Goal: Task Accomplishment & Management: Manage account settings

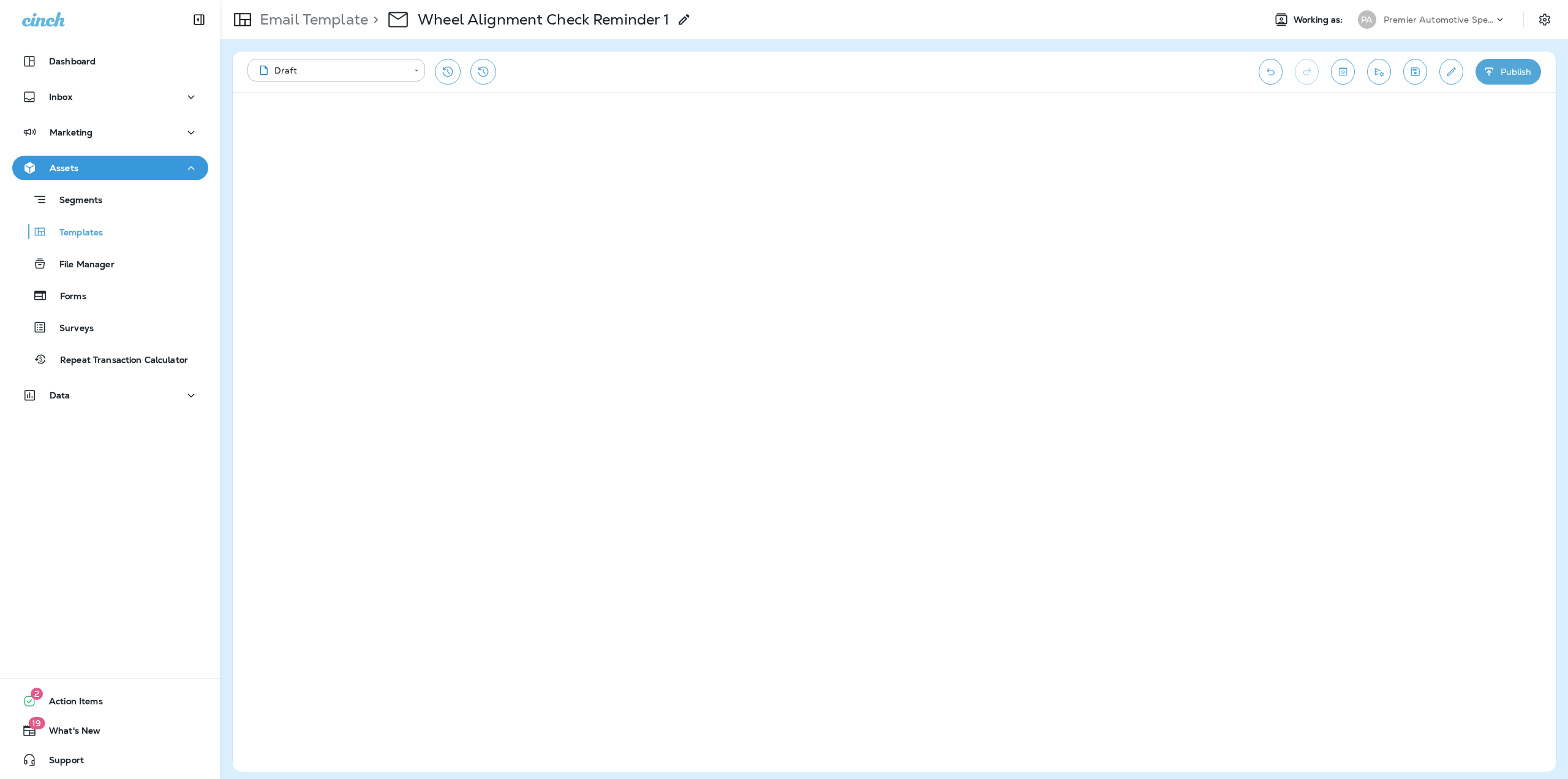
click at [1437, 27] on div "Premier Automotive Specialists" at bounding box center [1439, 20] width 111 height 19
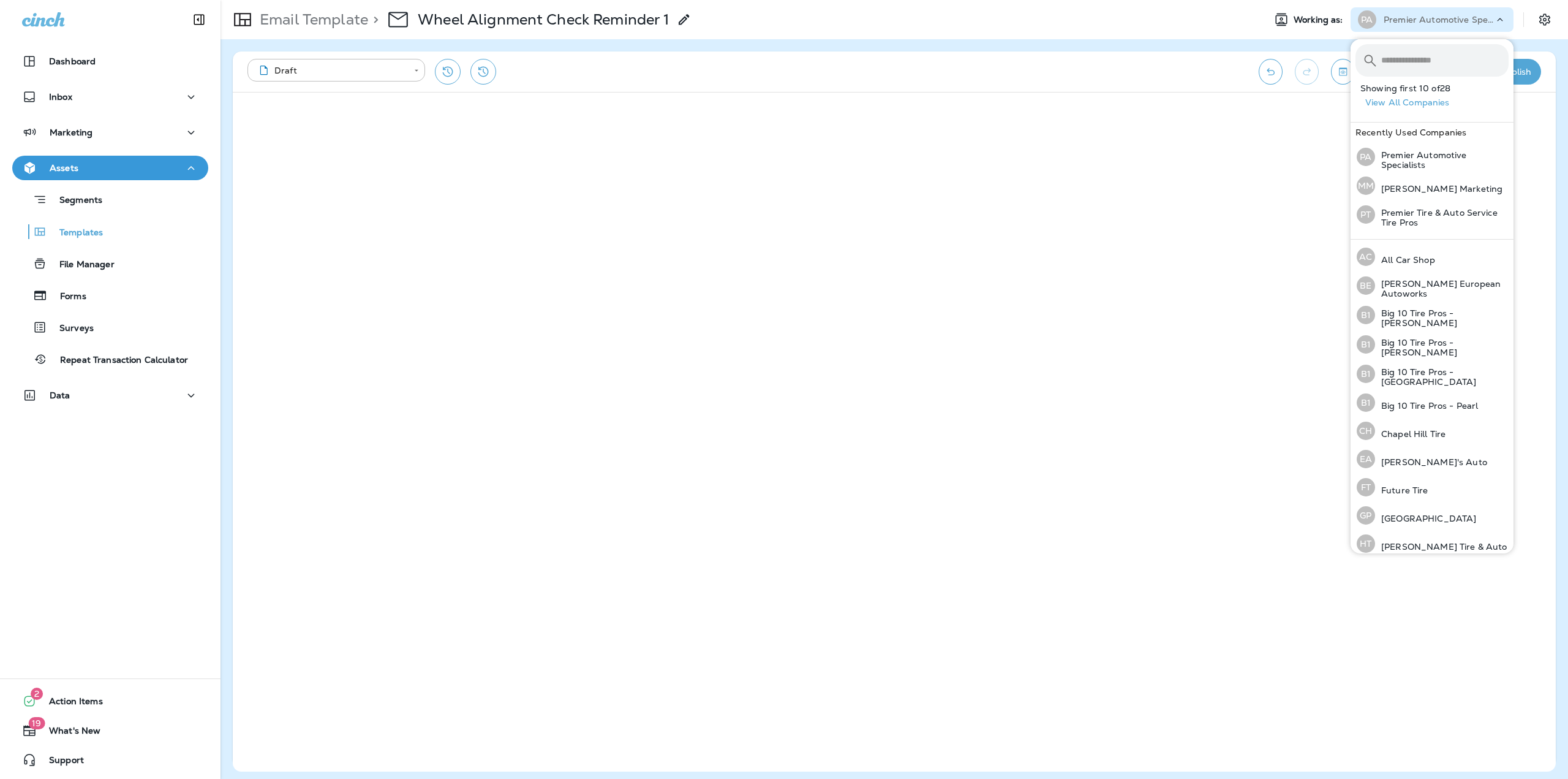
scroll to position [14, 0]
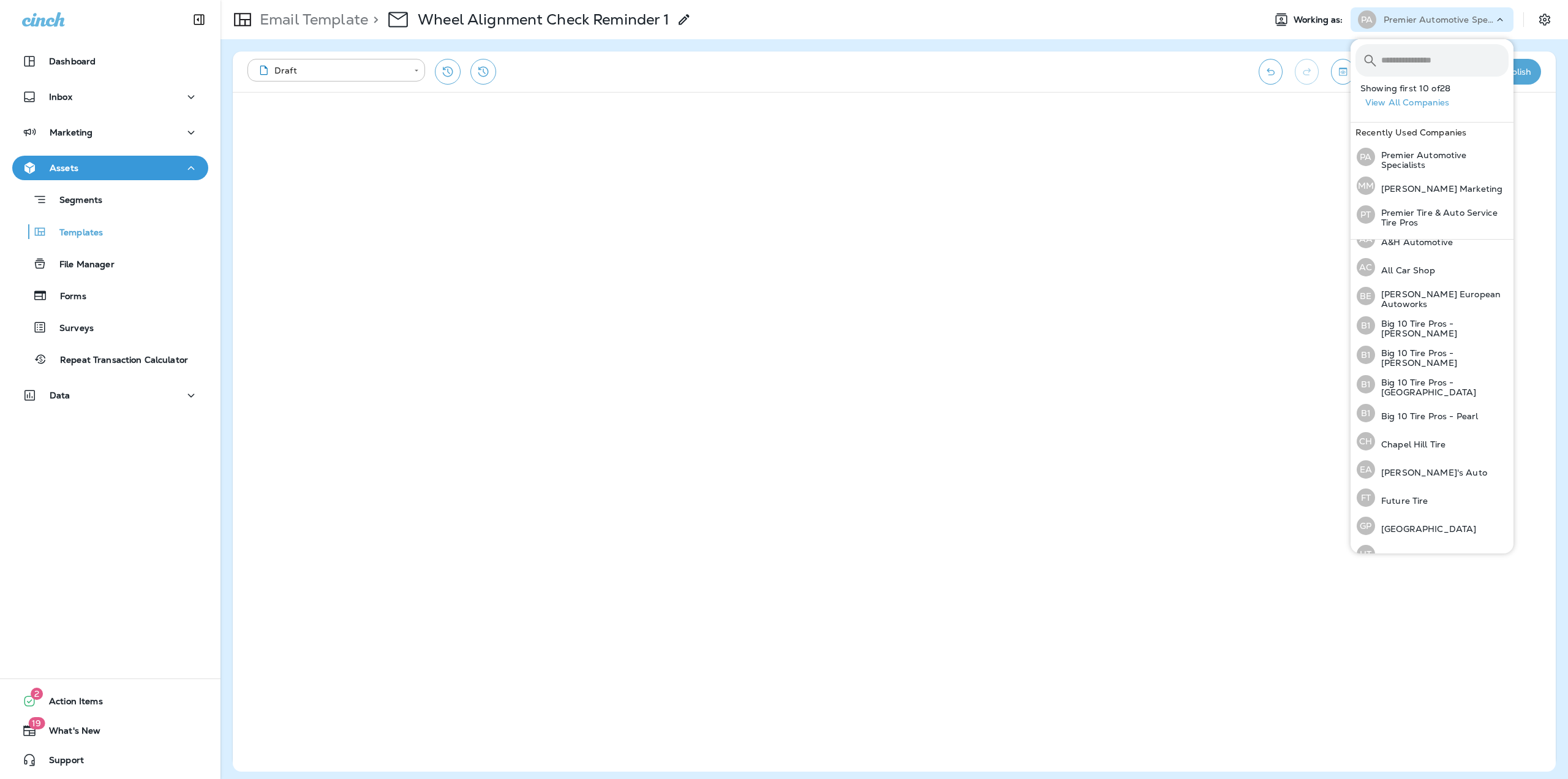
click at [1424, 103] on button "View All Companies" at bounding box center [1437, 102] width 153 height 19
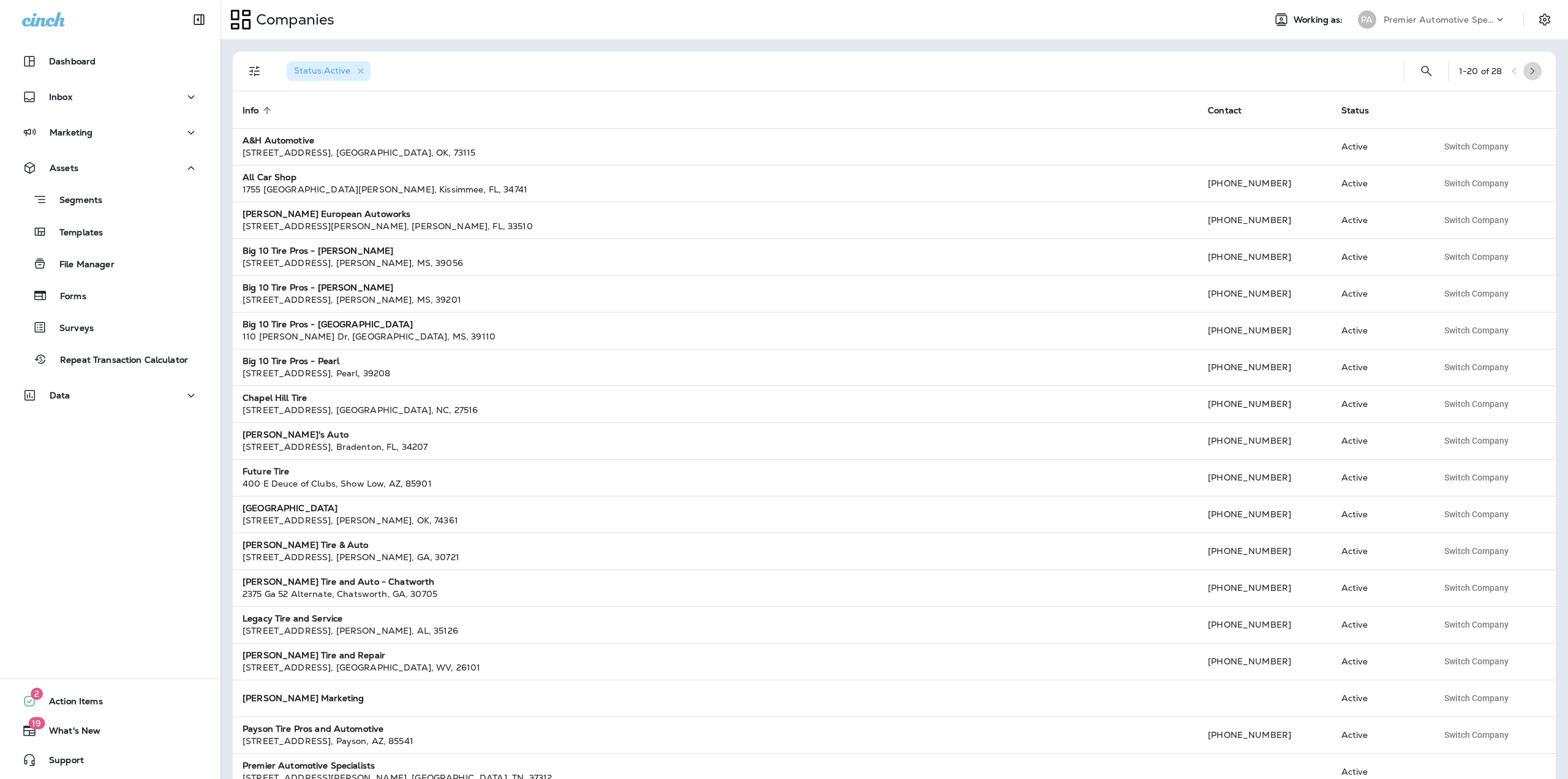
click at [1528, 73] on icon "button" at bounding box center [1532, 71] width 9 height 9
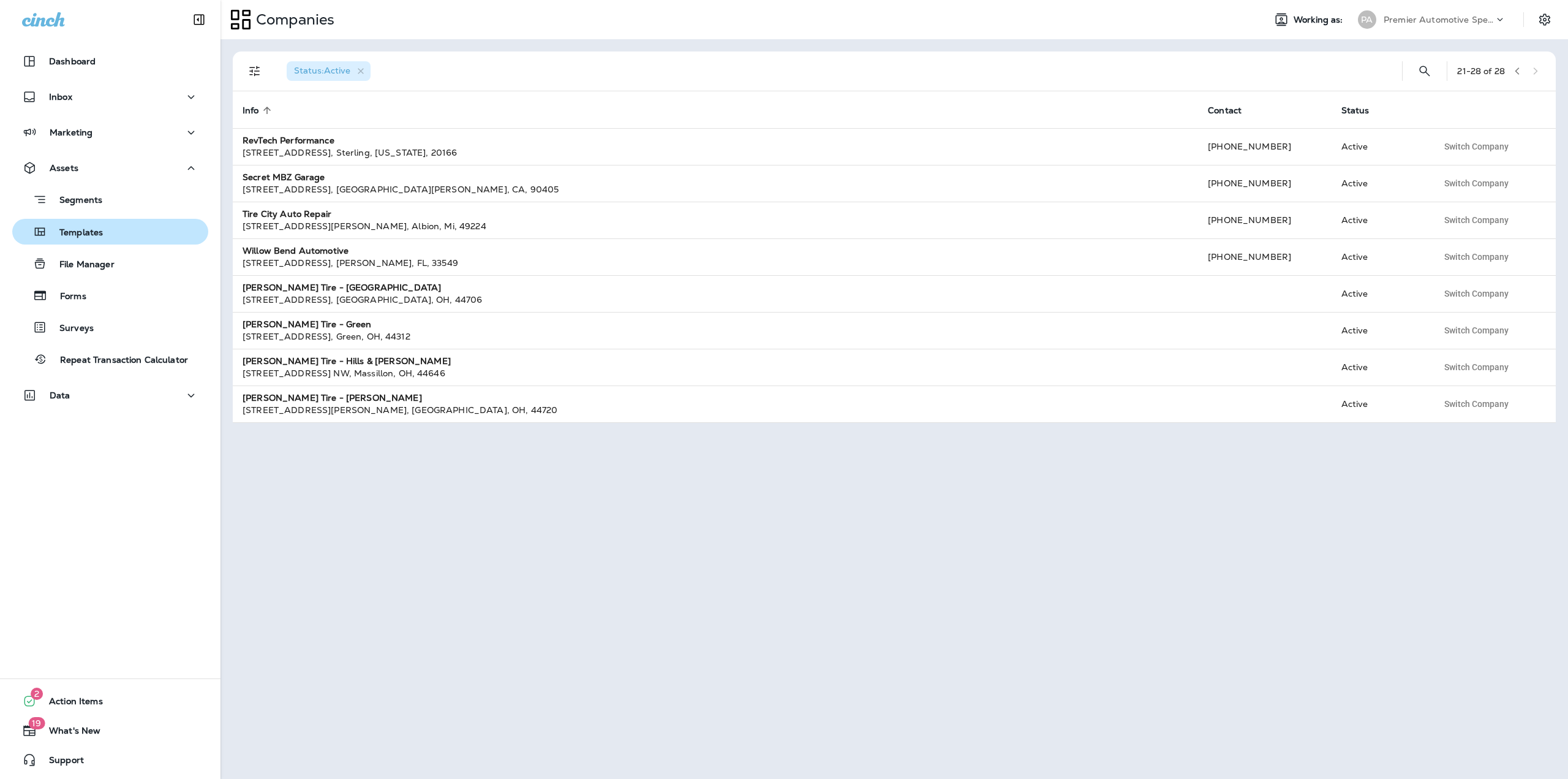
click at [113, 231] on div "Templates" at bounding box center [110, 231] width 186 height 19
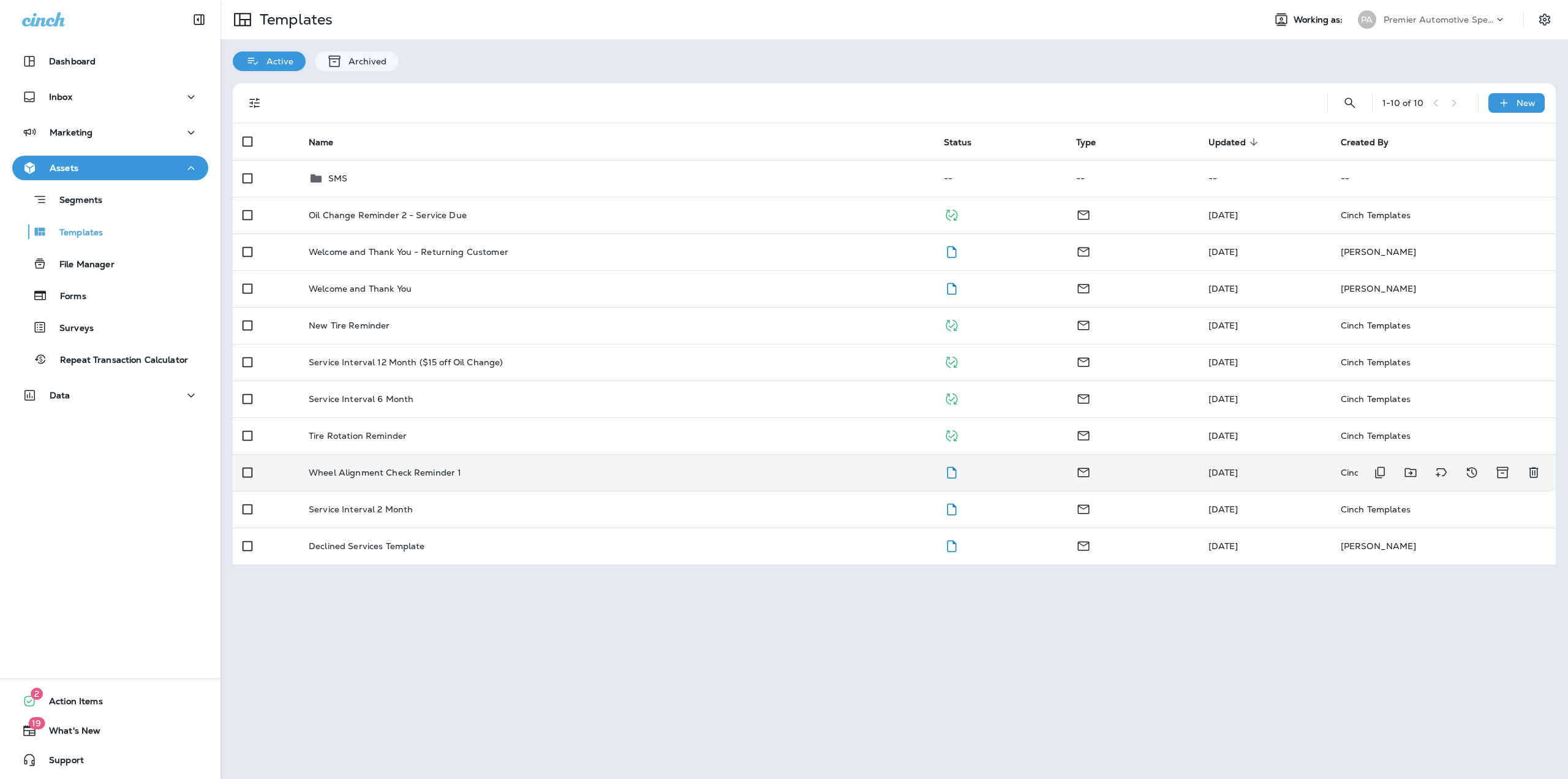
click at [656, 473] on div "Wheel Alignment Check Reminder 1" at bounding box center [616, 473] width 616 height 10
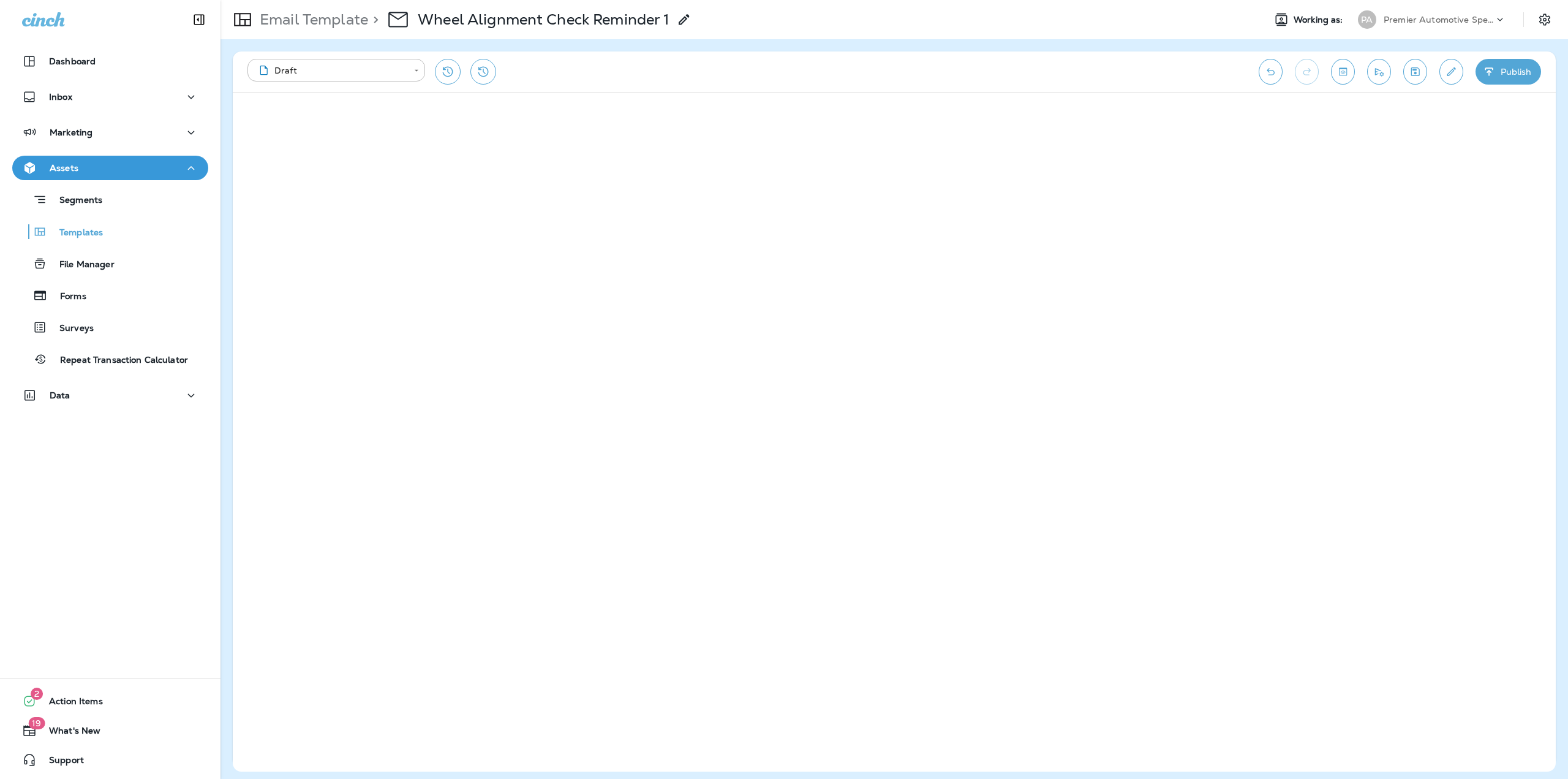
click at [1486, 73] on icon "button" at bounding box center [1489, 71] width 13 height 12
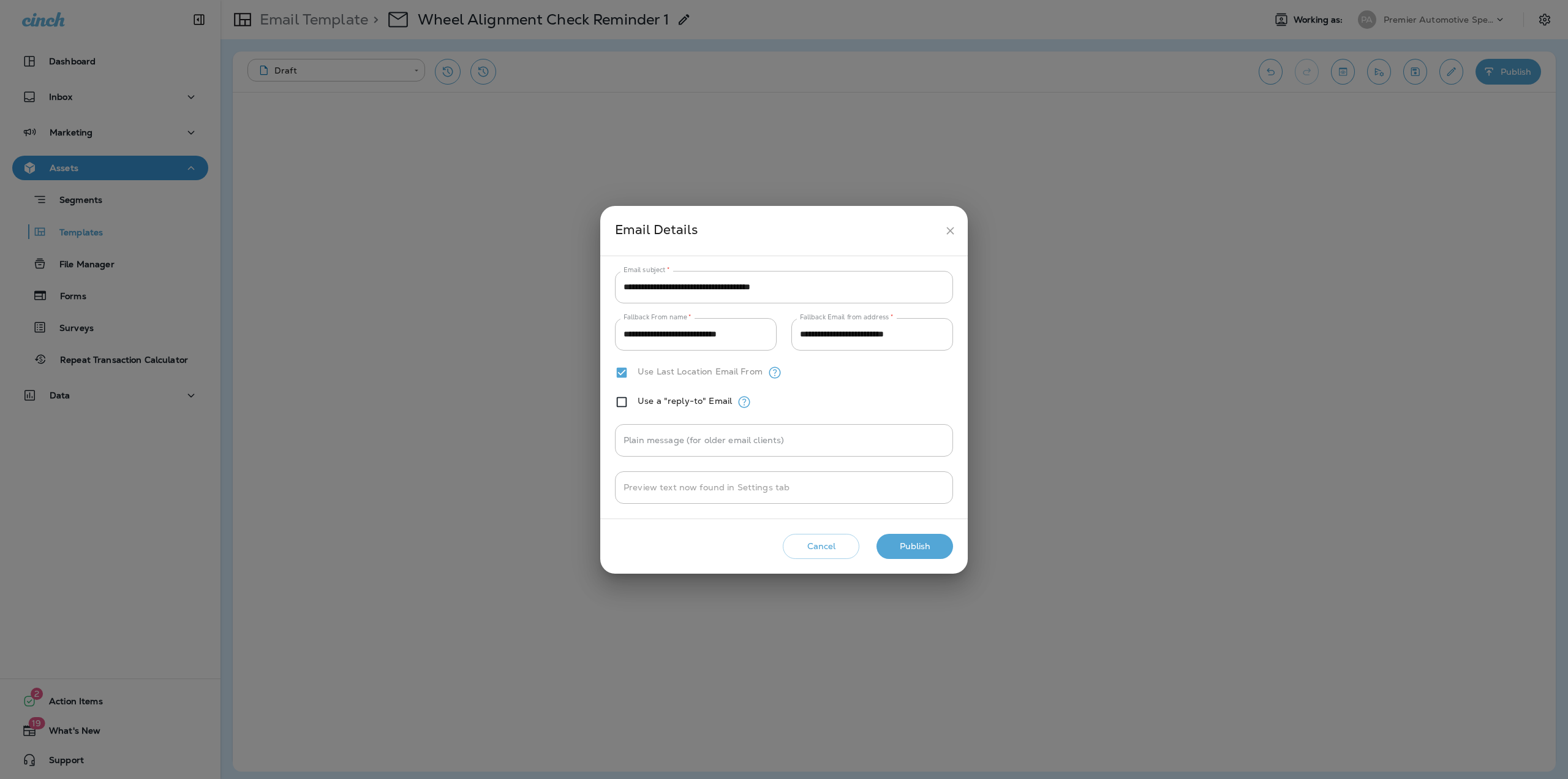
click at [913, 548] on button "Publish" at bounding box center [915, 546] width 77 height 26
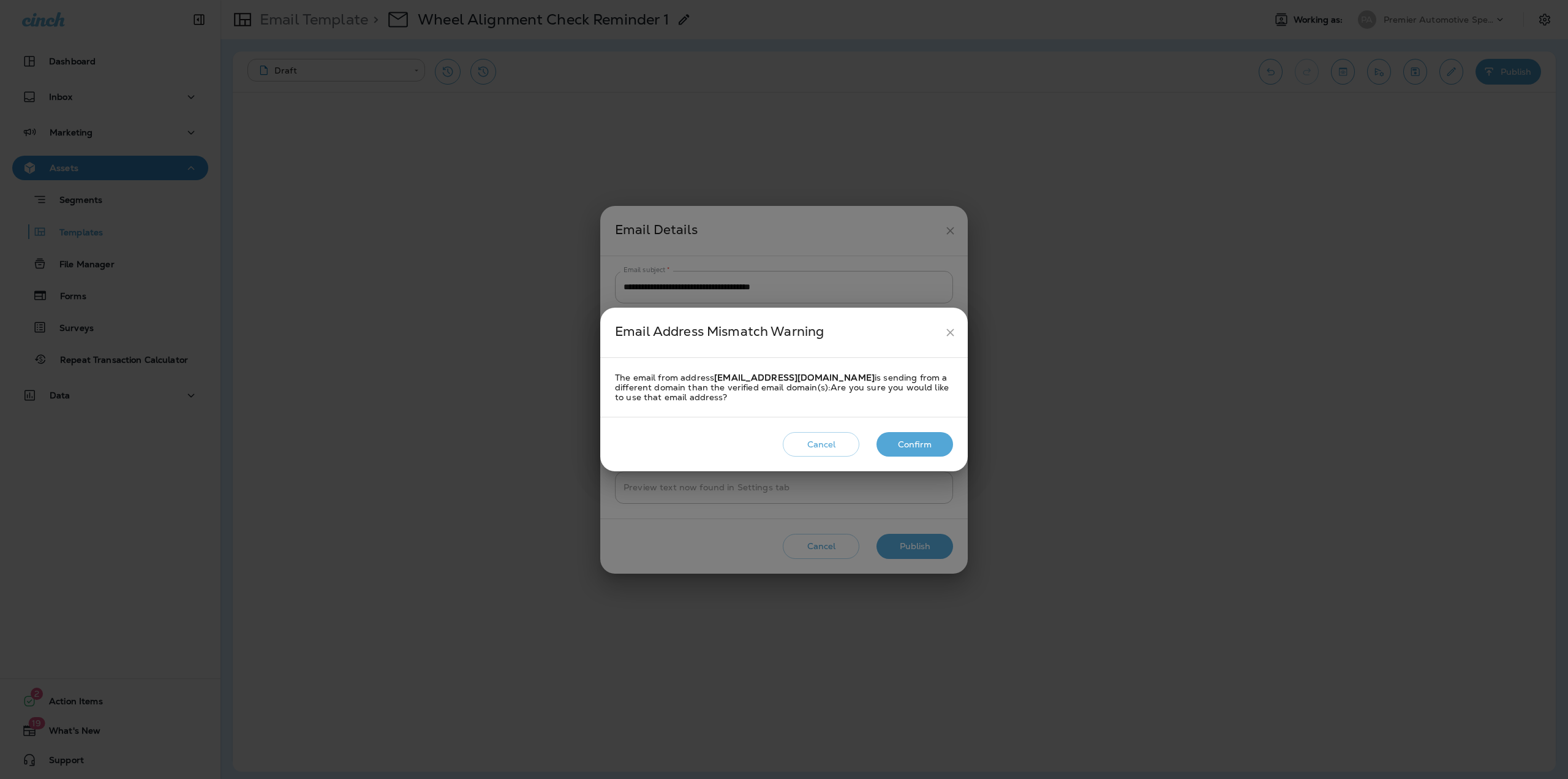
click at [901, 449] on button "Confirm" at bounding box center [915, 445] width 77 height 26
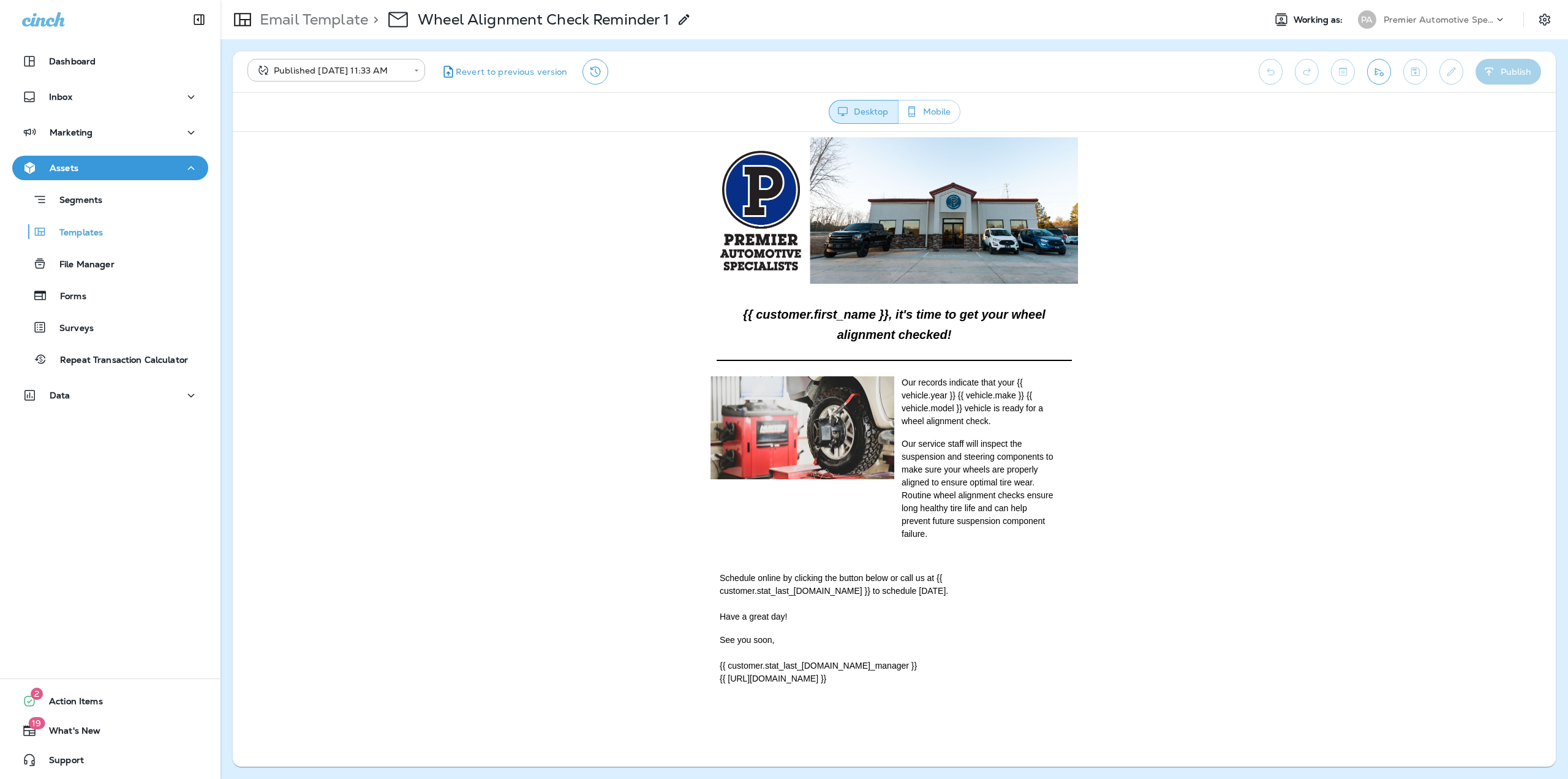
click at [339, 14] on p "Email Template" at bounding box center [311, 20] width 113 height 19
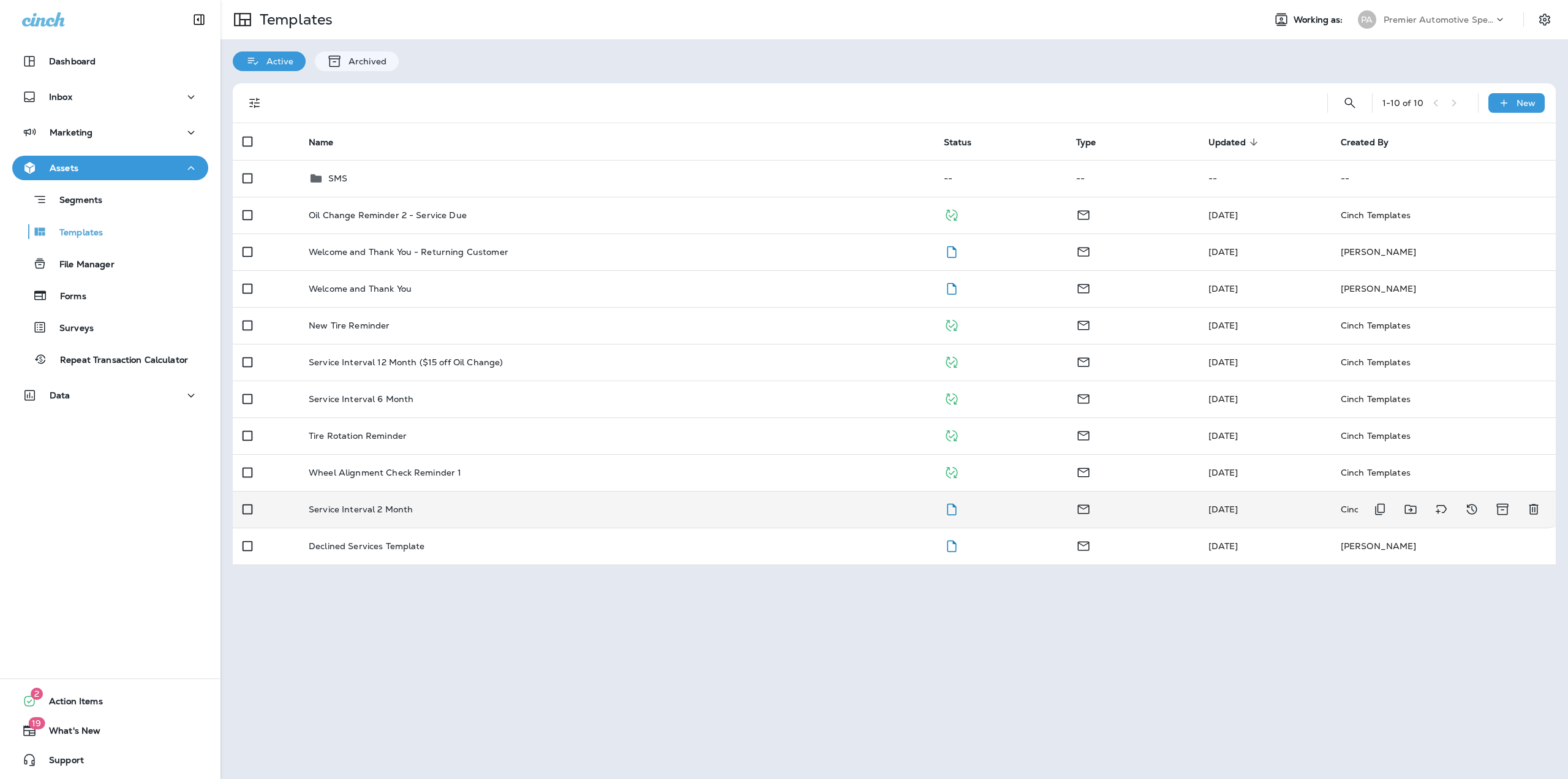
click at [531, 512] on div "Service Interval 2 Month" at bounding box center [616, 509] width 616 height 10
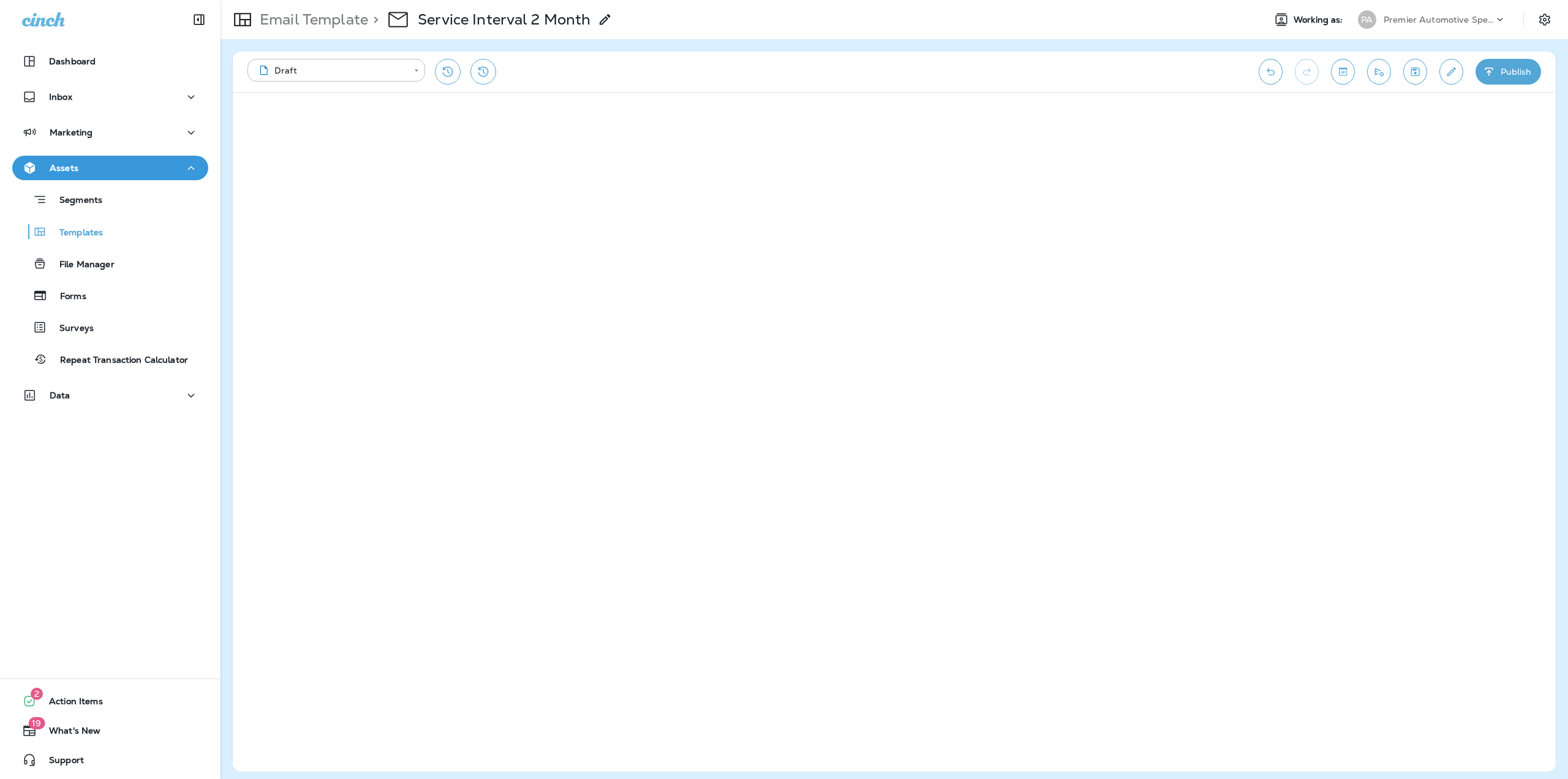
click at [1508, 81] on button "Publish" at bounding box center [1508, 71] width 65 height 26
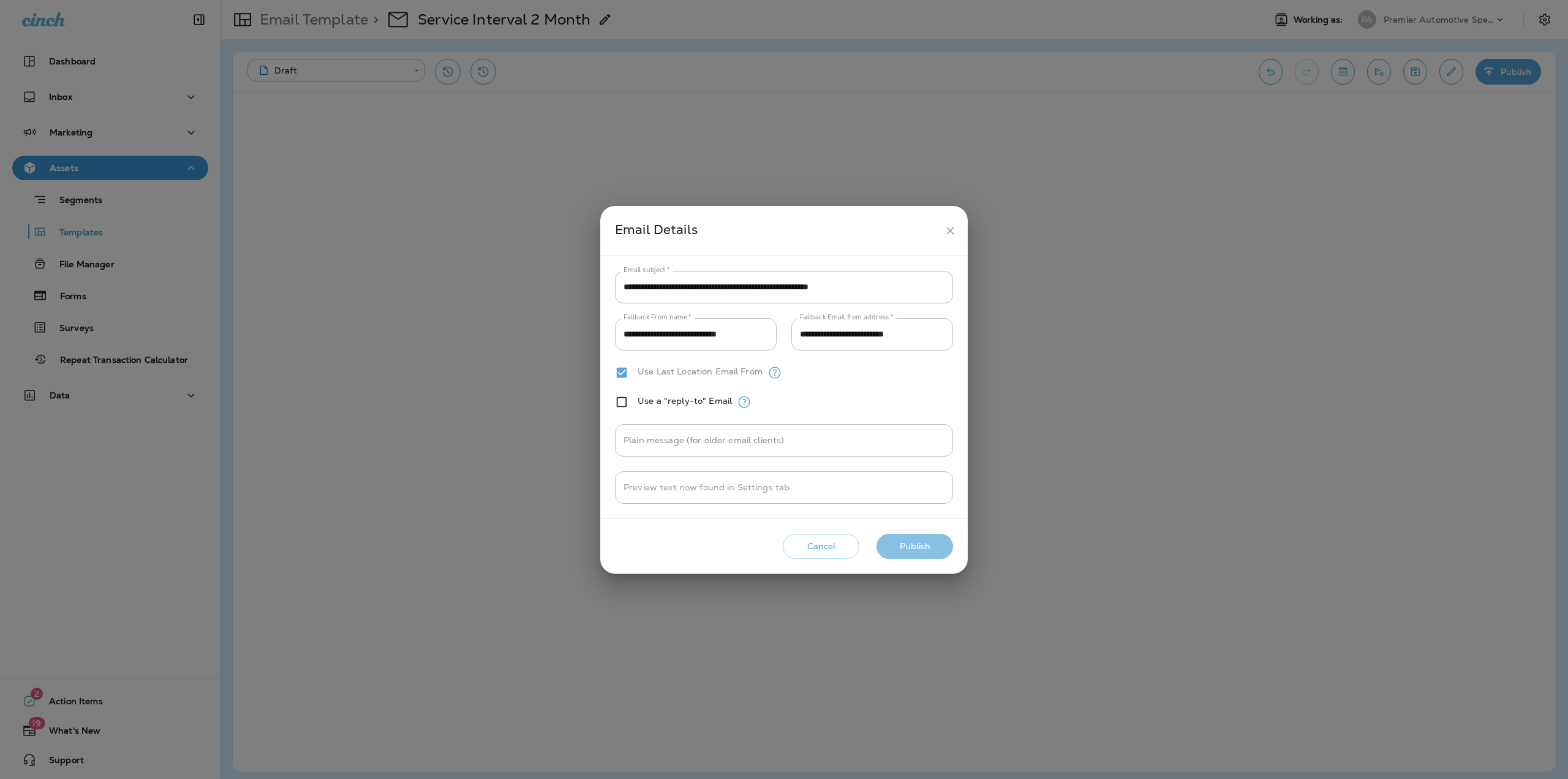
click at [915, 544] on button "Publish" at bounding box center [915, 546] width 77 height 26
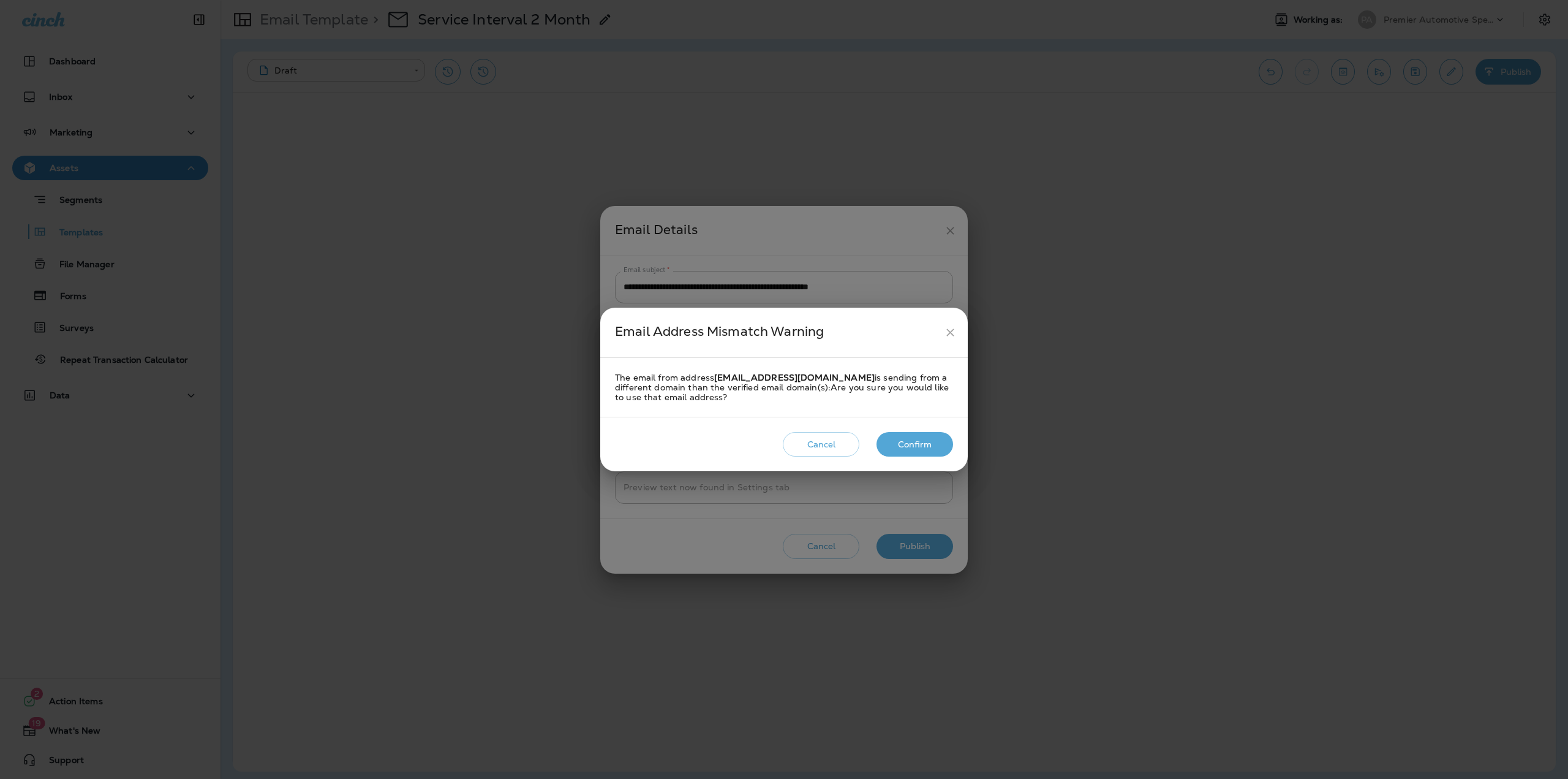
click at [907, 439] on button "Confirm" at bounding box center [915, 445] width 77 height 26
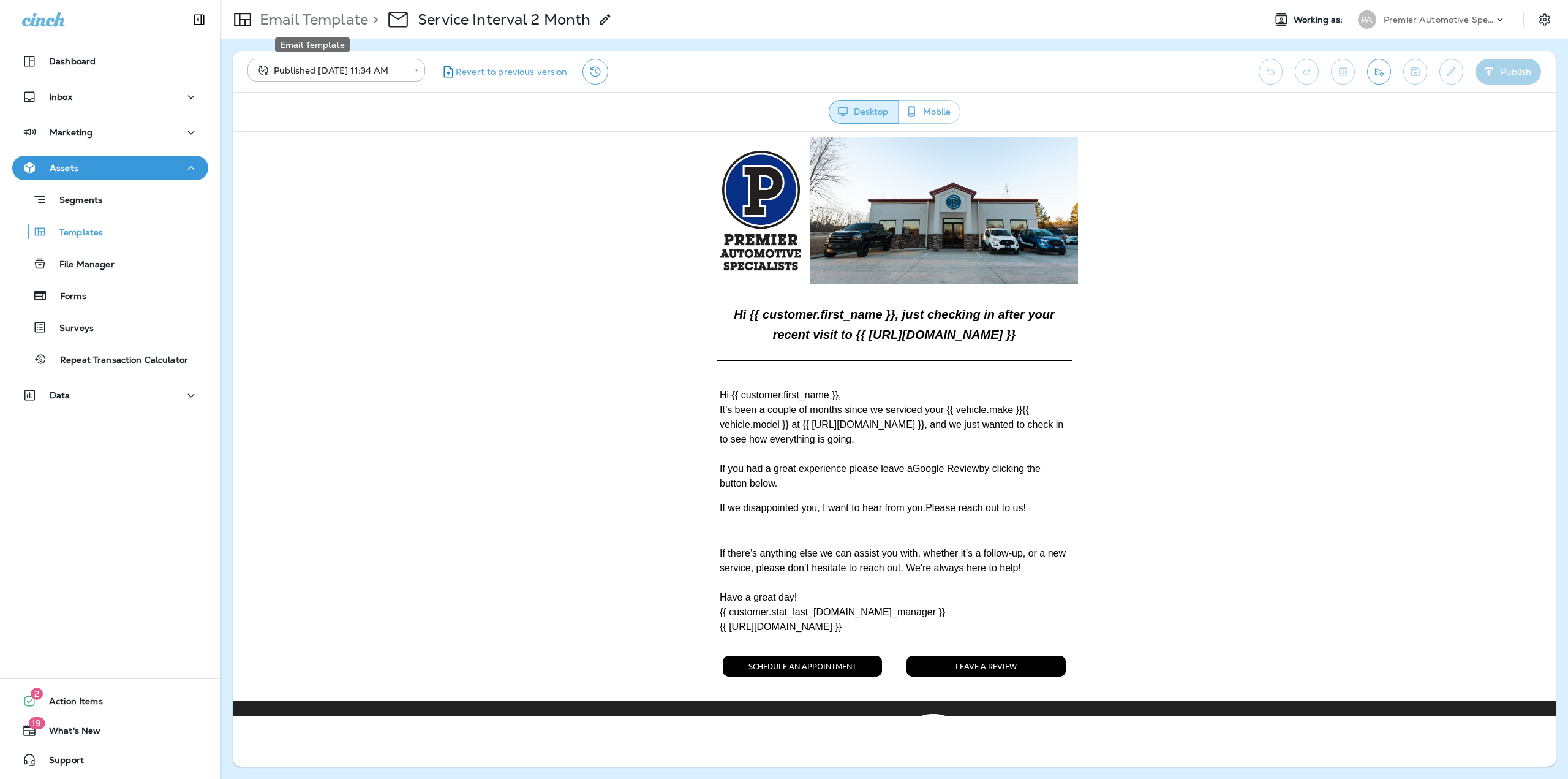
click at [304, 12] on p "Email Template" at bounding box center [311, 20] width 113 height 19
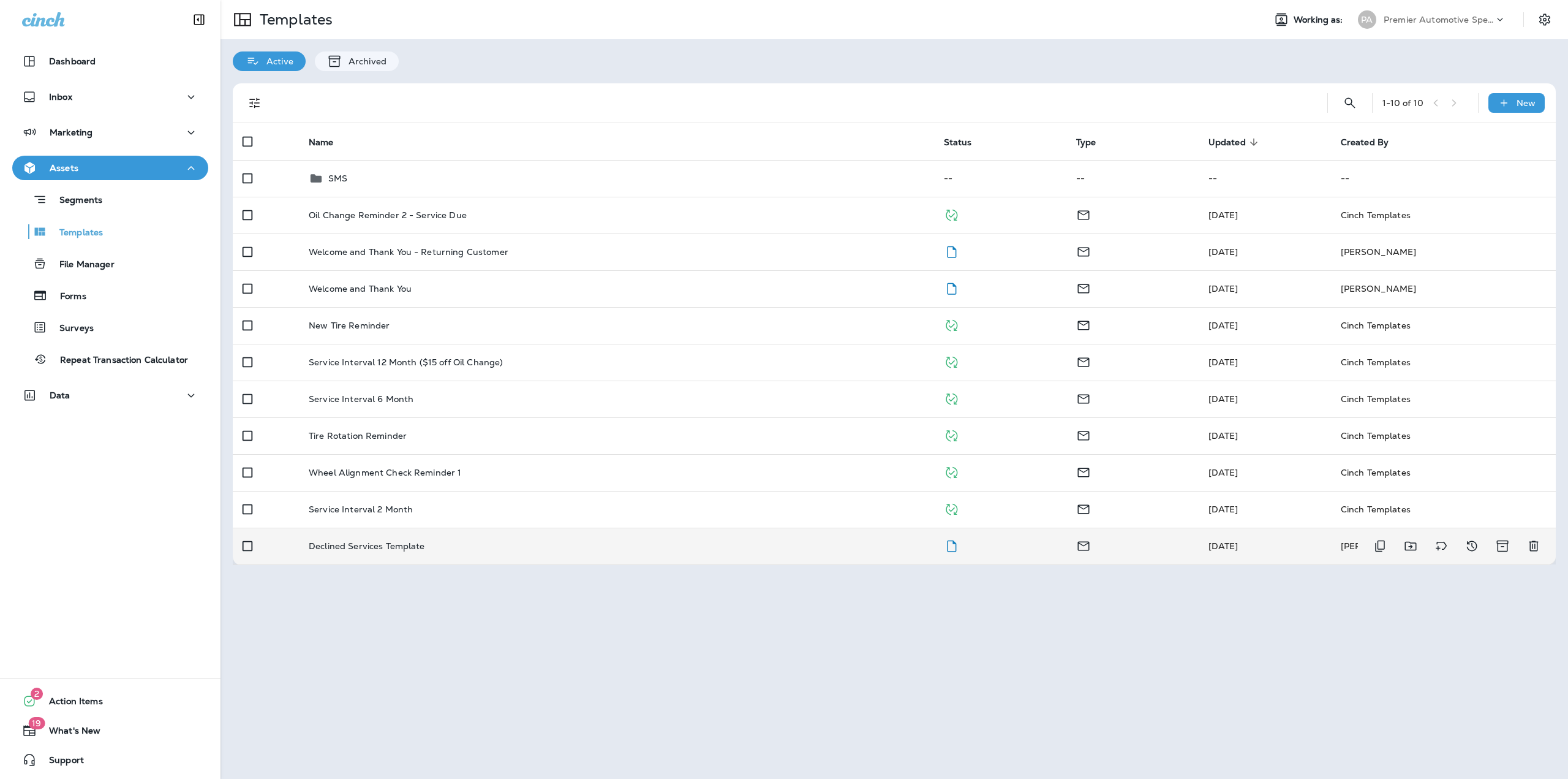
click at [622, 557] on td "Declined Services Template" at bounding box center [616, 545] width 635 height 37
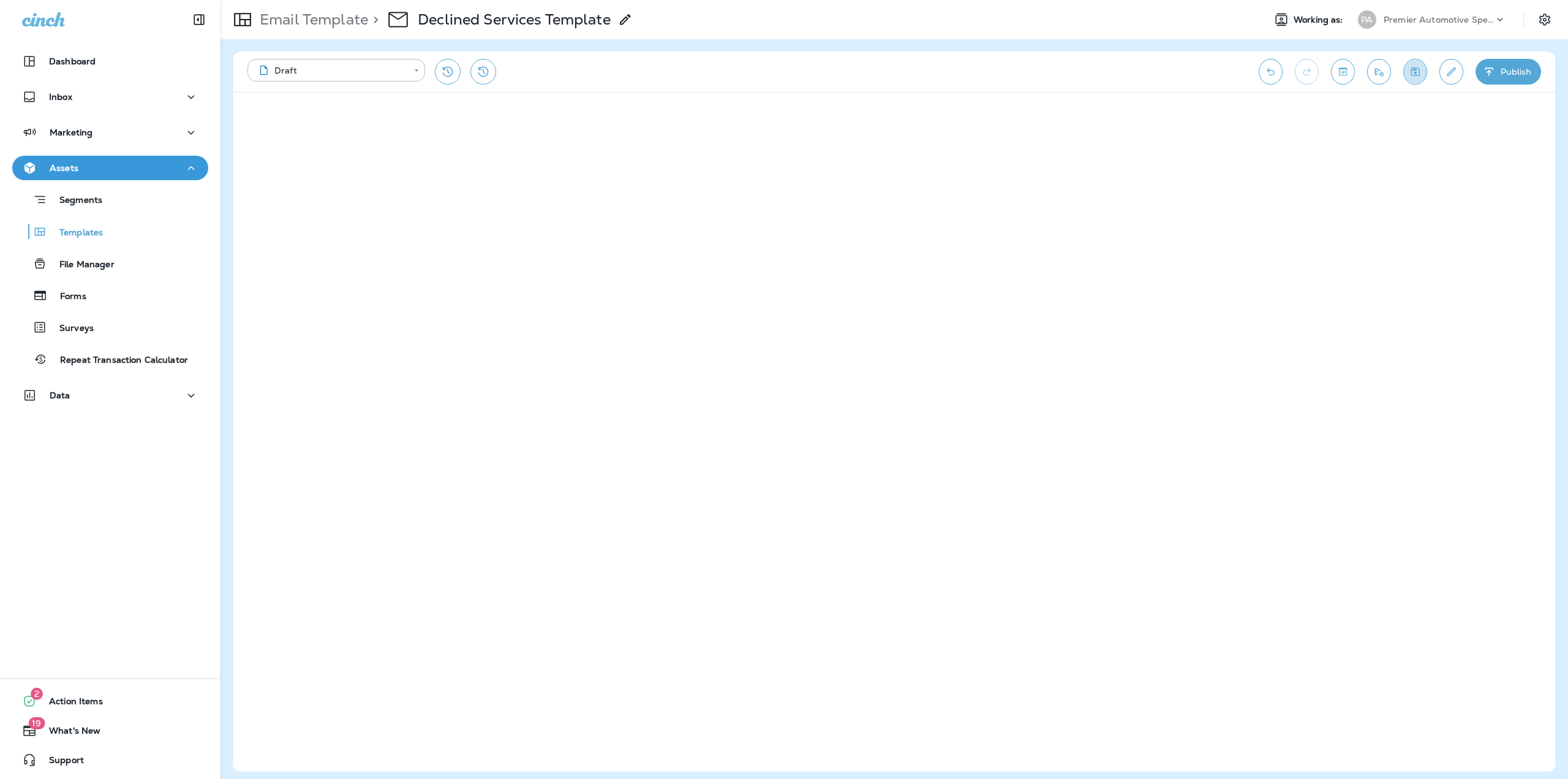
click at [1413, 77] on icon "Save" at bounding box center [1415, 71] width 13 height 12
click at [338, 19] on p "Email Template" at bounding box center [311, 20] width 113 height 19
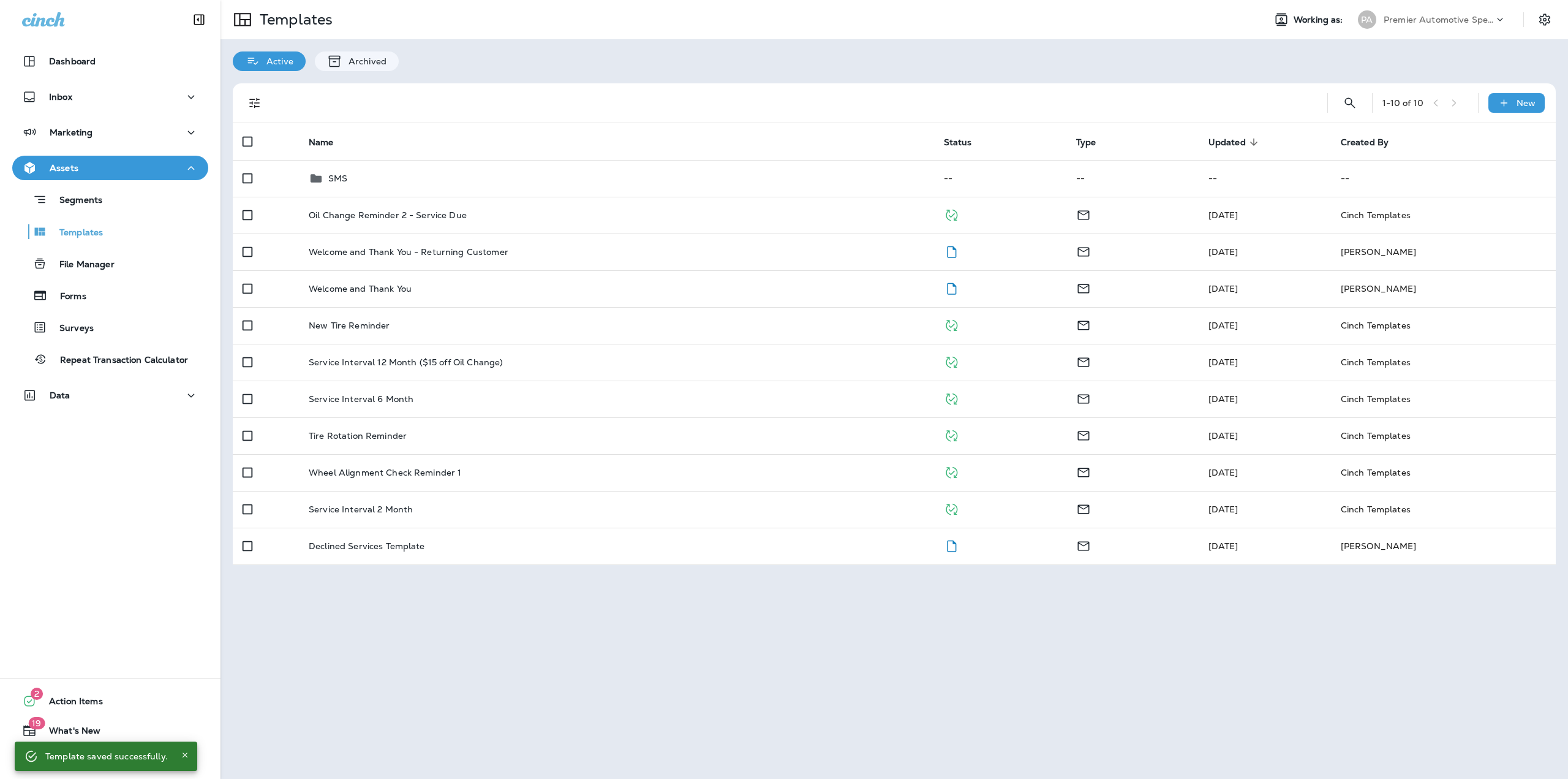
click at [1507, 16] on div at bounding box center [1505, 23] width 23 height 19
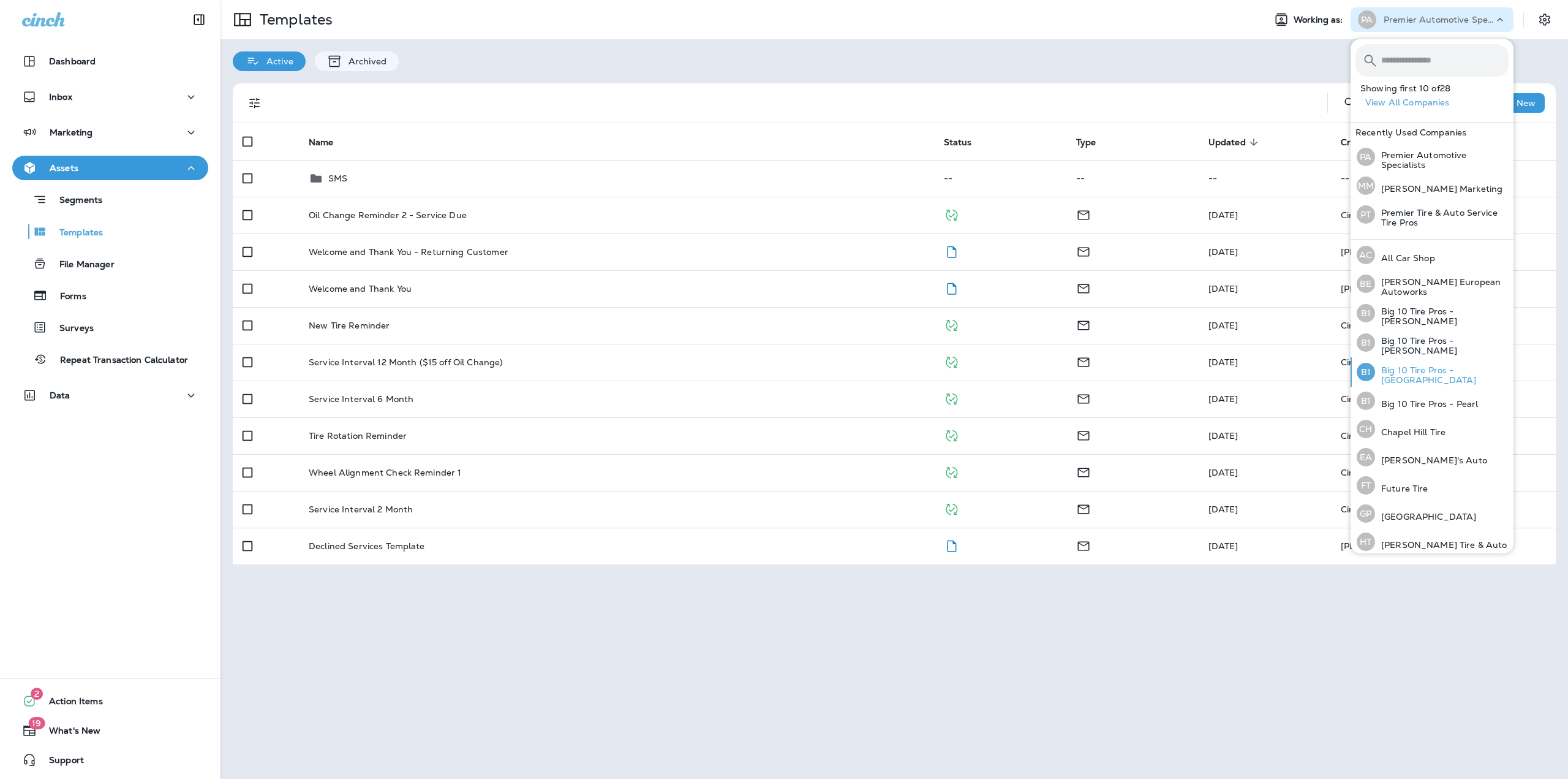
scroll to position [259, 0]
click at [1415, 446] on p "Payson Tire Pros and Automotive" at bounding box center [1441, 455] width 134 height 20
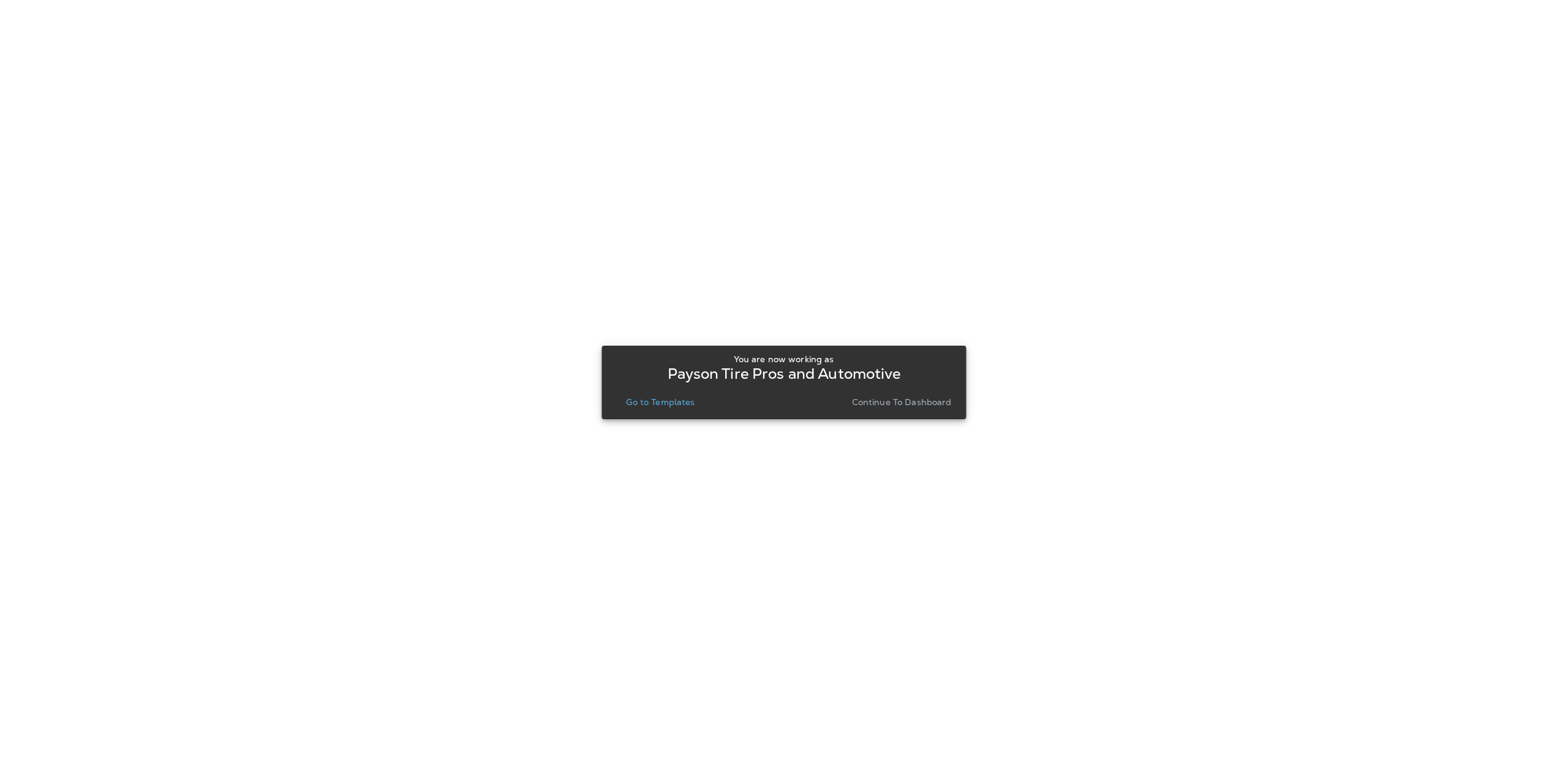
click at [685, 397] on p "Go to Templates" at bounding box center [660, 402] width 69 height 10
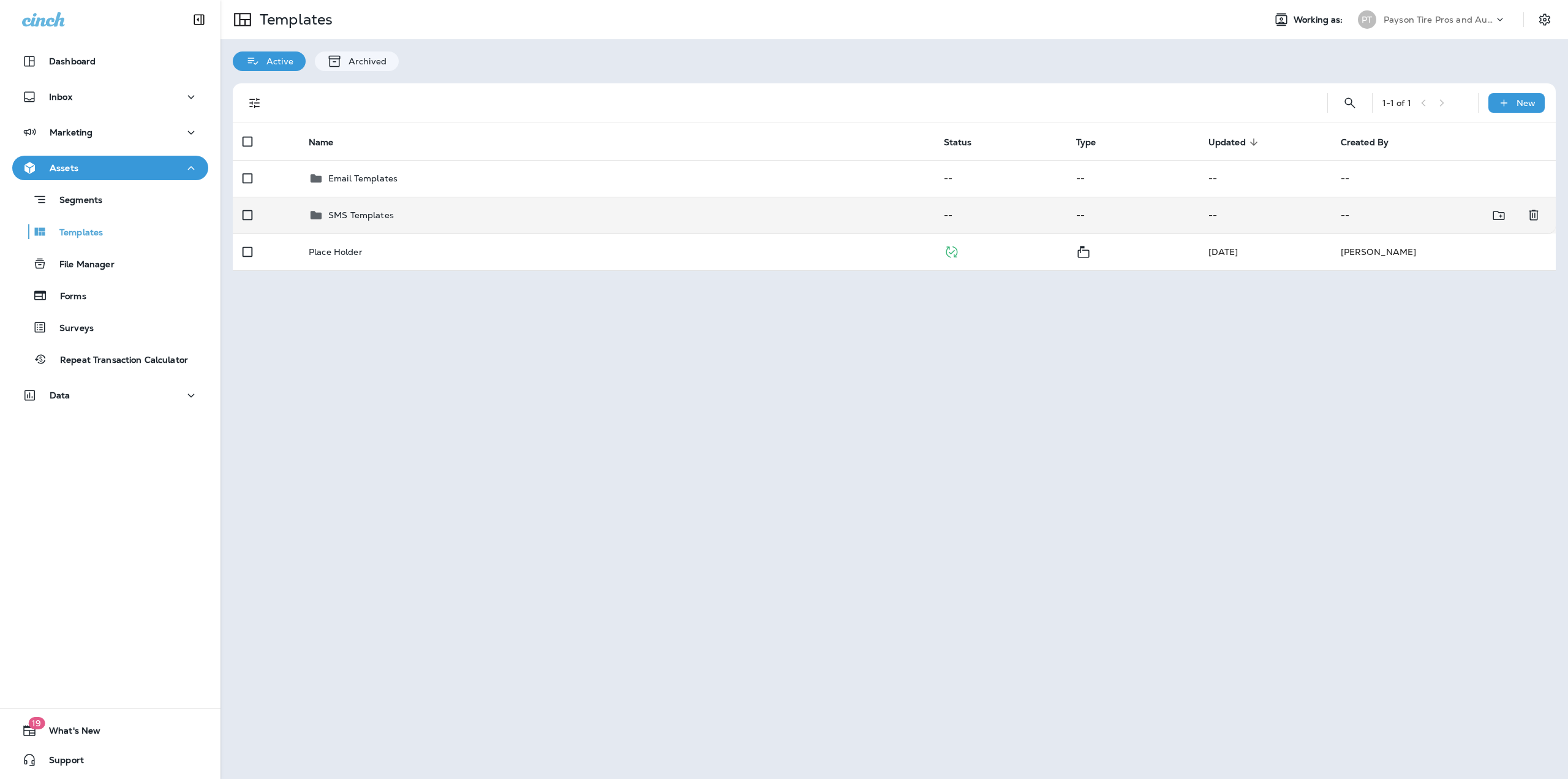
click at [338, 216] on p "SMS Templates" at bounding box center [361, 215] width 65 height 10
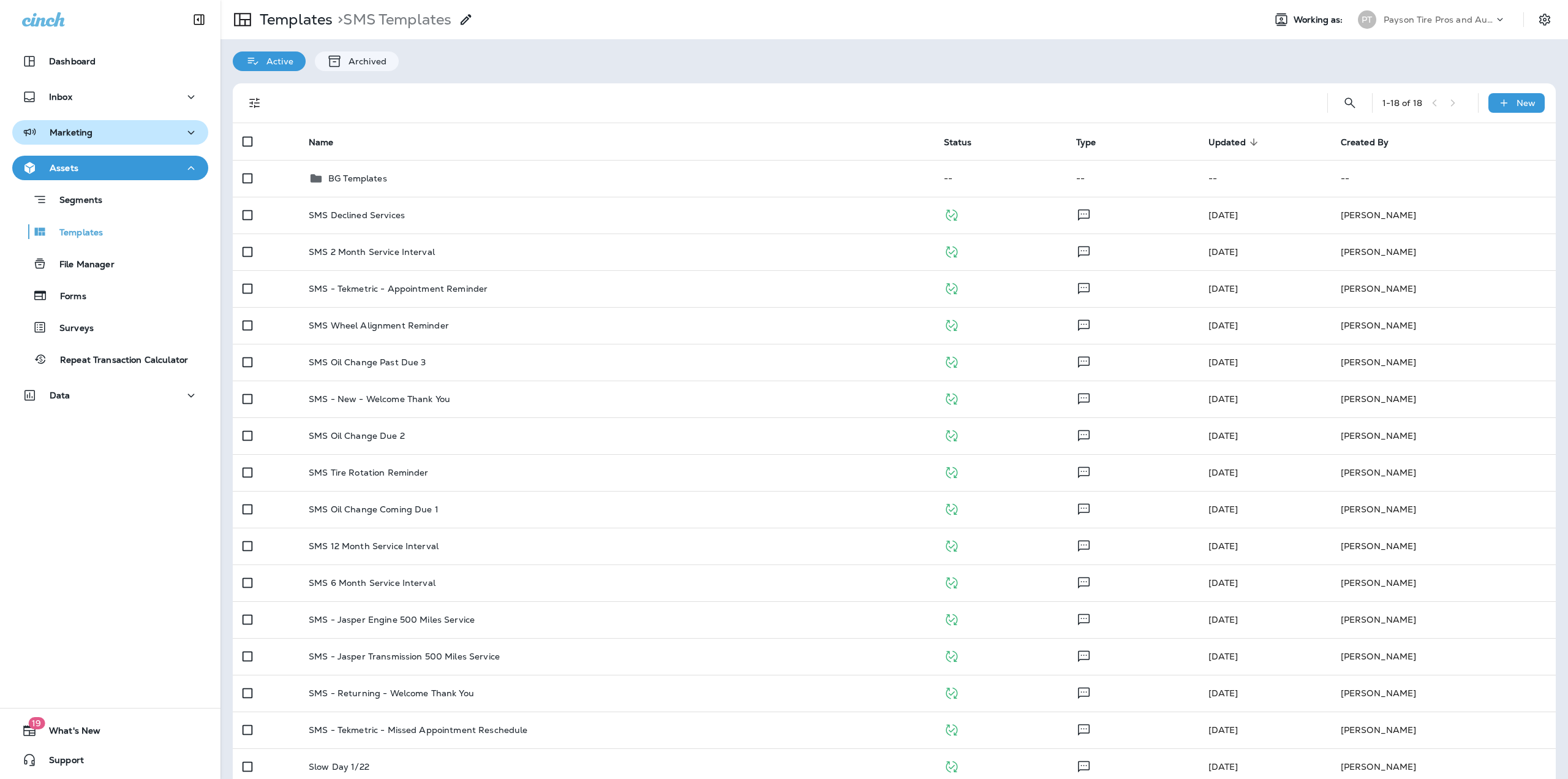
click at [60, 126] on div "Marketing" at bounding box center [57, 133] width 71 height 15
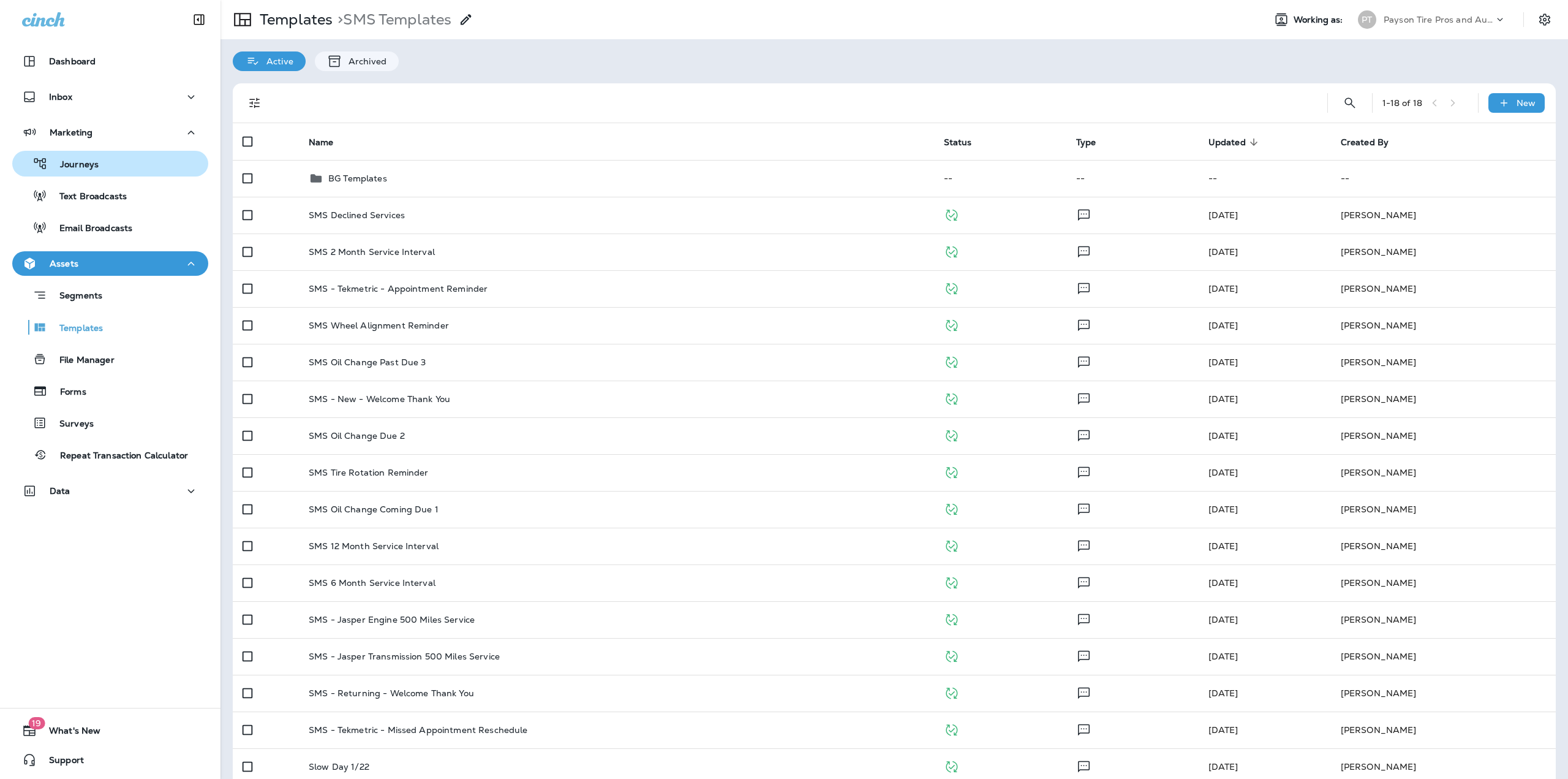
click at [80, 162] on p "Journeys" at bounding box center [73, 165] width 51 height 12
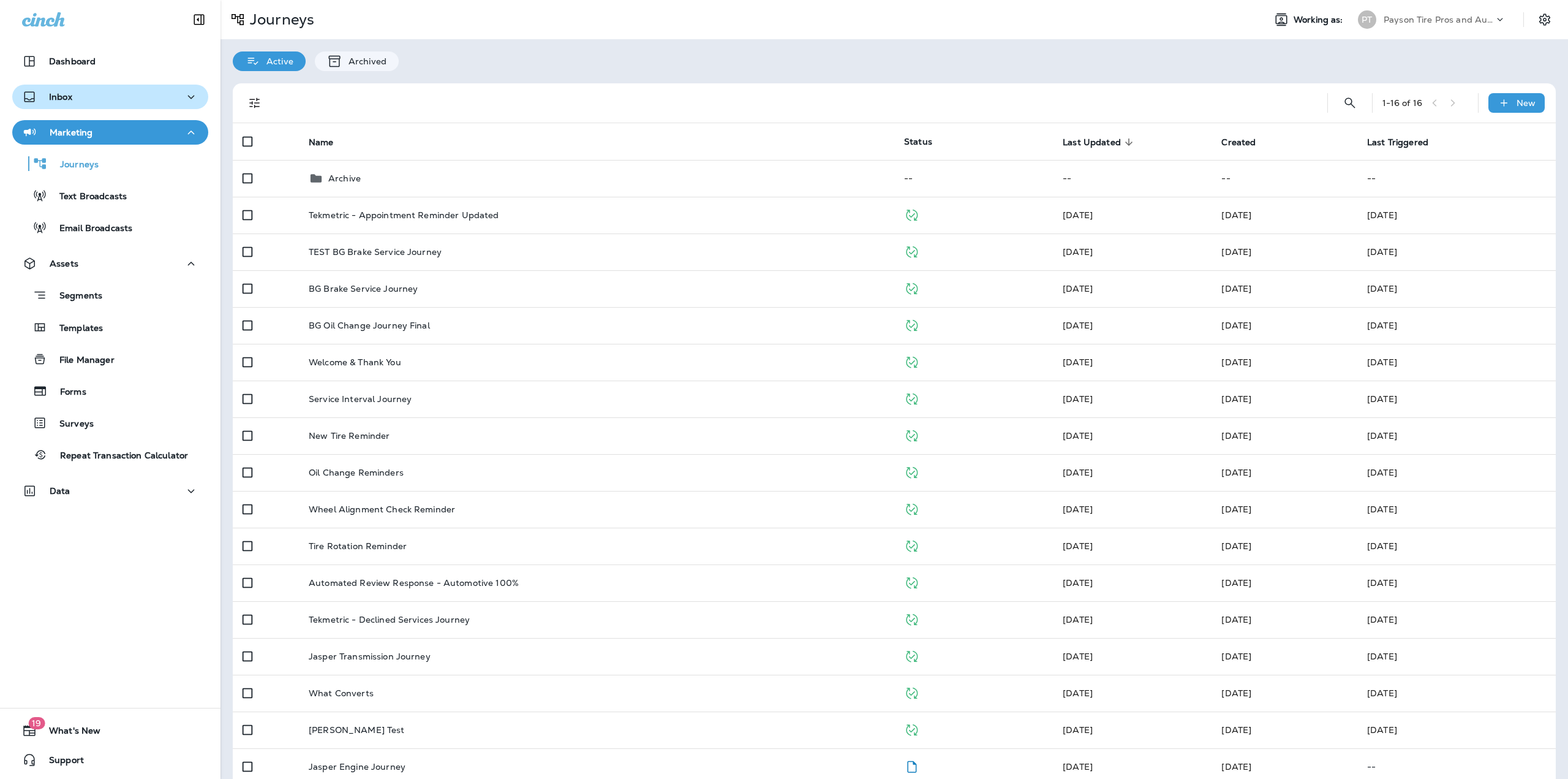
click at [97, 86] on button "Inbox" at bounding box center [110, 96] width 196 height 25
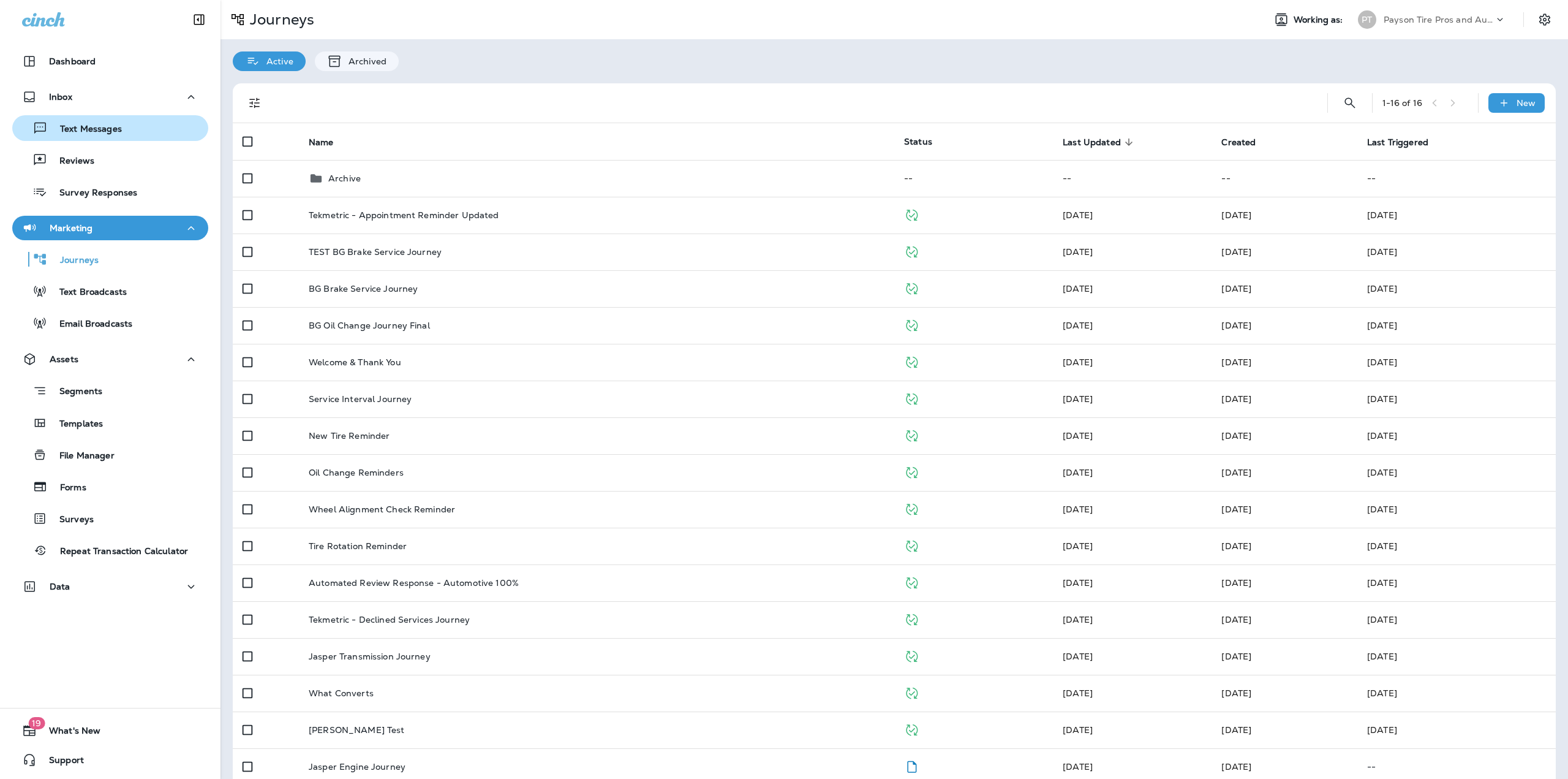
click at [93, 116] on button "Text Messages" at bounding box center [110, 128] width 196 height 26
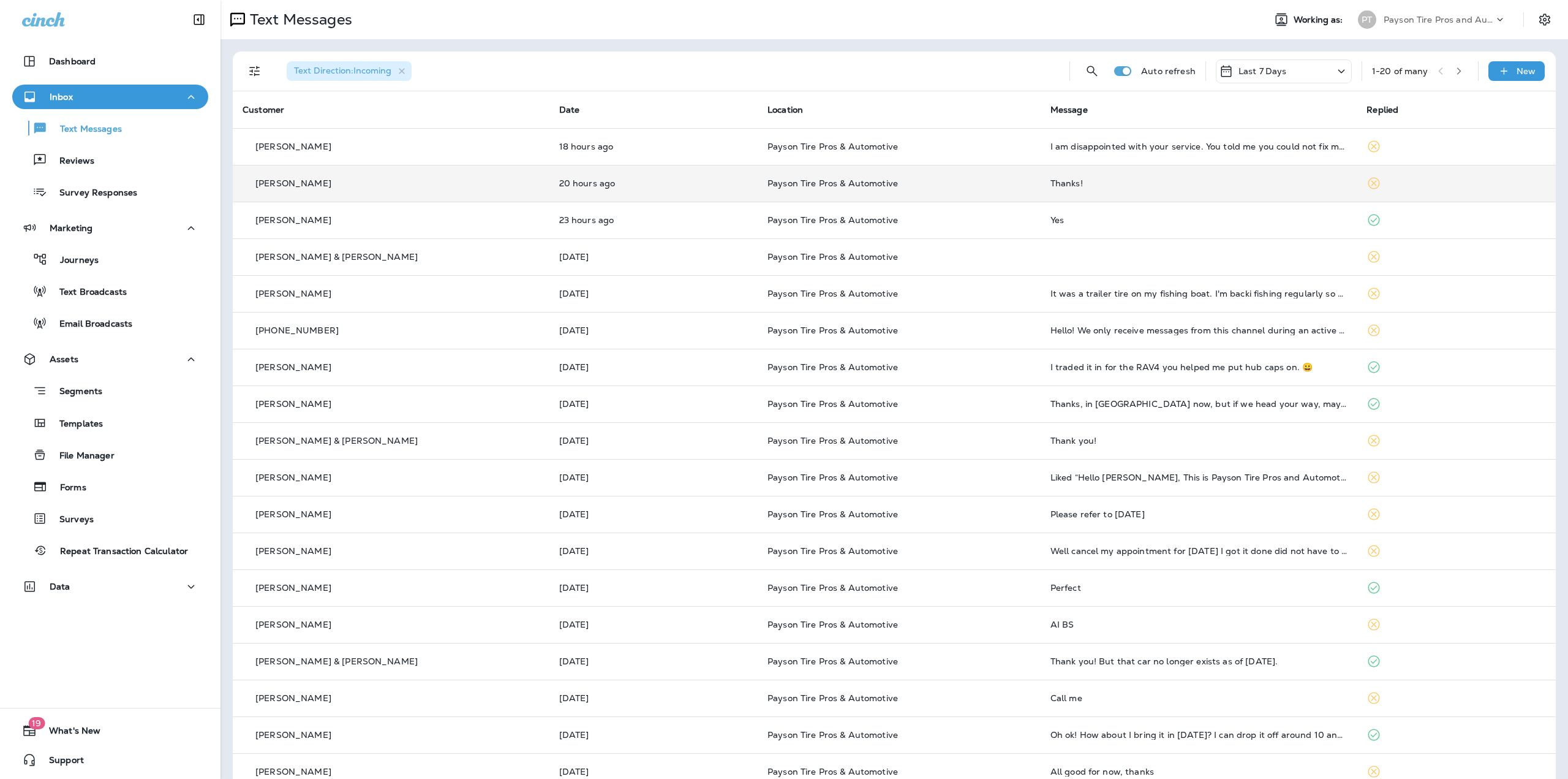
click at [717, 174] on td "20 hours ago" at bounding box center [653, 183] width 208 height 37
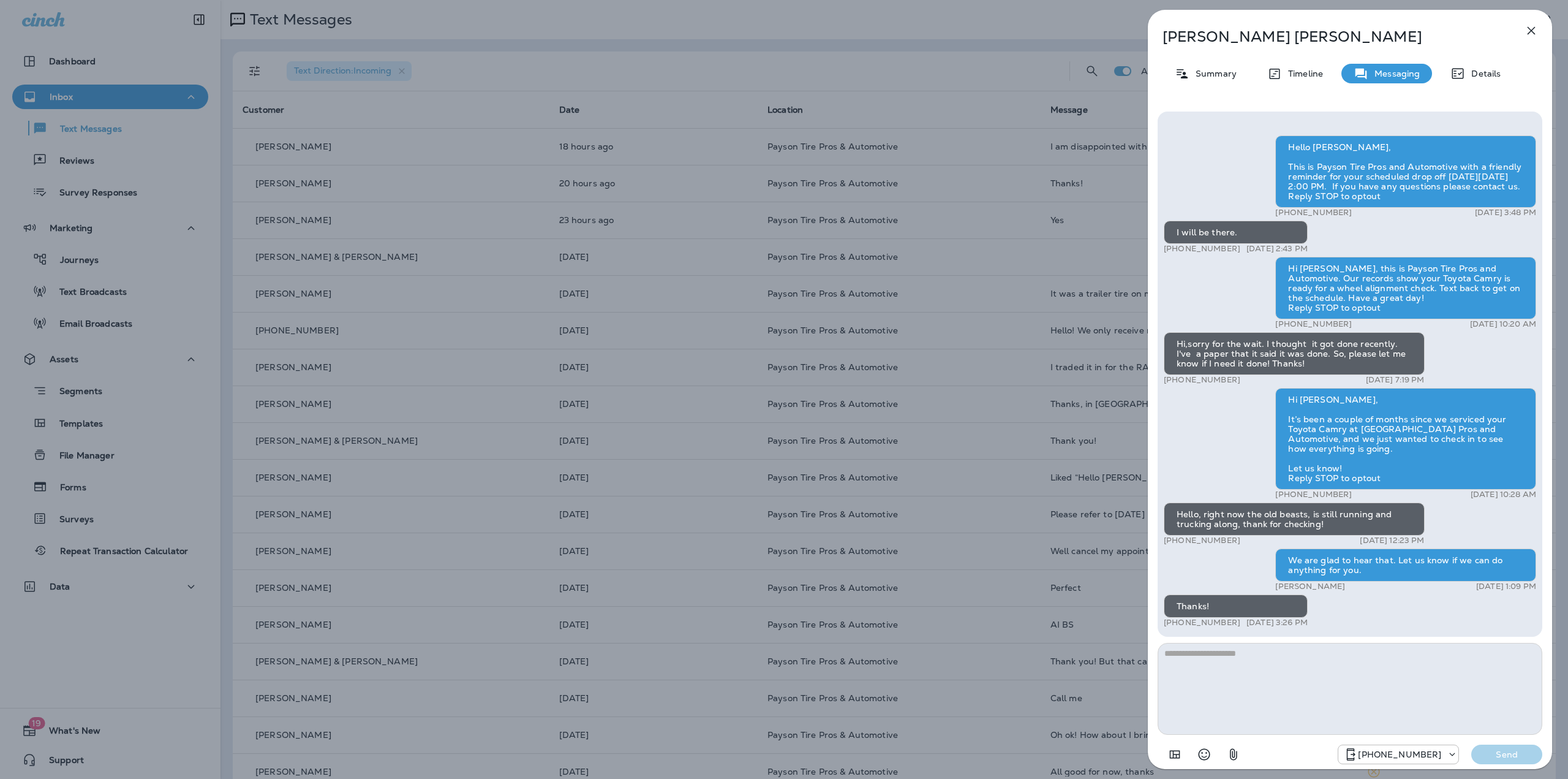
click at [1531, 30] on icon "button" at bounding box center [1531, 31] width 8 height 8
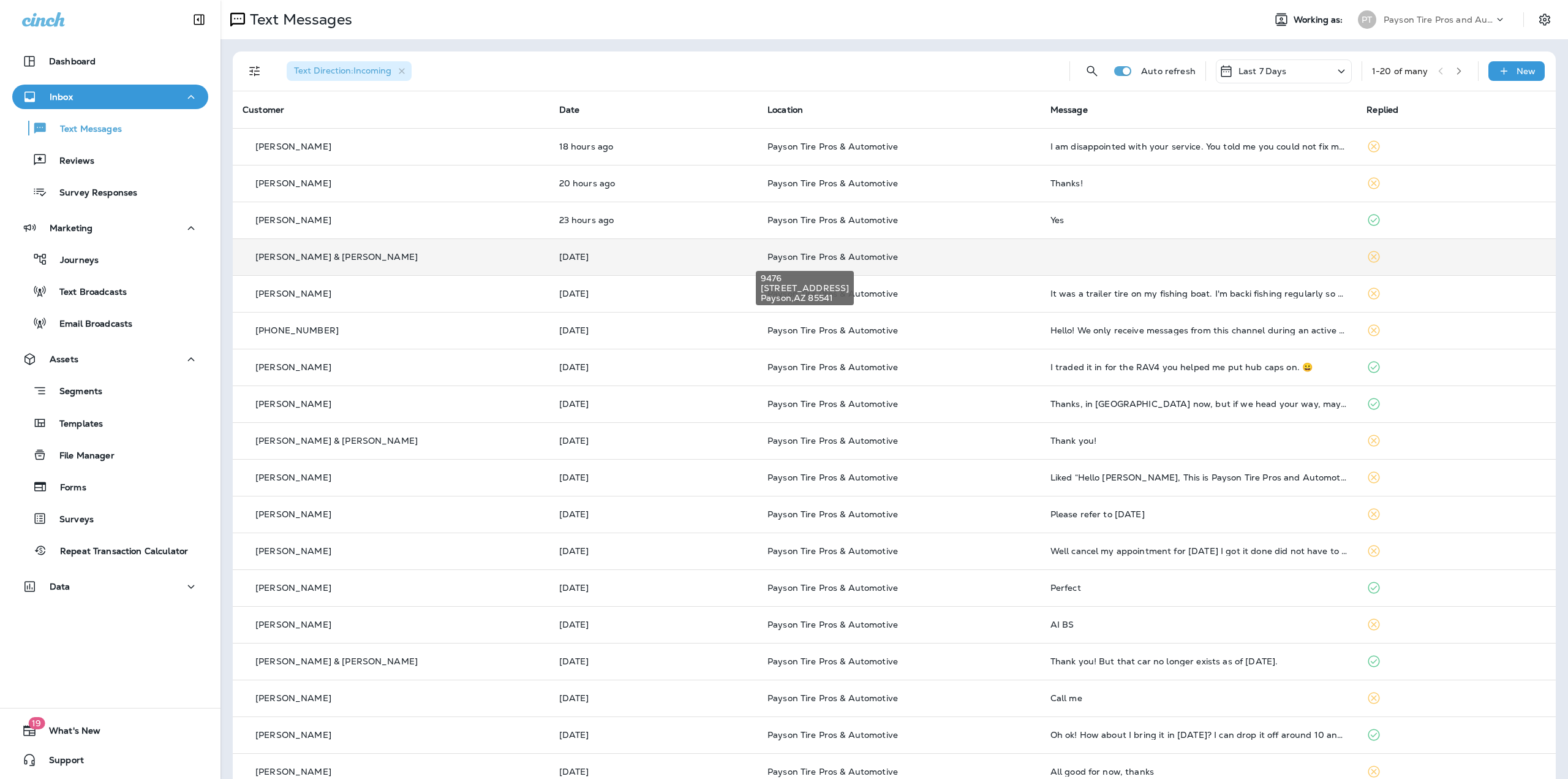
click at [809, 270] on div "9476 212 West Aero Drive Payson , AZ 85541" at bounding box center [804, 284] width 100 height 44
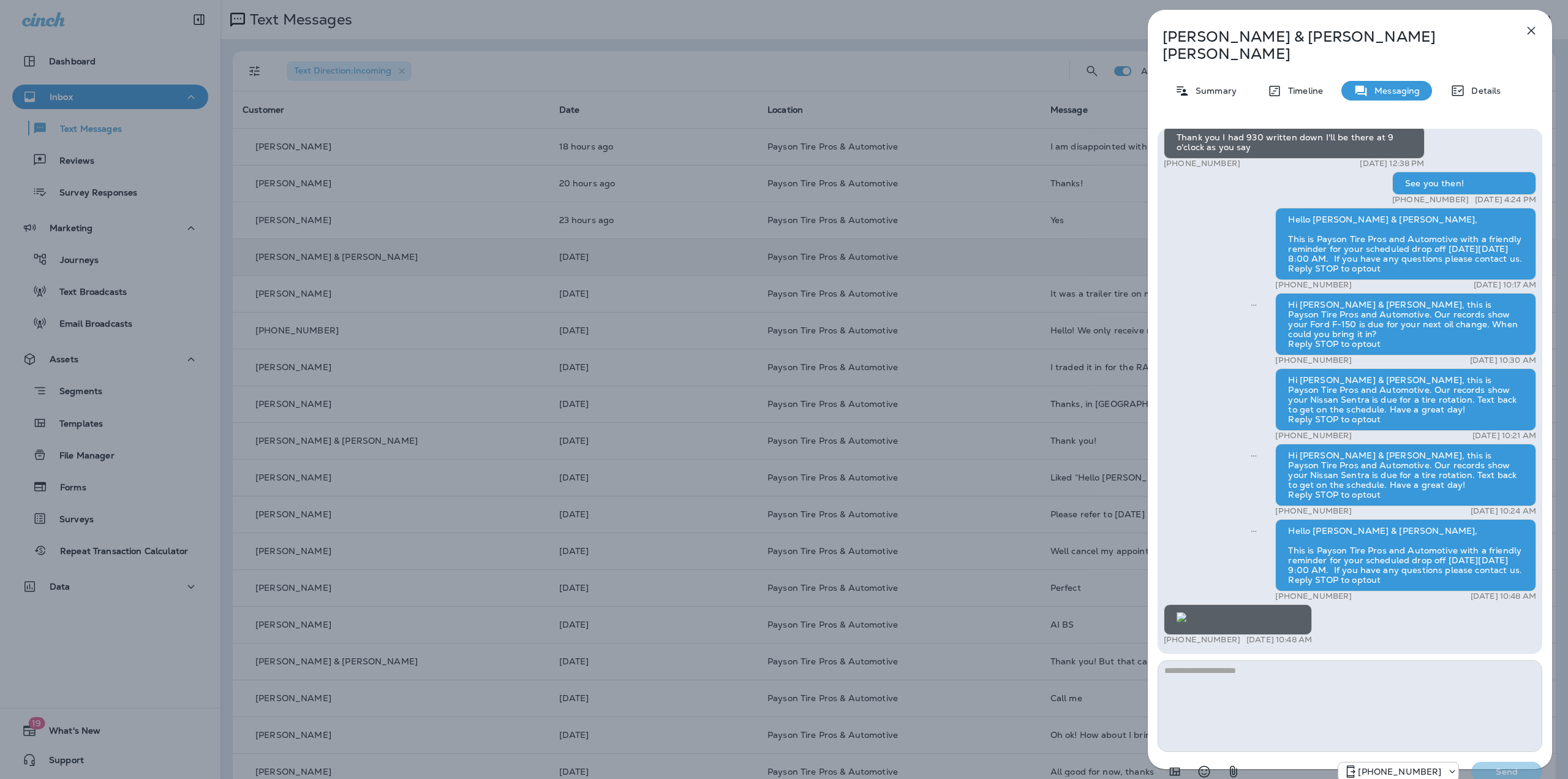
click at [1531, 36] on icon "button" at bounding box center [1531, 30] width 14 height 14
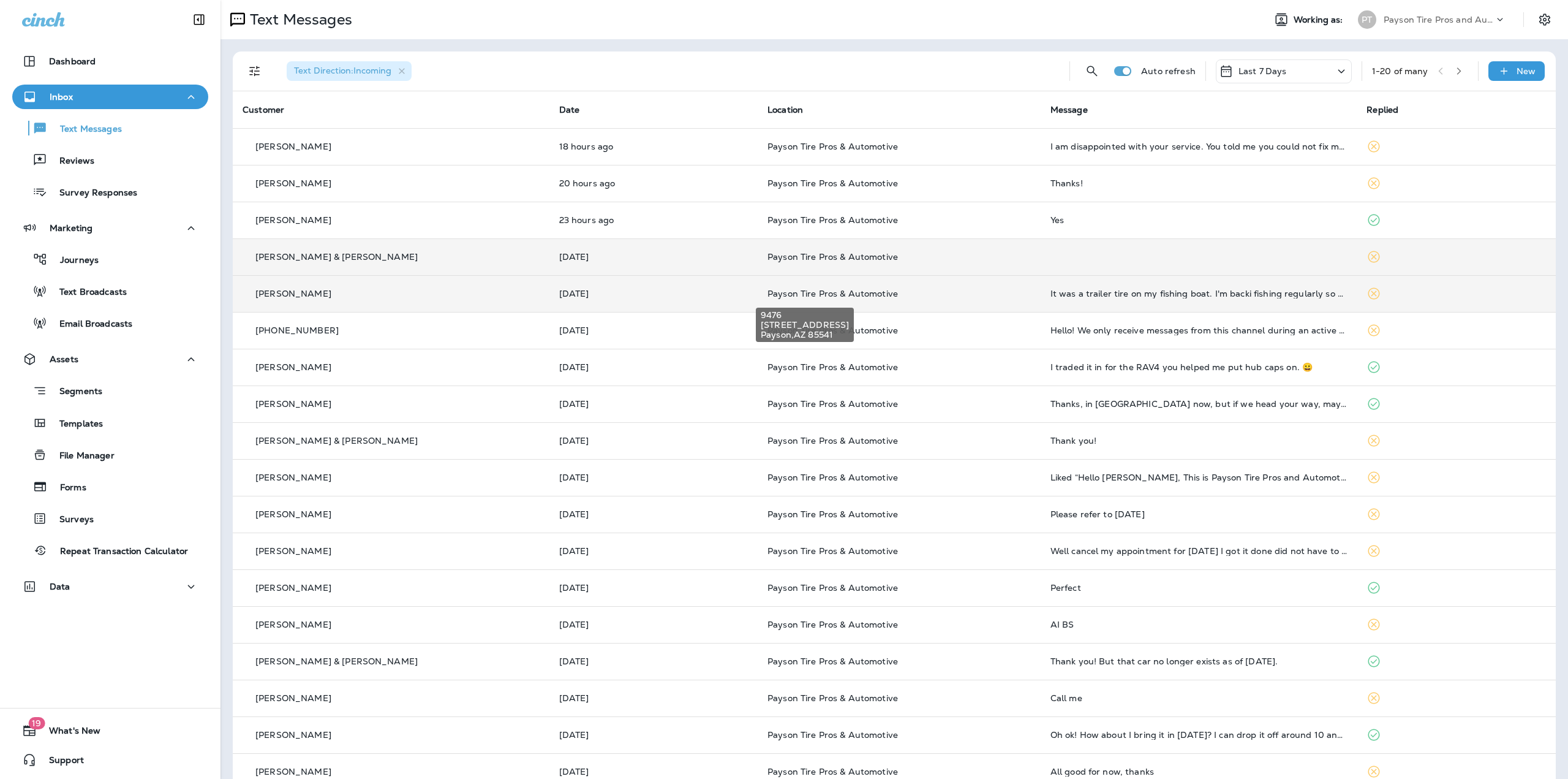
click at [881, 294] on p "Payson Tire Pros & Automotive" at bounding box center [900, 293] width 264 height 10
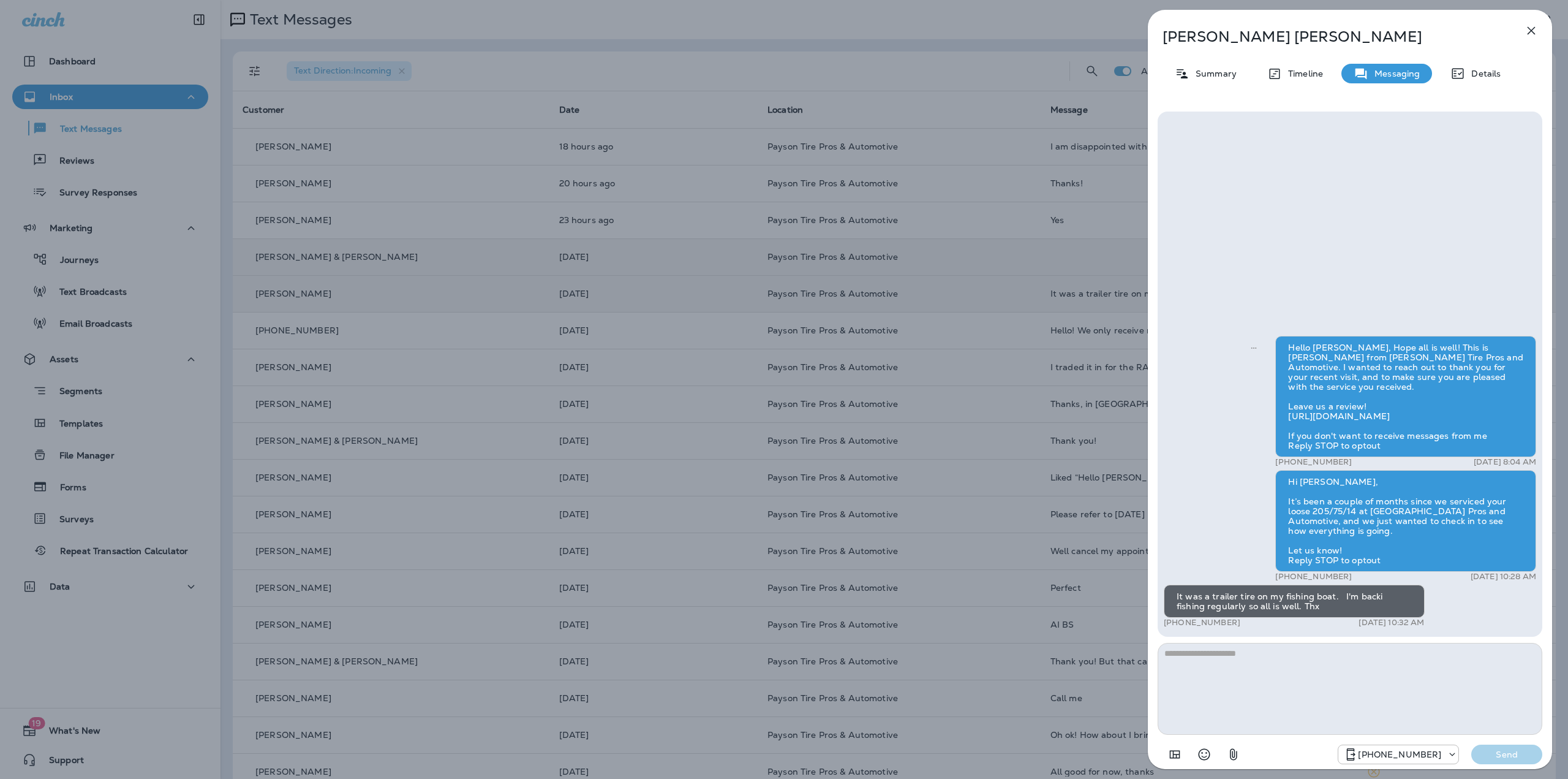
click at [880, 294] on div "Geoff Caldwell Summary Timeline Messaging Details Hello Geoff, Hope all is well…" at bounding box center [784, 390] width 1568 height 779
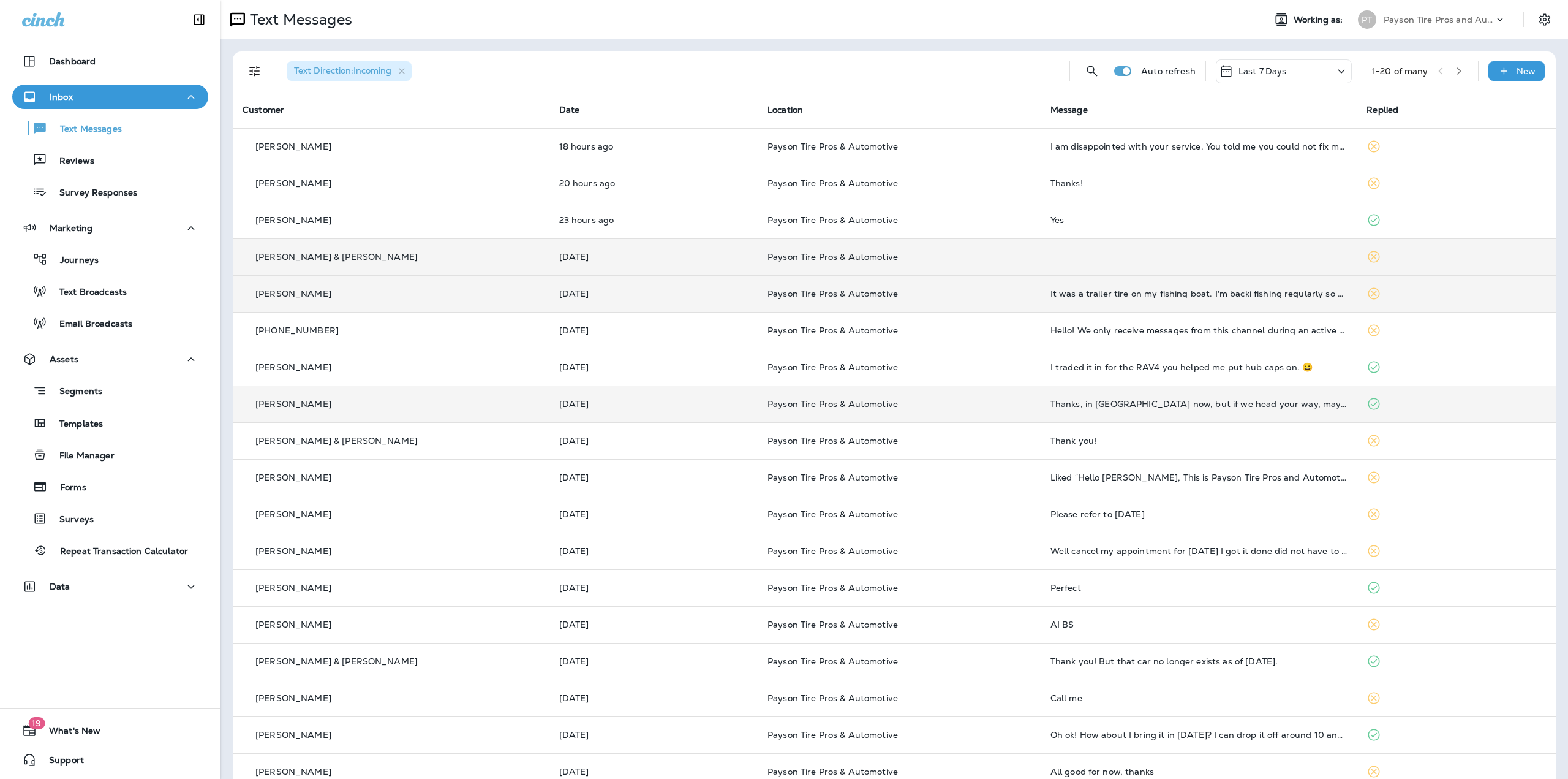
click at [897, 394] on td "Payson Tire Pros & Automotive" at bounding box center [899, 403] width 283 height 37
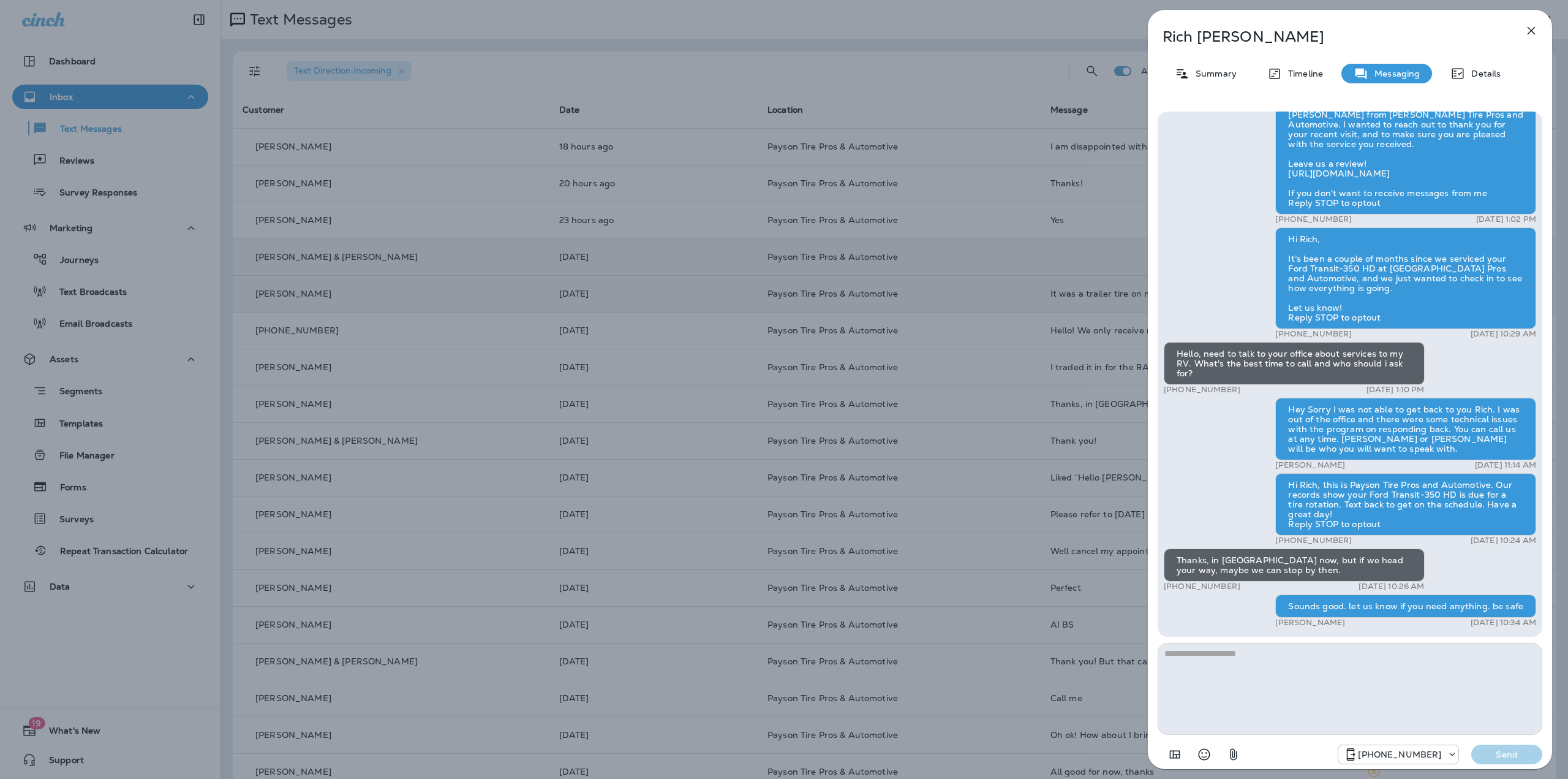
click at [1029, 353] on div "Rich Velasco Summary Timeline Messaging Details Hello Rich, Hope all is well! T…" at bounding box center [784, 390] width 1568 height 779
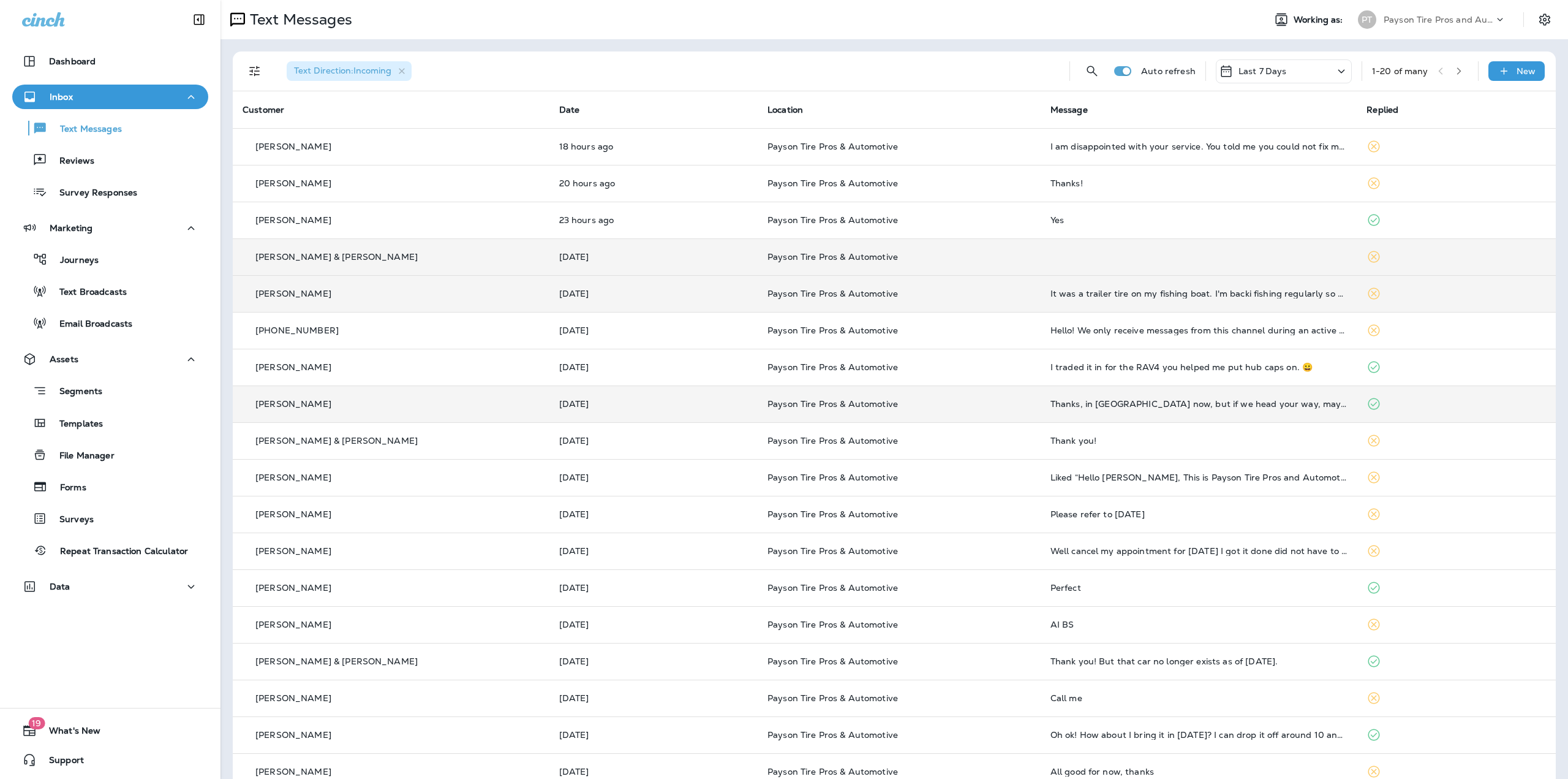
click at [963, 395] on td "Payson Tire Pros & Automotive" at bounding box center [899, 403] width 283 height 37
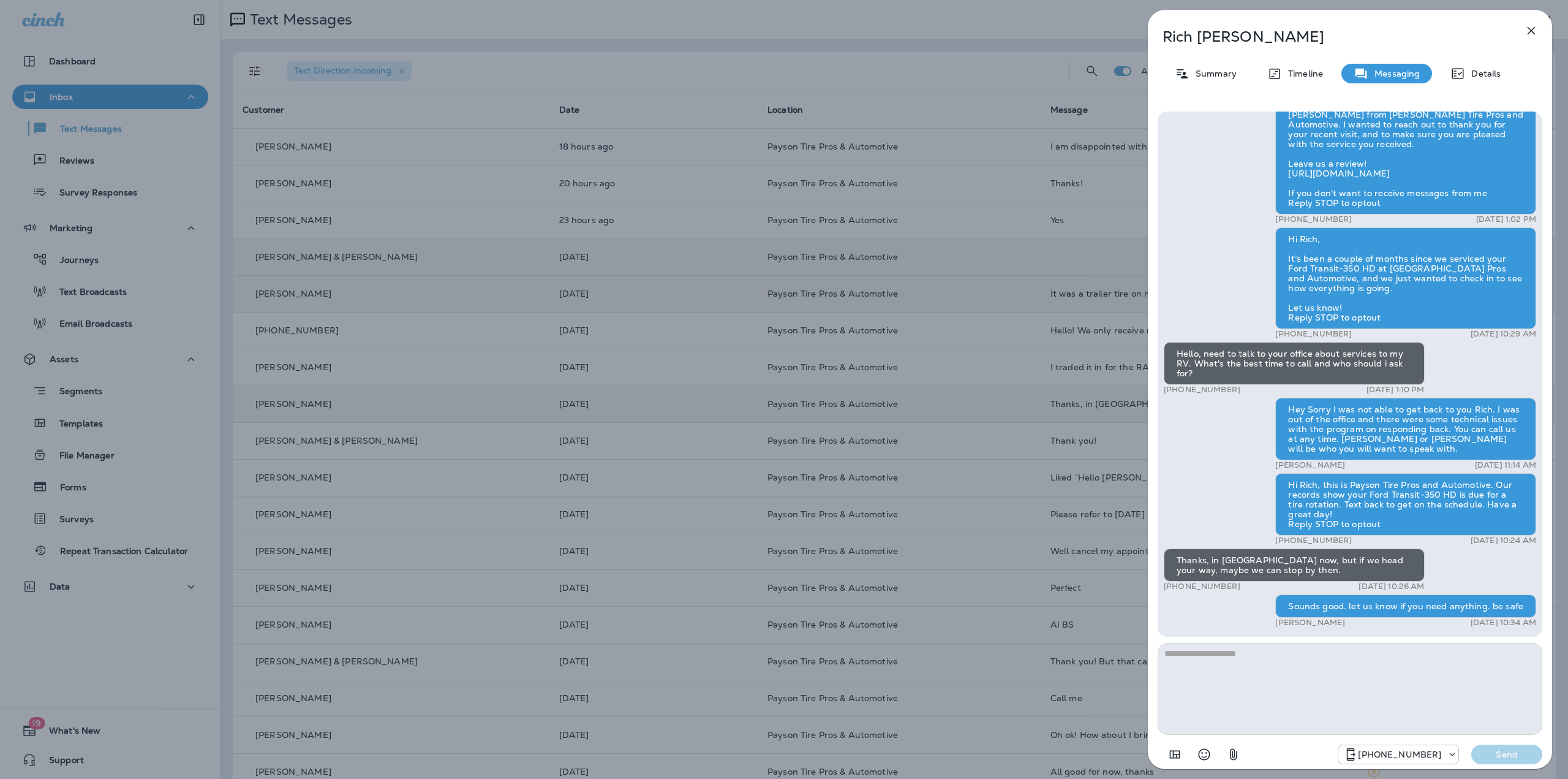
click at [963, 395] on div "Rich Velasco Summary Timeline Messaging Details Hello Rich, Hope all is well! T…" at bounding box center [784, 390] width 1568 height 779
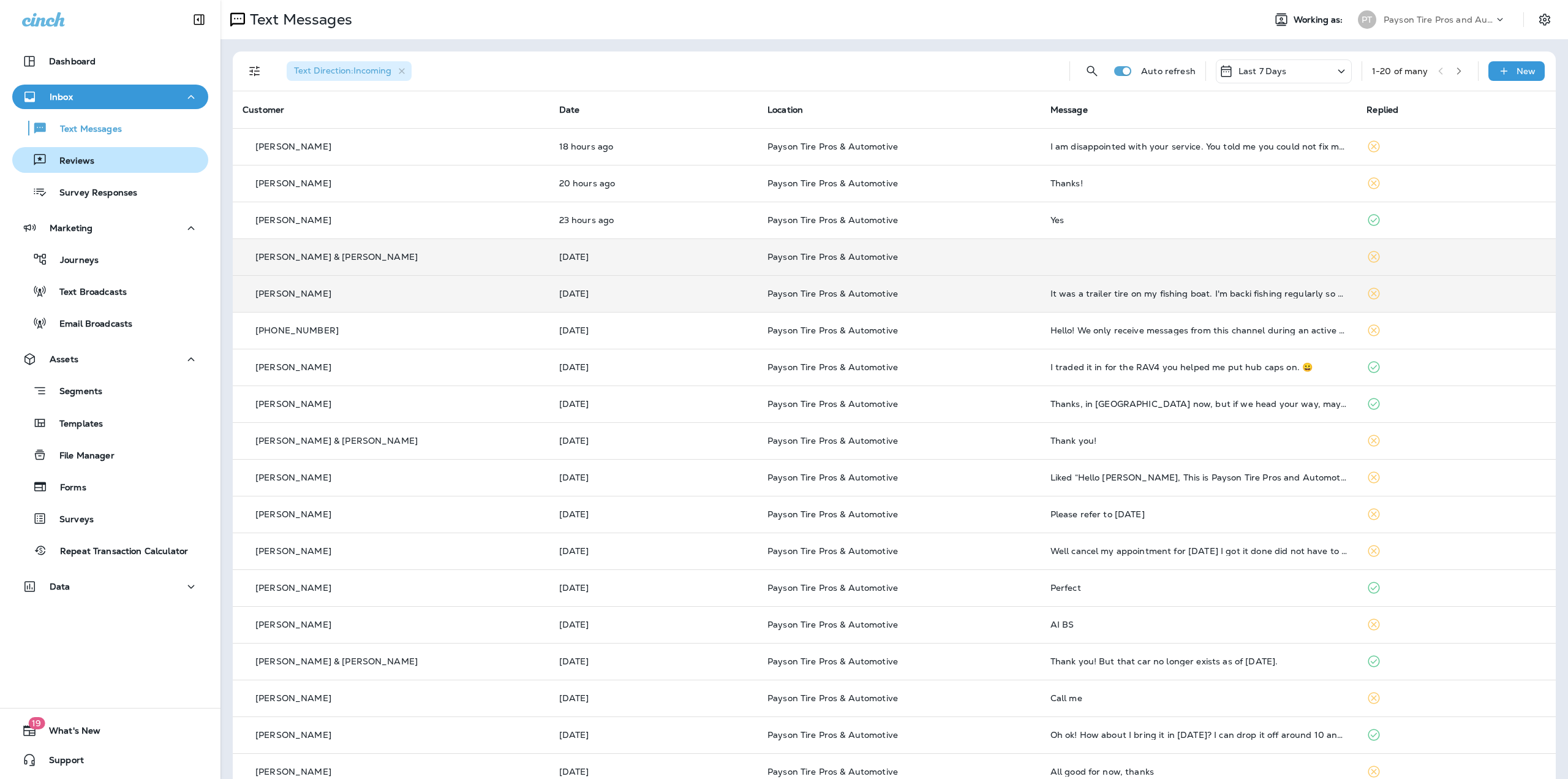
click at [89, 160] on p "Reviews" at bounding box center [70, 162] width 47 height 12
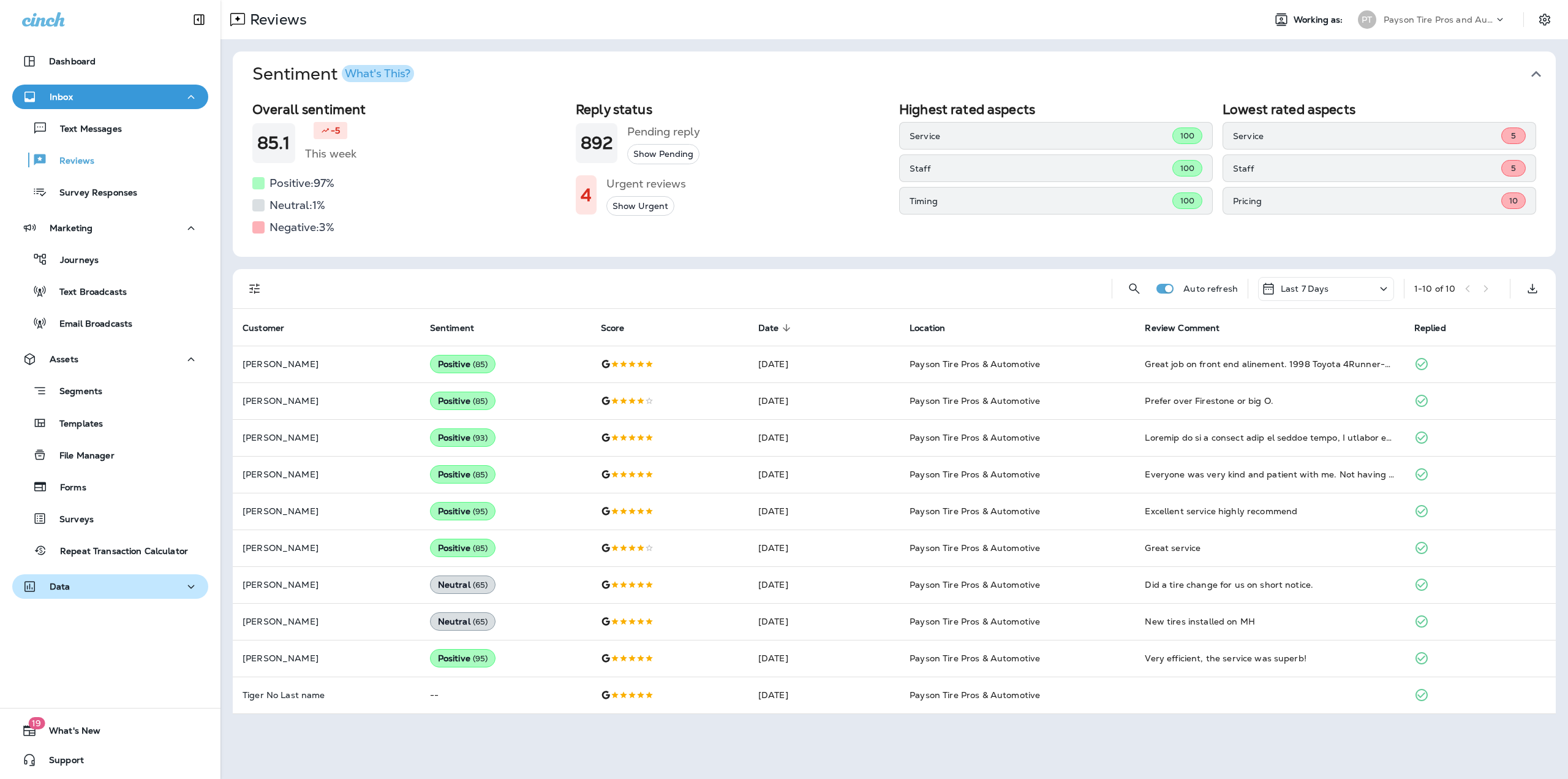
click at [114, 586] on div "Data" at bounding box center [110, 587] width 176 height 15
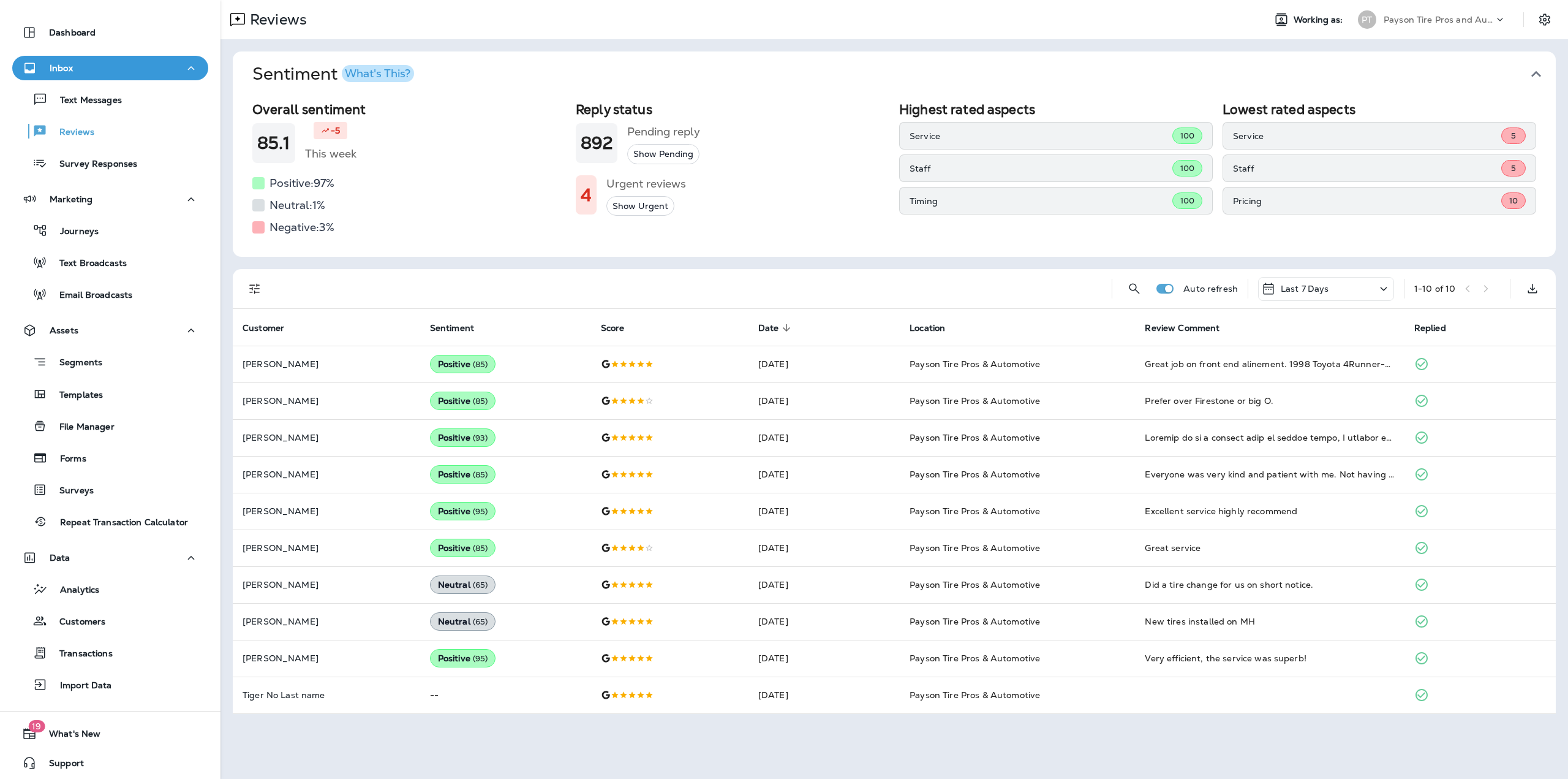
scroll to position [31, 0]
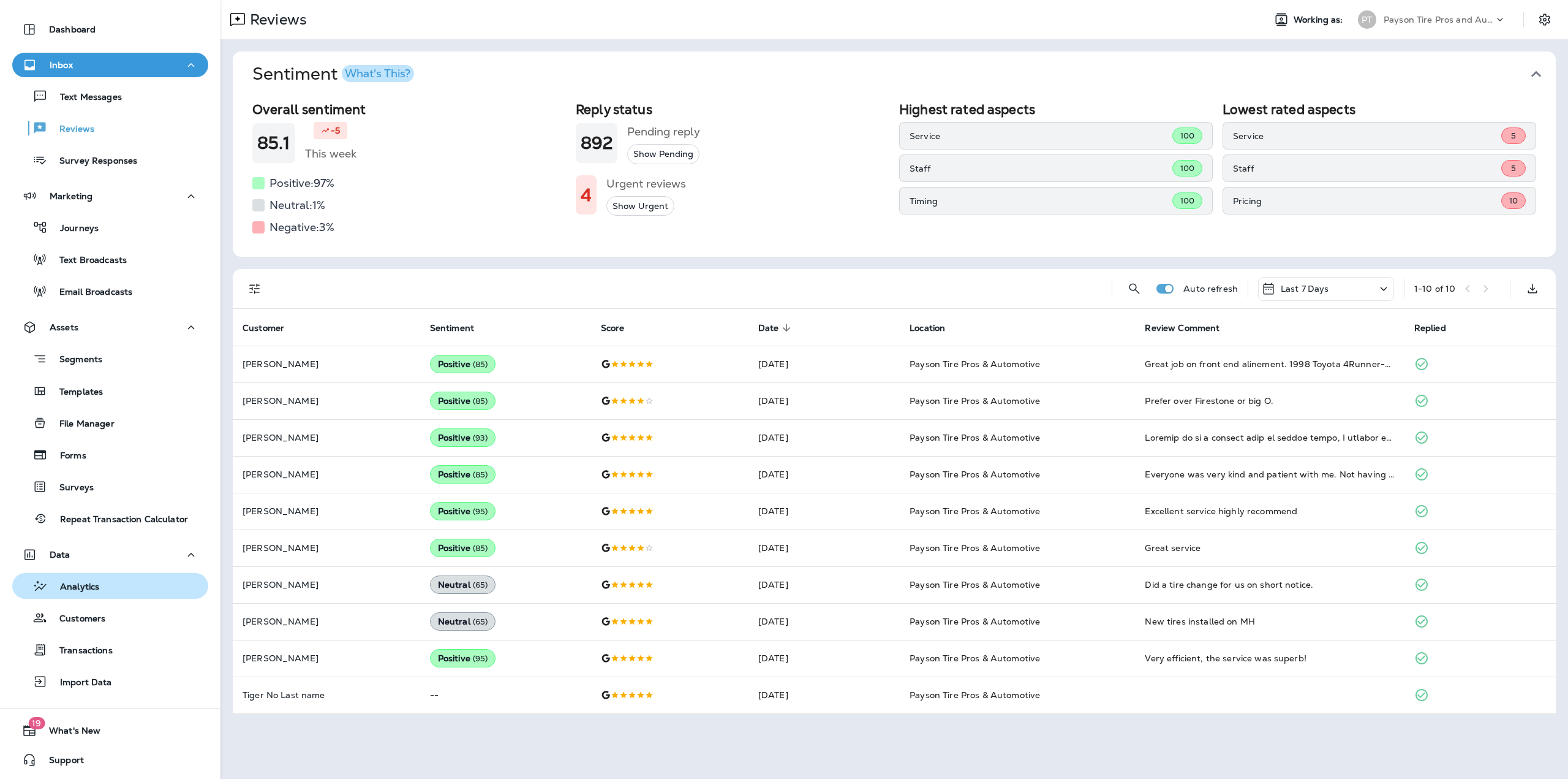
click at [105, 589] on div "Analytics" at bounding box center [110, 586] width 186 height 19
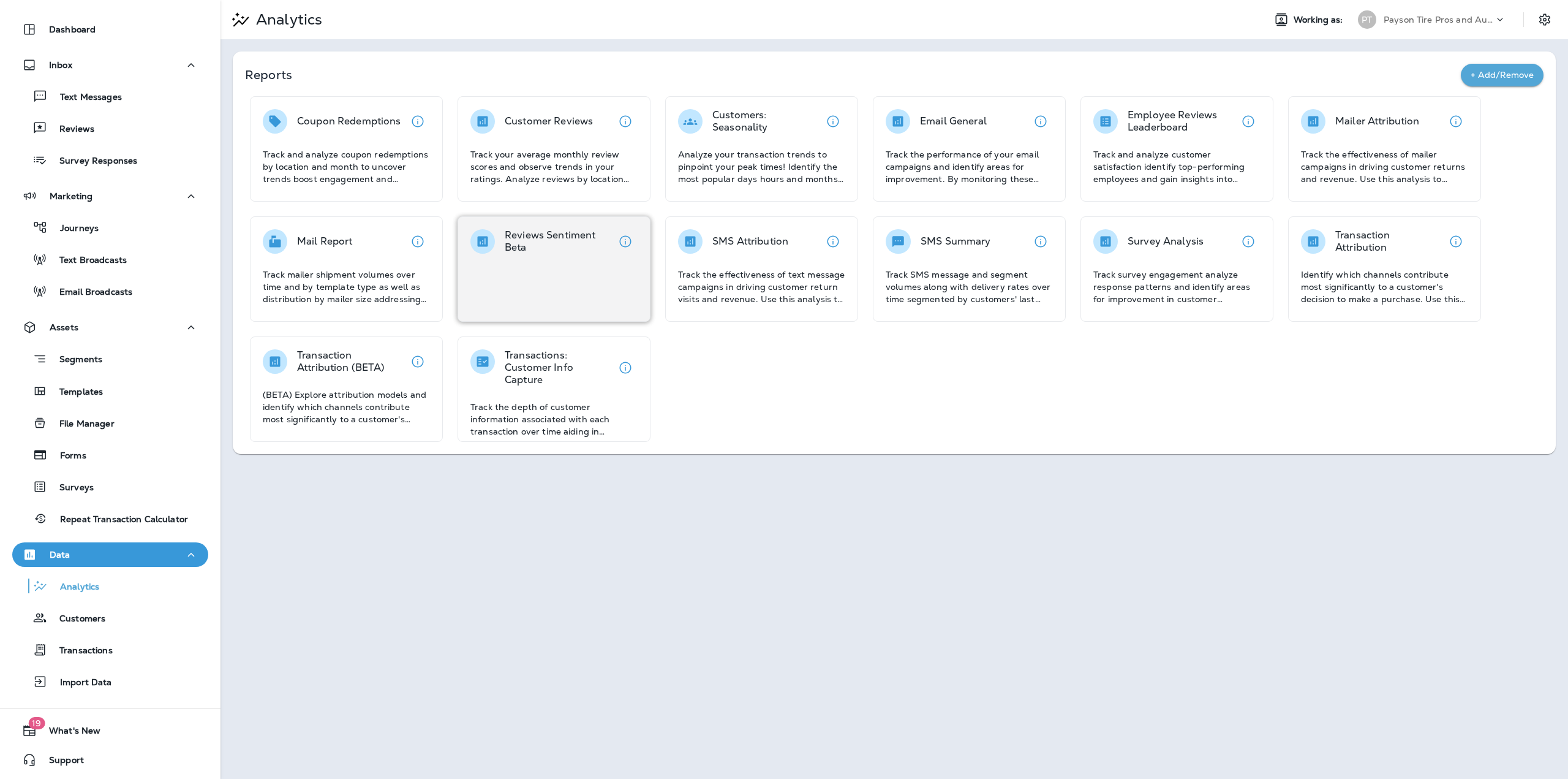
click at [605, 254] on div "Reviews Sentiment Beta" at bounding box center [554, 269] width 193 height 105
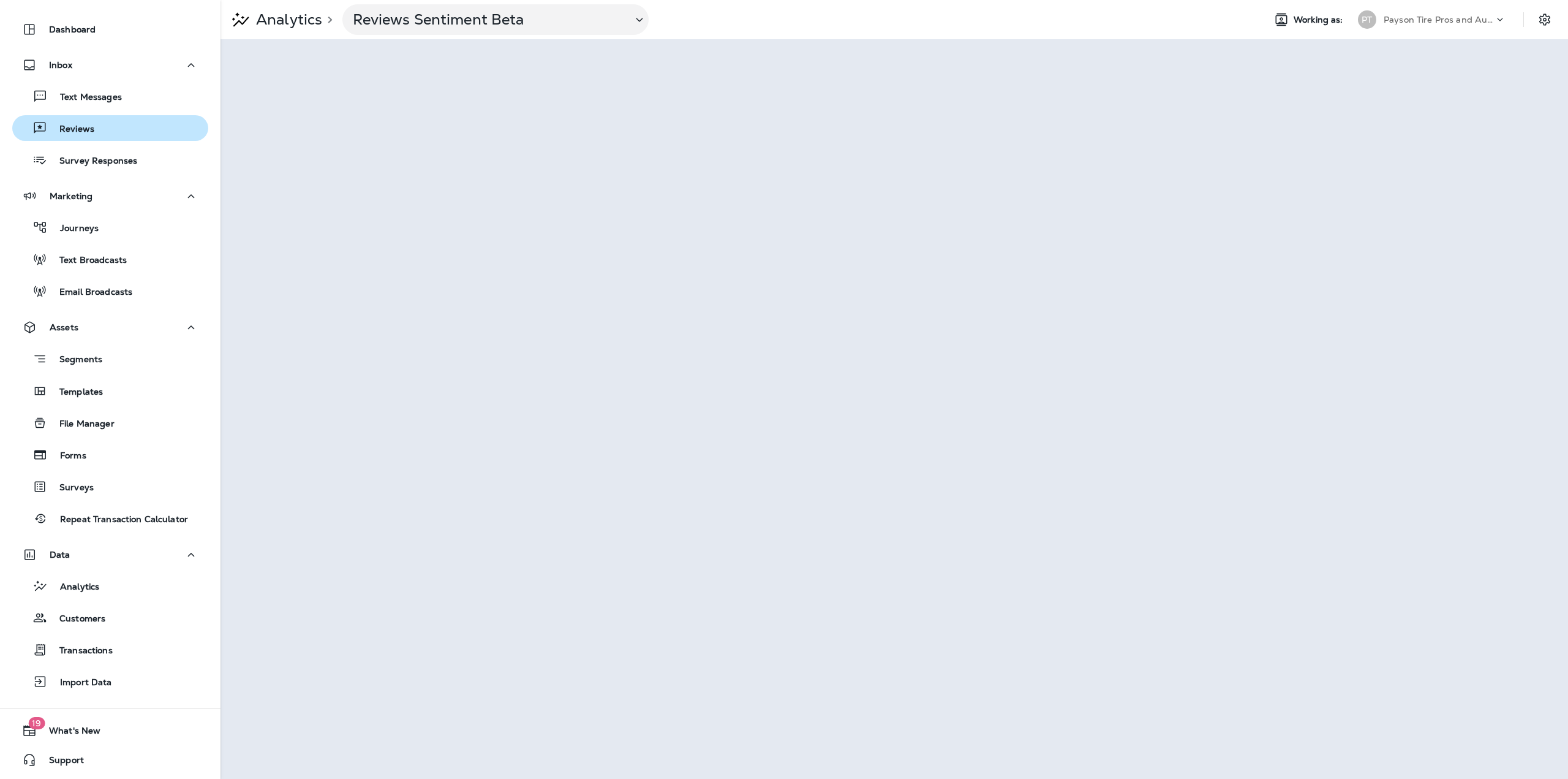
click at [84, 134] on p "Reviews" at bounding box center [70, 130] width 47 height 12
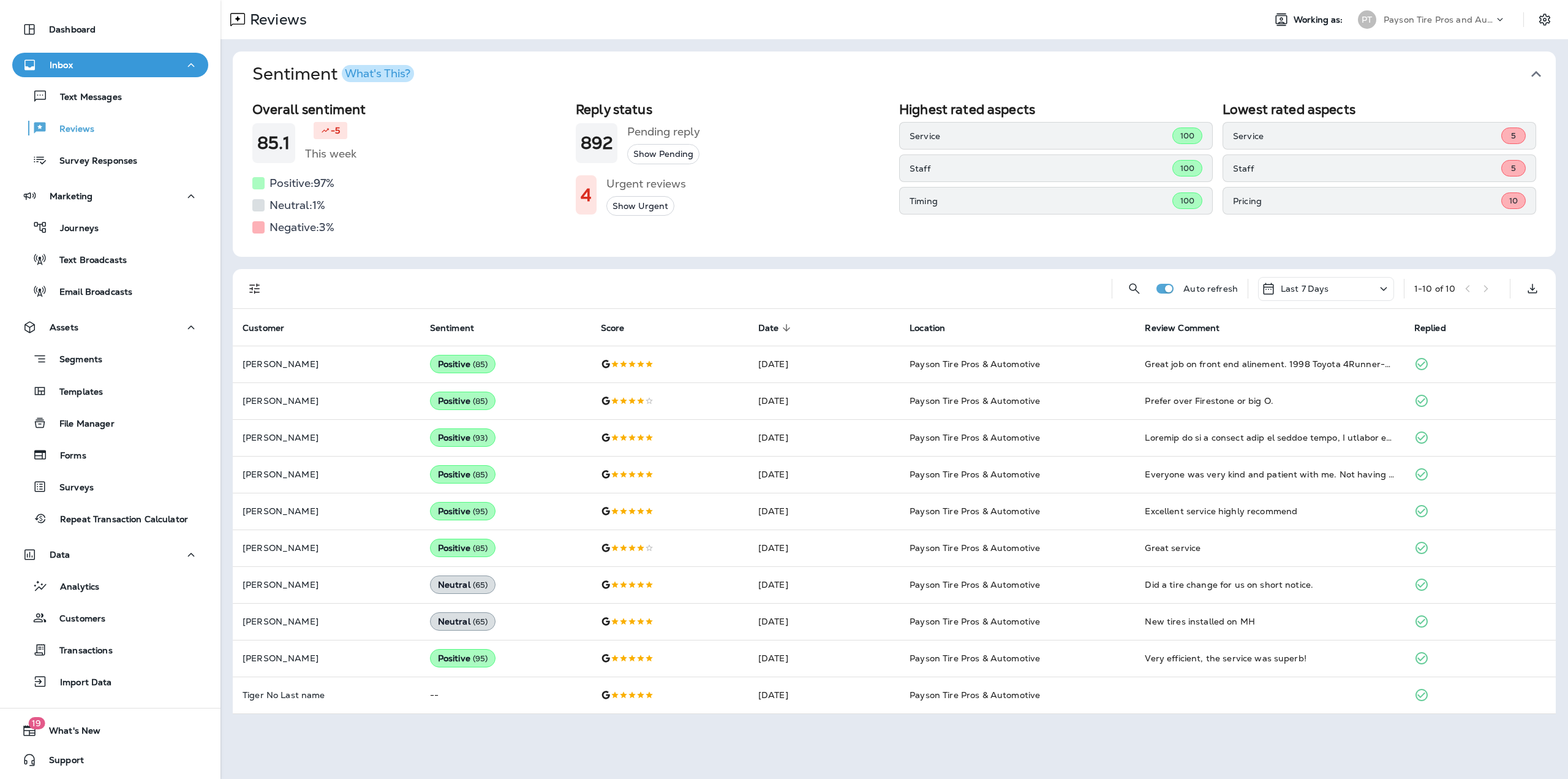
click at [1334, 289] on div "Last 7 Days" at bounding box center [1327, 289] width 136 height 24
click at [1297, 437] on p "Last 30 Days" at bounding box center [1288, 433] width 56 height 10
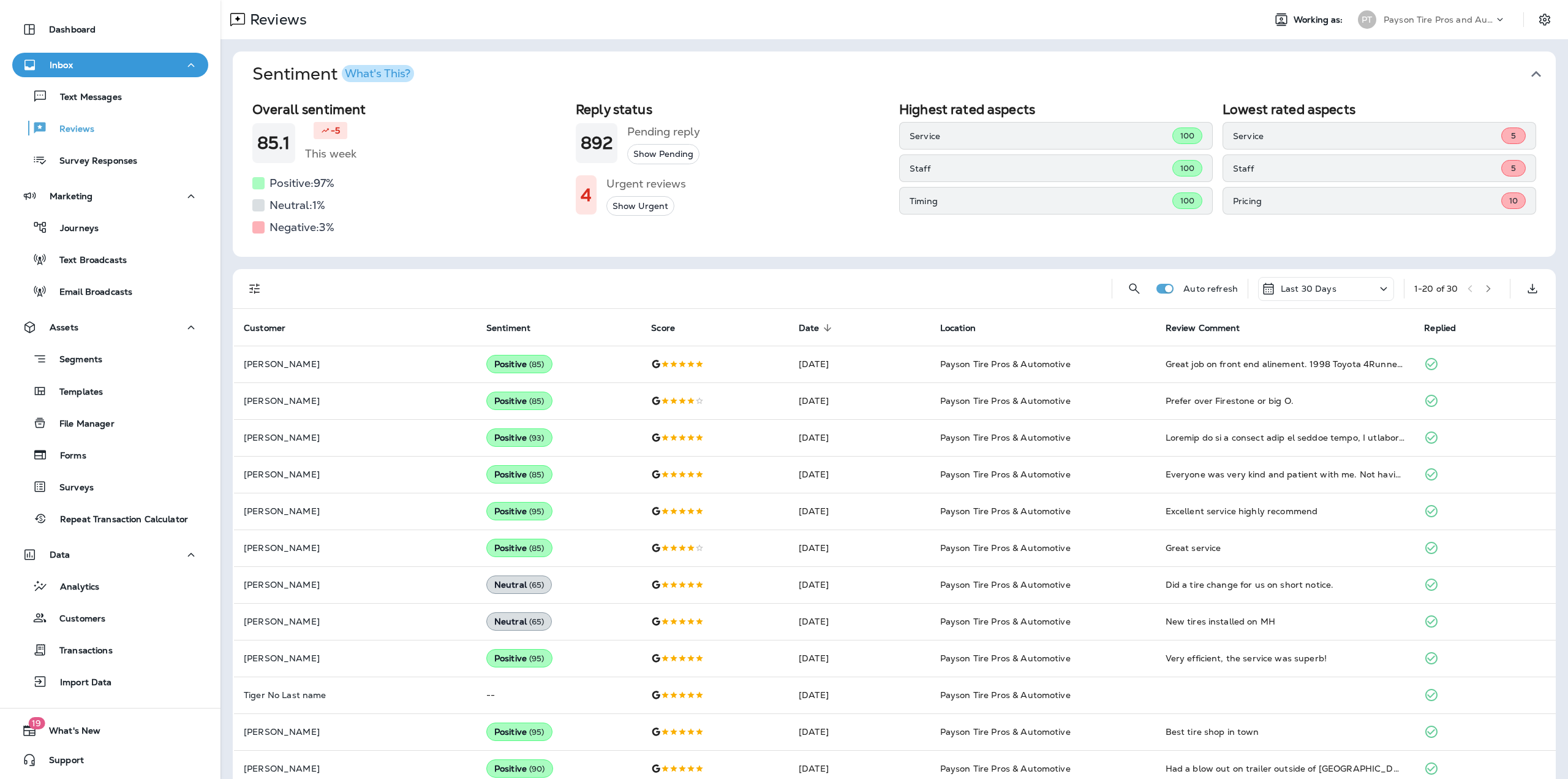
click at [1484, 292] on icon "button" at bounding box center [1488, 288] width 9 height 9
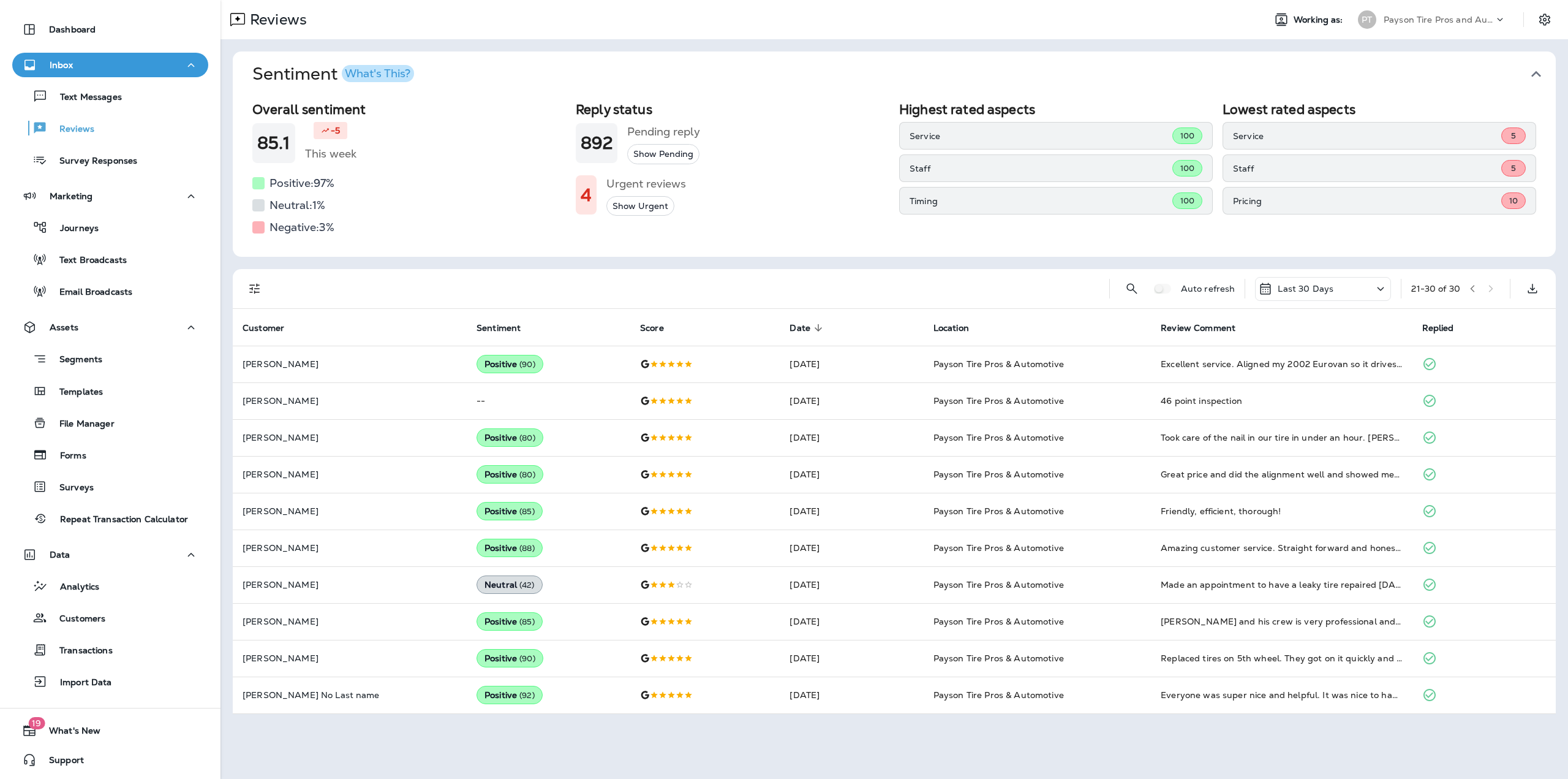
click at [1488, 288] on div "21 - 30 of 30" at bounding box center [1456, 288] width 88 height 19
click at [1349, 289] on div "Last 30 Days" at bounding box center [1323, 289] width 136 height 24
click at [1287, 460] on p "Last year" at bounding box center [1273, 463] width 39 height 10
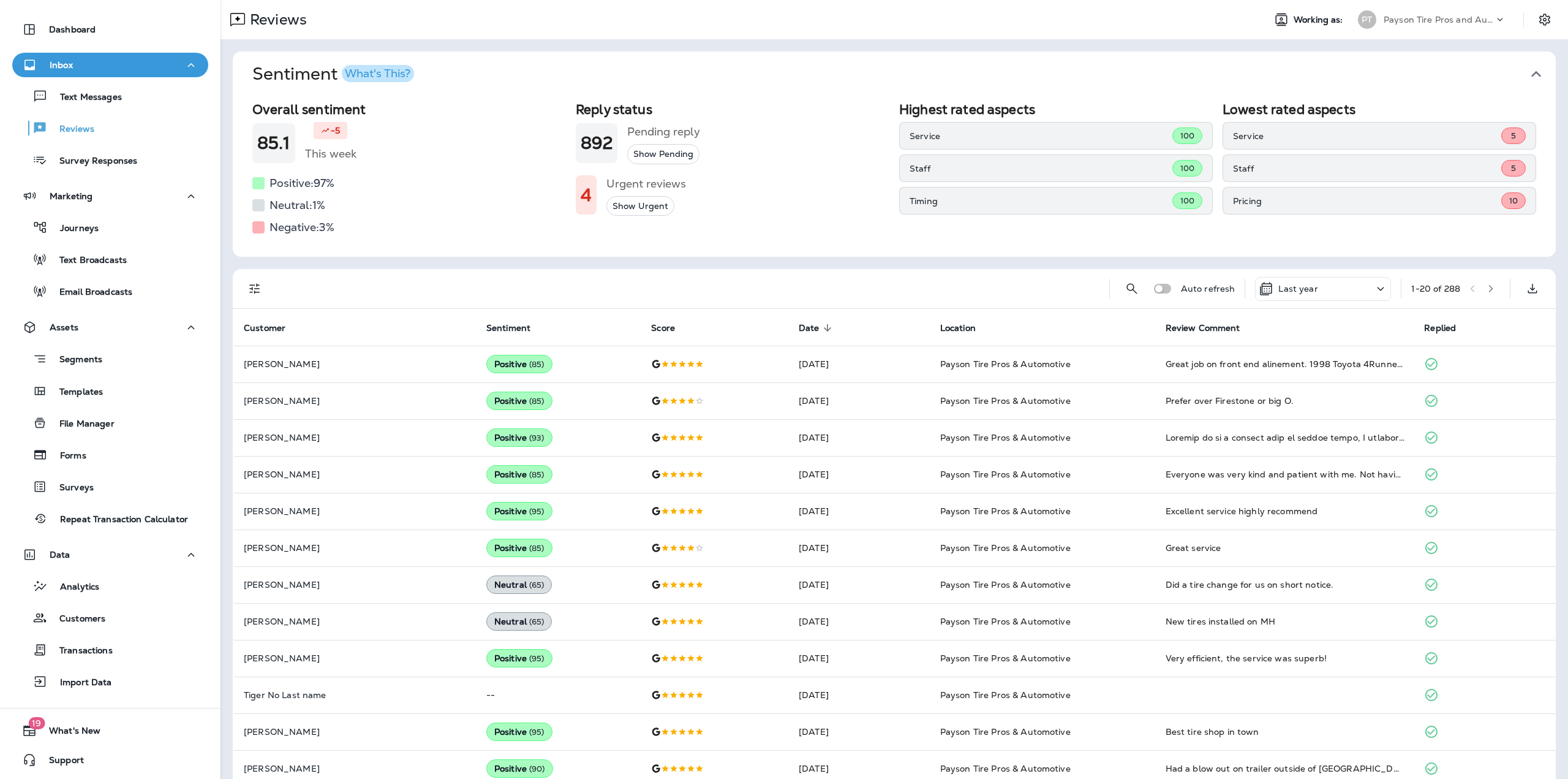
click at [1486, 287] on icon "button" at bounding box center [1491, 288] width 9 height 9
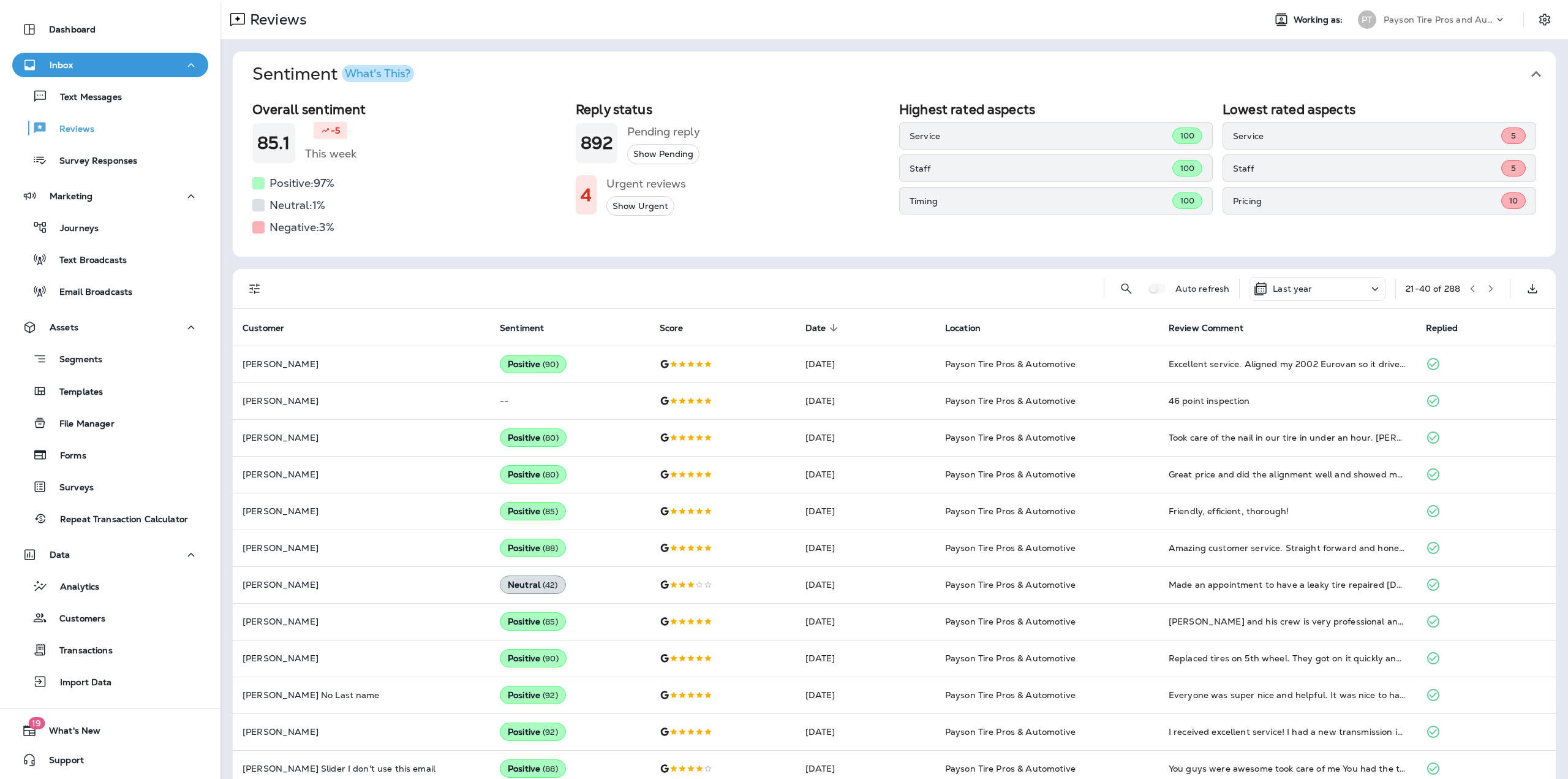
click at [1481, 284] on button "button" at bounding box center [1491, 288] width 19 height 19
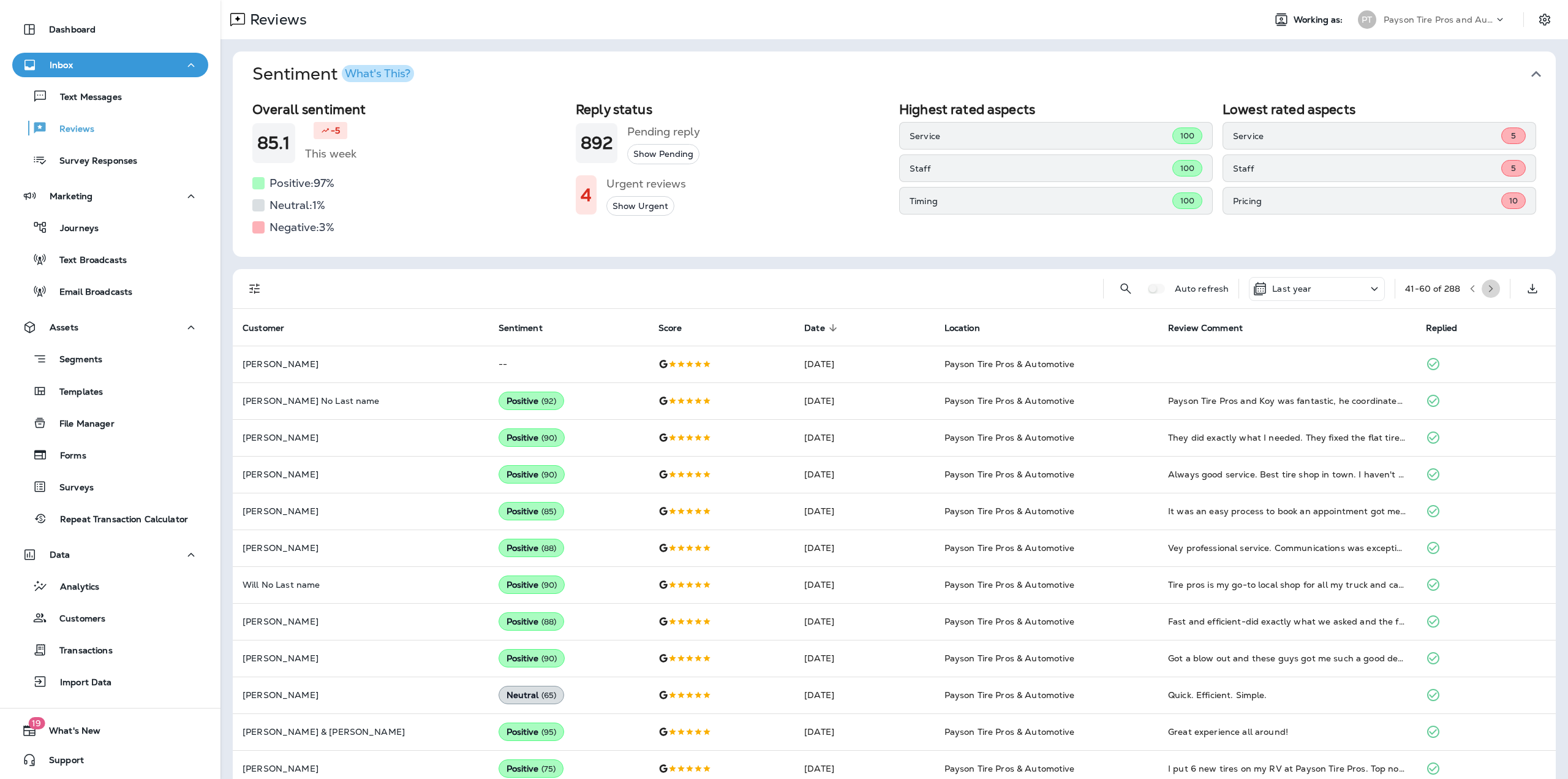
click at [1486, 284] on icon "button" at bounding box center [1491, 288] width 9 height 9
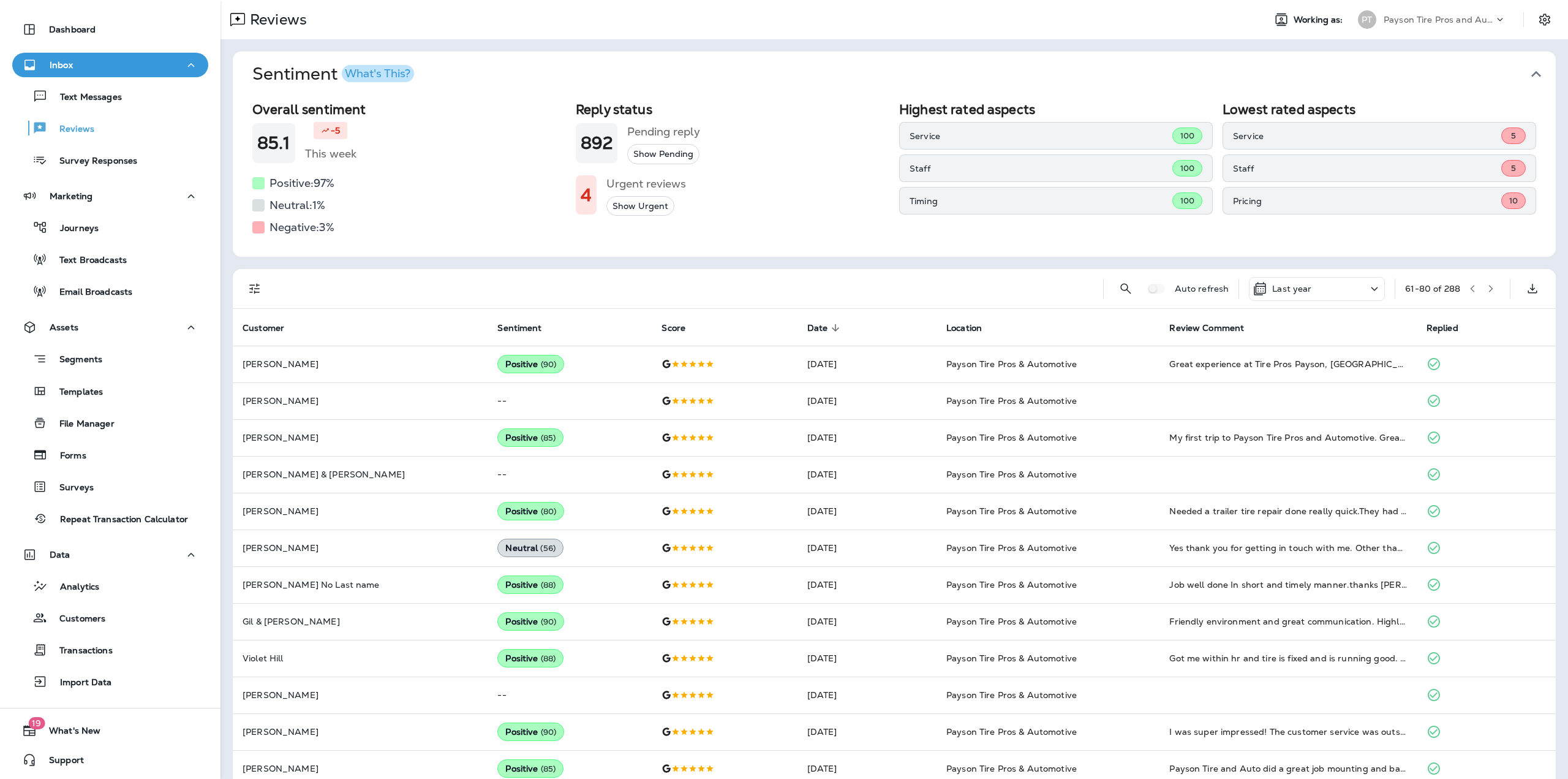
click at [1486, 291] on icon "button" at bounding box center [1491, 288] width 9 height 9
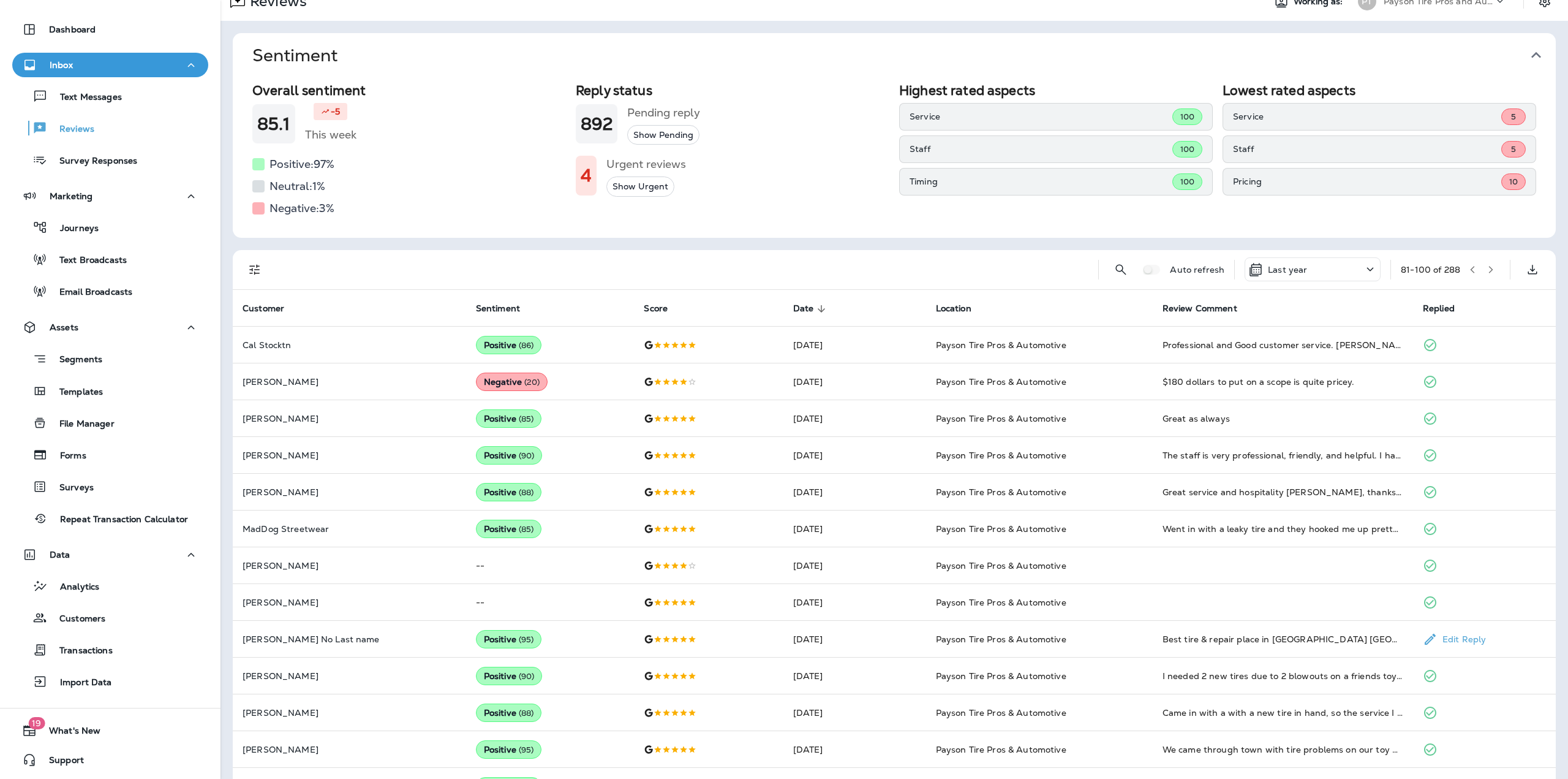
scroll to position [8, 0]
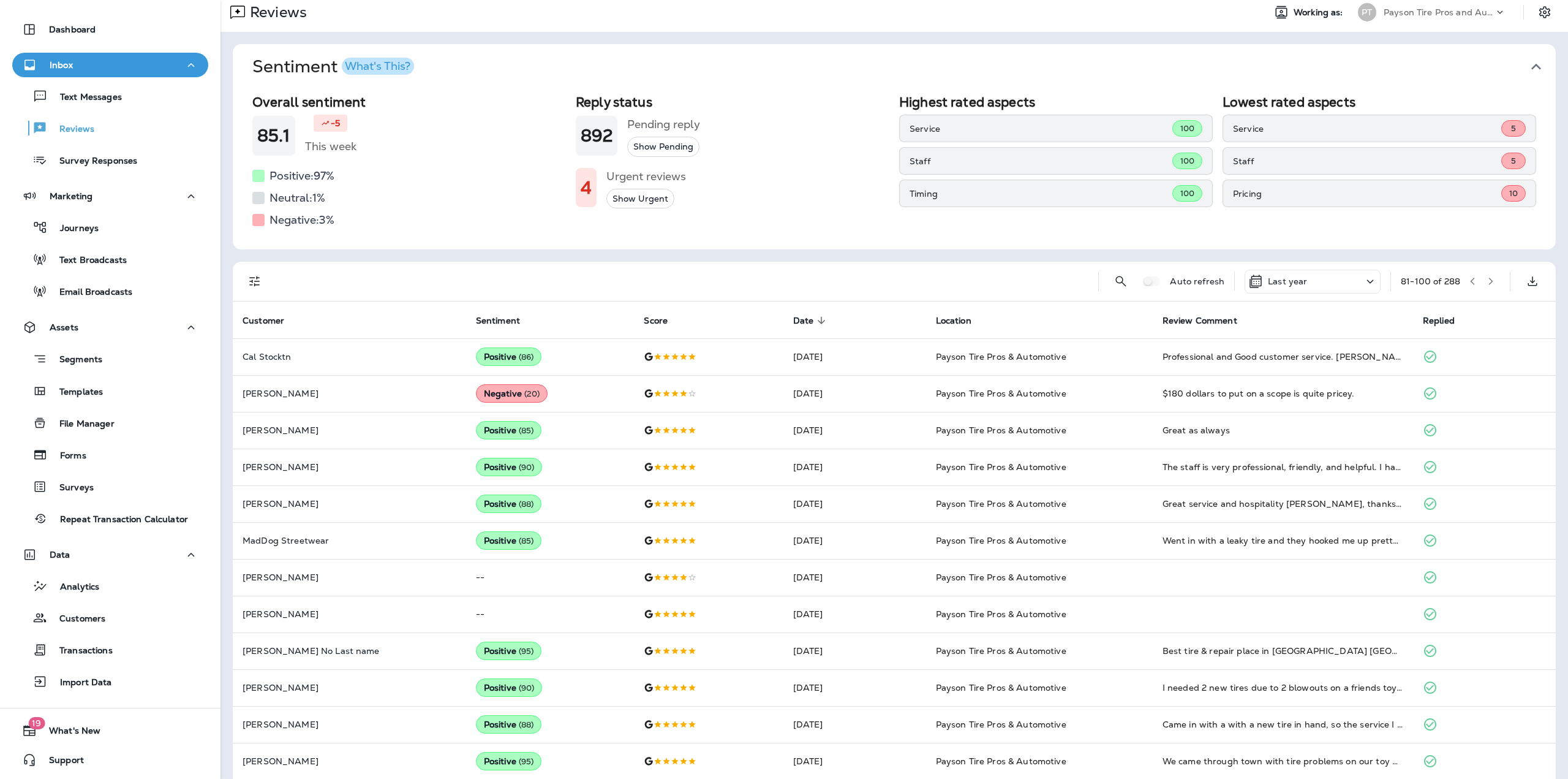
click at [1486, 281] on icon "button" at bounding box center [1491, 281] width 9 height 9
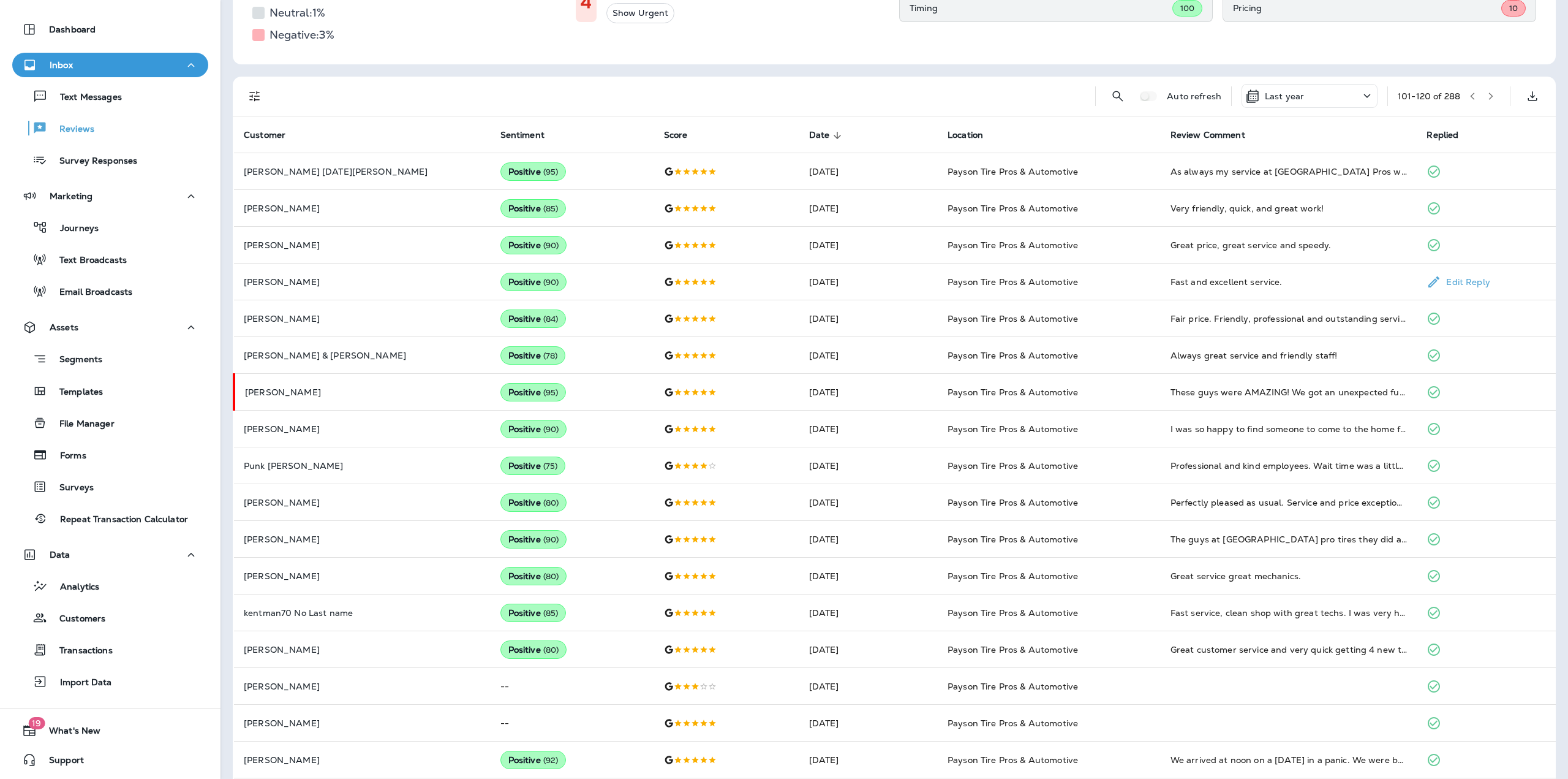
scroll to position [69, 0]
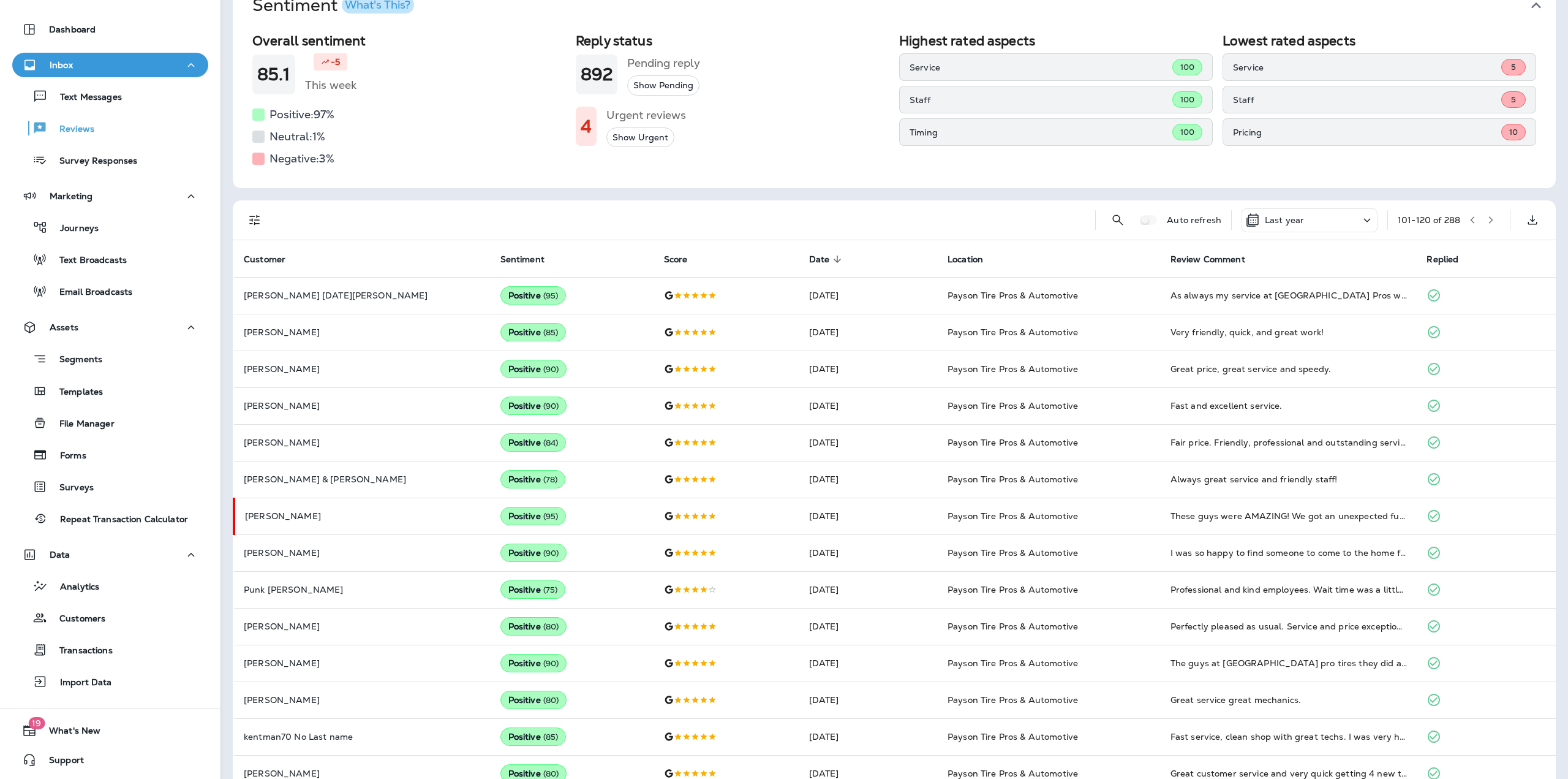
click at [1469, 219] on icon "button" at bounding box center [1473, 220] width 9 height 9
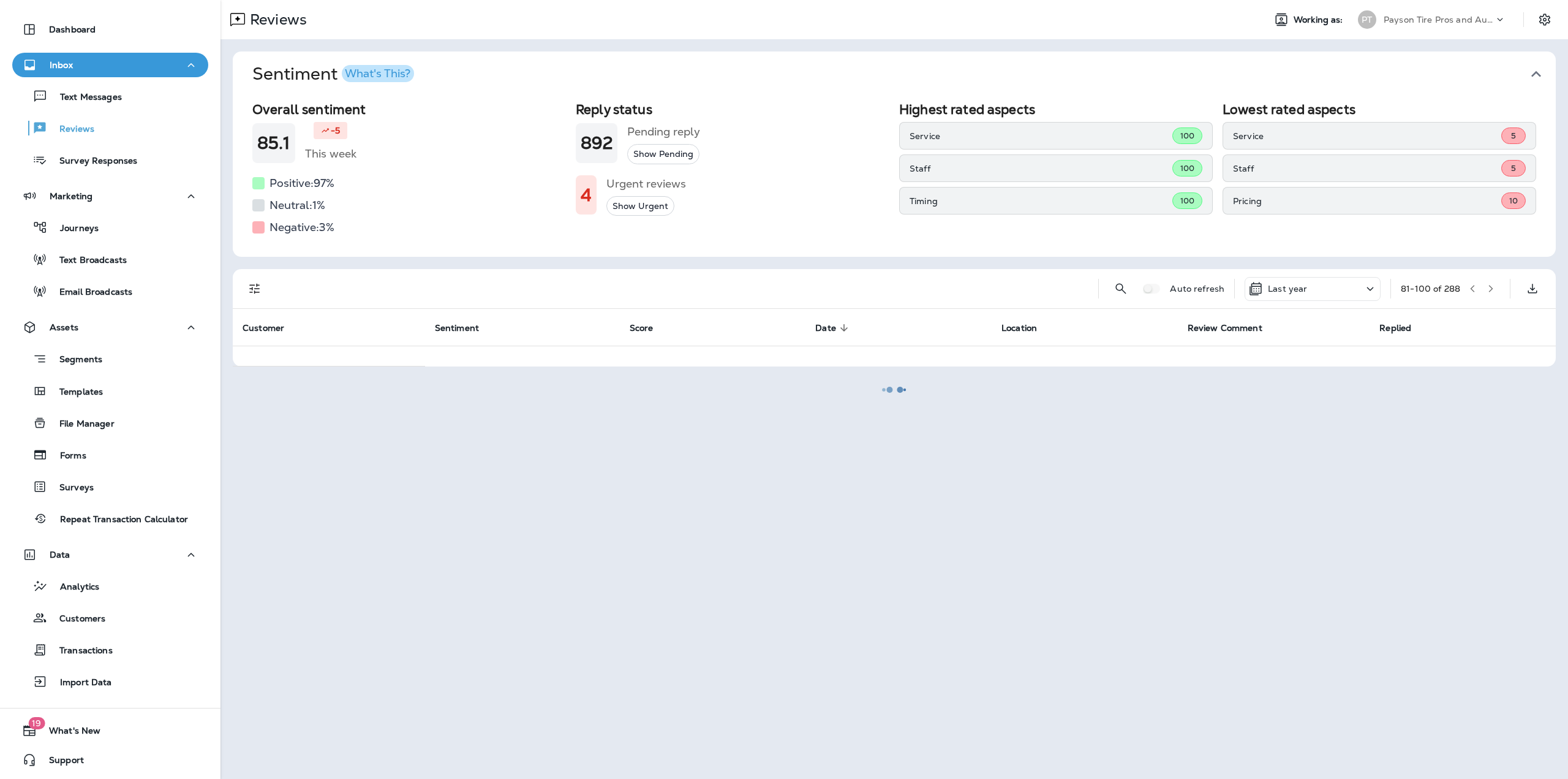
scroll to position [0, 0]
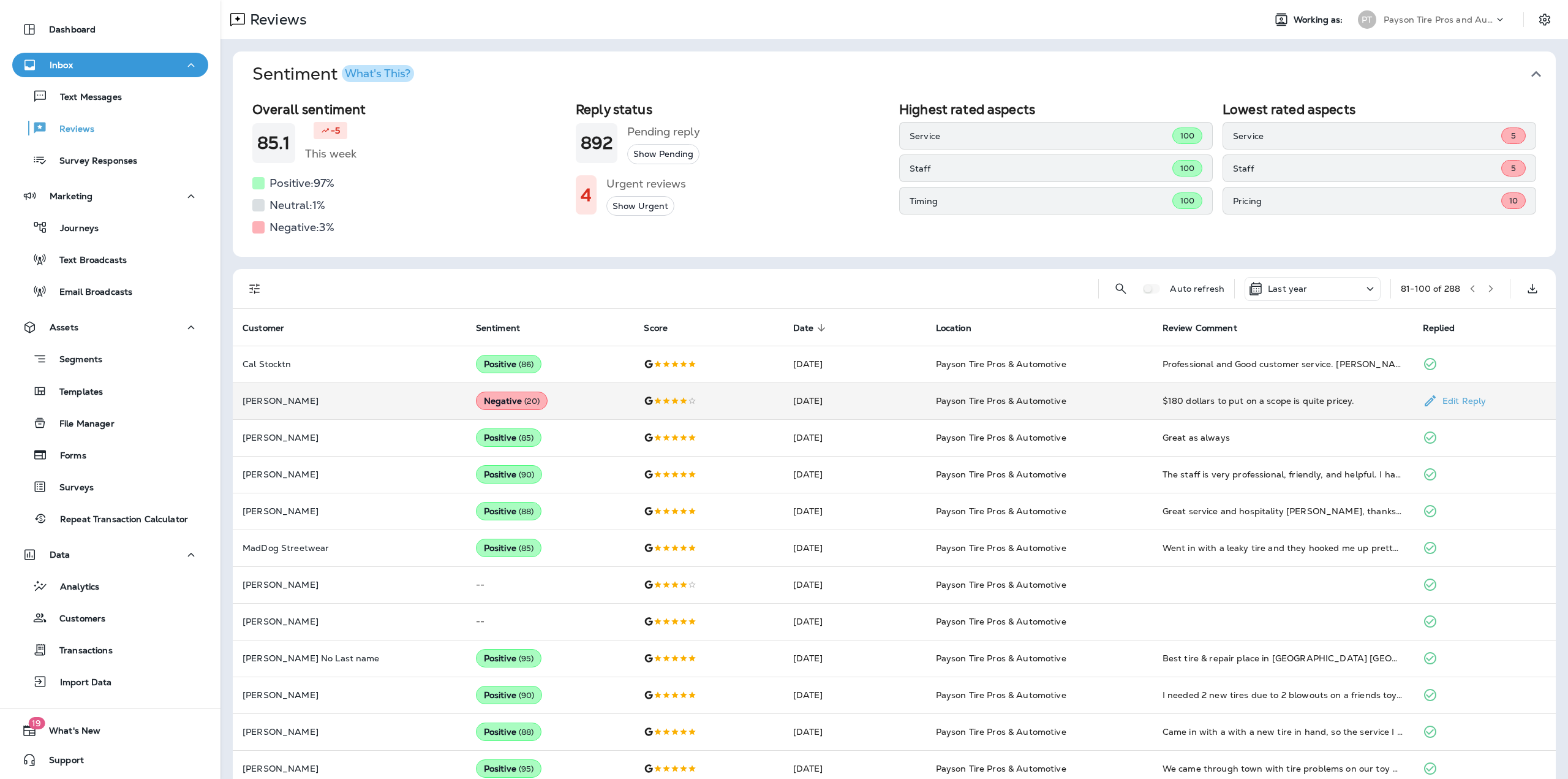
click at [561, 397] on td "Negative ( 20 )" at bounding box center [550, 400] width 168 height 37
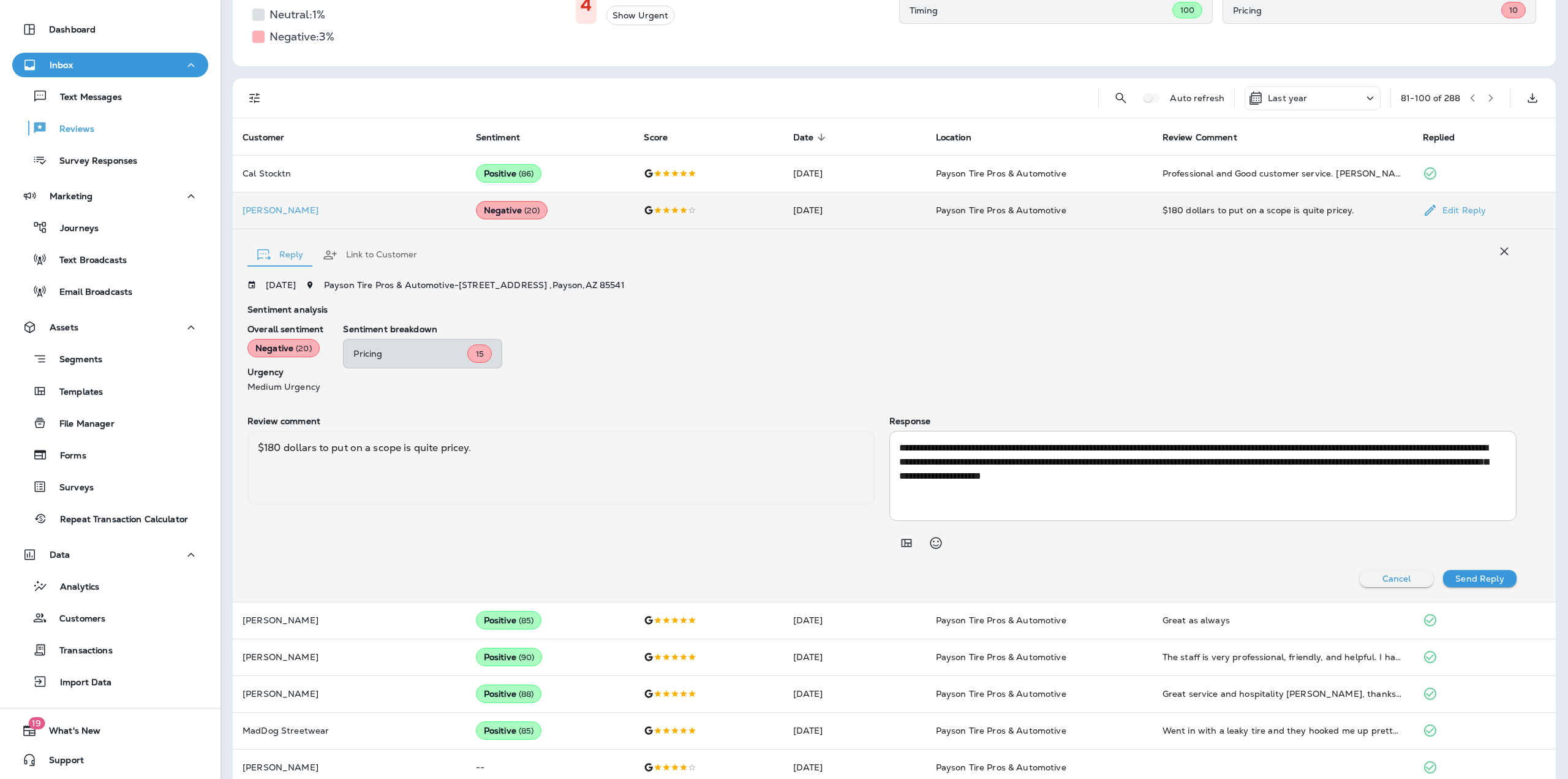
scroll to position [197, 0]
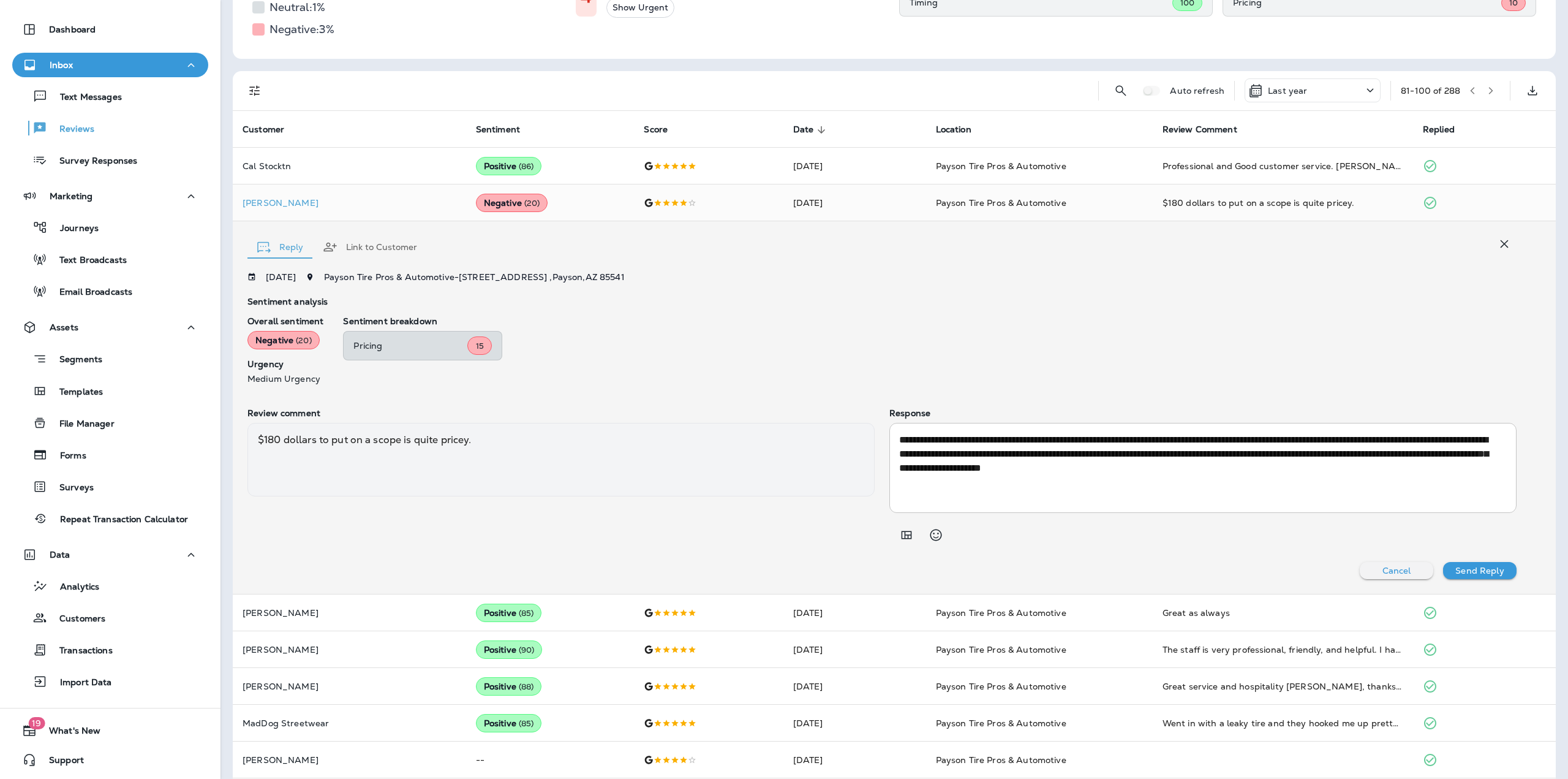
click at [779, 379] on div "Sentiment breakdown Pricing 15" at bounding box center [929, 350] width 1173 height 67
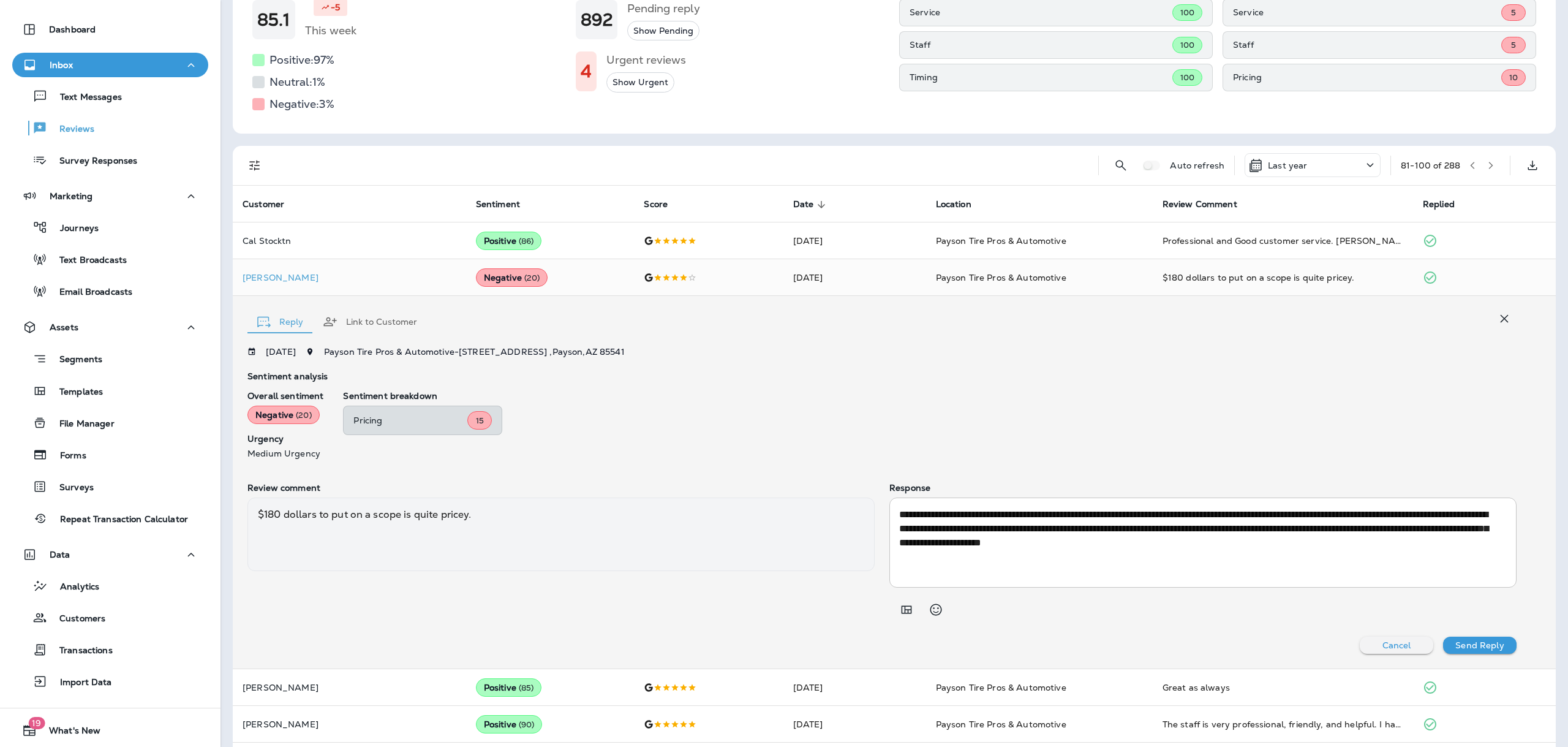
scroll to position [0, 0]
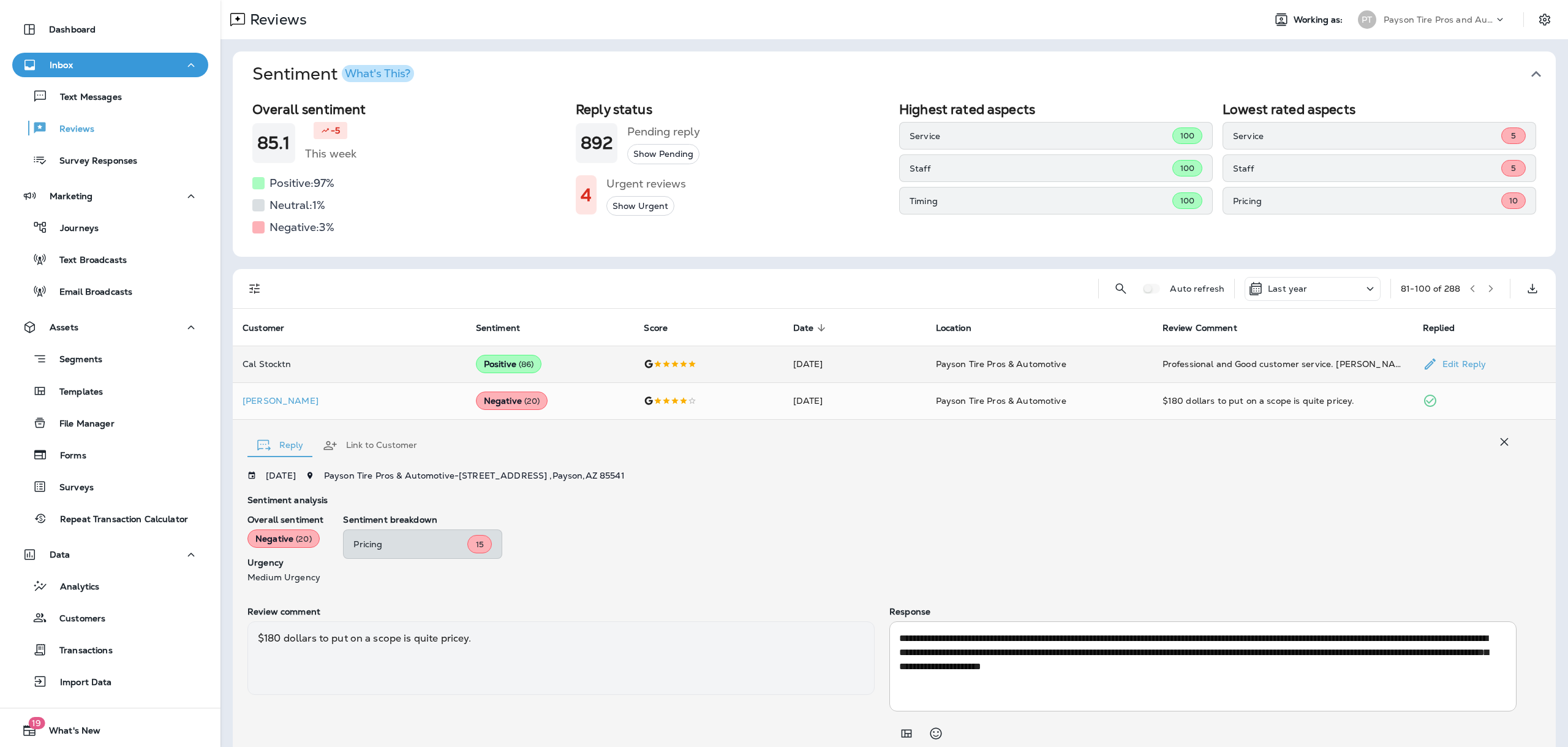
click at [549, 361] on td "Positive ( 86 )" at bounding box center [550, 363] width 168 height 37
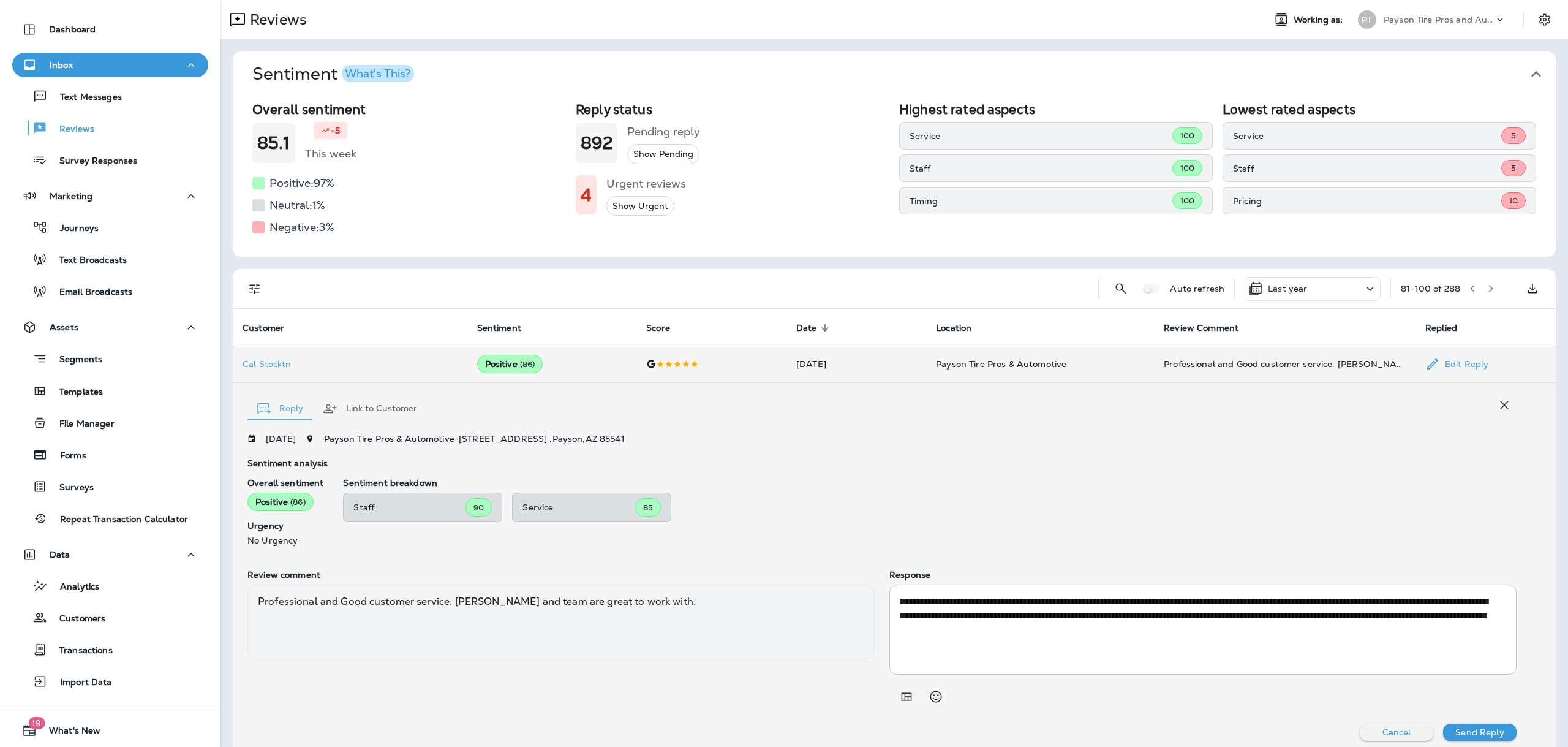
scroll to position [9, 0]
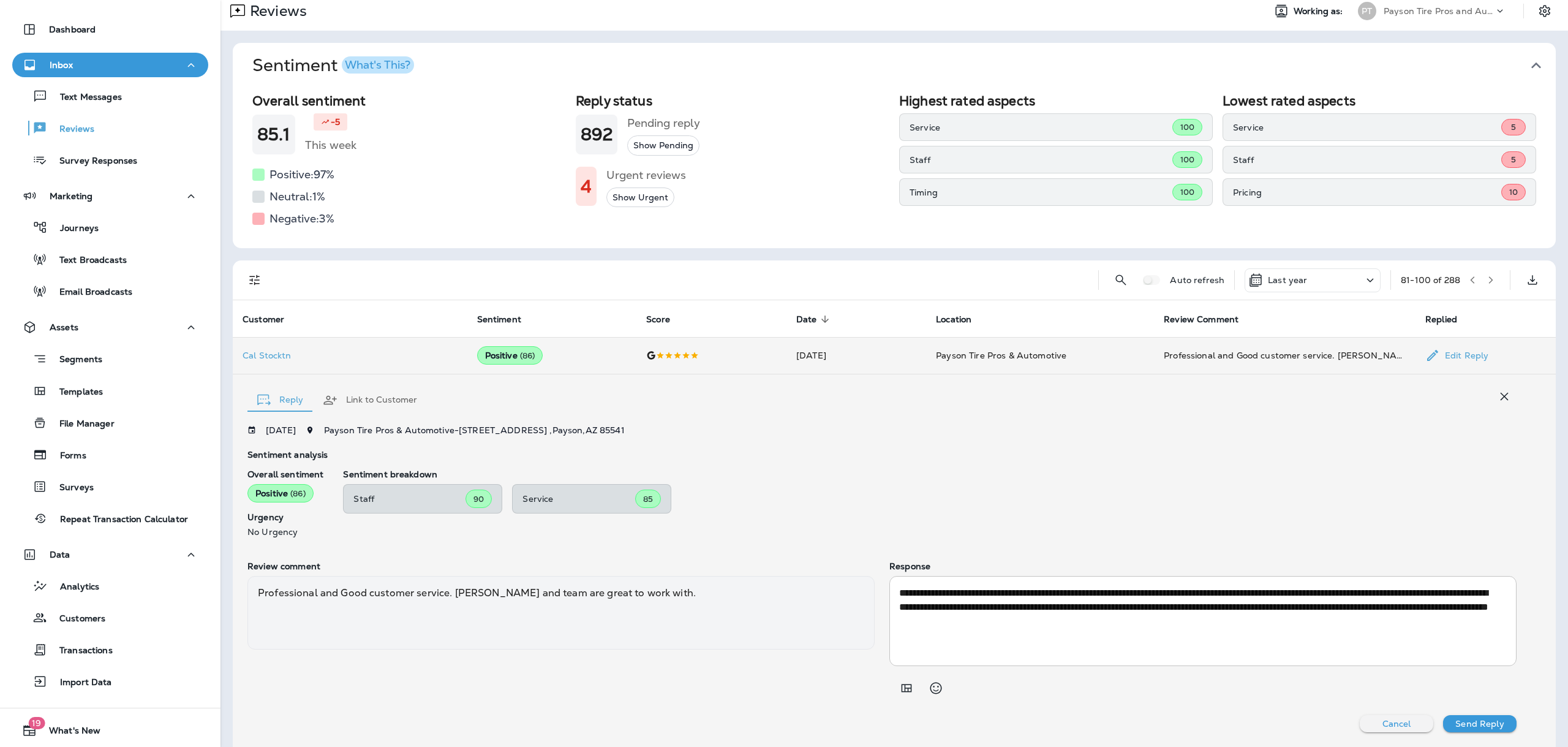
click at [789, 351] on td "Jul 9, 2025" at bounding box center [856, 355] width 139 height 37
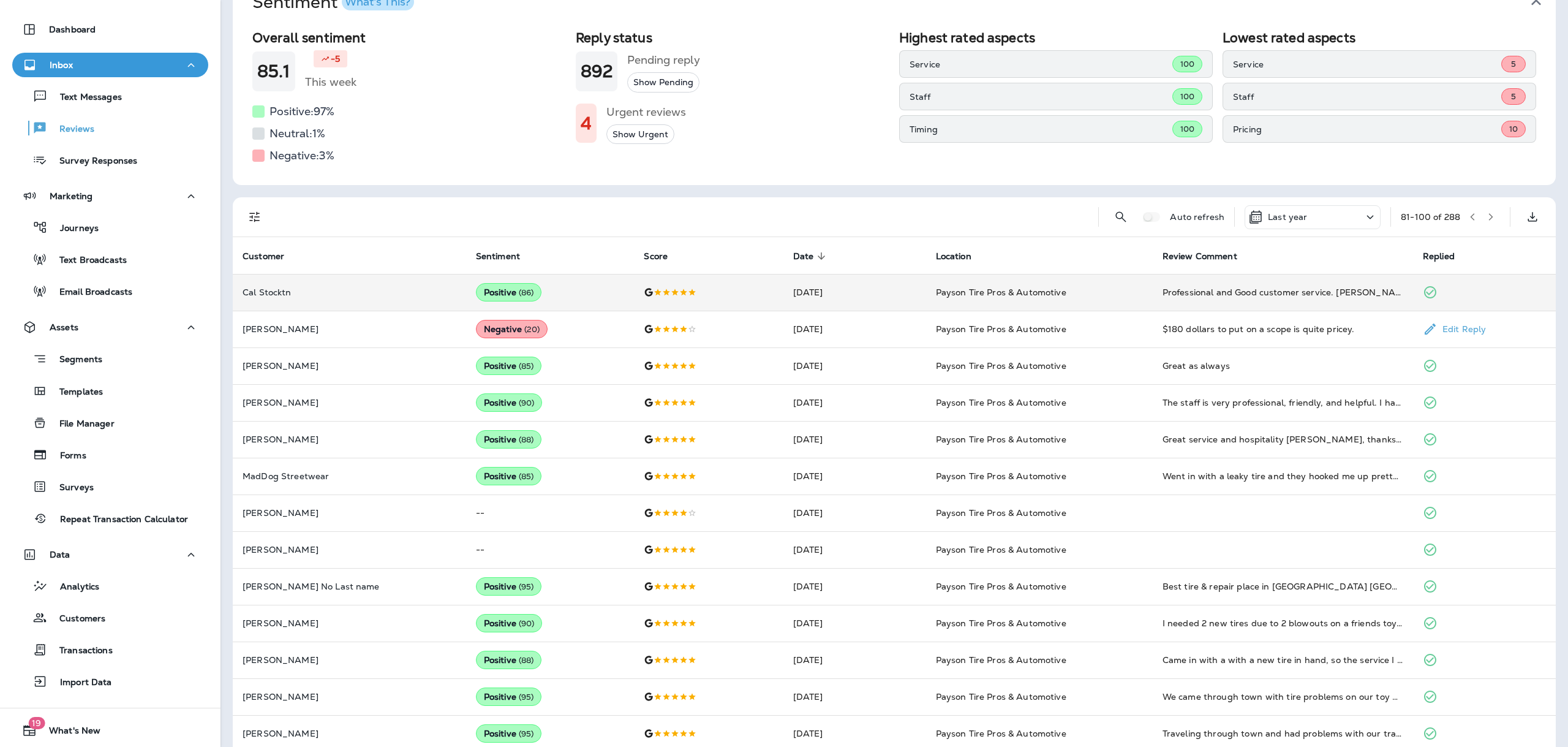
scroll to position [70, 0]
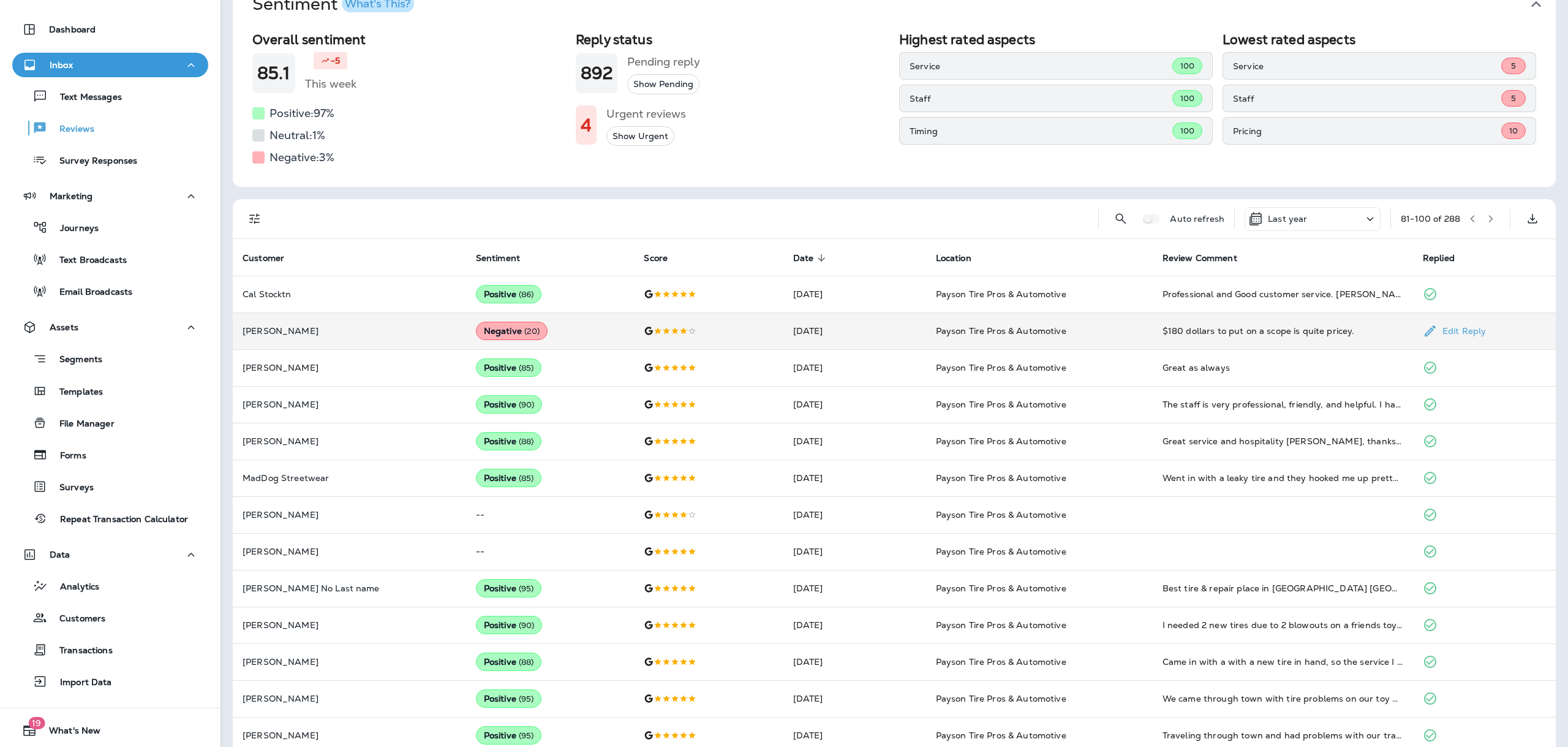
click at [565, 336] on td "Negative ( 20 )" at bounding box center [550, 330] width 168 height 37
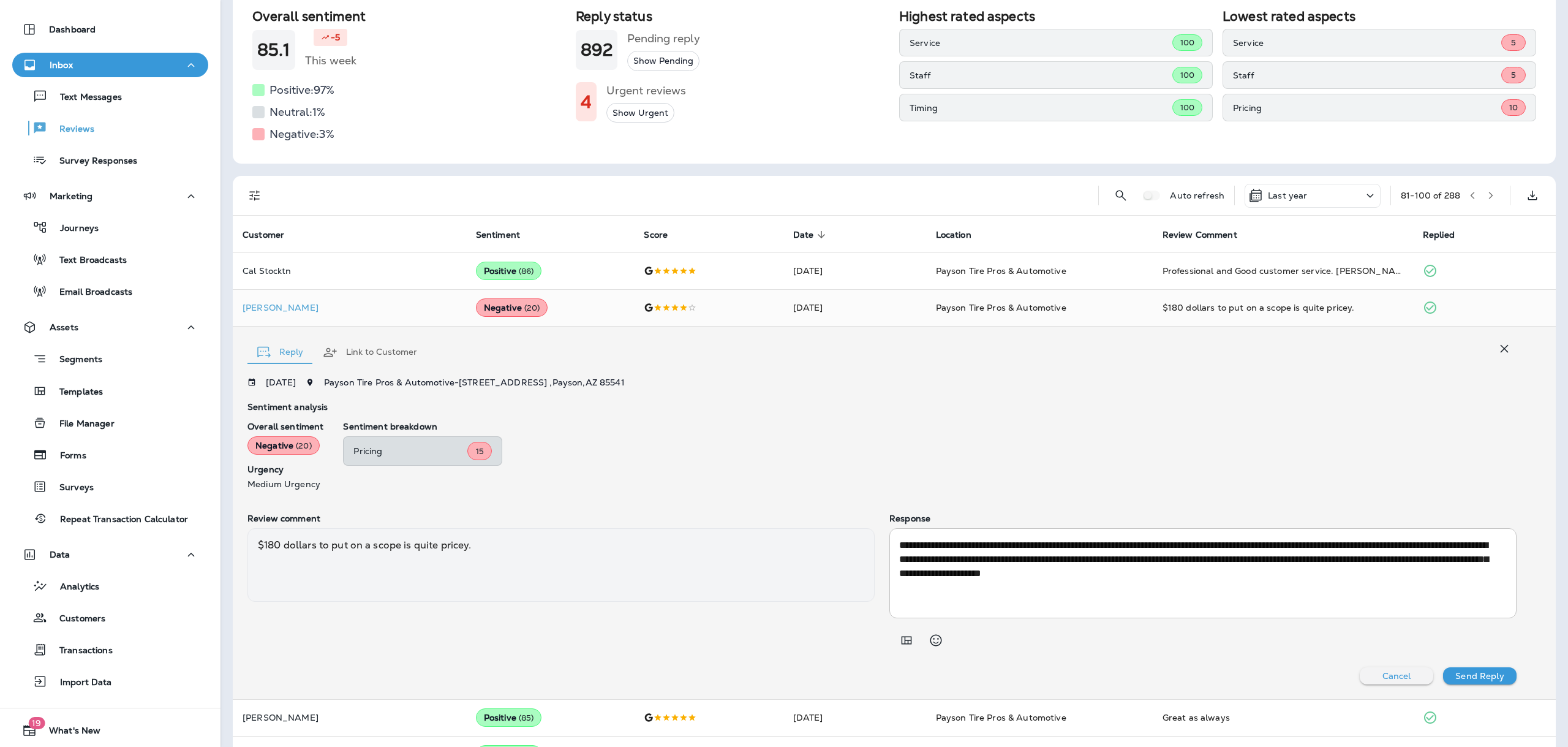
scroll to position [192, 0]
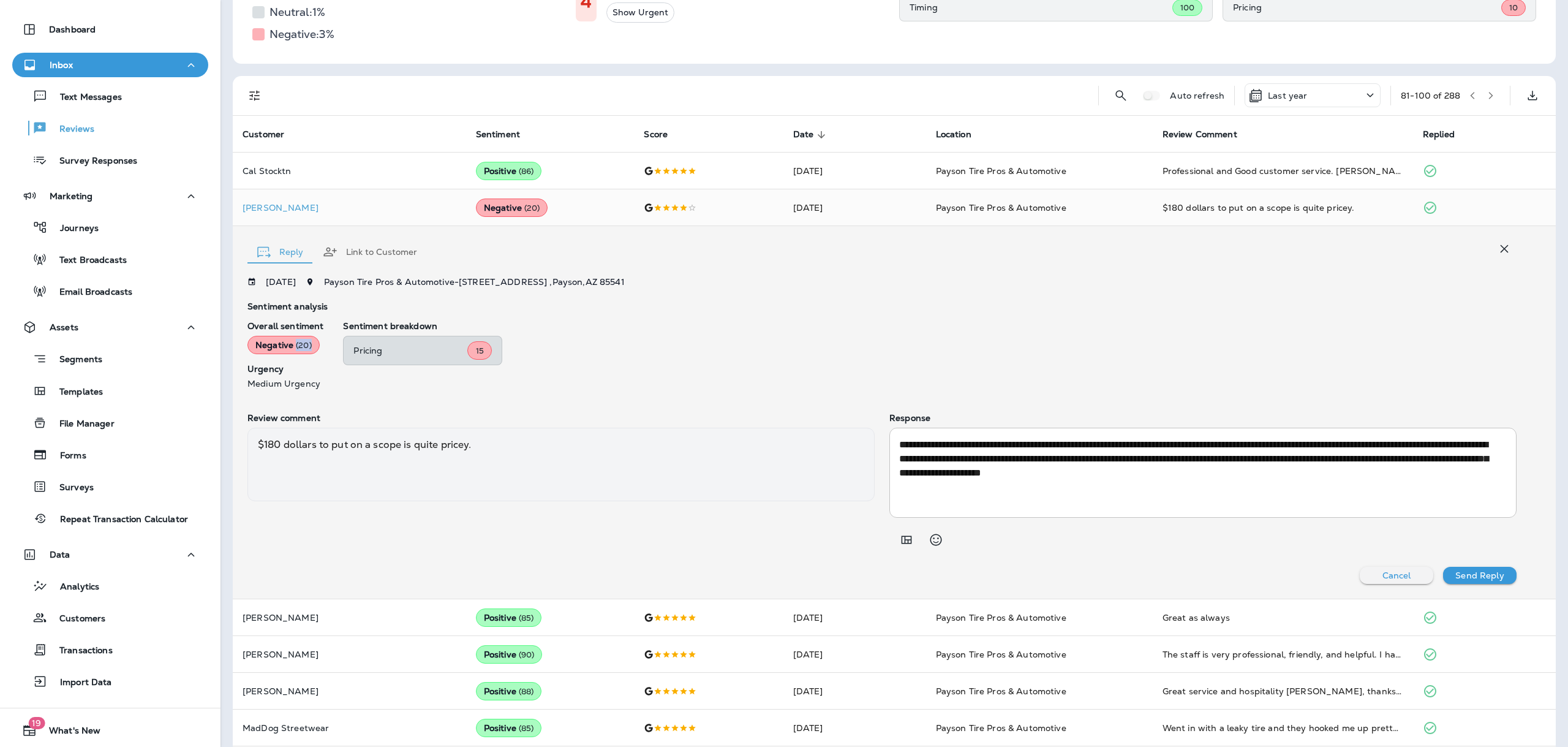
drag, startPoint x: 315, startPoint y: 345, endPoint x: 324, endPoint y: 345, distance: 9.0
click at [324, 345] on div "Overall sentiment Negative ( 20 ) Urgency Medium Urgency Sentiment breakdown Pr…" at bounding box center [882, 354] width 1269 height 67
drag, startPoint x: 259, startPoint y: 442, endPoint x: 352, endPoint y: 443, distance: 93.0
click at [352, 443] on div "$180 dollars to put on a scope is quite pricey." at bounding box center [561, 465] width 628 height 73
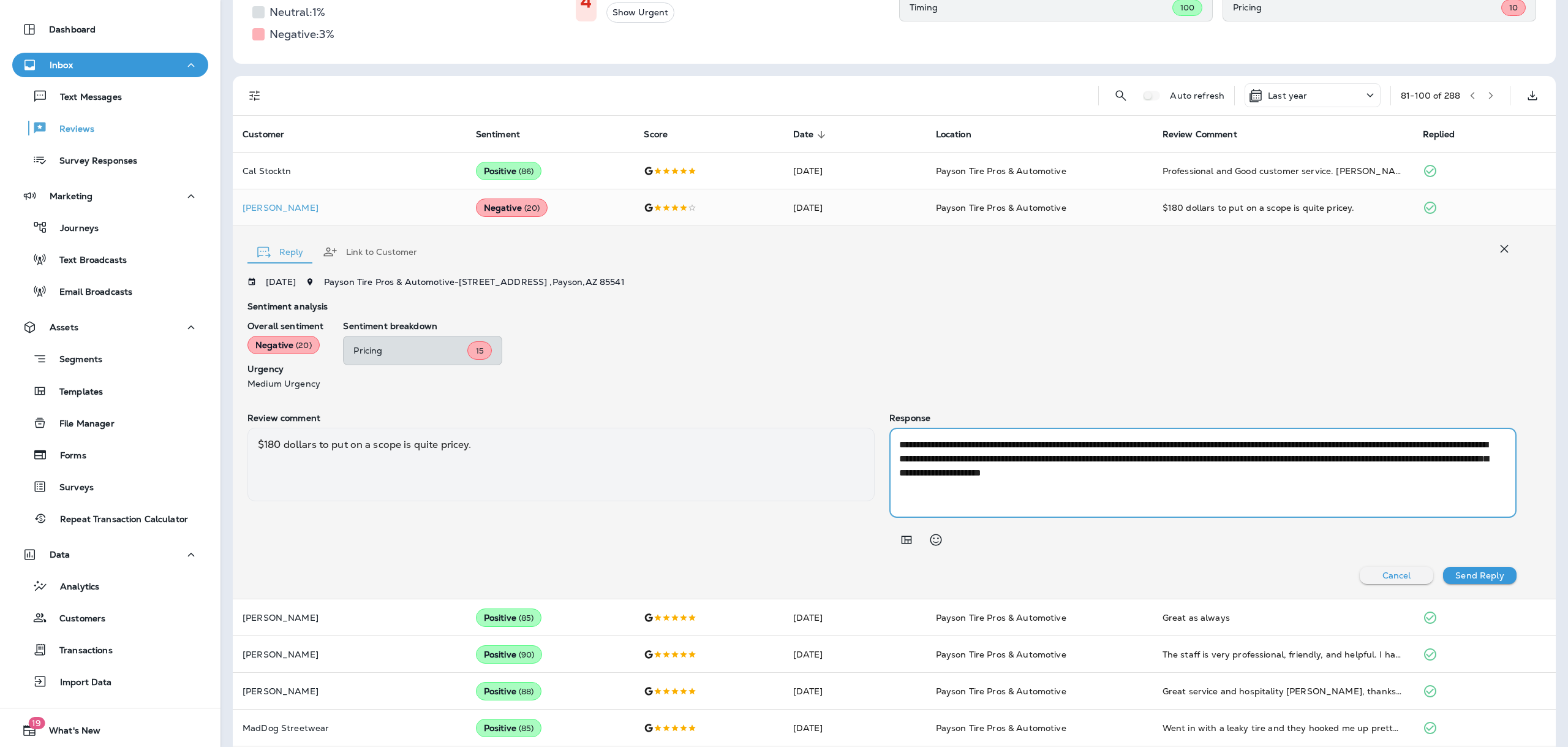
drag, startPoint x: 1391, startPoint y: 477, endPoint x: 889, endPoint y: 445, distance: 503.0
click at [889, 445] on div "**********" at bounding box center [1203, 473] width 628 height 90
click at [909, 444] on textarea "**********" at bounding box center [1201, 472] width 604 height 71
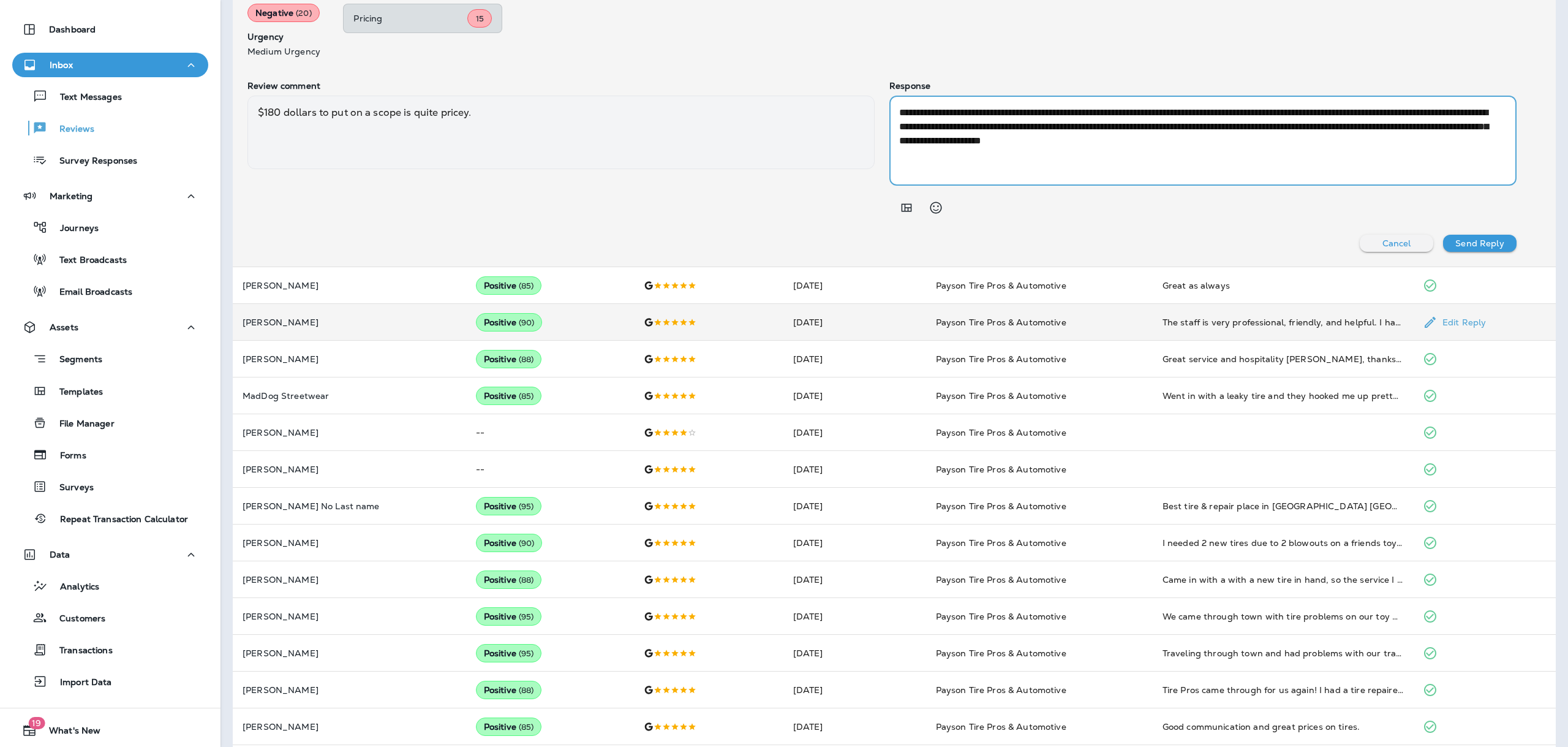
scroll to position [560, 0]
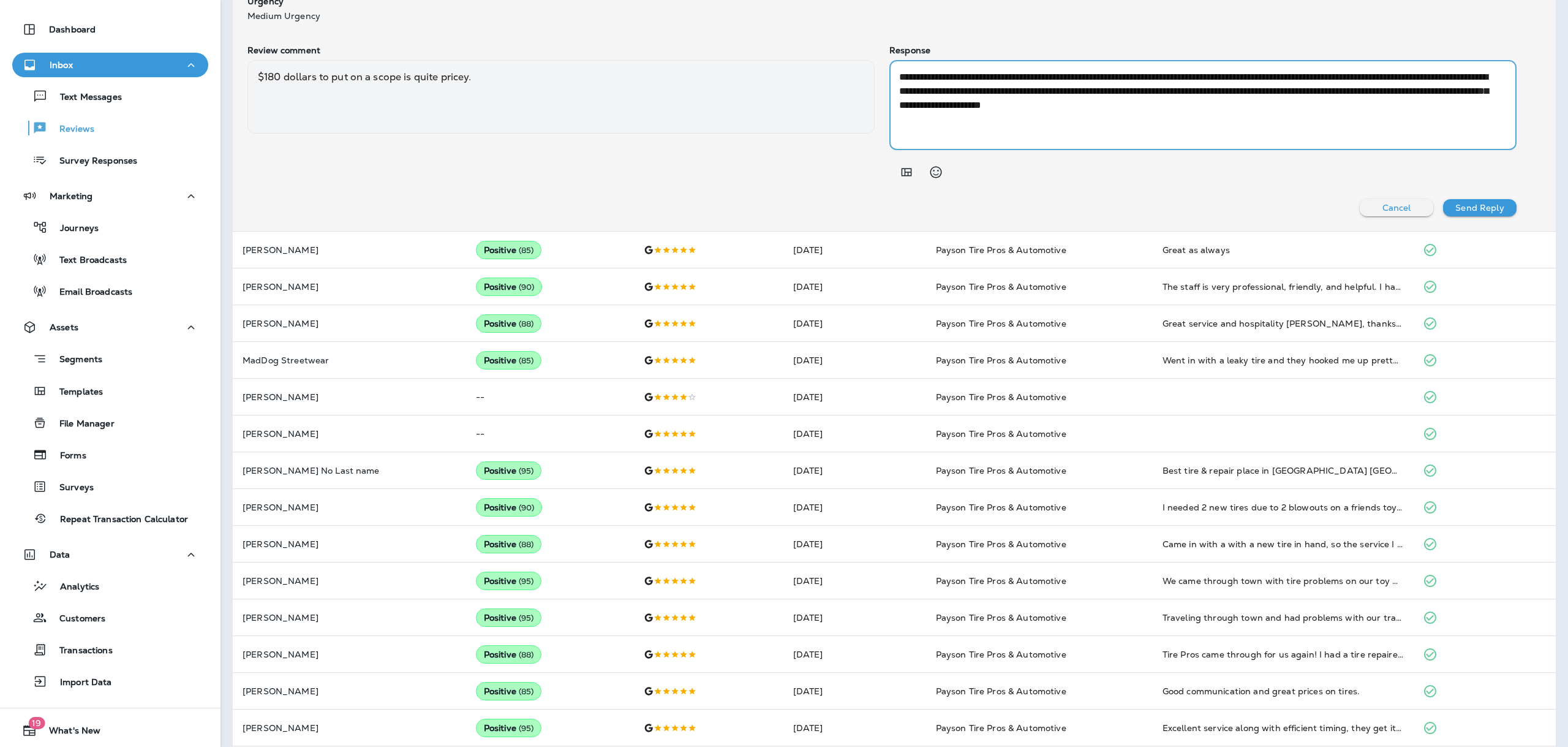
click at [1387, 213] on p "Cancel" at bounding box center [1397, 208] width 29 height 10
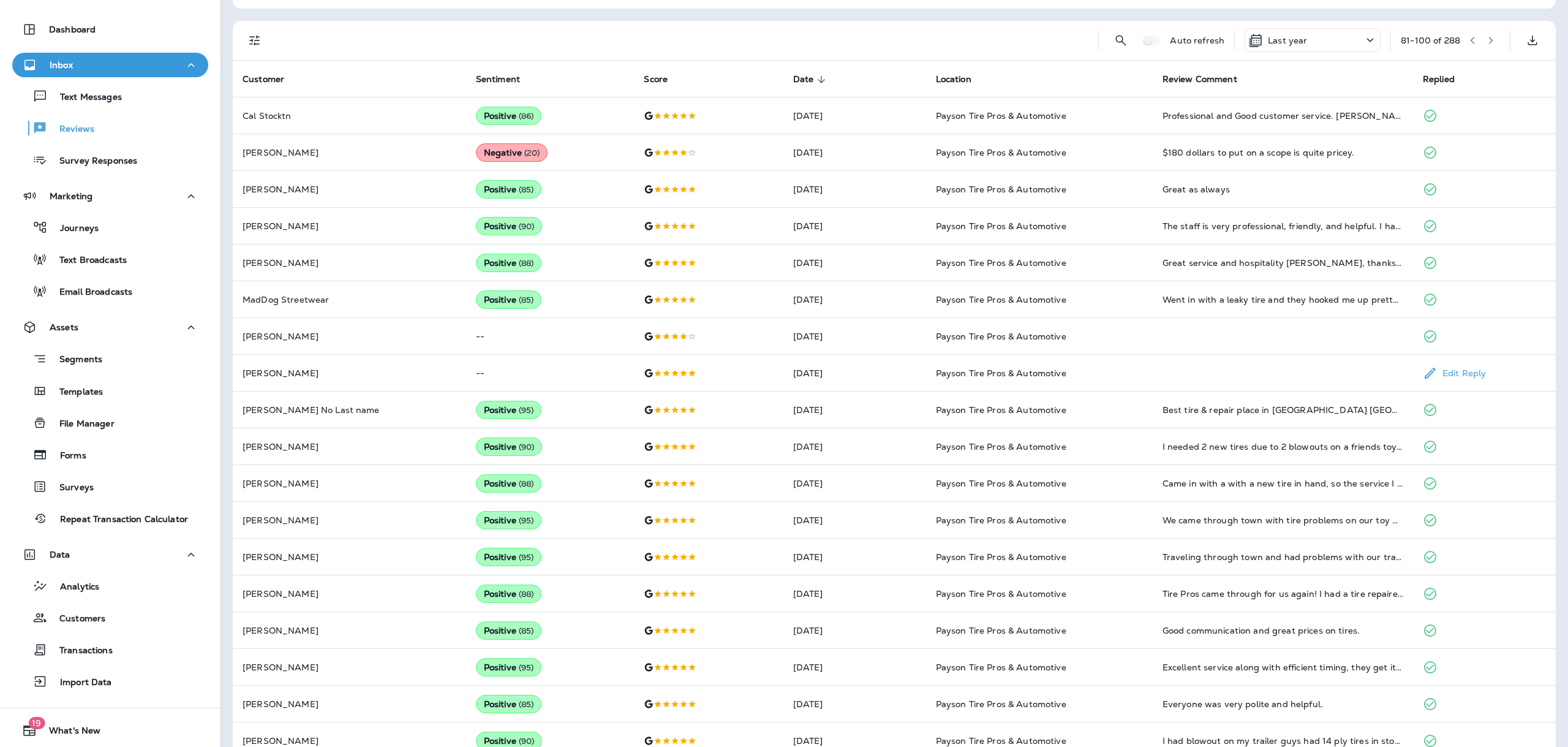
scroll to position [0, 0]
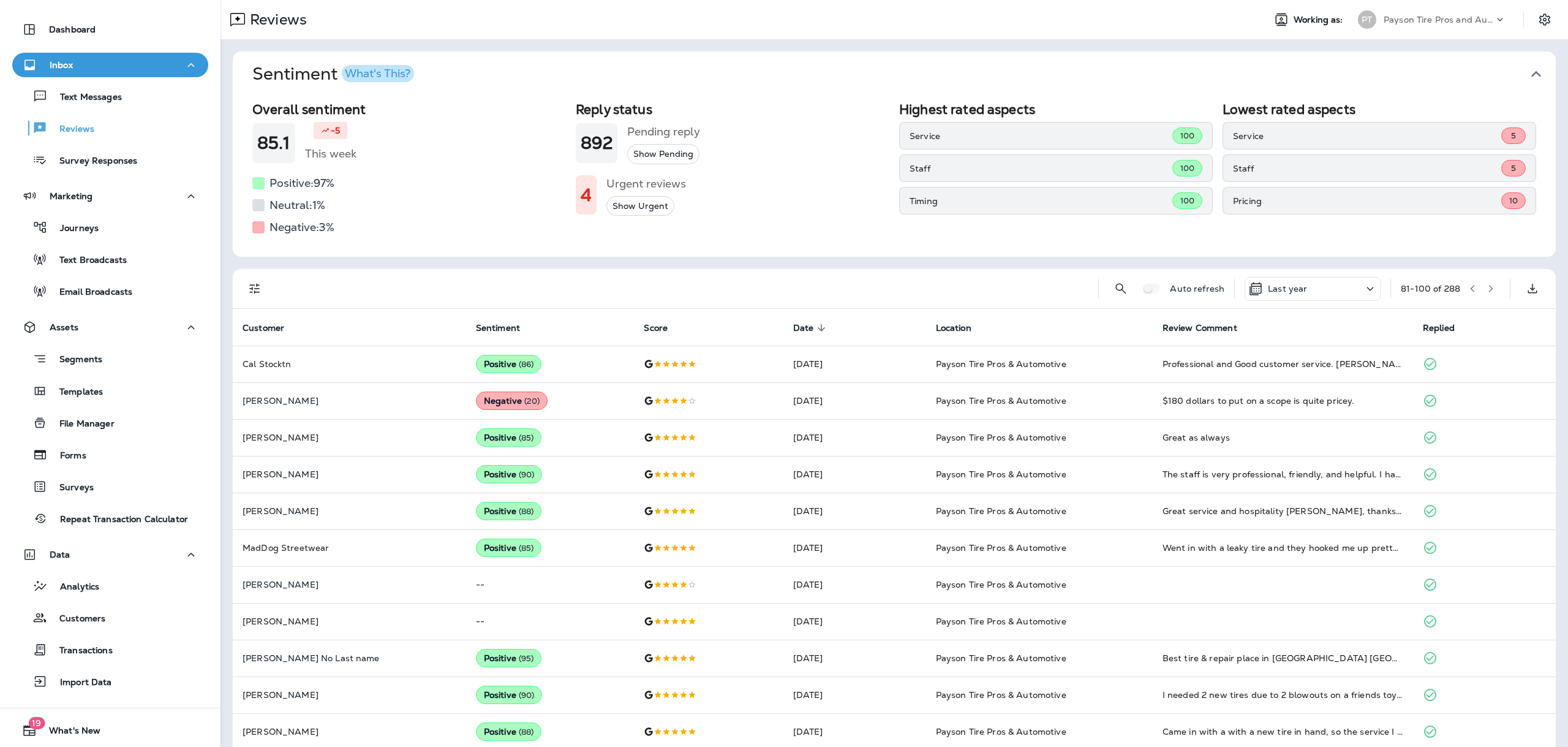
click at [1486, 285] on icon "button" at bounding box center [1491, 288] width 9 height 9
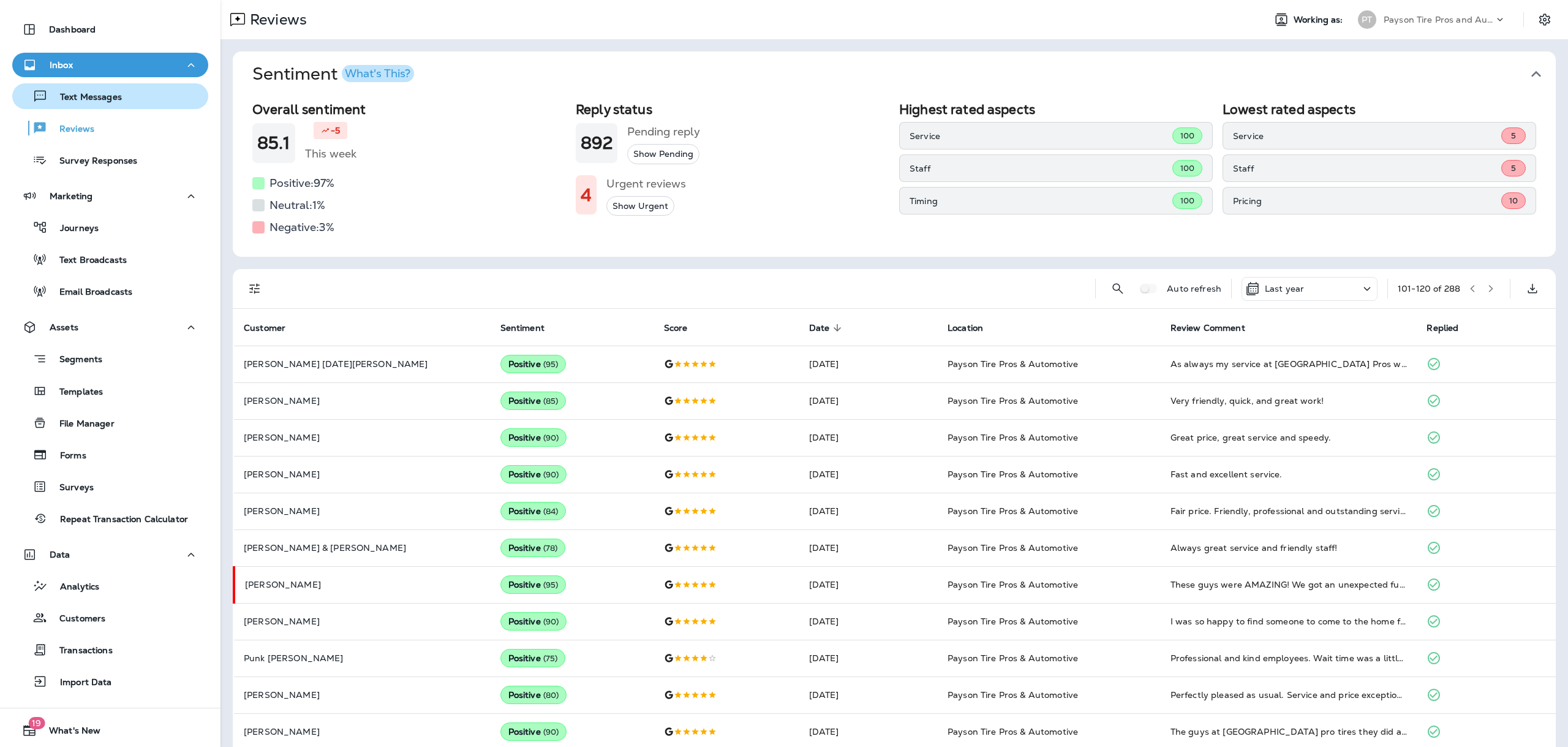
click at [93, 106] on button "Text Messages" at bounding box center [110, 96] width 196 height 26
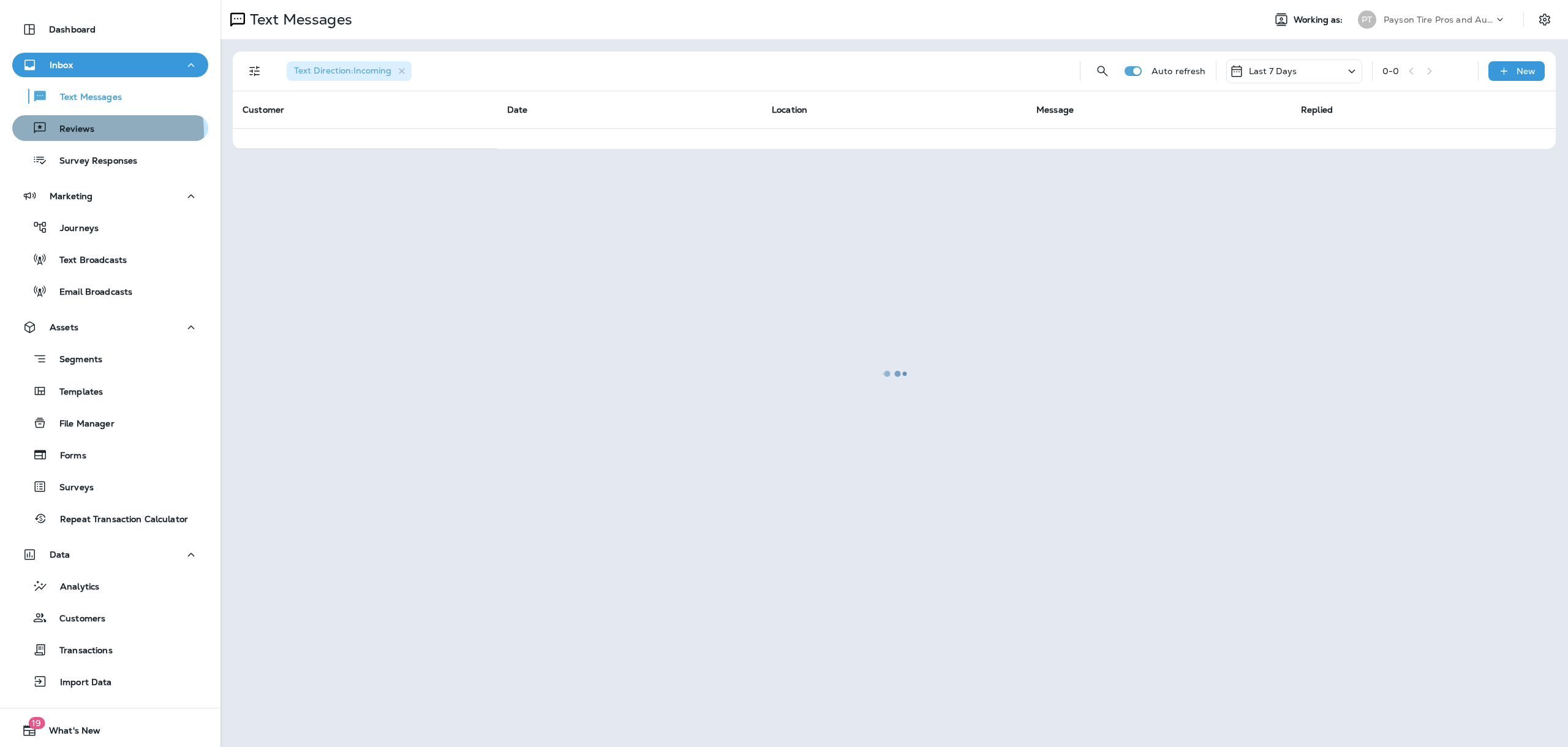
click at [87, 133] on p "Reviews" at bounding box center [70, 130] width 47 height 12
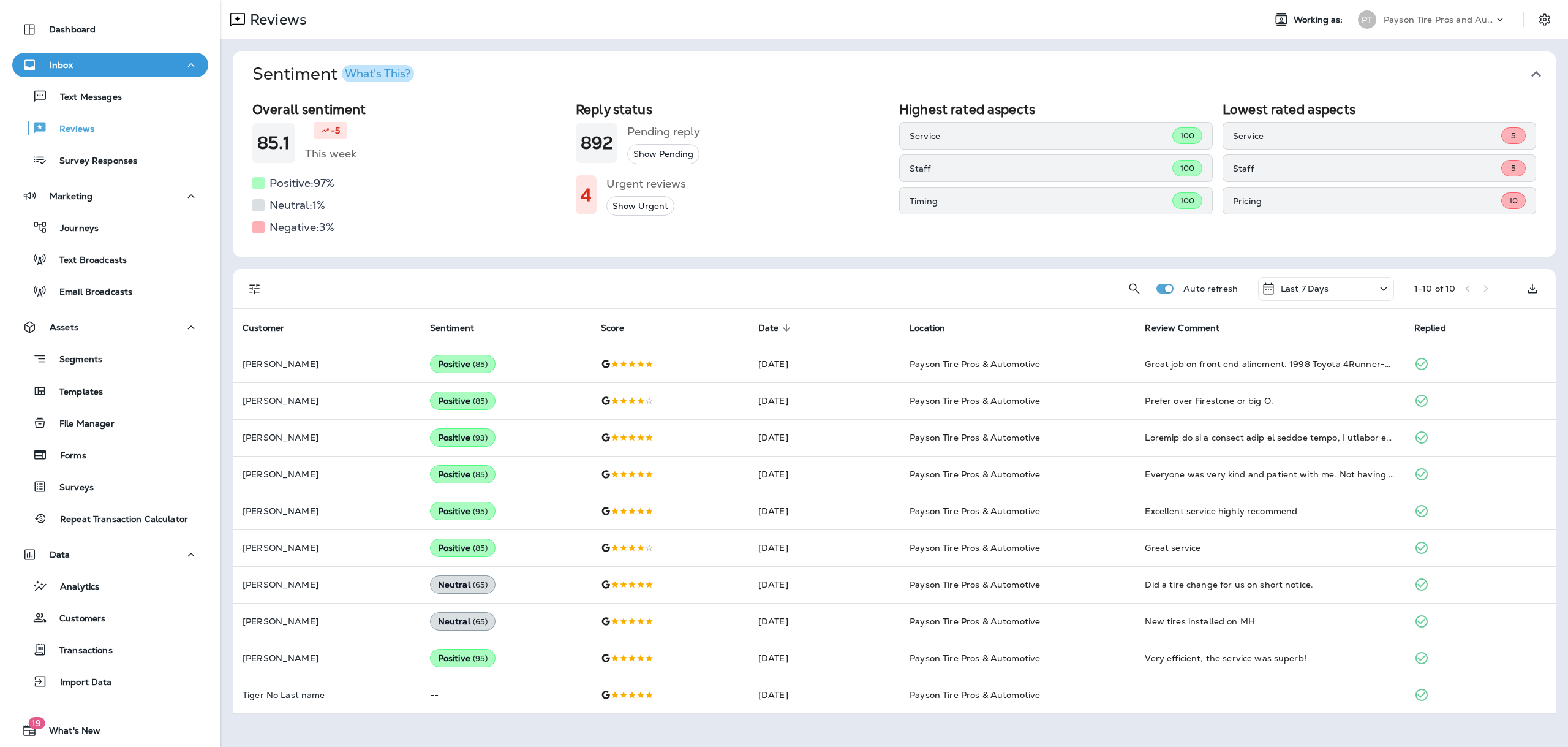
click at [1534, 75] on icon "button" at bounding box center [1537, 74] width 10 height 6
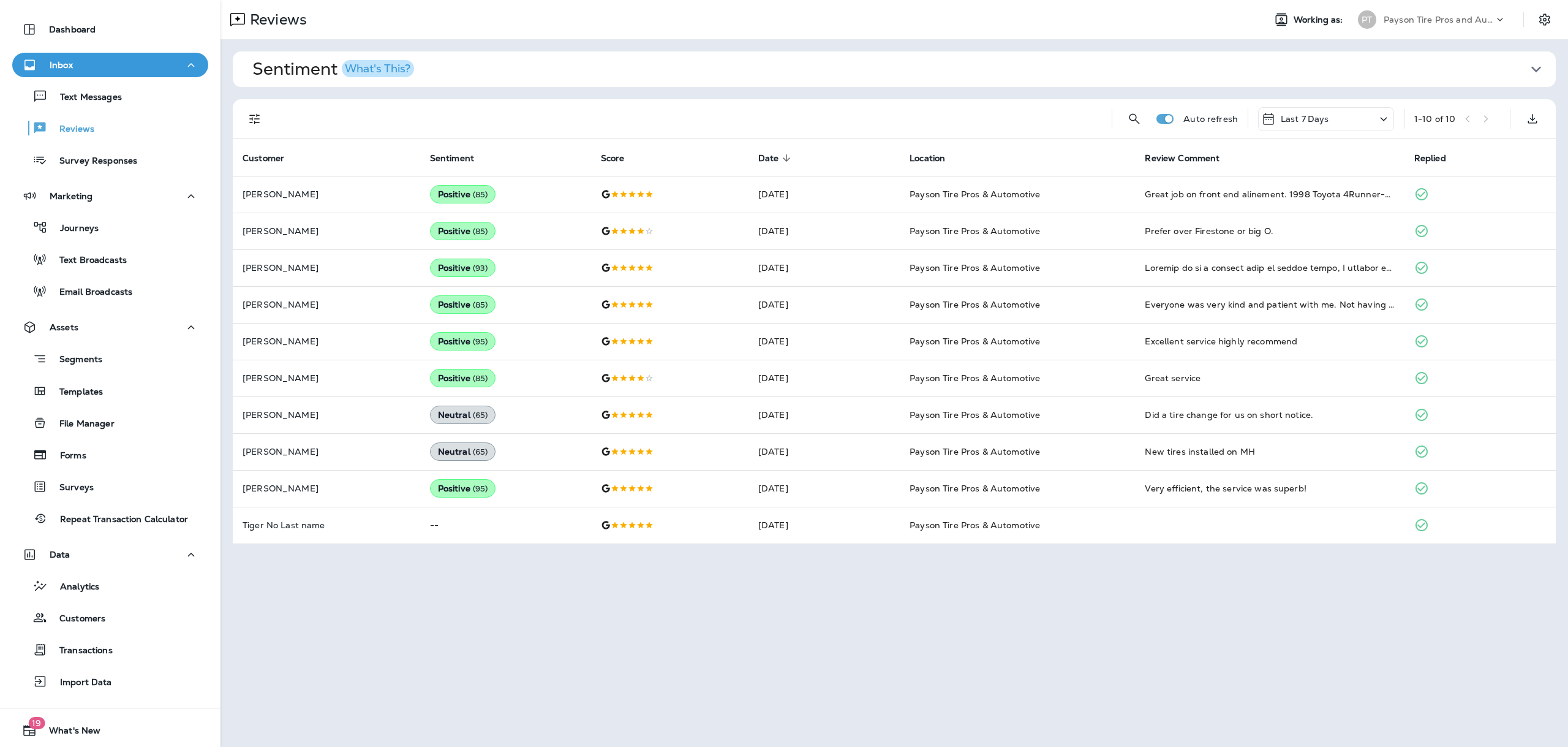
click at [1537, 73] on icon "button" at bounding box center [1536, 69] width 20 height 20
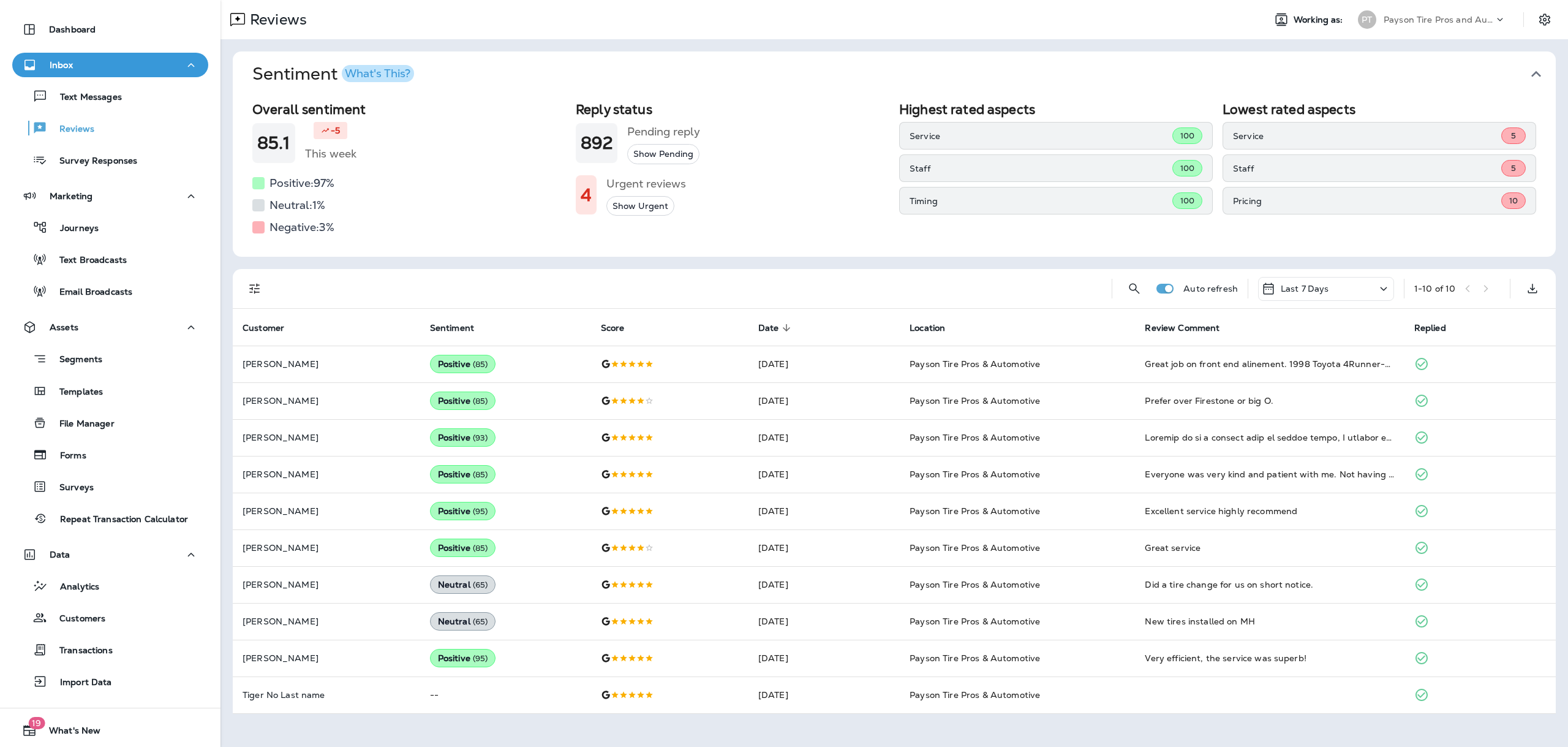
click at [1093, 137] on p "Service" at bounding box center [1041, 136] width 263 height 10
click at [621, 205] on button "Show Urgent" at bounding box center [640, 206] width 68 height 20
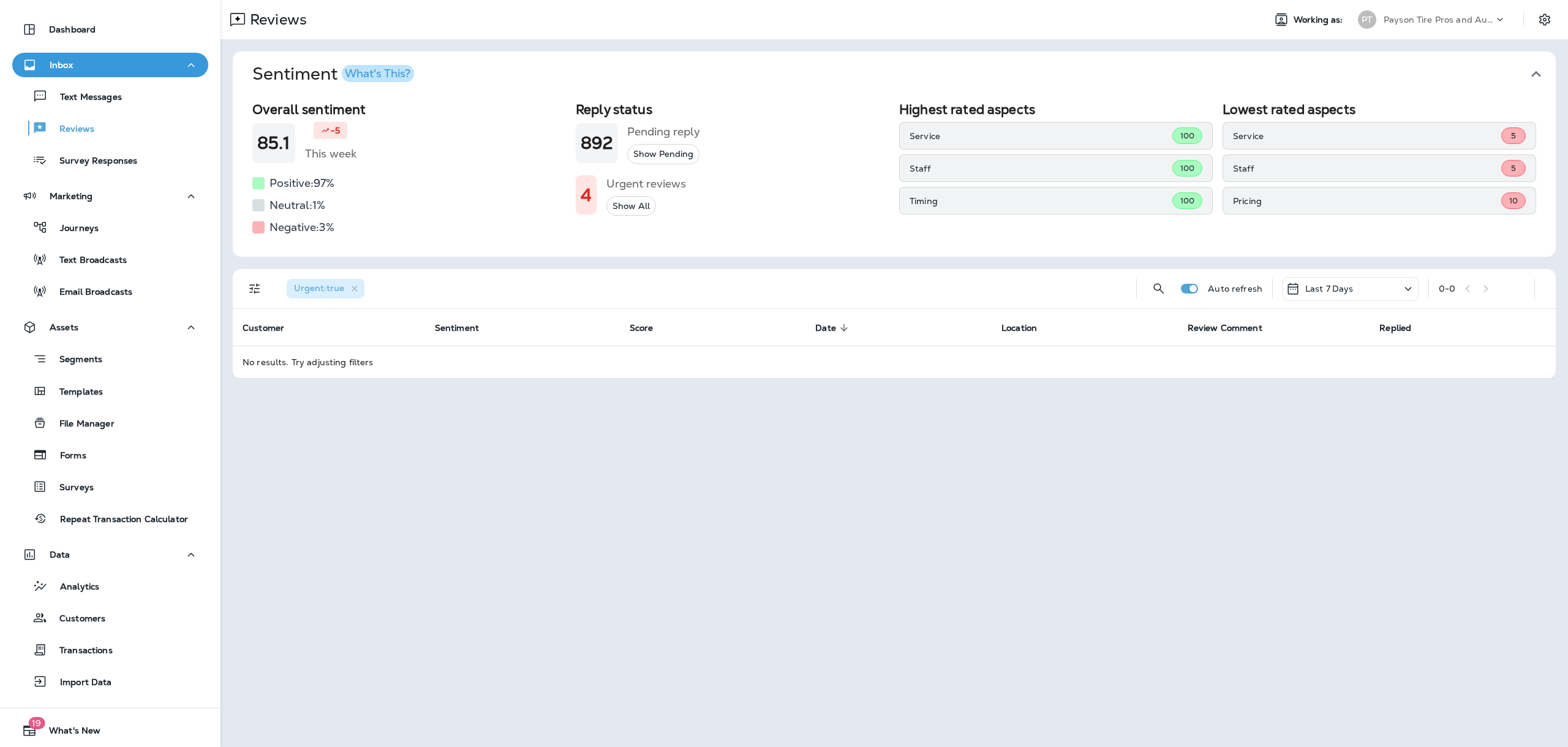
click at [633, 204] on button "Show All" at bounding box center [631, 206] width 49 height 20
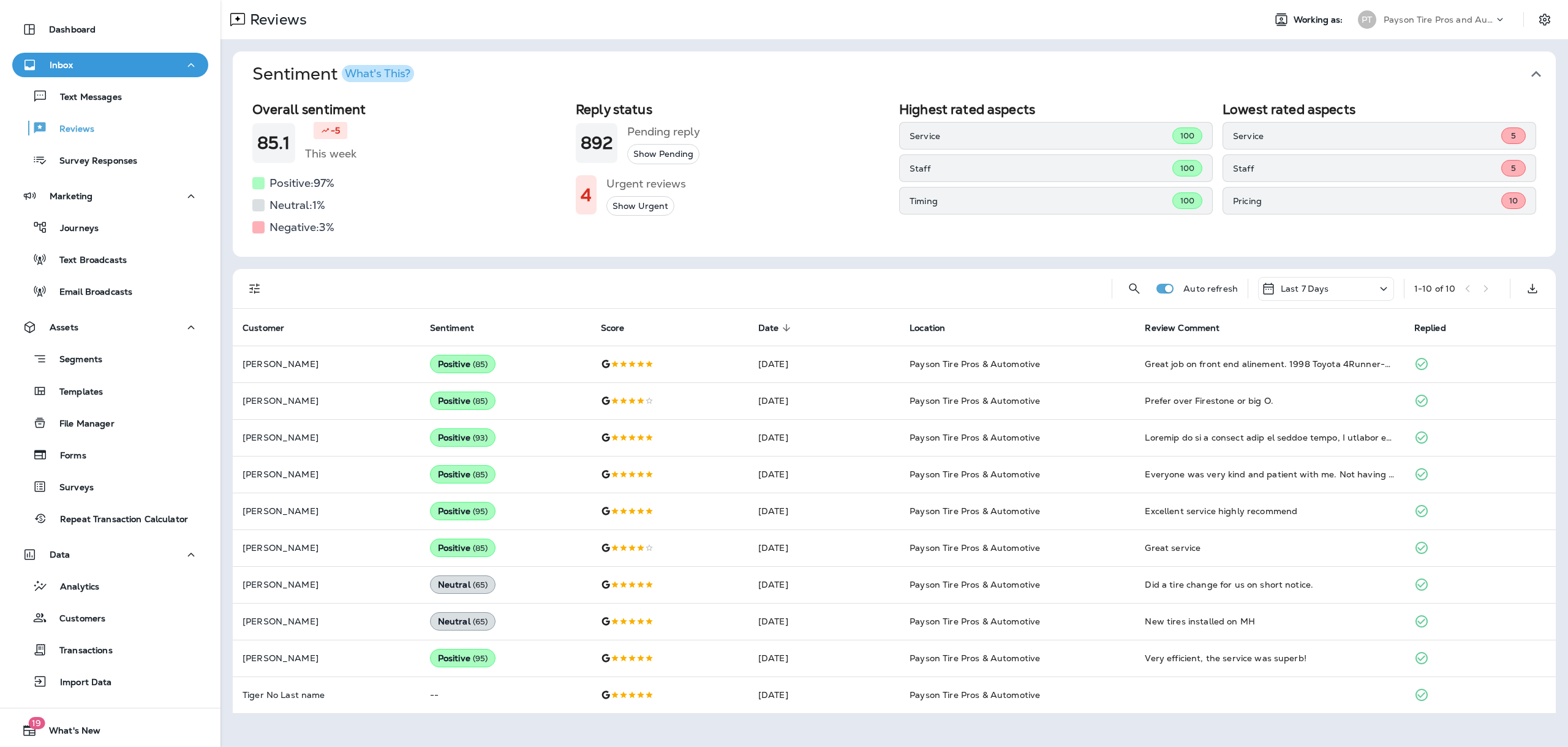
click at [628, 198] on button "Show Urgent" at bounding box center [640, 206] width 68 height 20
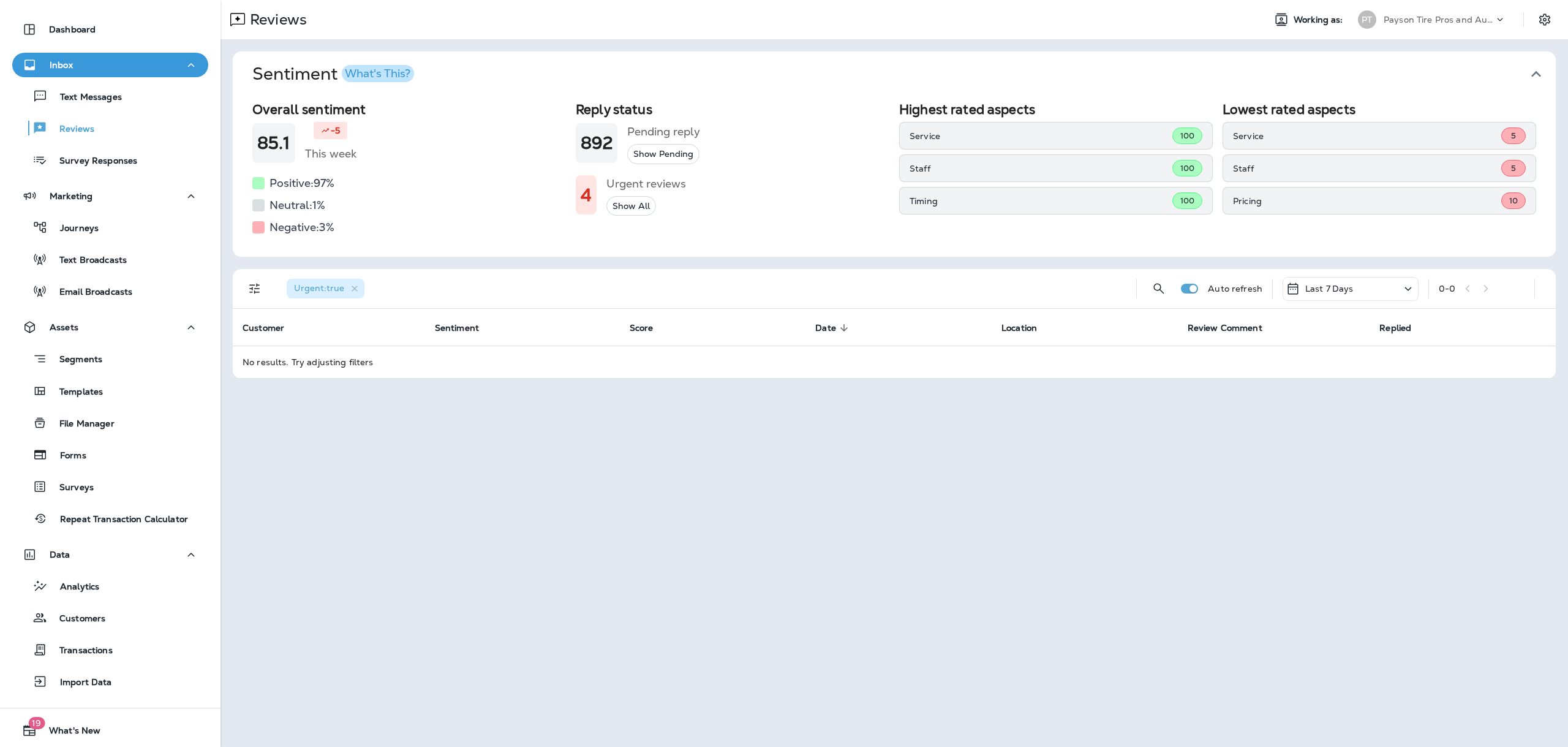
click at [1367, 288] on div "Last 7 Days" at bounding box center [1350, 289] width 136 height 24
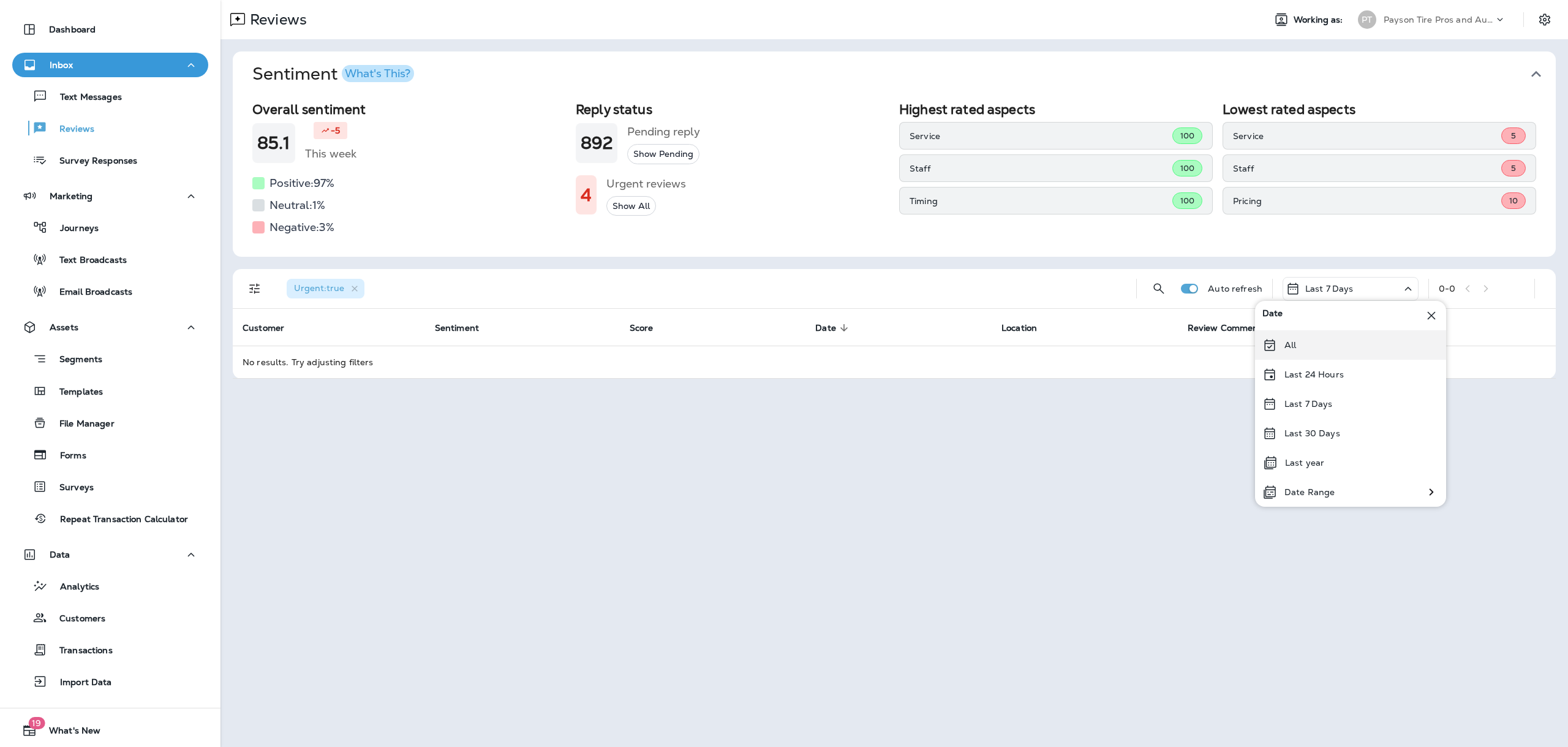
click at [1287, 348] on p "All" at bounding box center [1290, 345] width 12 height 10
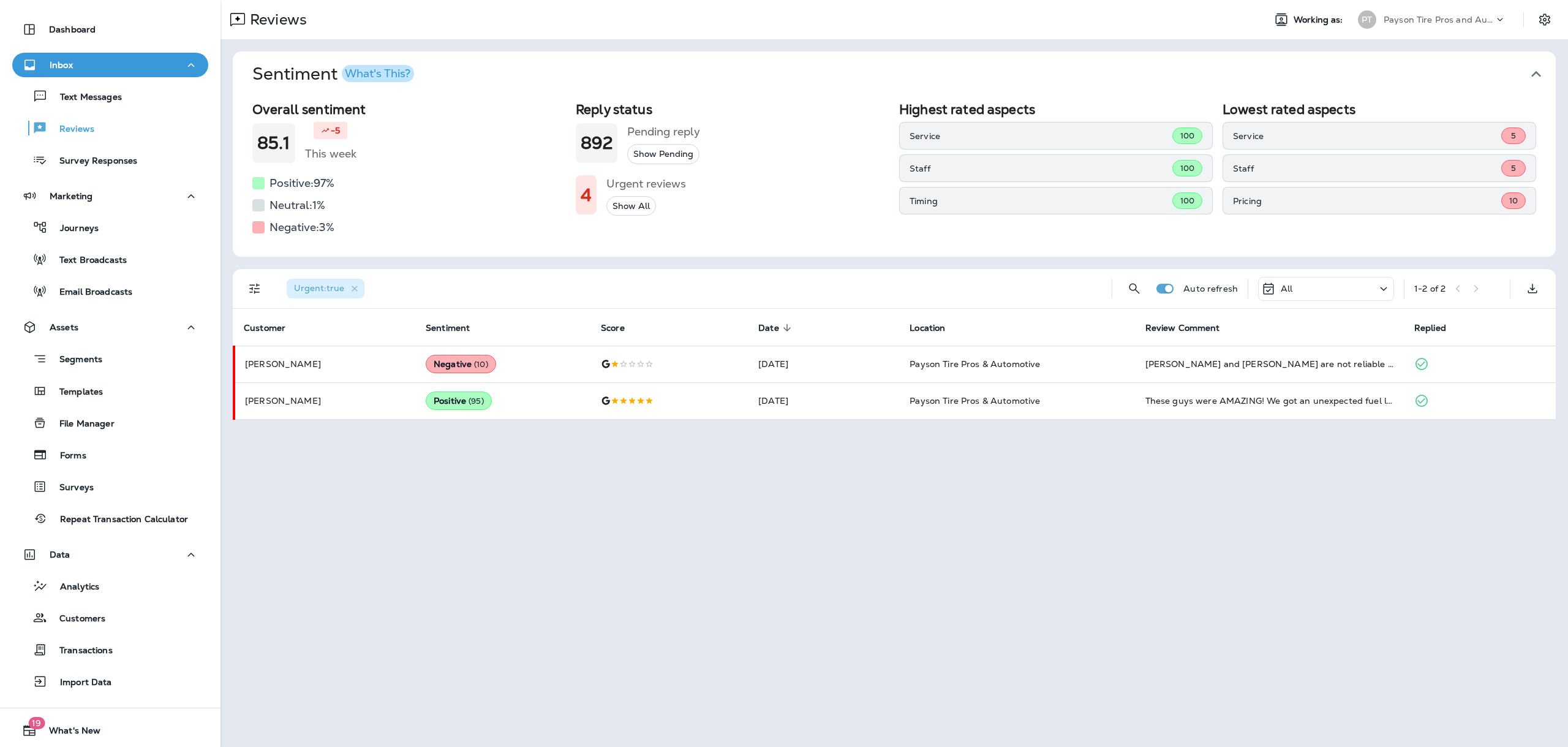
click at [1327, 293] on div "All" at bounding box center [1327, 289] width 136 height 24
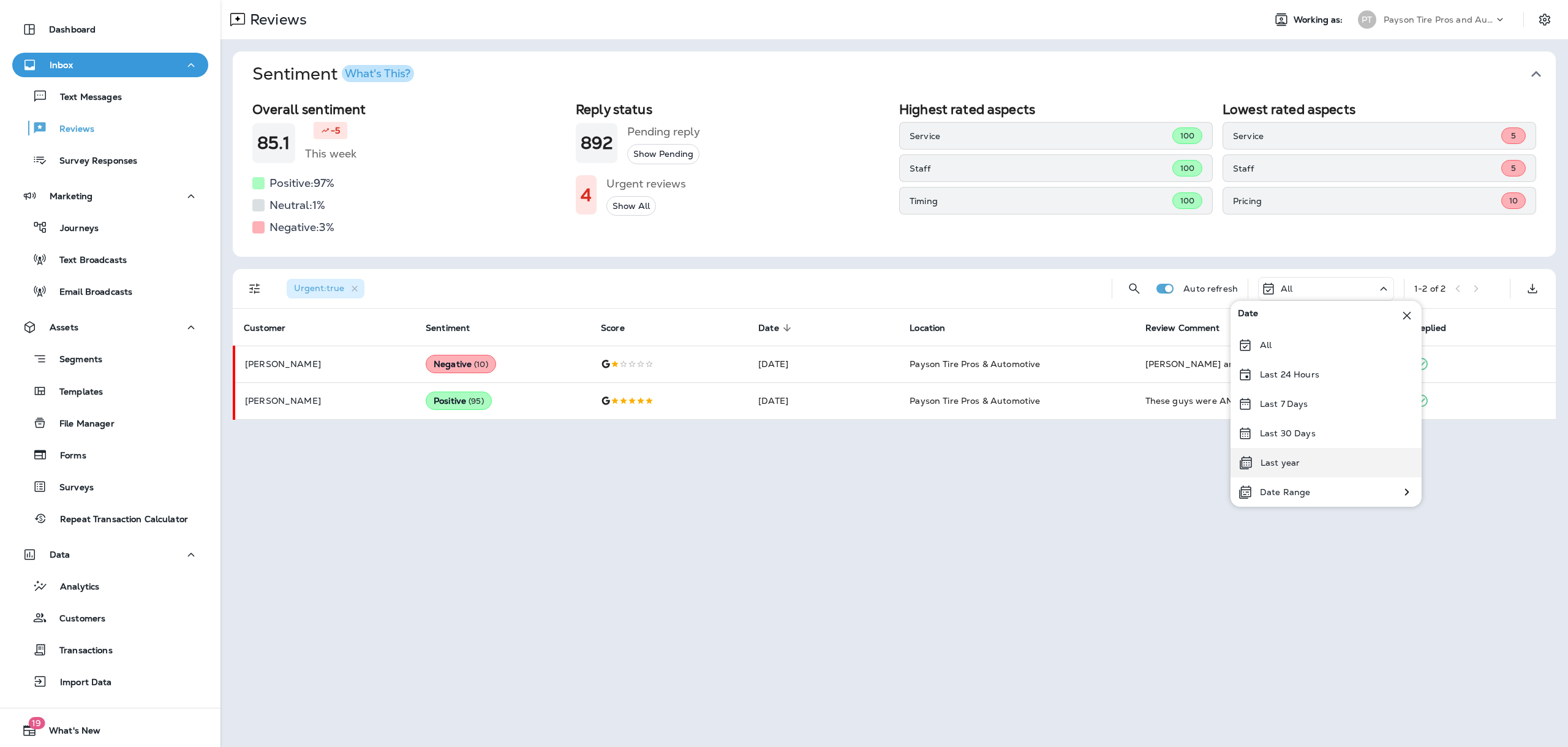
click at [1297, 465] on p "Last year" at bounding box center [1280, 463] width 39 height 10
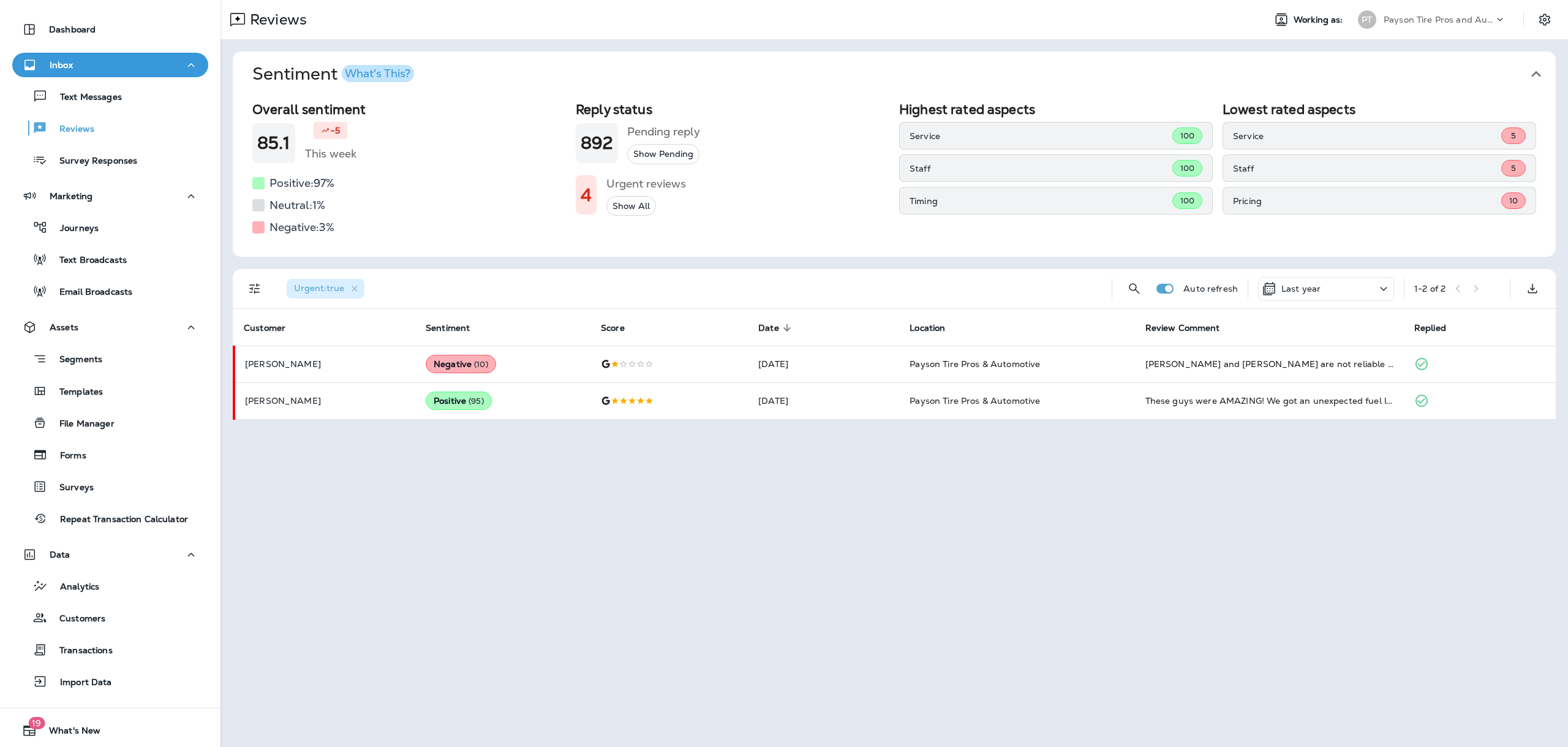
click at [635, 202] on button "Show All" at bounding box center [631, 206] width 49 height 20
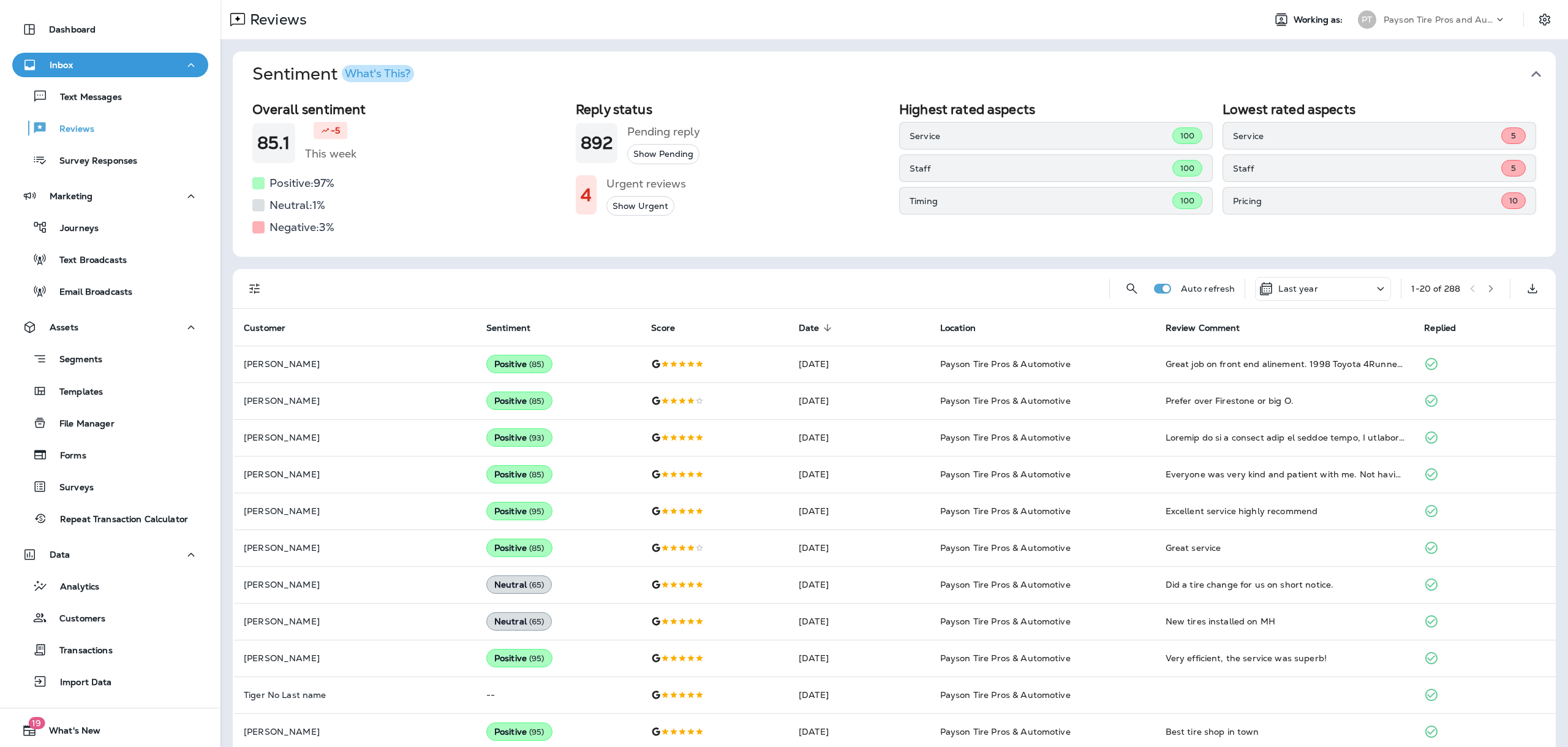
click at [1278, 292] on p "Last year" at bounding box center [1298, 289] width 39 height 10
click at [1253, 353] on div "All" at bounding box center [1310, 345] width 191 height 30
click at [486, 330] on span "Sentiment" at bounding box center [508, 328] width 44 height 10
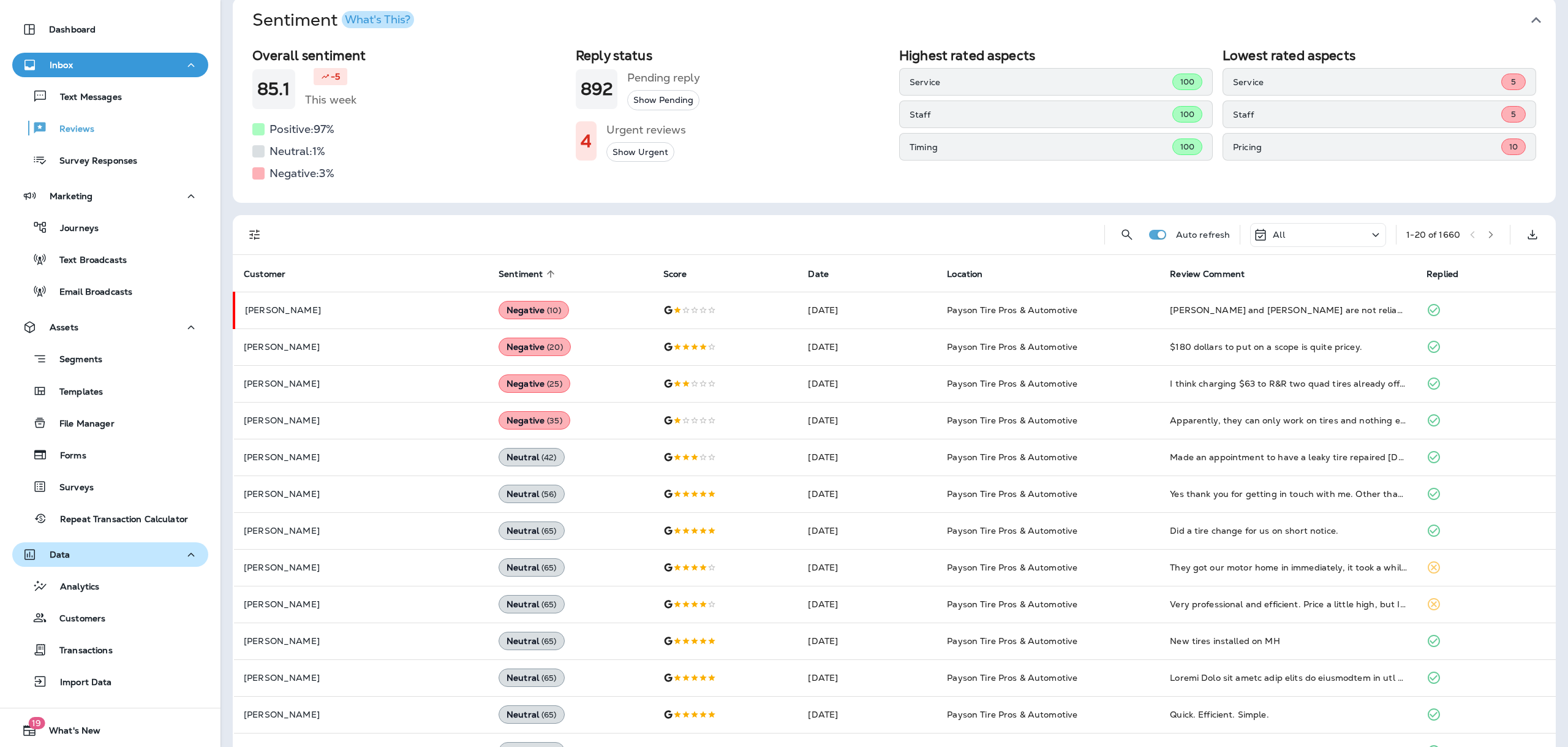
scroll to position [61, 0]
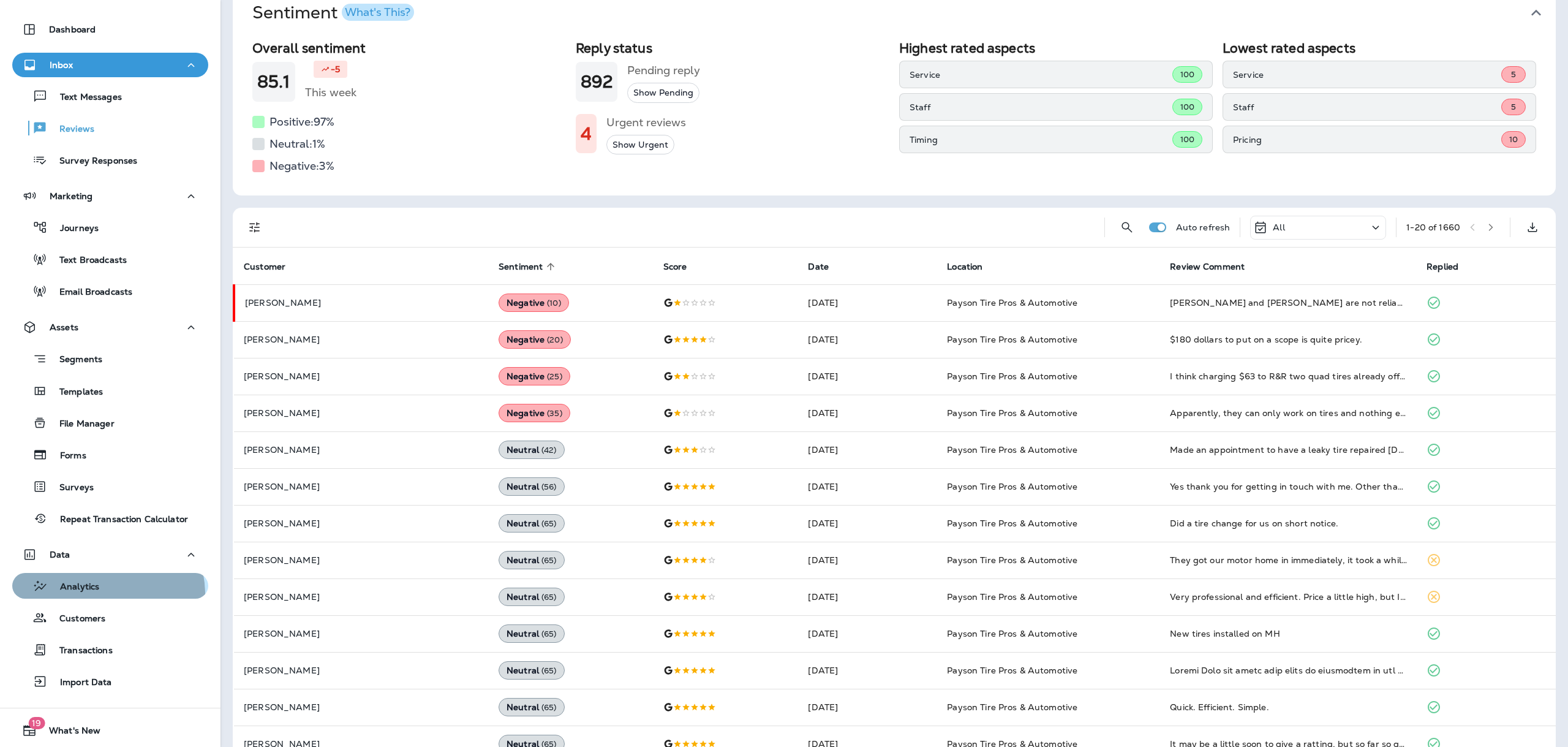
click at [101, 595] on div "Analytics" at bounding box center [110, 586] width 186 height 19
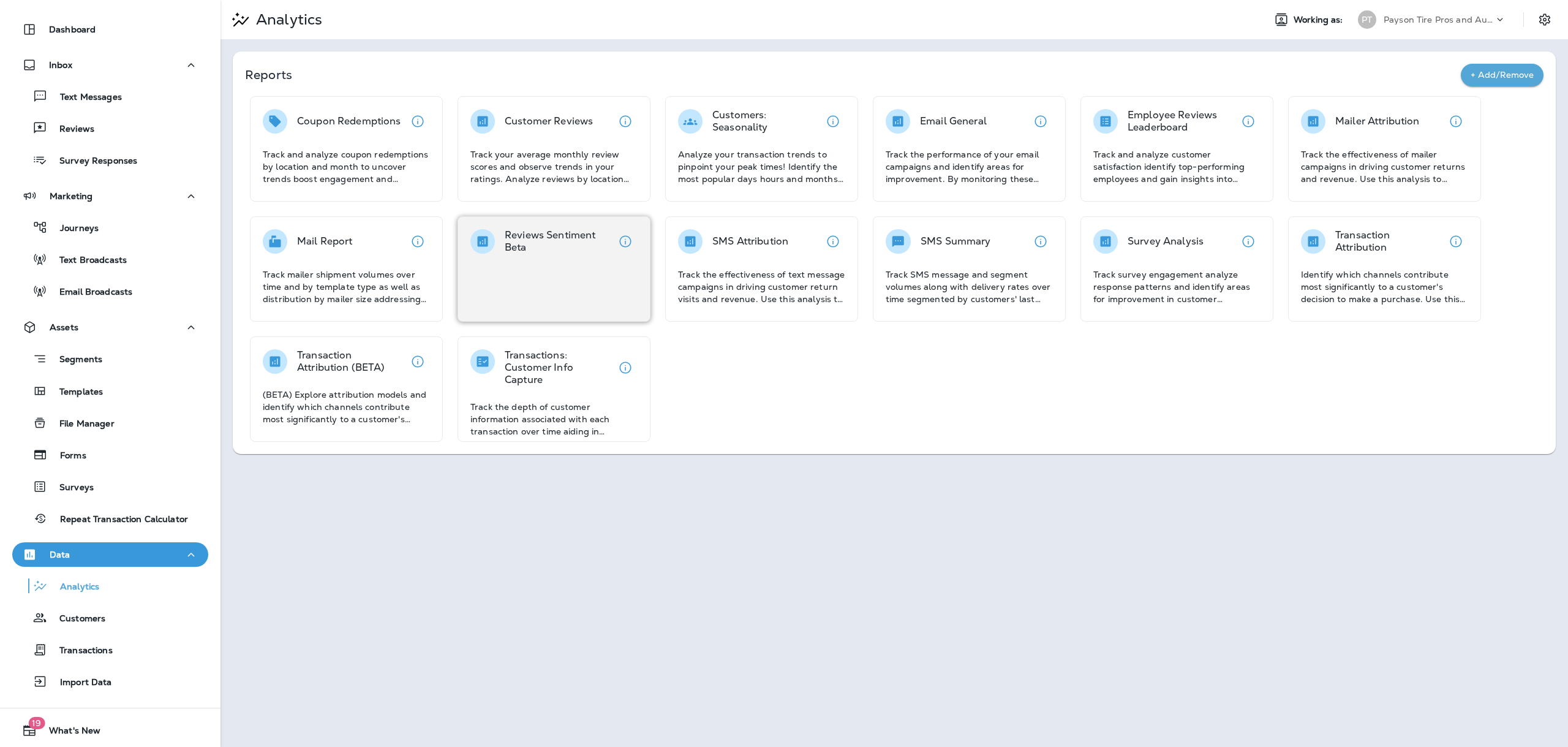
click at [551, 247] on p "Reviews Sentiment Beta" at bounding box center [559, 241] width 108 height 25
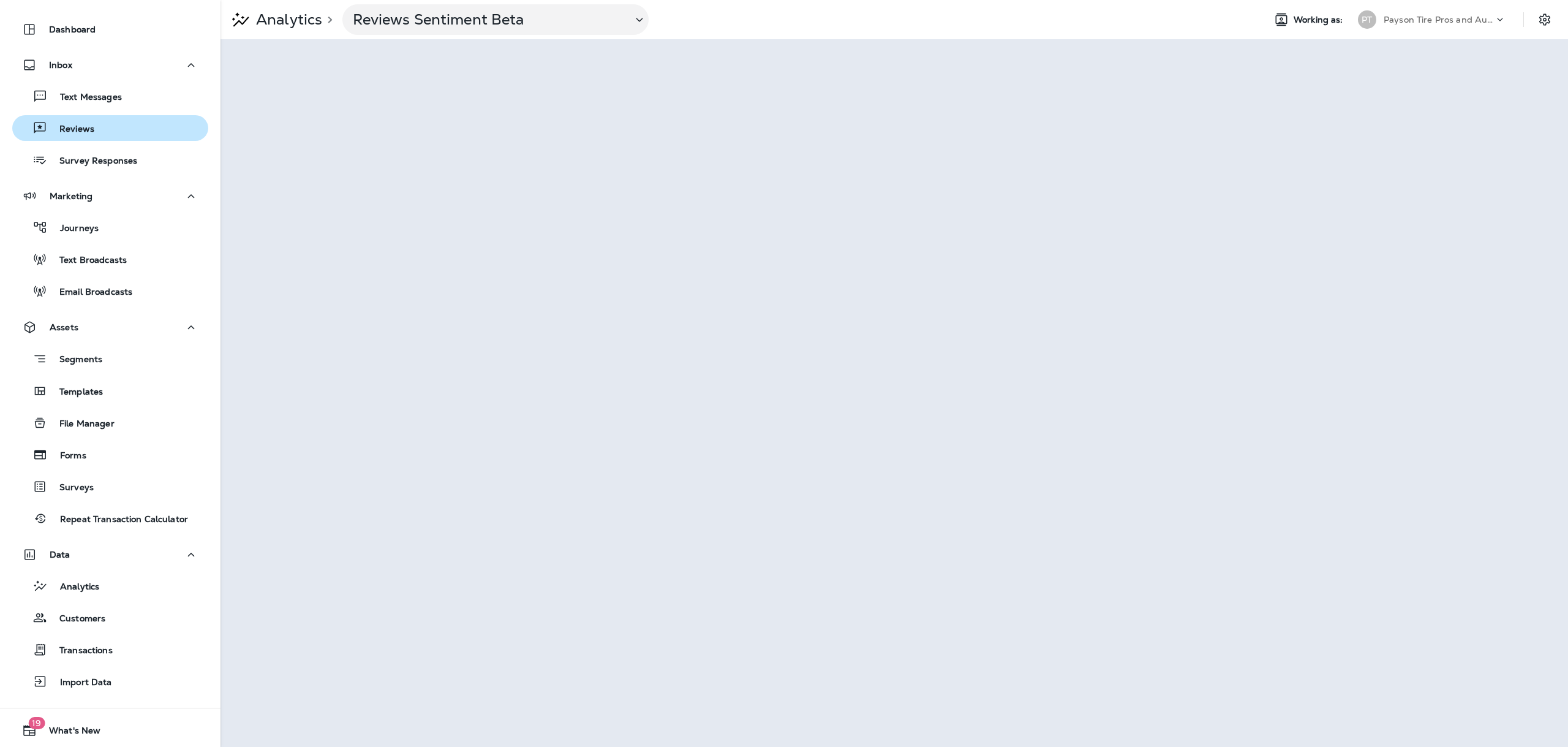
click at [83, 124] on p "Reviews" at bounding box center [70, 130] width 47 height 12
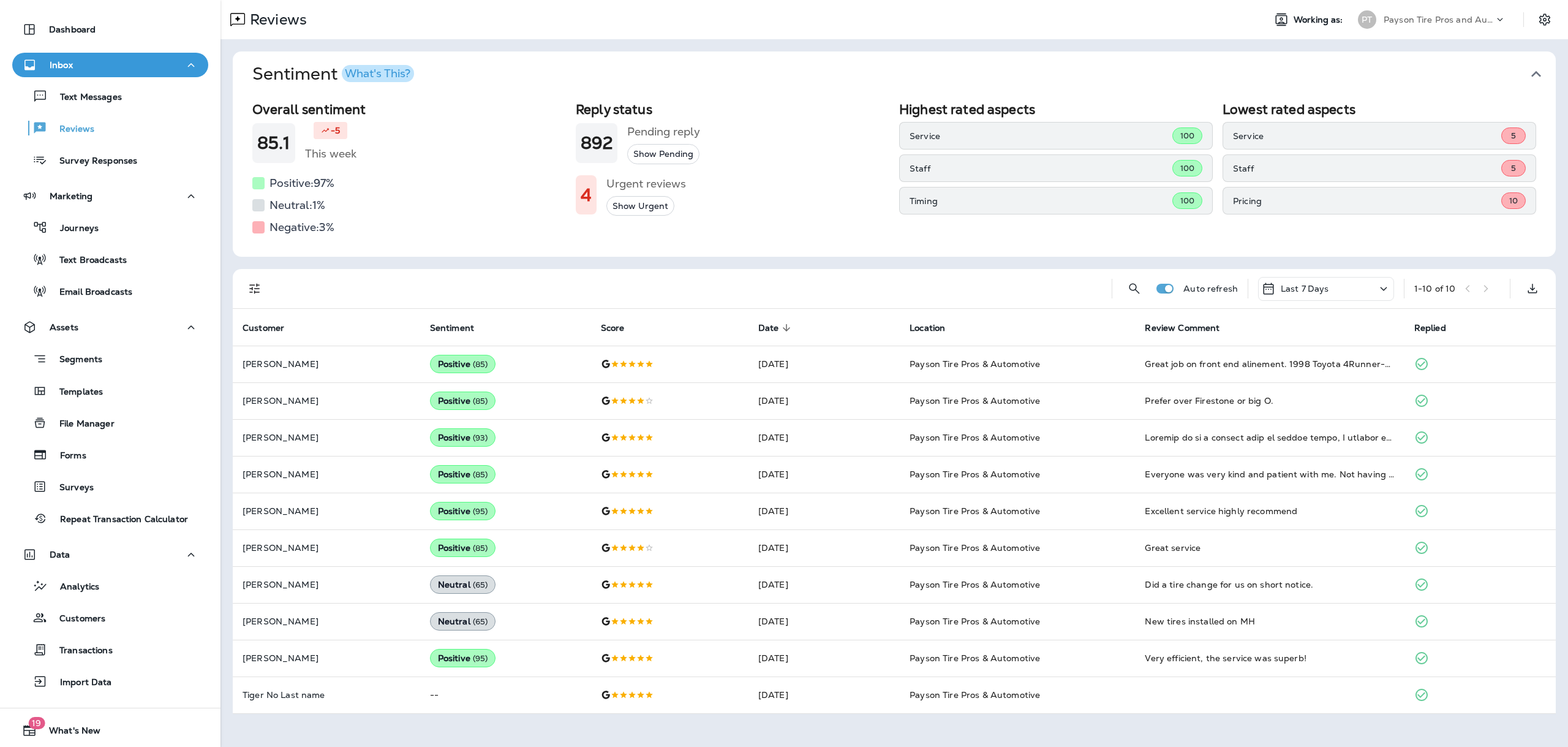
click at [253, 285] on icon "Filters" at bounding box center [254, 289] width 10 height 10
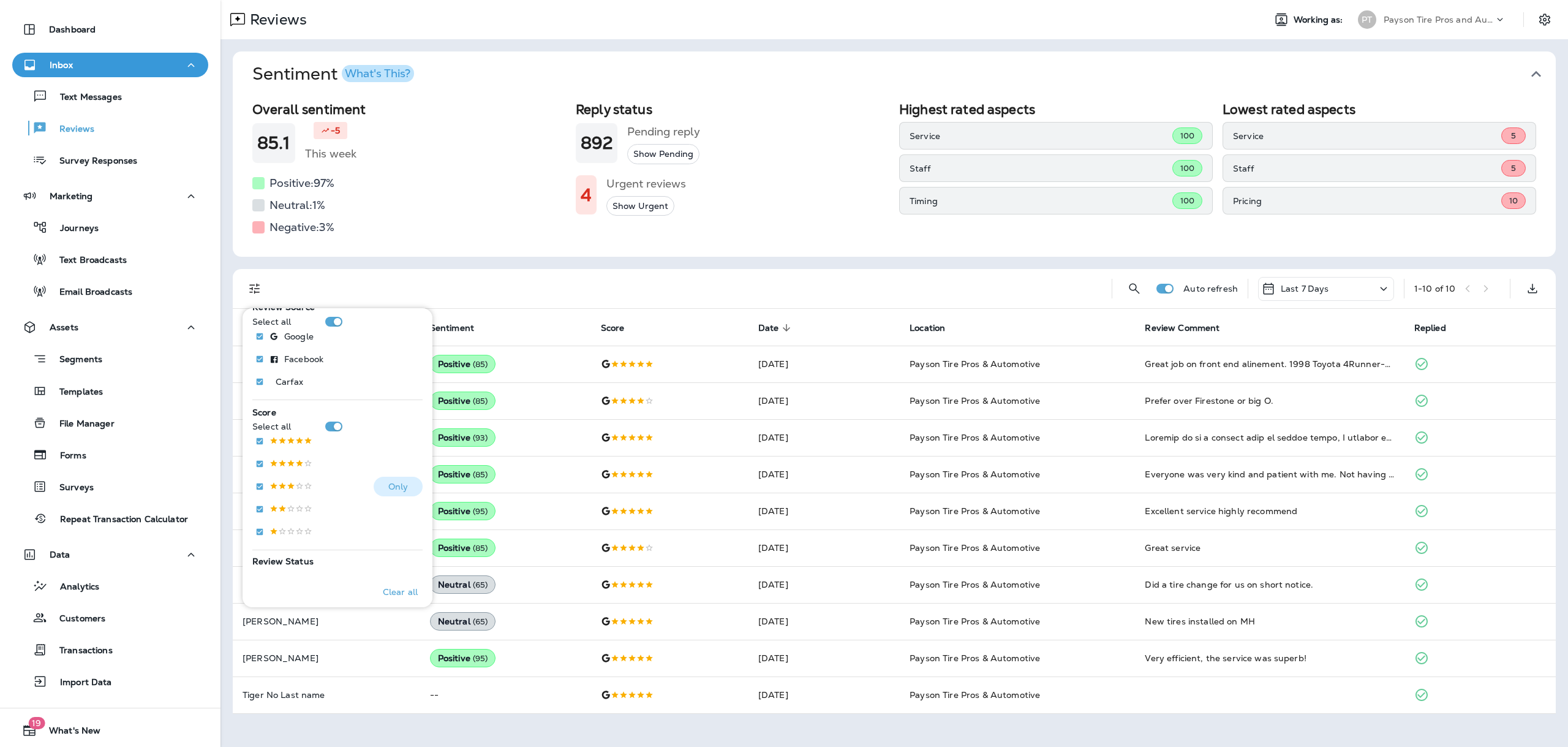
click at [376, 484] on button "Only" at bounding box center [398, 486] width 49 height 20
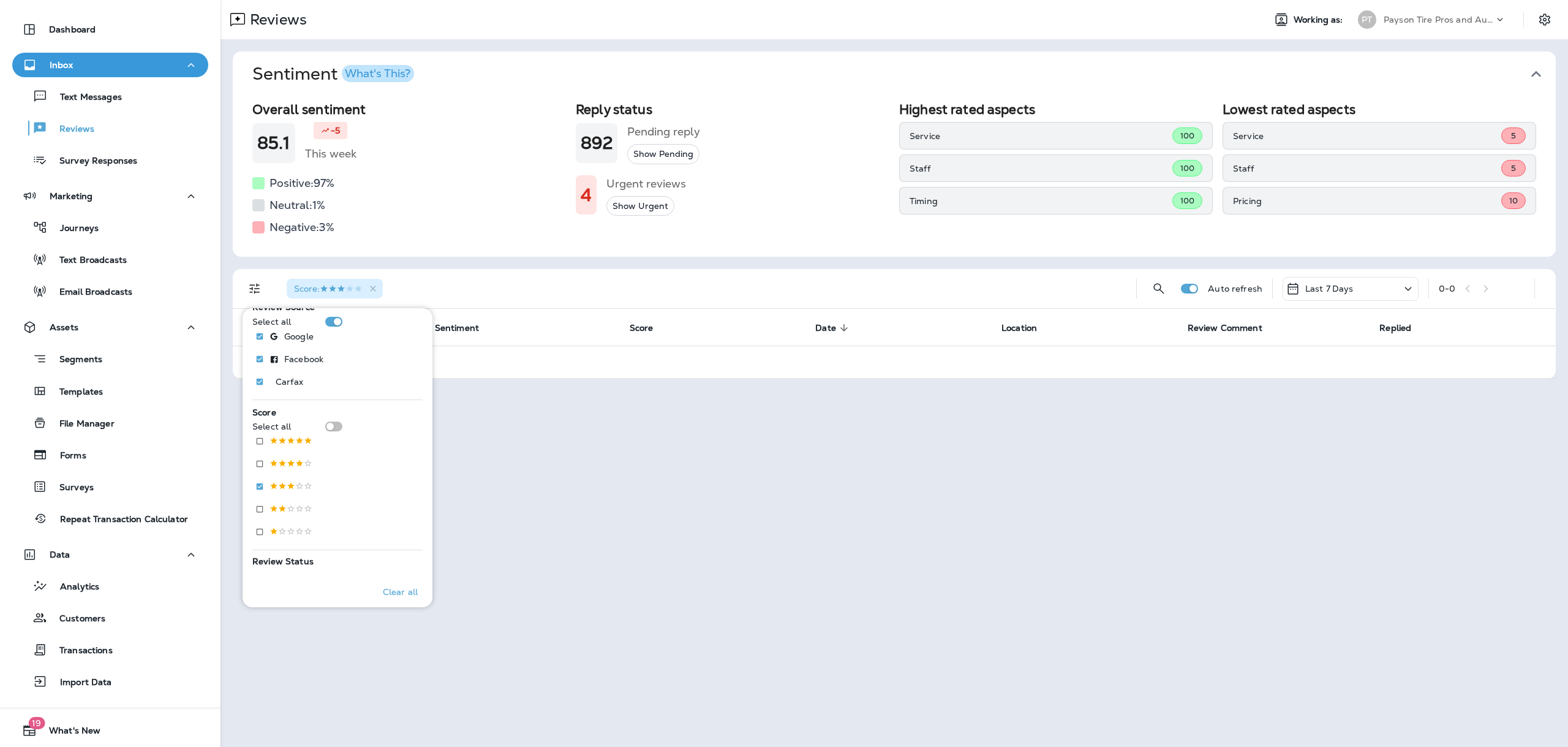
click at [794, 290] on div "Score :" at bounding box center [702, 288] width 849 height 39
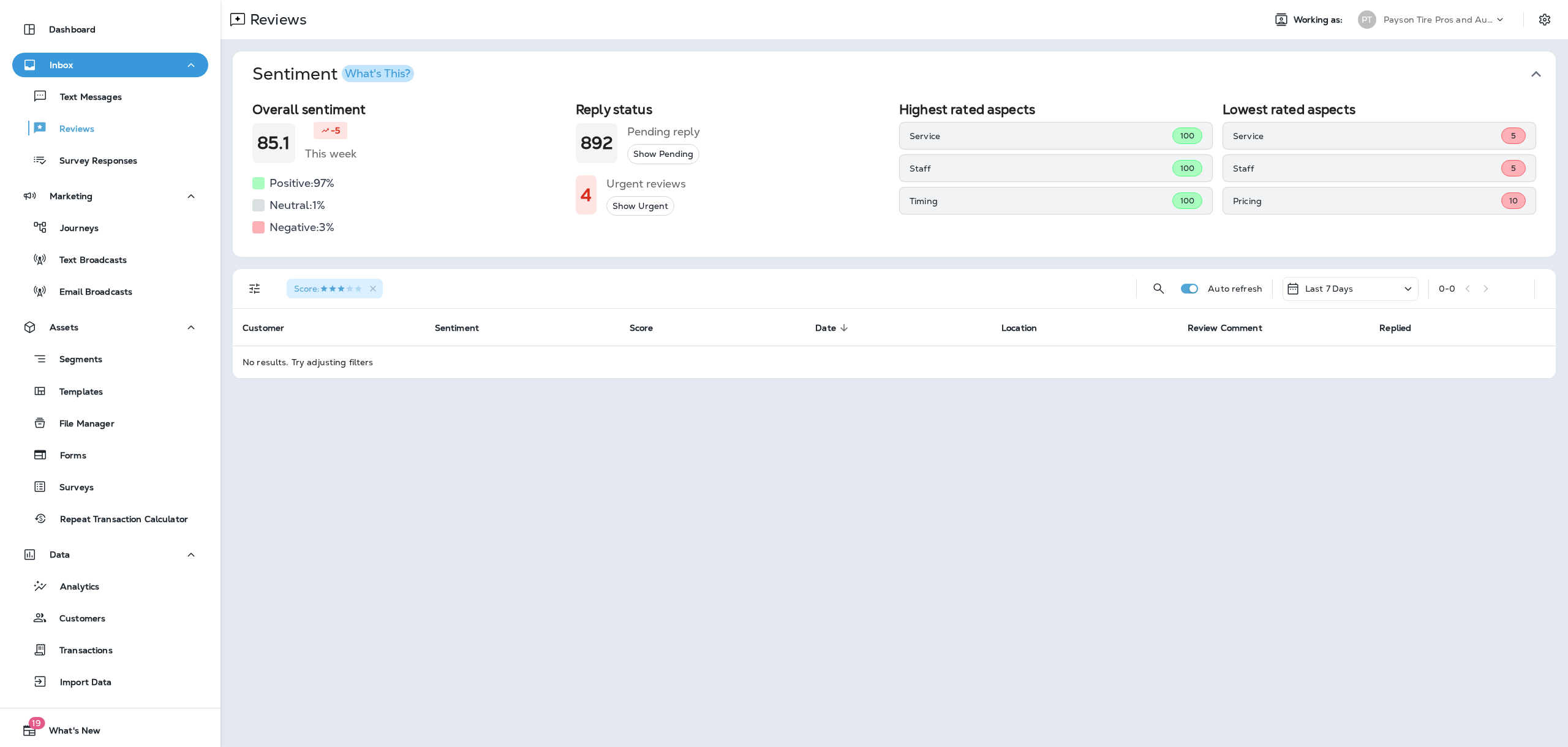
click at [1315, 289] on p "Last 7 Days" at bounding box center [1329, 289] width 48 height 10
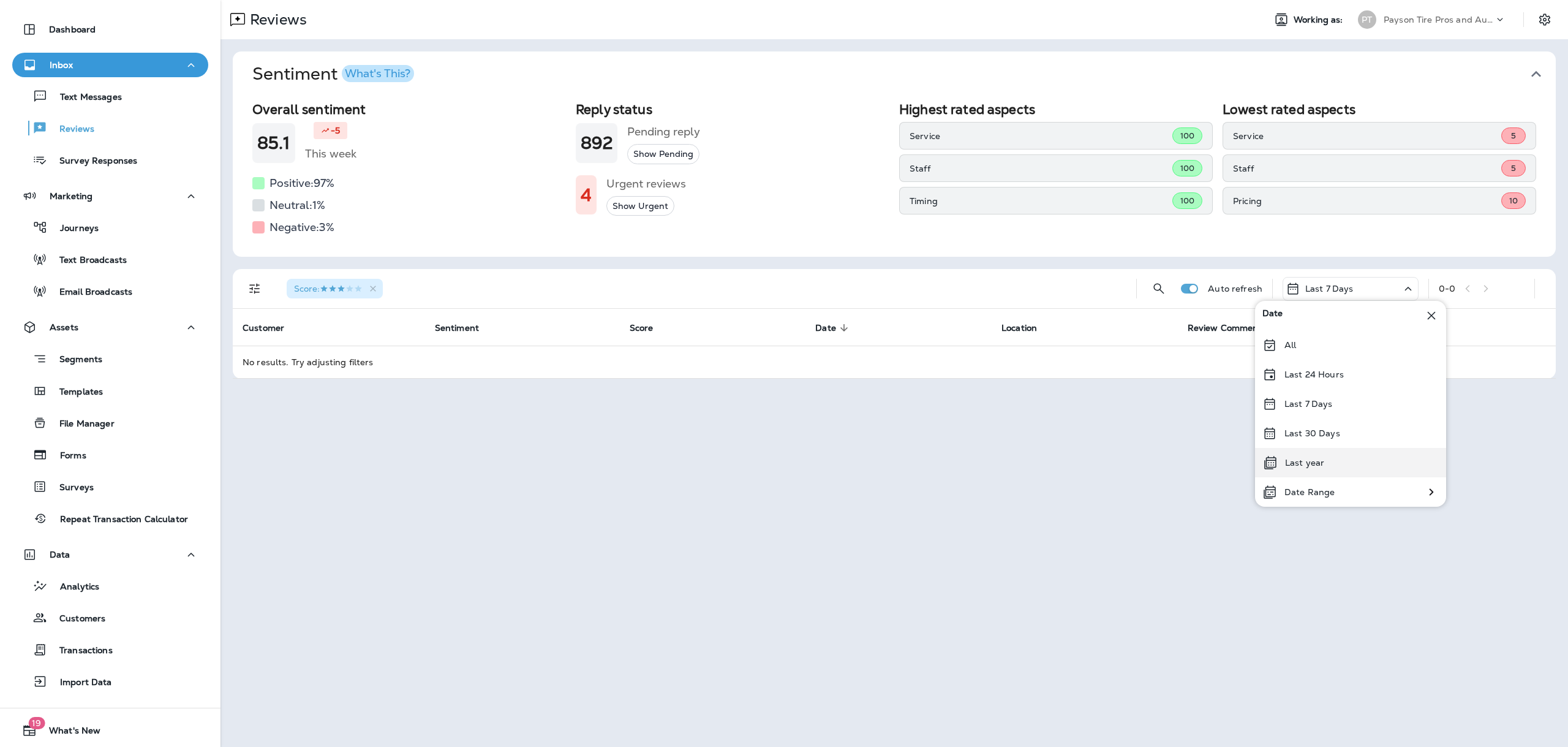
click at [1319, 462] on p "Last year" at bounding box center [1304, 463] width 39 height 10
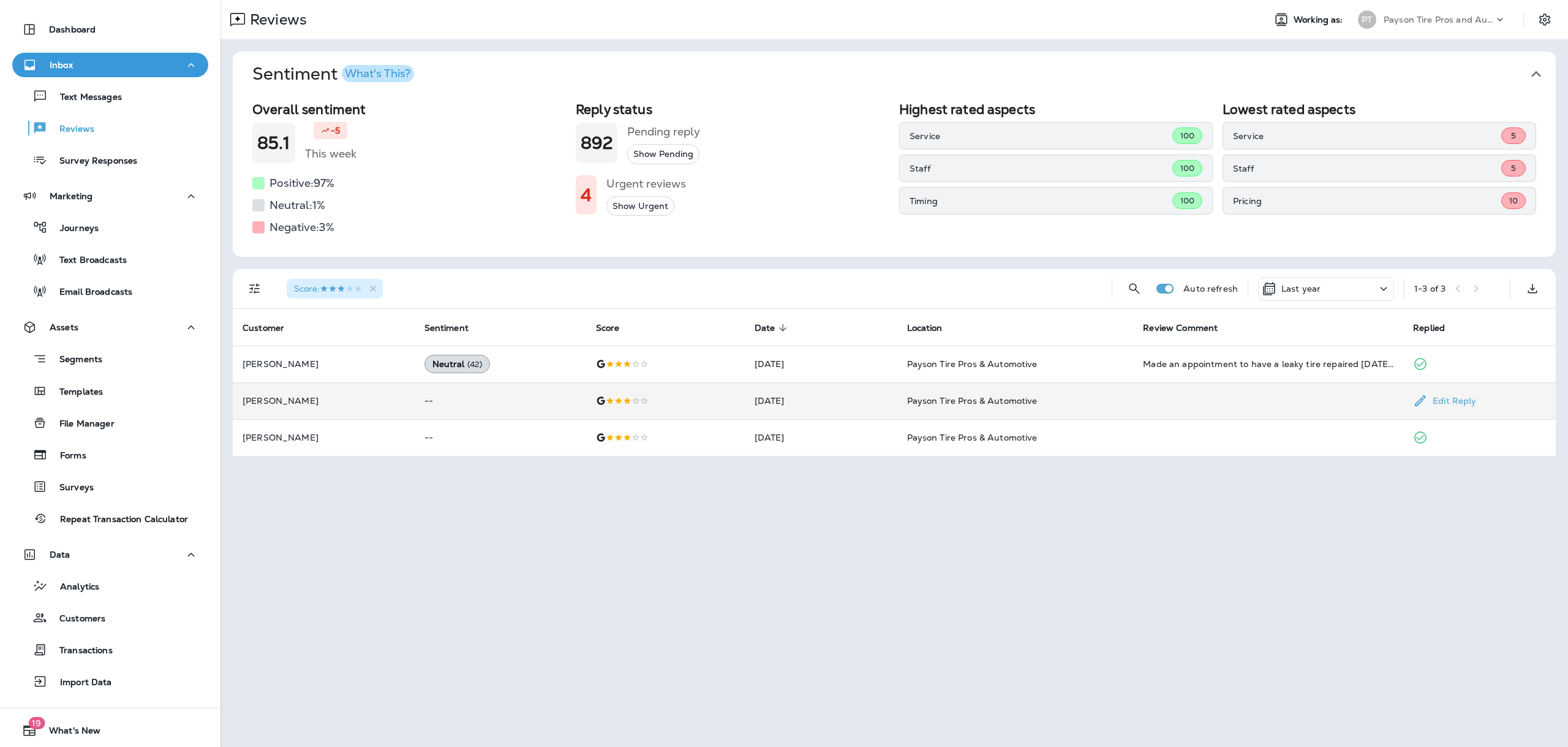
click at [963, 408] on td "Payson Tire Pros & Automotive" at bounding box center [1015, 400] width 236 height 37
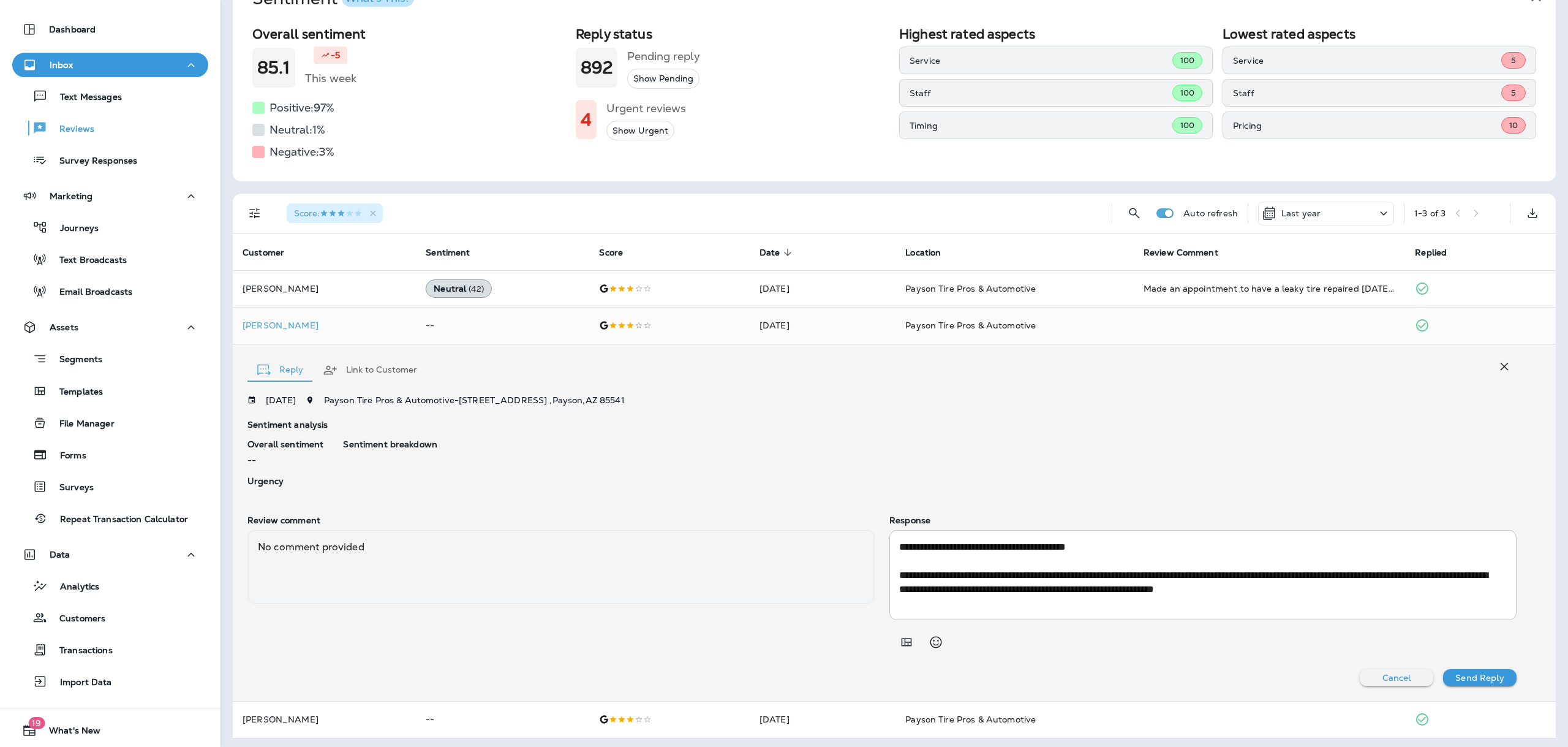
scroll to position [79, 0]
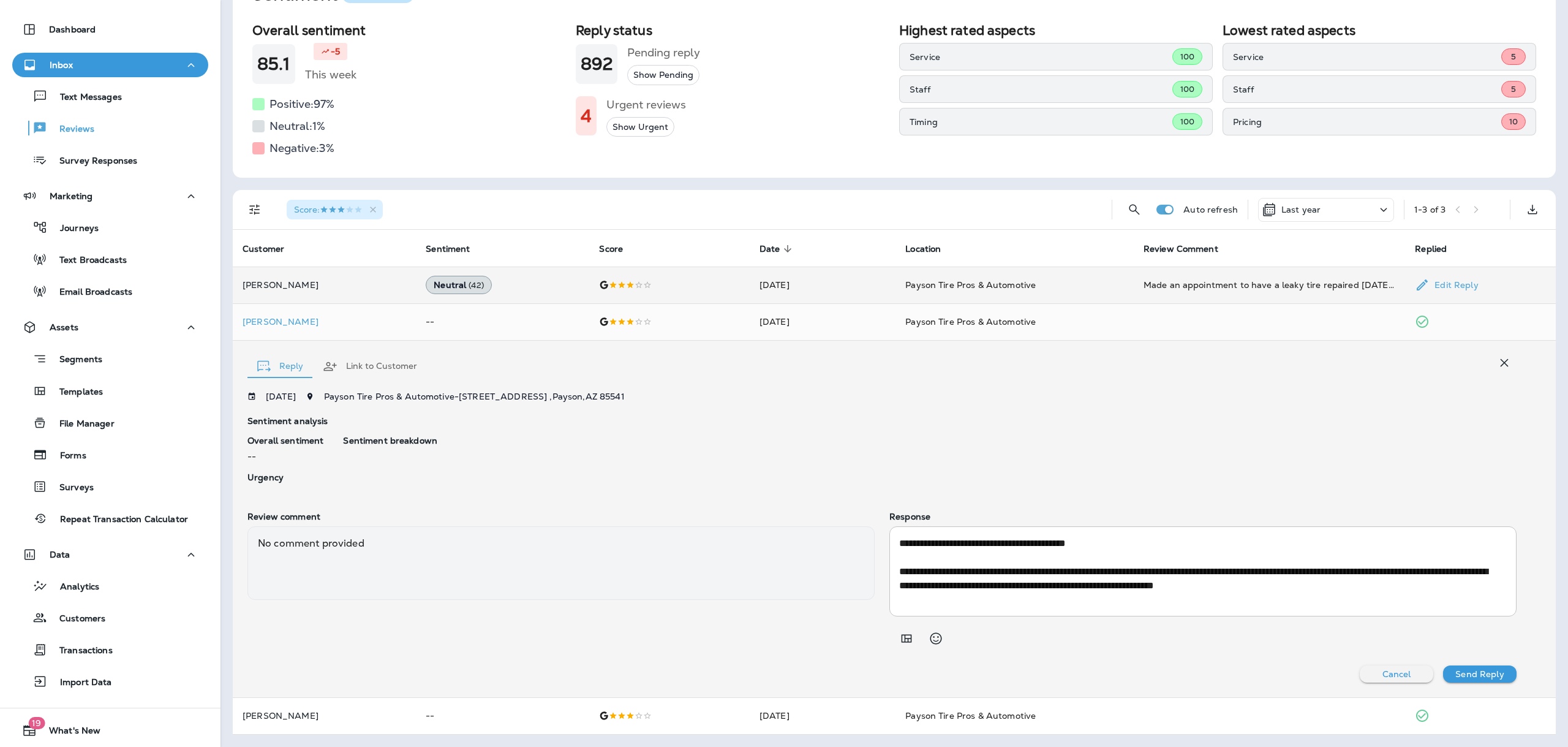
click at [834, 286] on td "Sep 8, 2025" at bounding box center [822, 284] width 145 height 37
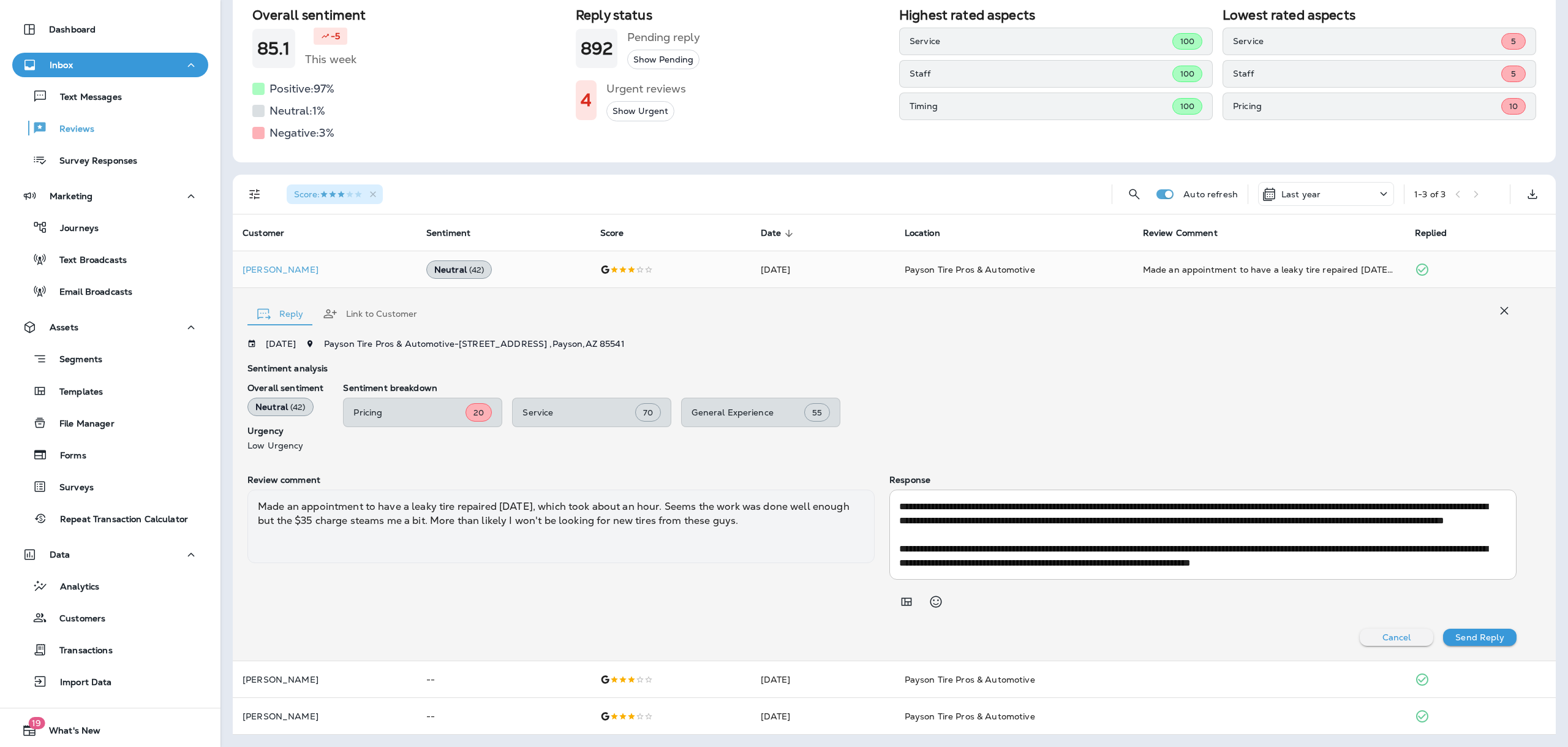
scroll to position [94, 0]
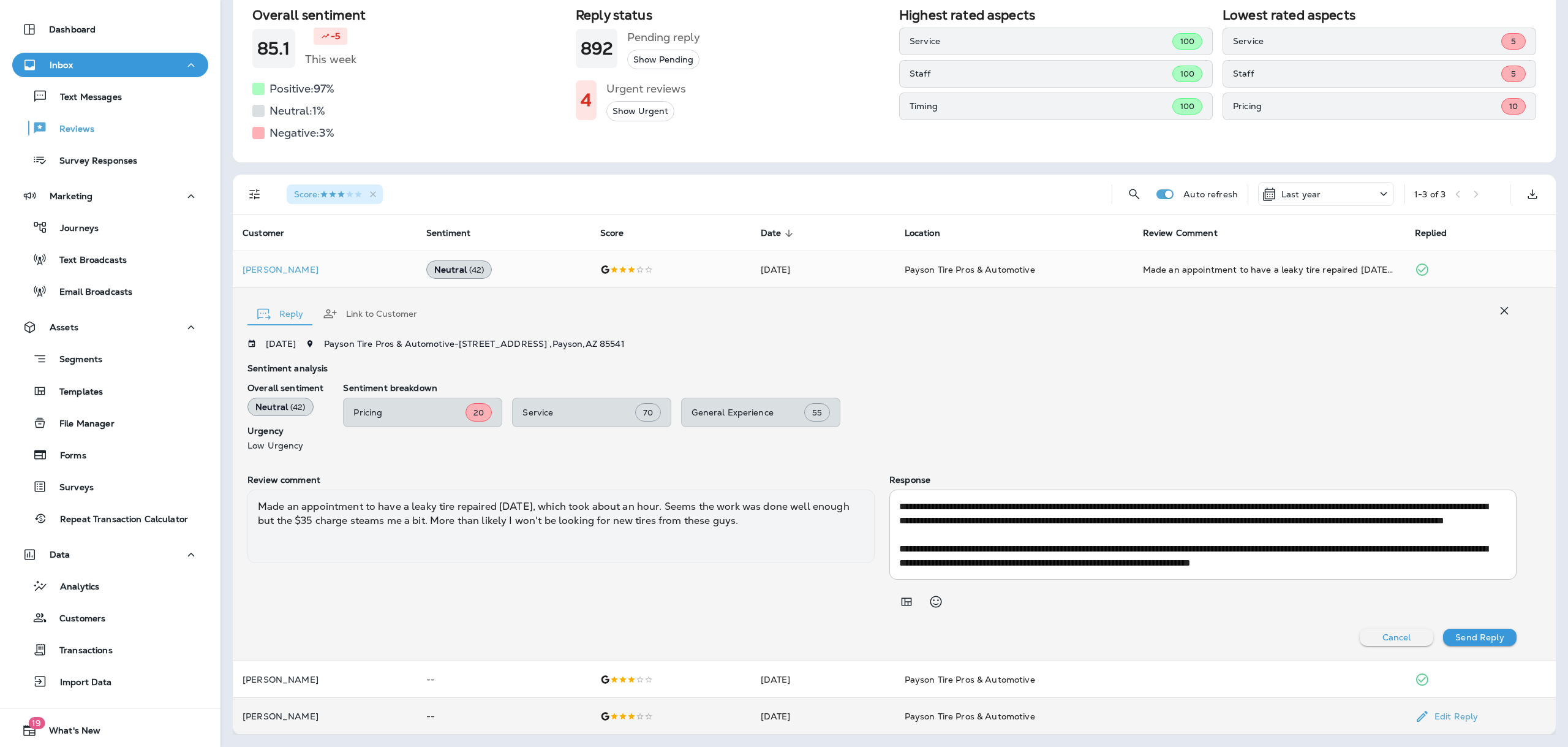
click at [757, 722] on td "Jun 10, 2025" at bounding box center [822, 716] width 144 height 37
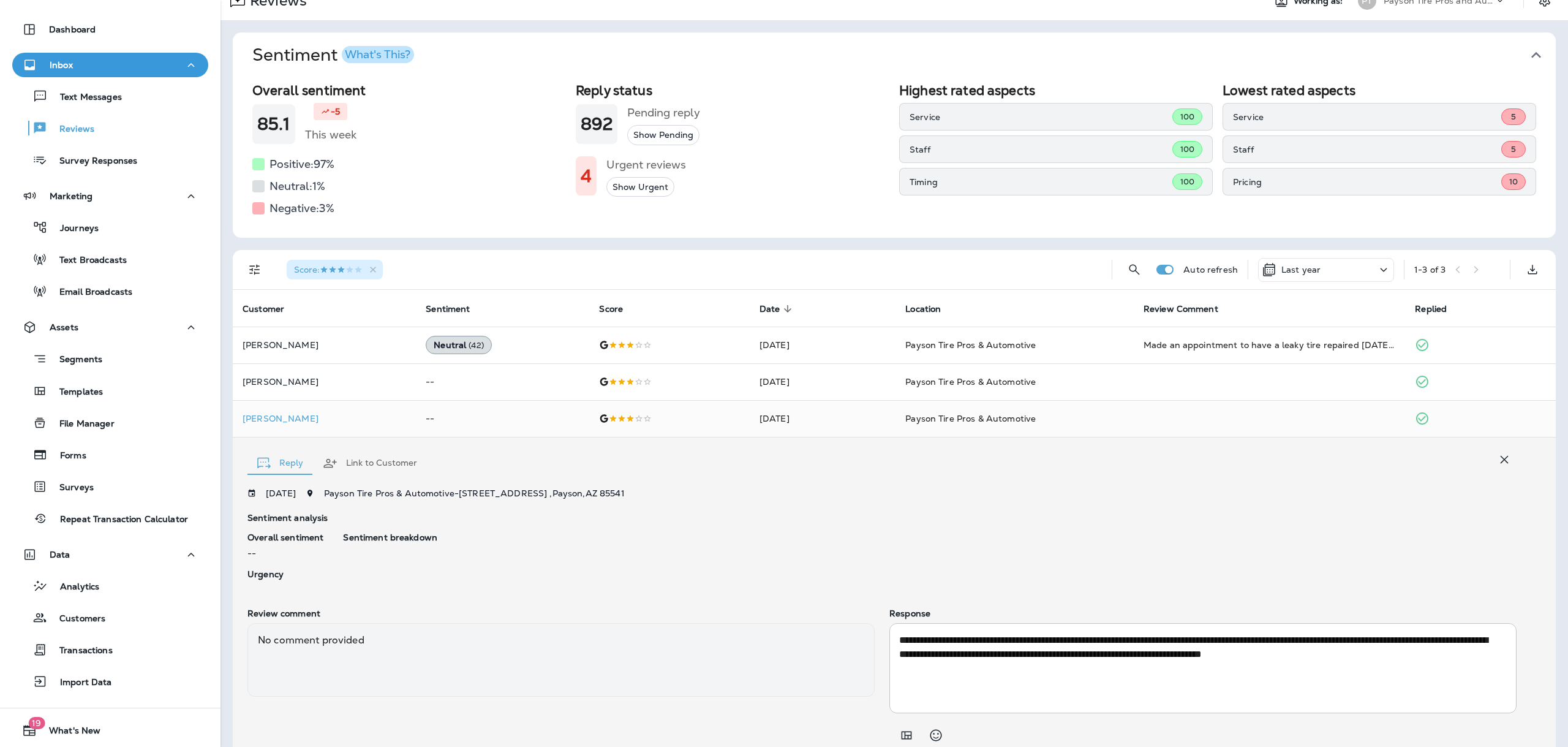
scroll to position [0, 0]
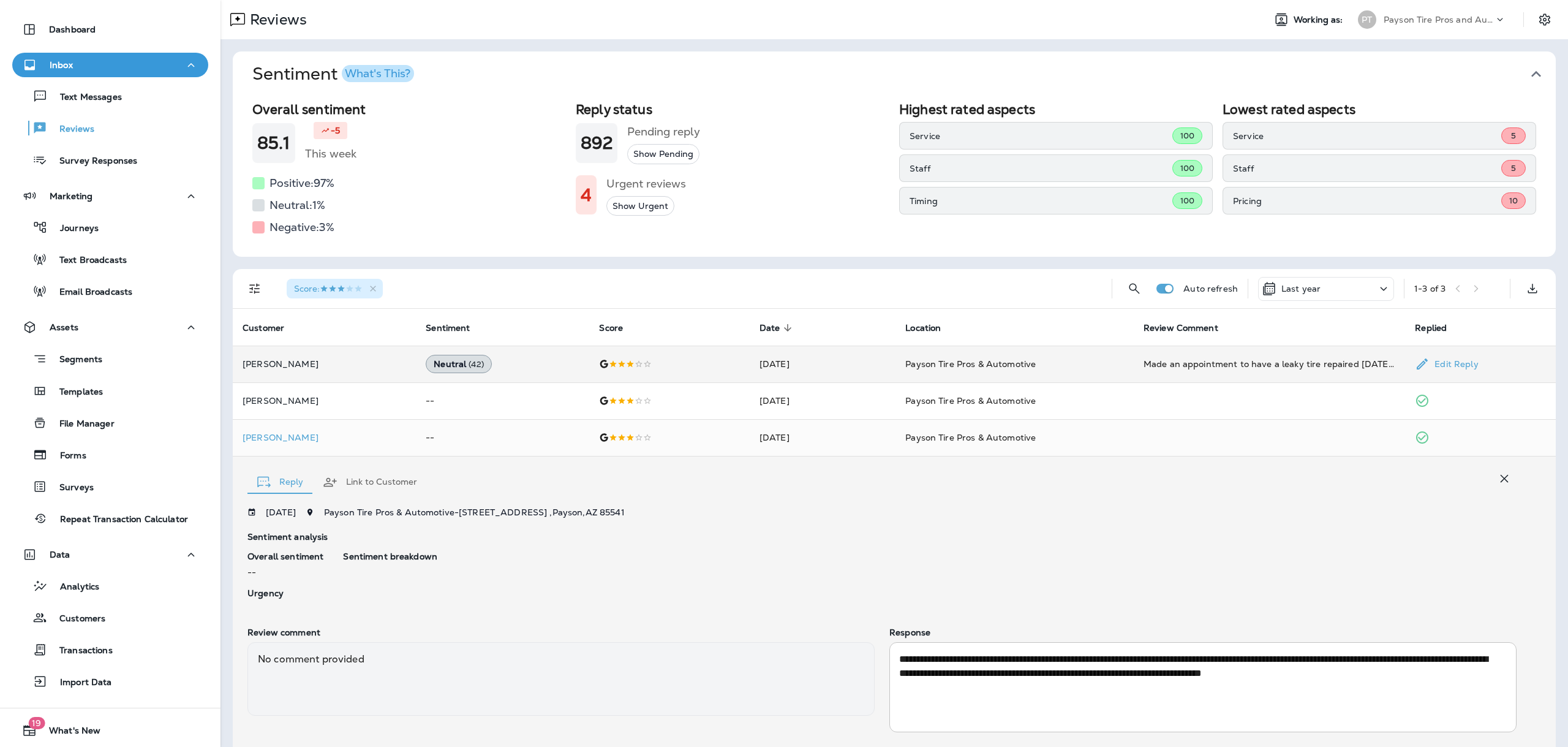
click at [571, 366] on td "Neutral ( 42 )" at bounding box center [503, 363] width 173 height 37
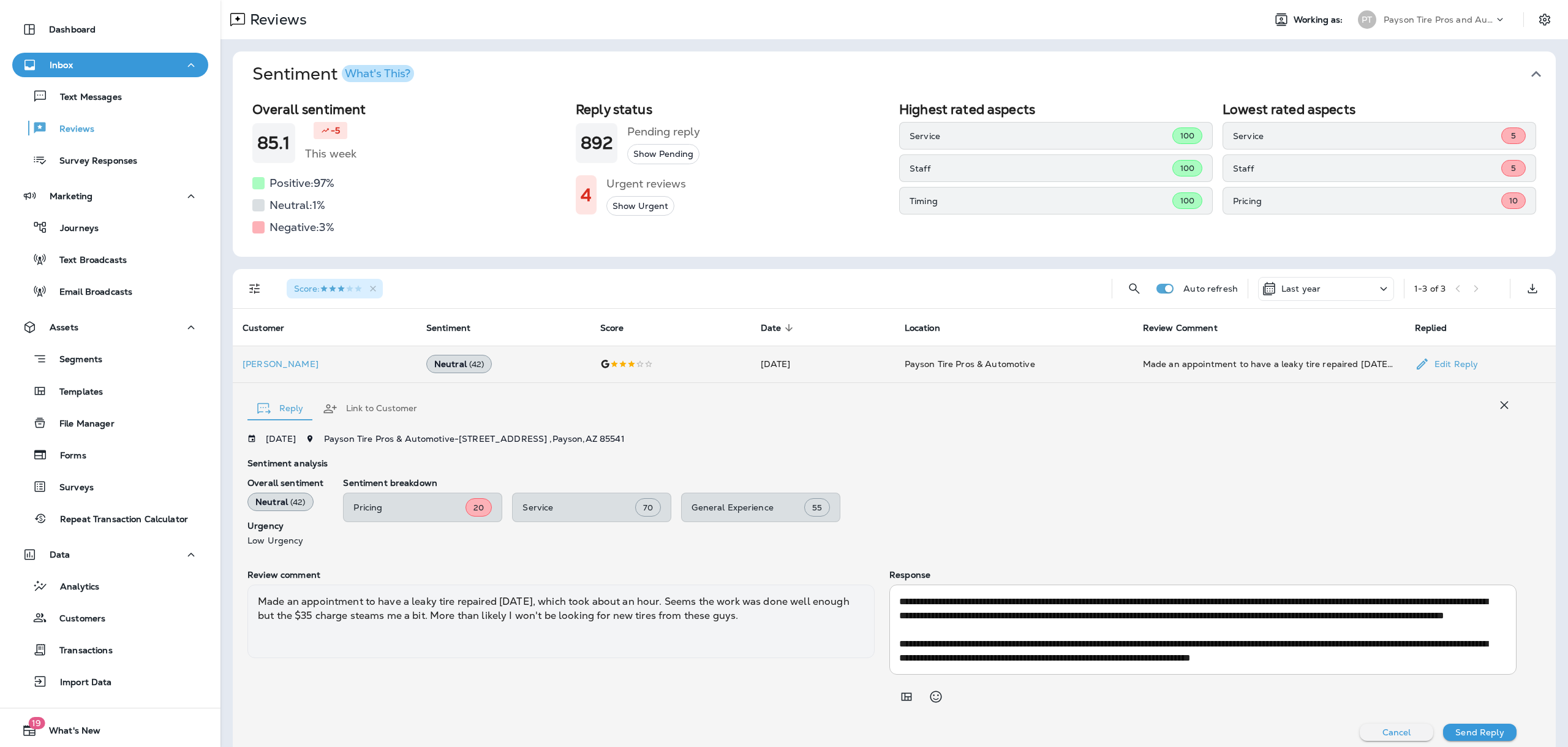
scroll to position [9, 0]
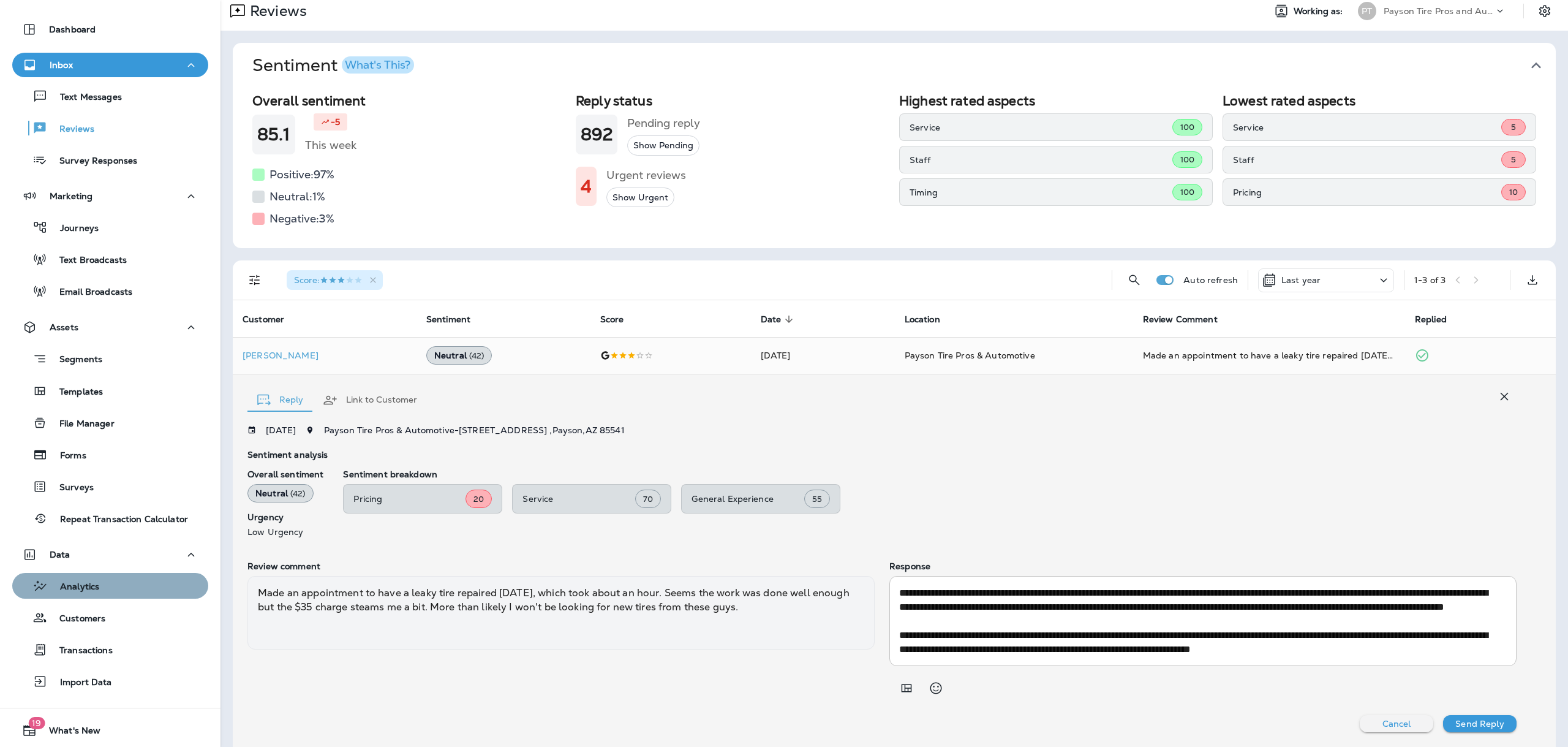
click at [113, 596] on button "Analytics" at bounding box center [110, 585] width 196 height 26
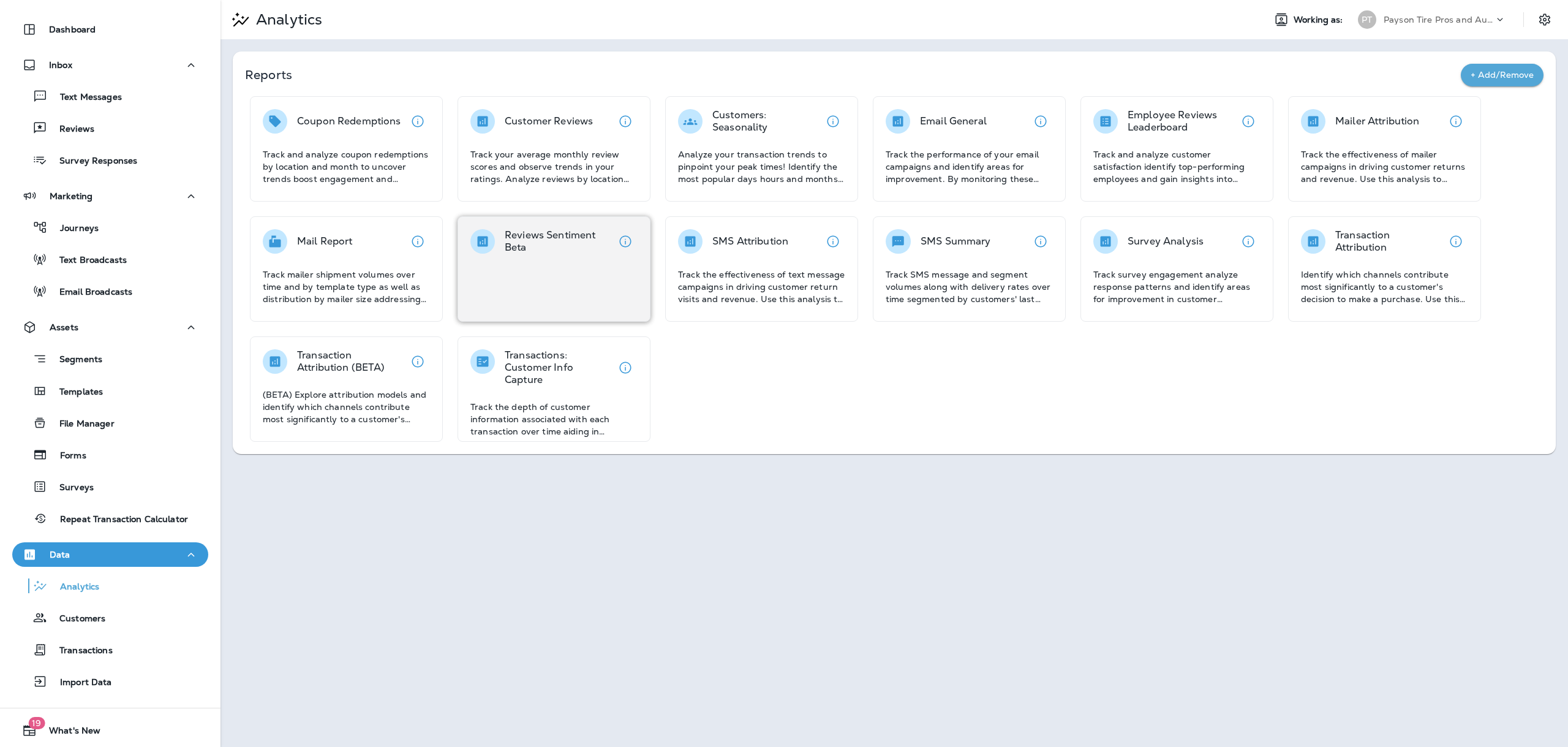
click at [511, 282] on div "Reviews Sentiment Beta" at bounding box center [554, 269] width 193 height 105
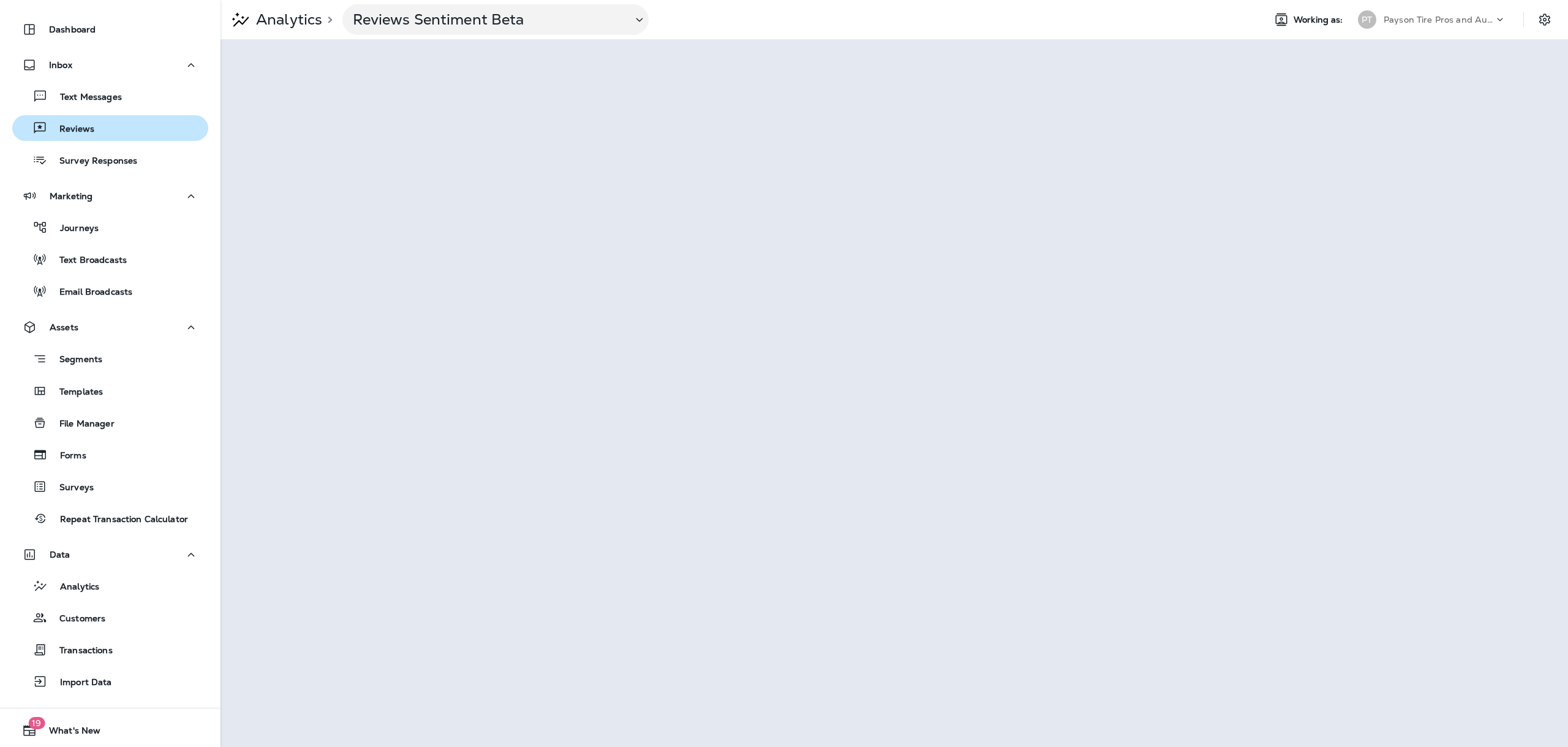
click at [82, 135] on div "Reviews" at bounding box center [55, 128] width 77 height 19
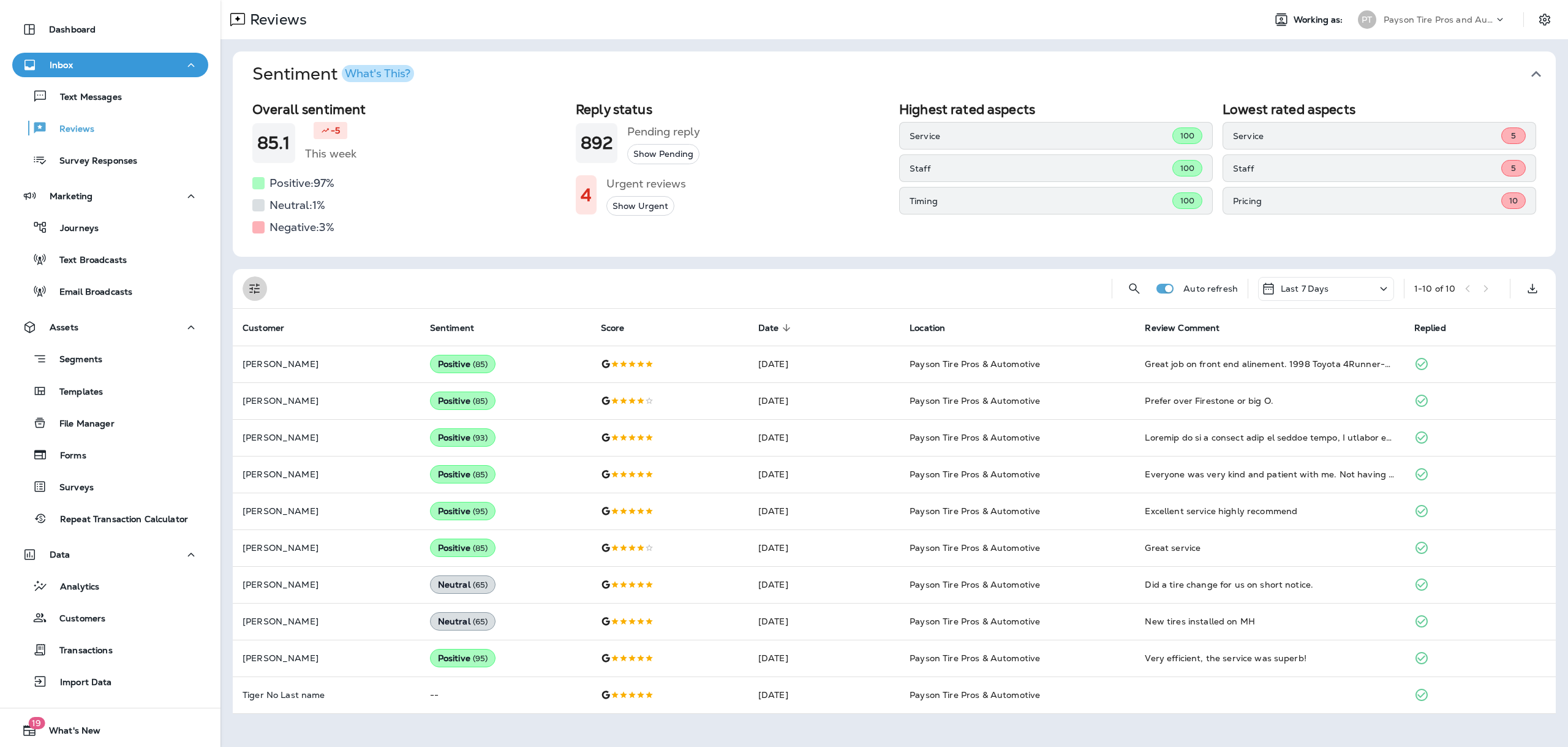
click at [253, 286] on icon "Filters" at bounding box center [254, 288] width 14 height 14
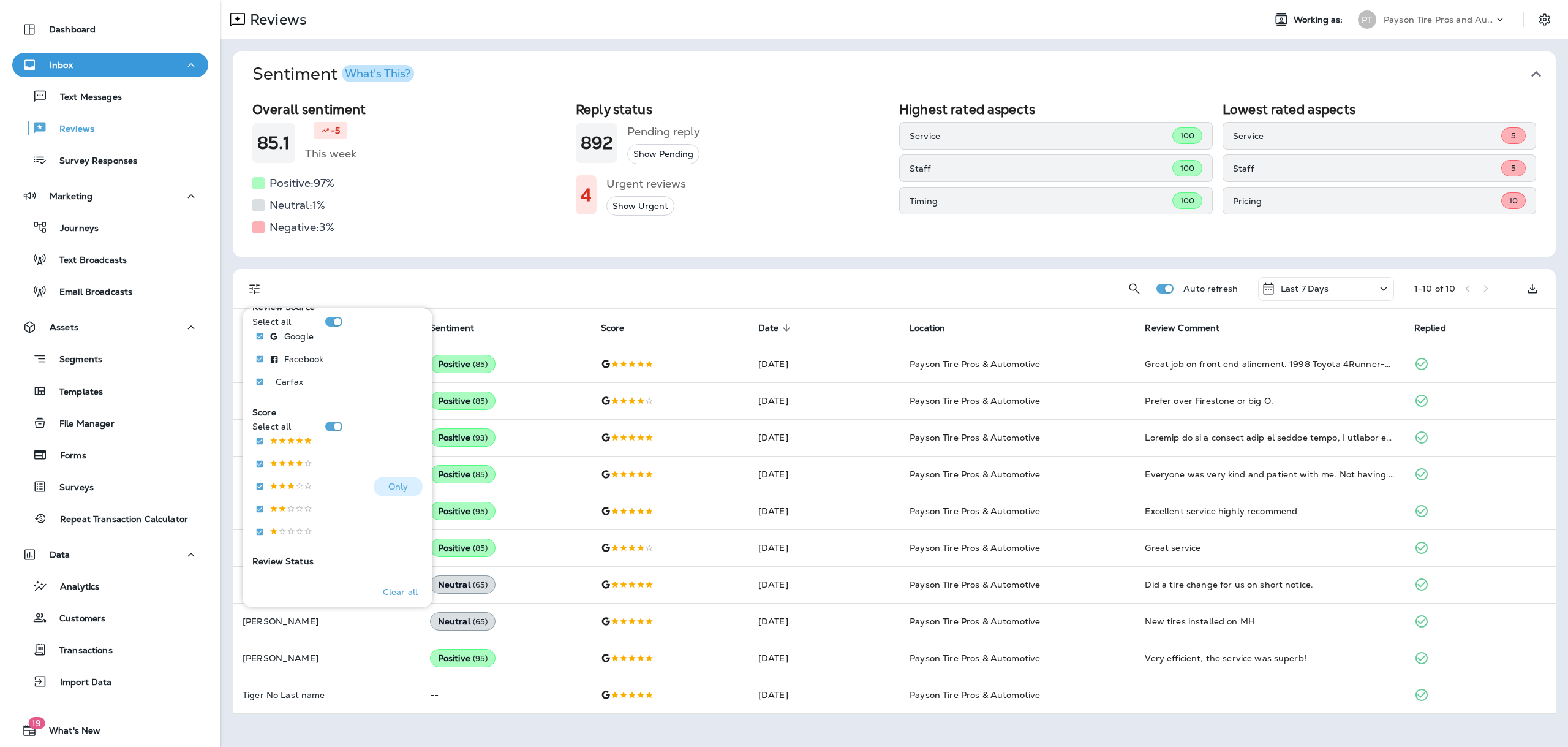
click at [393, 484] on p "Only" at bounding box center [399, 487] width 20 height 10
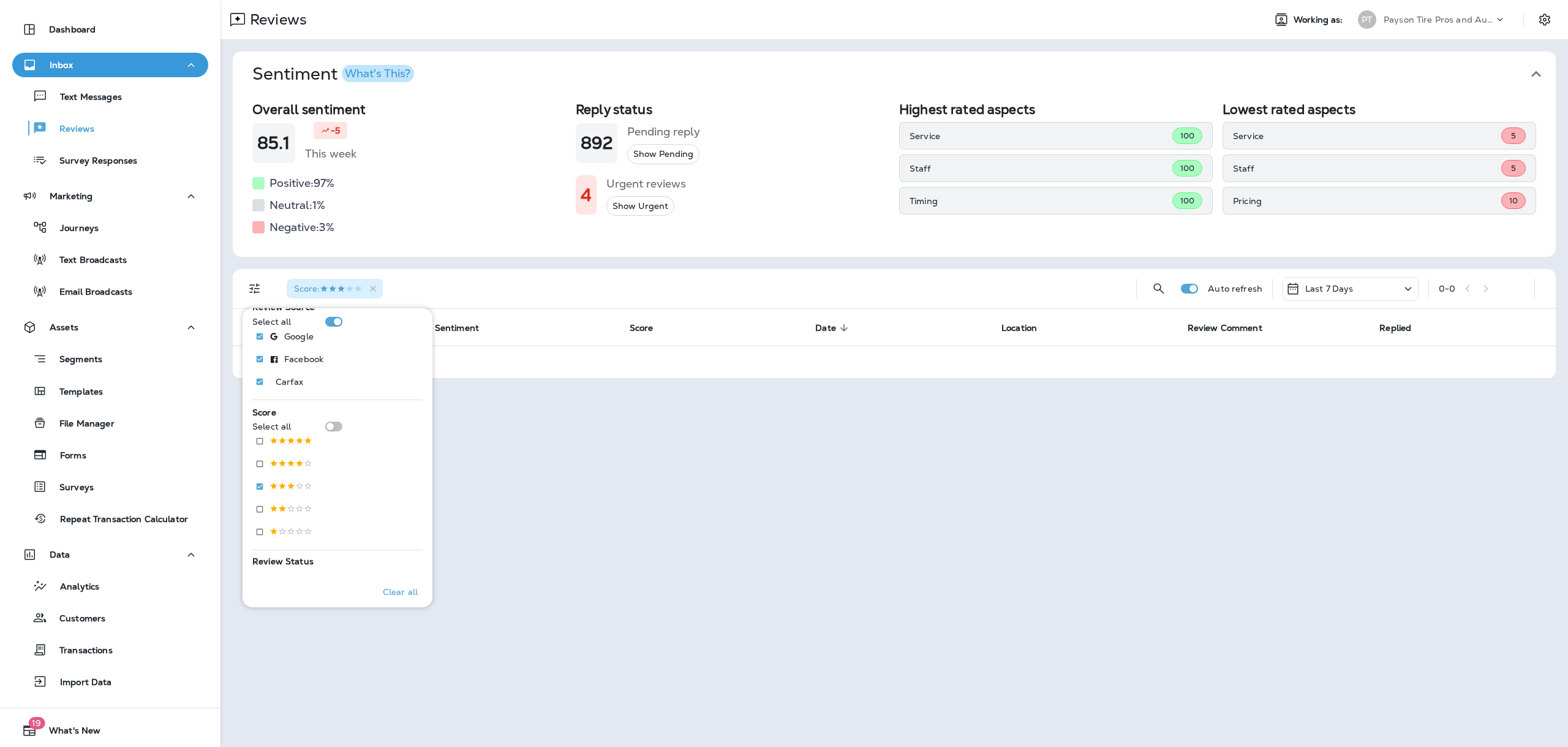
click at [660, 318] on th "Score" at bounding box center [713, 327] width 186 height 37
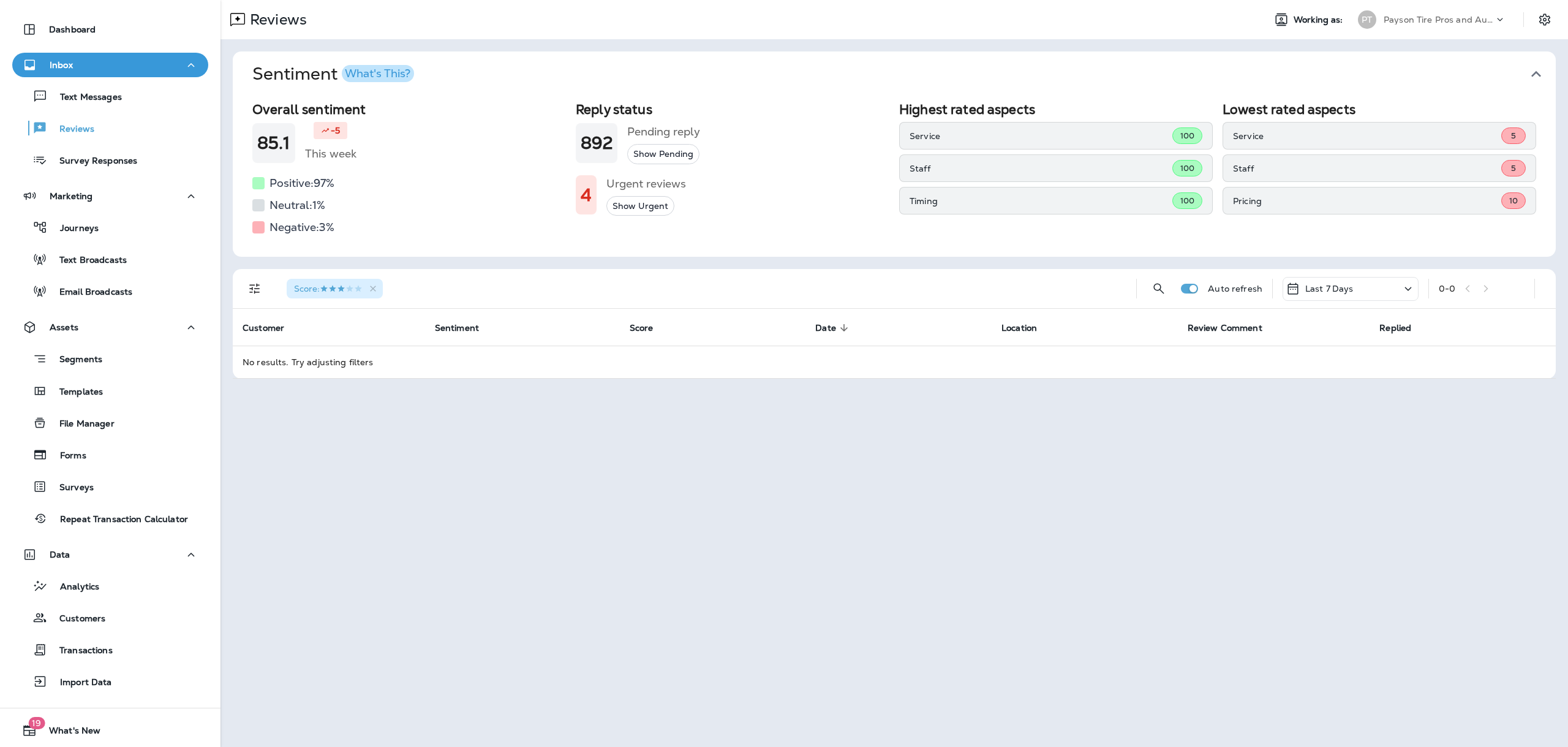
click at [1301, 291] on div "Last 7 Days" at bounding box center [1320, 288] width 68 height 14
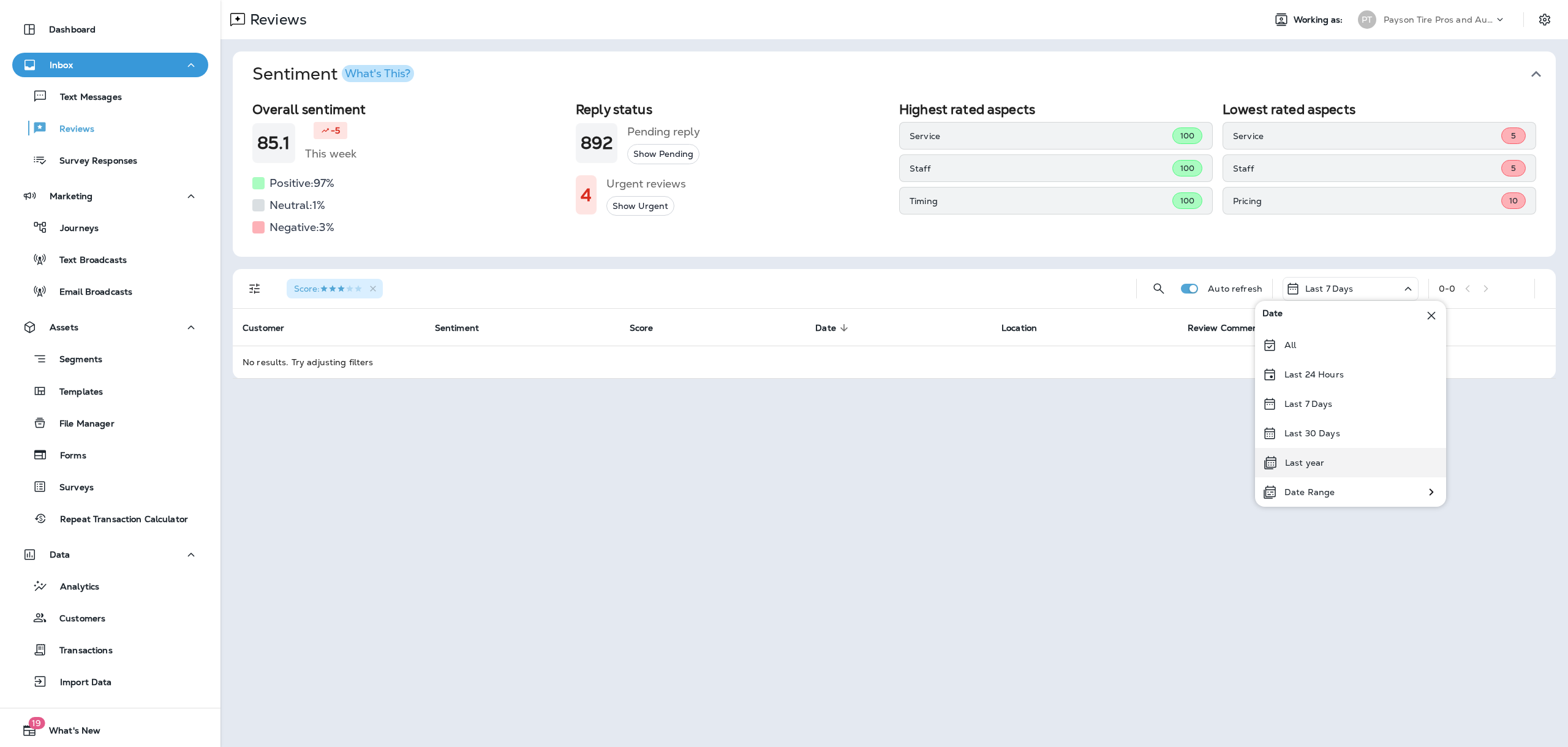
click at [1313, 470] on div "Last year" at bounding box center [1350, 463] width 191 height 30
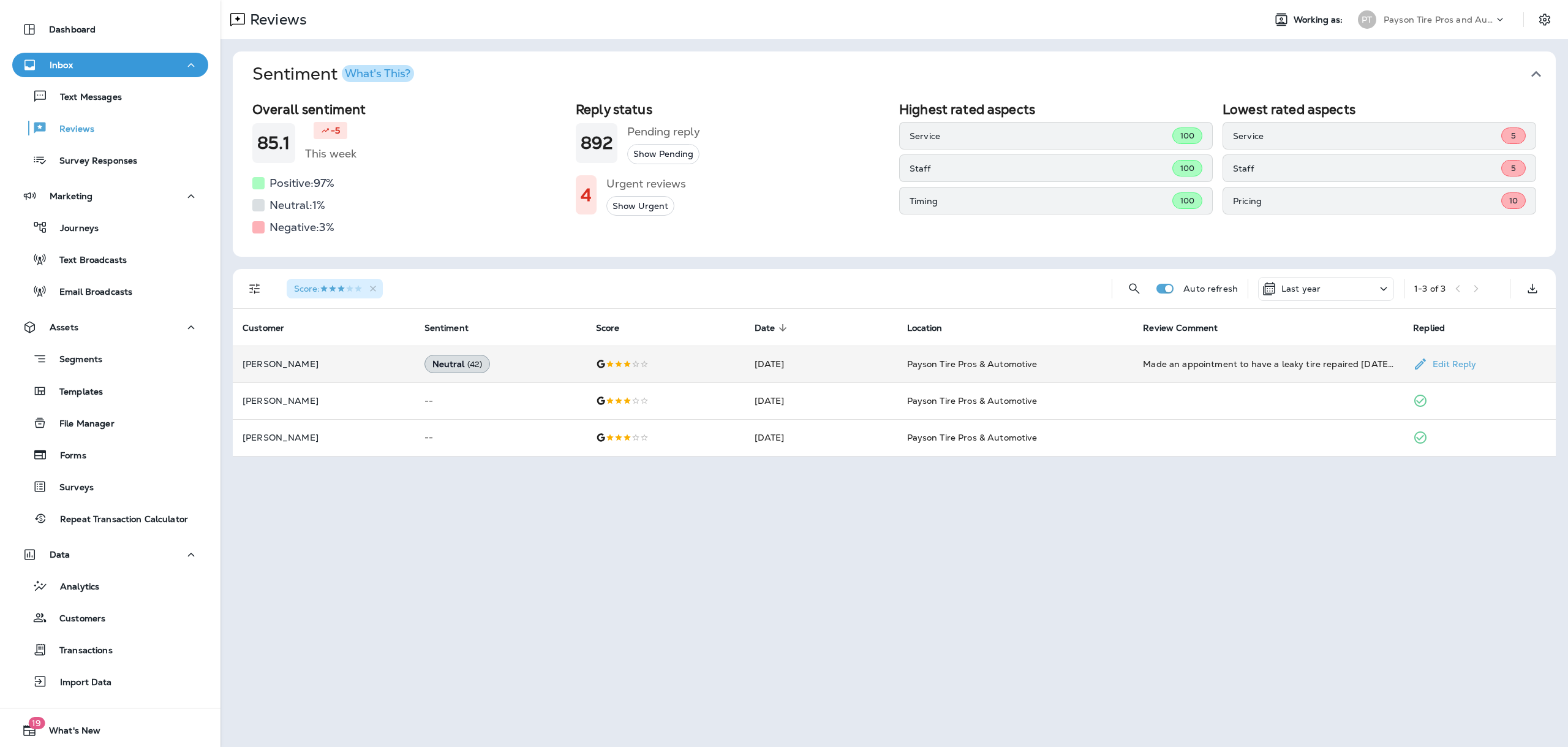
click at [805, 371] on td "Sep 8, 2025" at bounding box center [821, 363] width 152 height 37
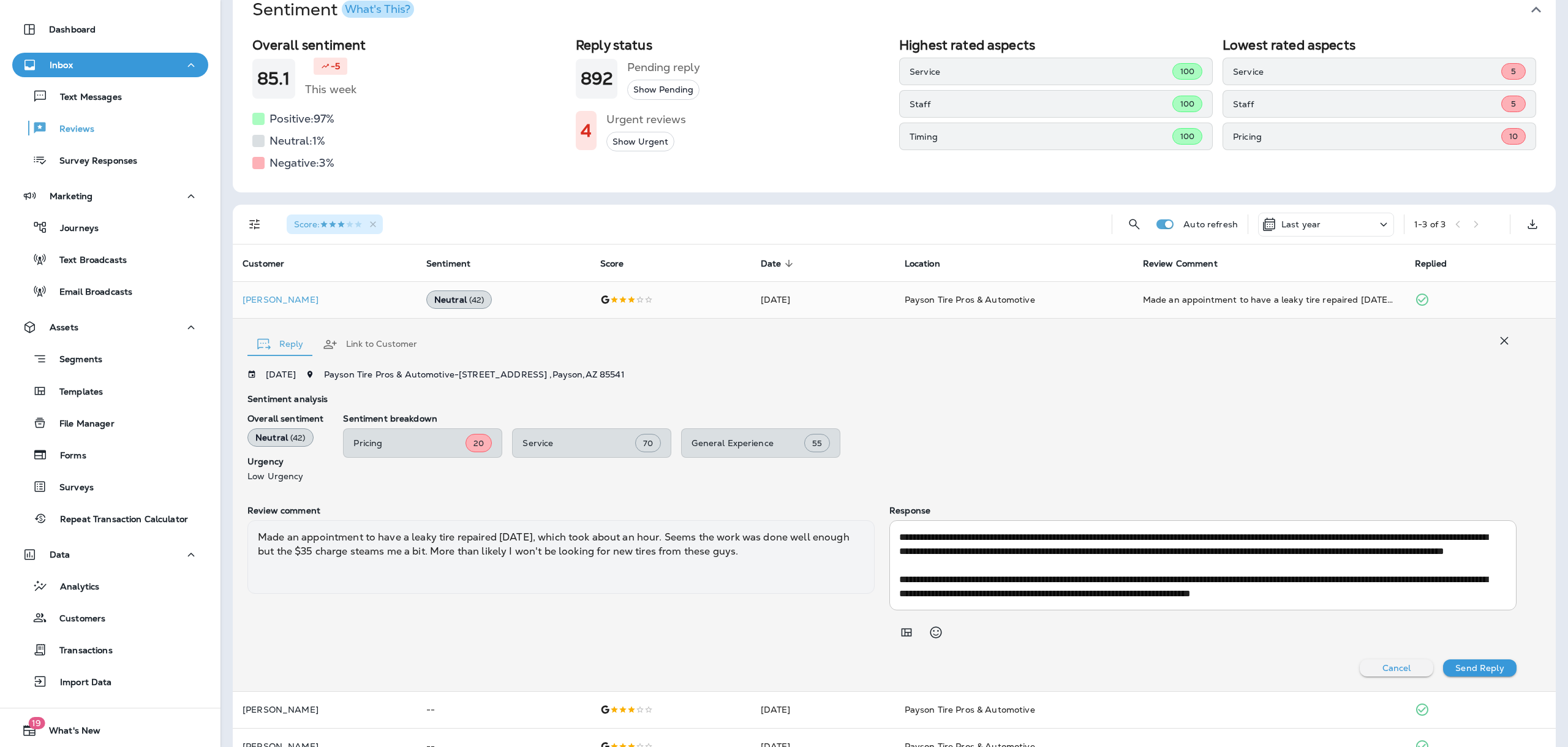
scroll to position [70, 0]
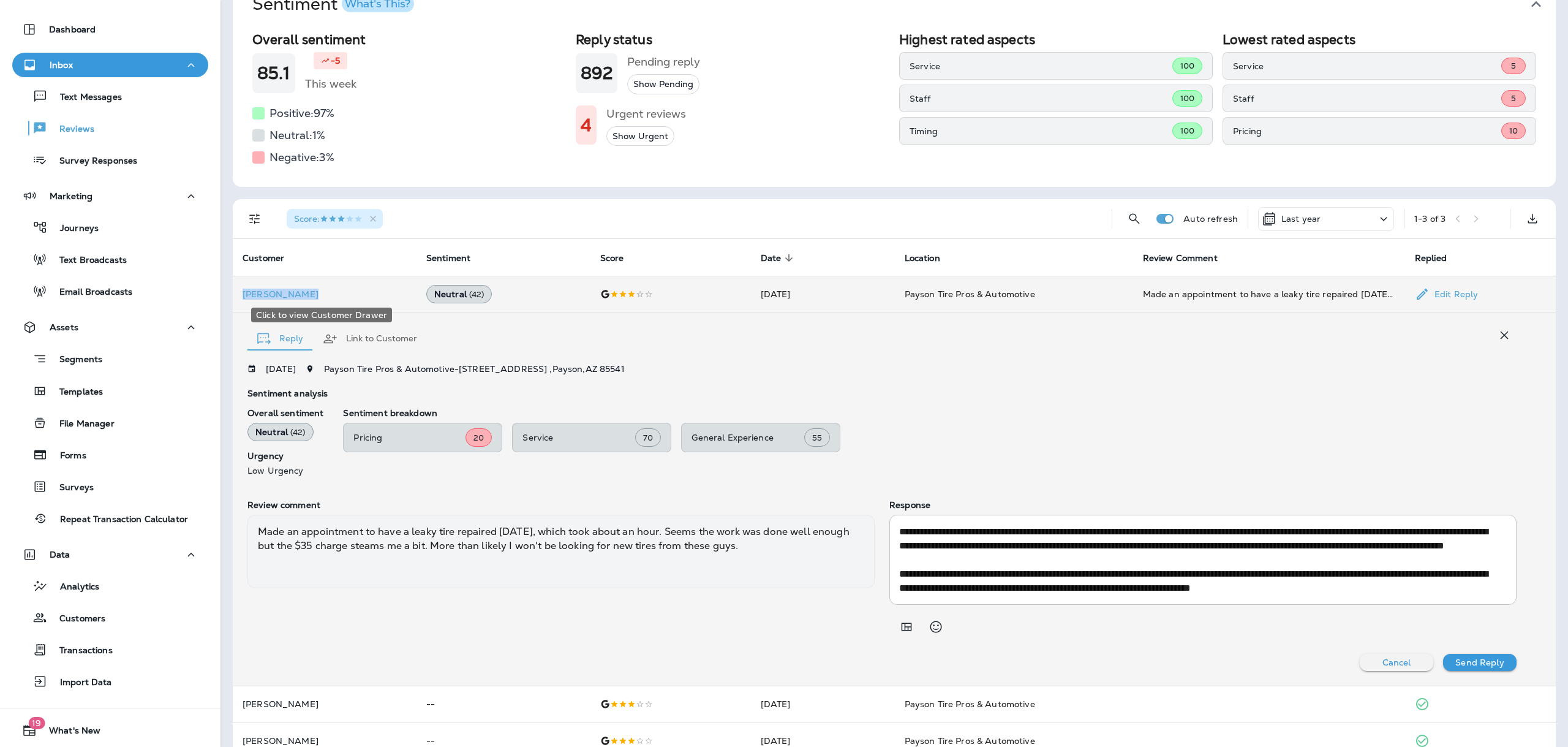
drag, startPoint x: 296, startPoint y: 294, endPoint x: 243, endPoint y: 296, distance: 53.0
click at [243, 296] on p "Daniel Jolley" at bounding box center [324, 294] width 164 height 10
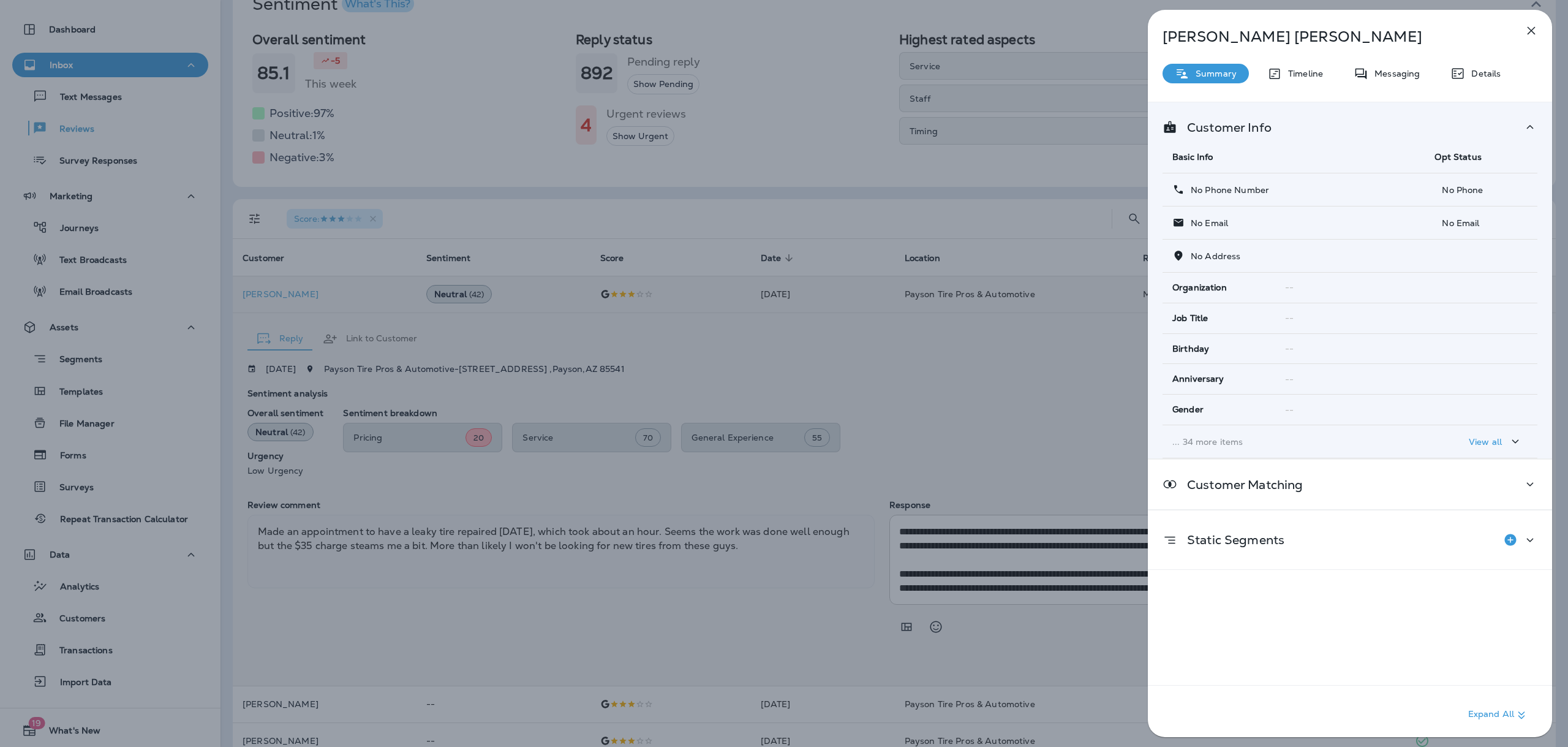
click at [1532, 31] on icon "button" at bounding box center [1531, 30] width 14 height 14
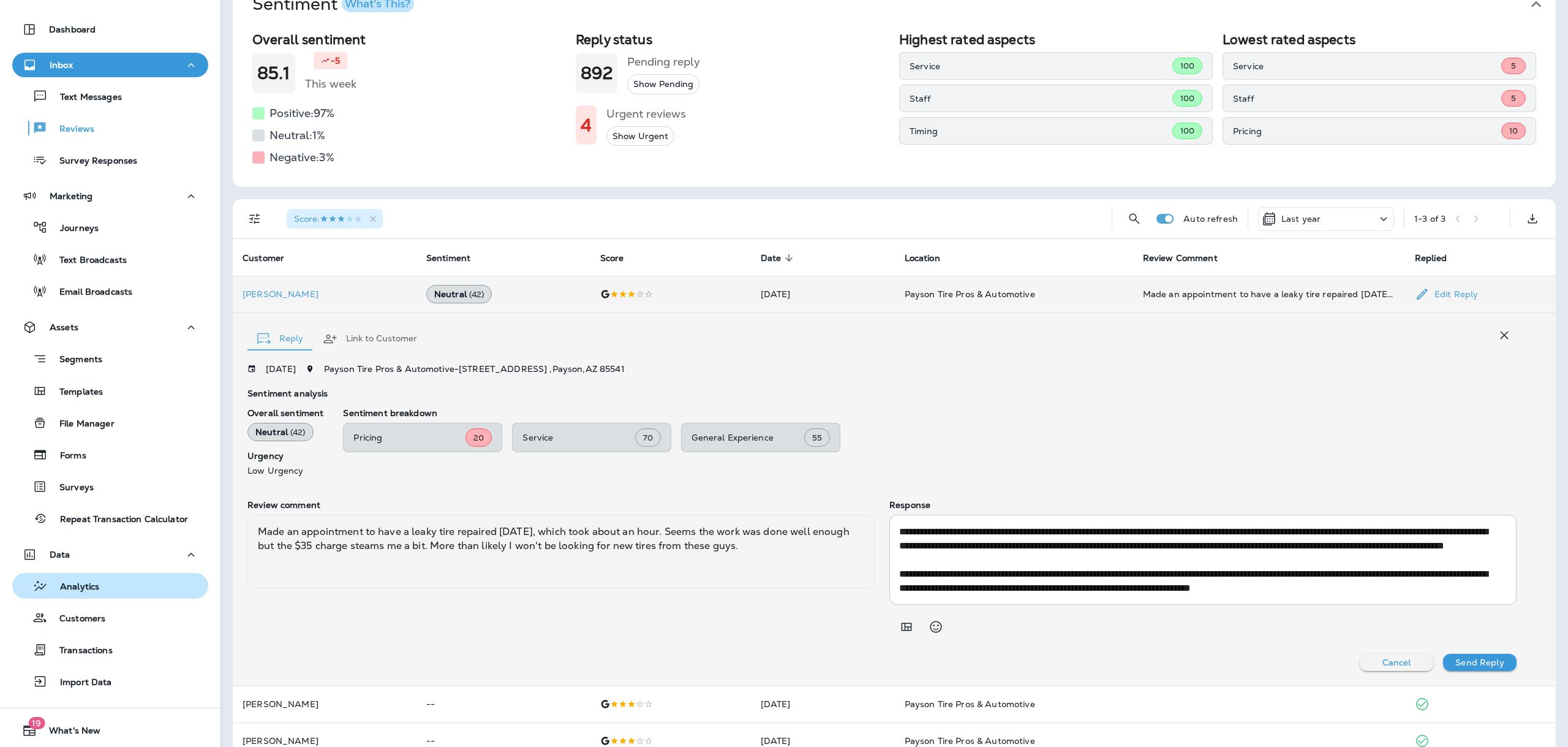
click at [94, 591] on p "Analytics" at bounding box center [73, 588] width 52 height 12
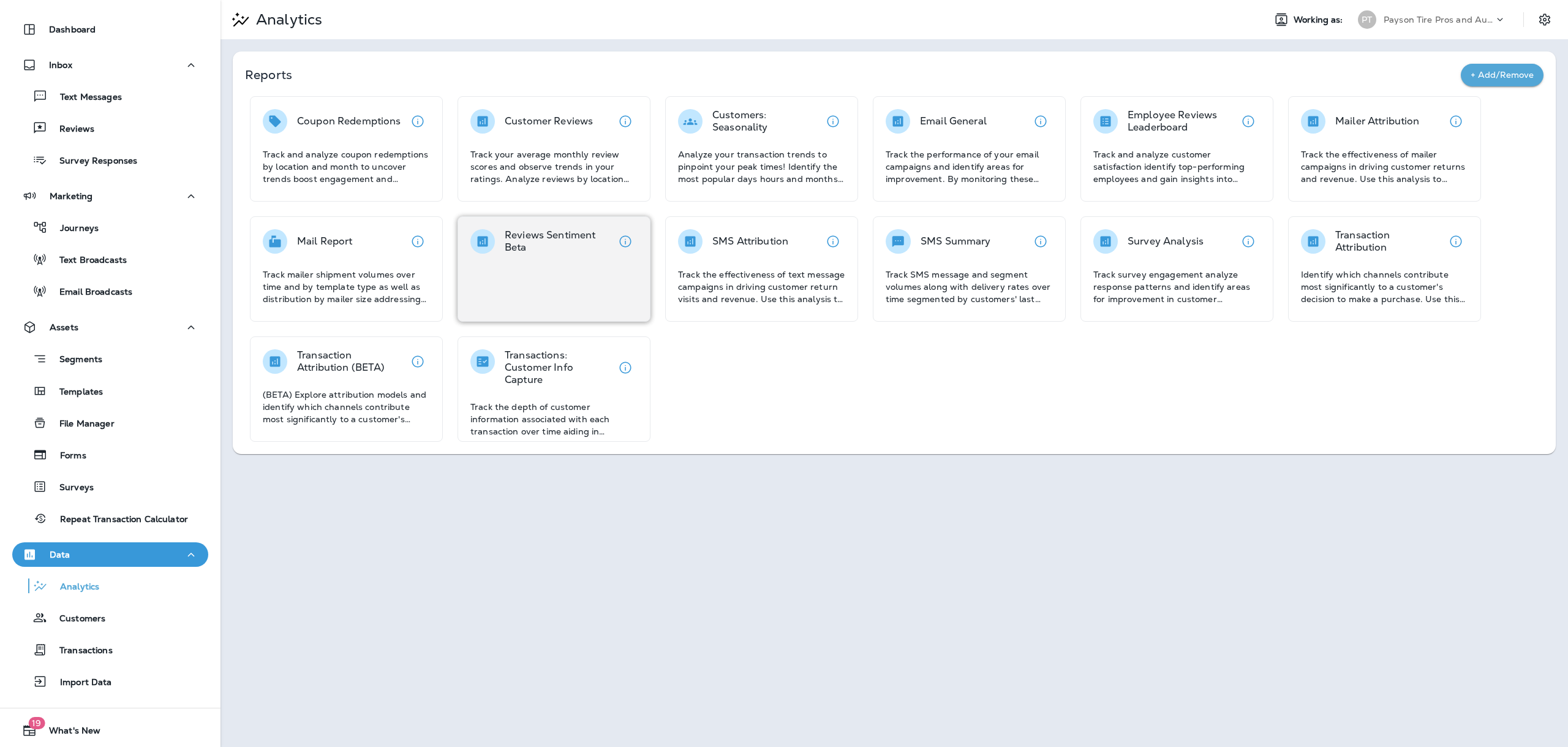
click at [534, 231] on p "Reviews Sentiment Beta" at bounding box center [559, 241] width 108 height 25
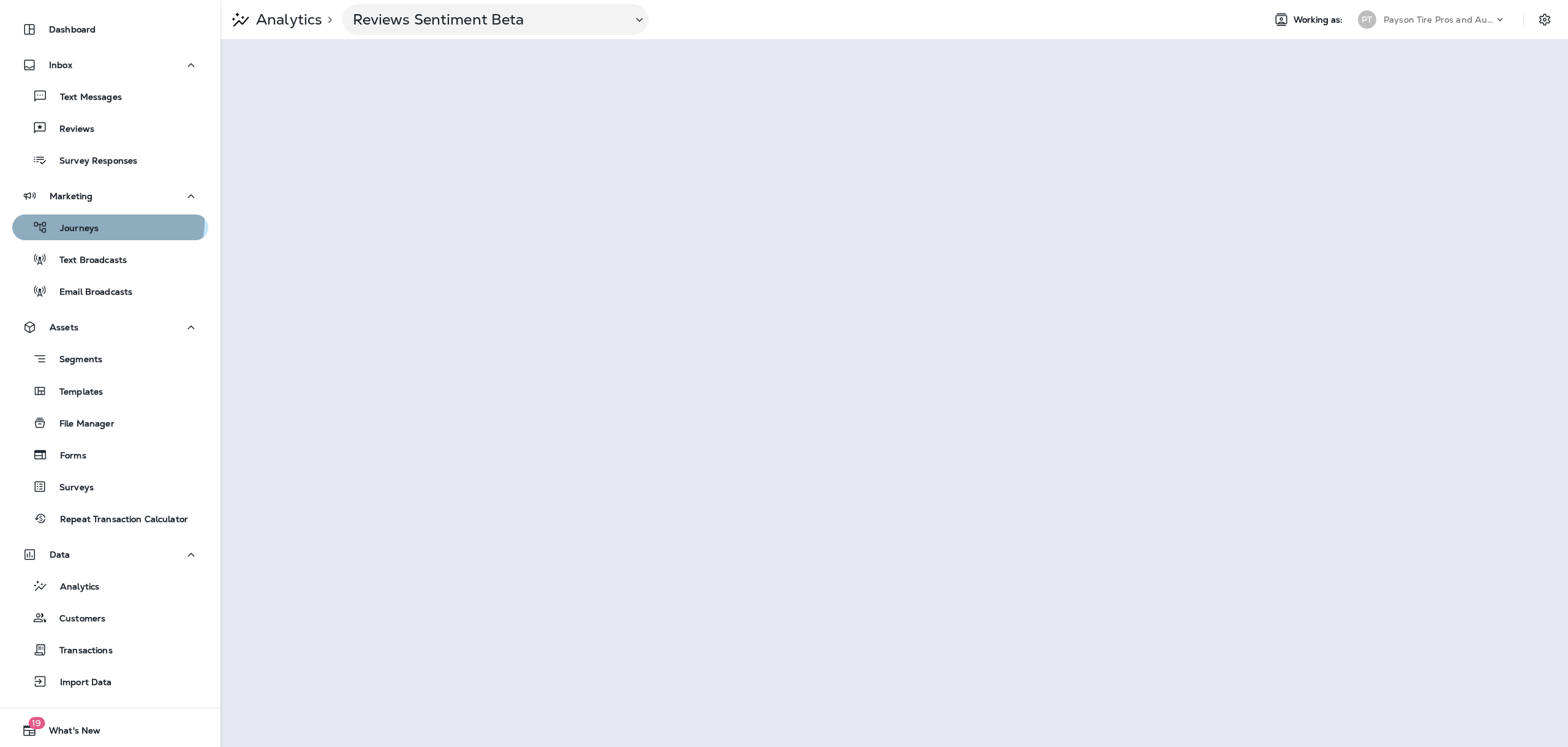
click at [105, 222] on div "Journeys" at bounding box center [110, 227] width 186 height 19
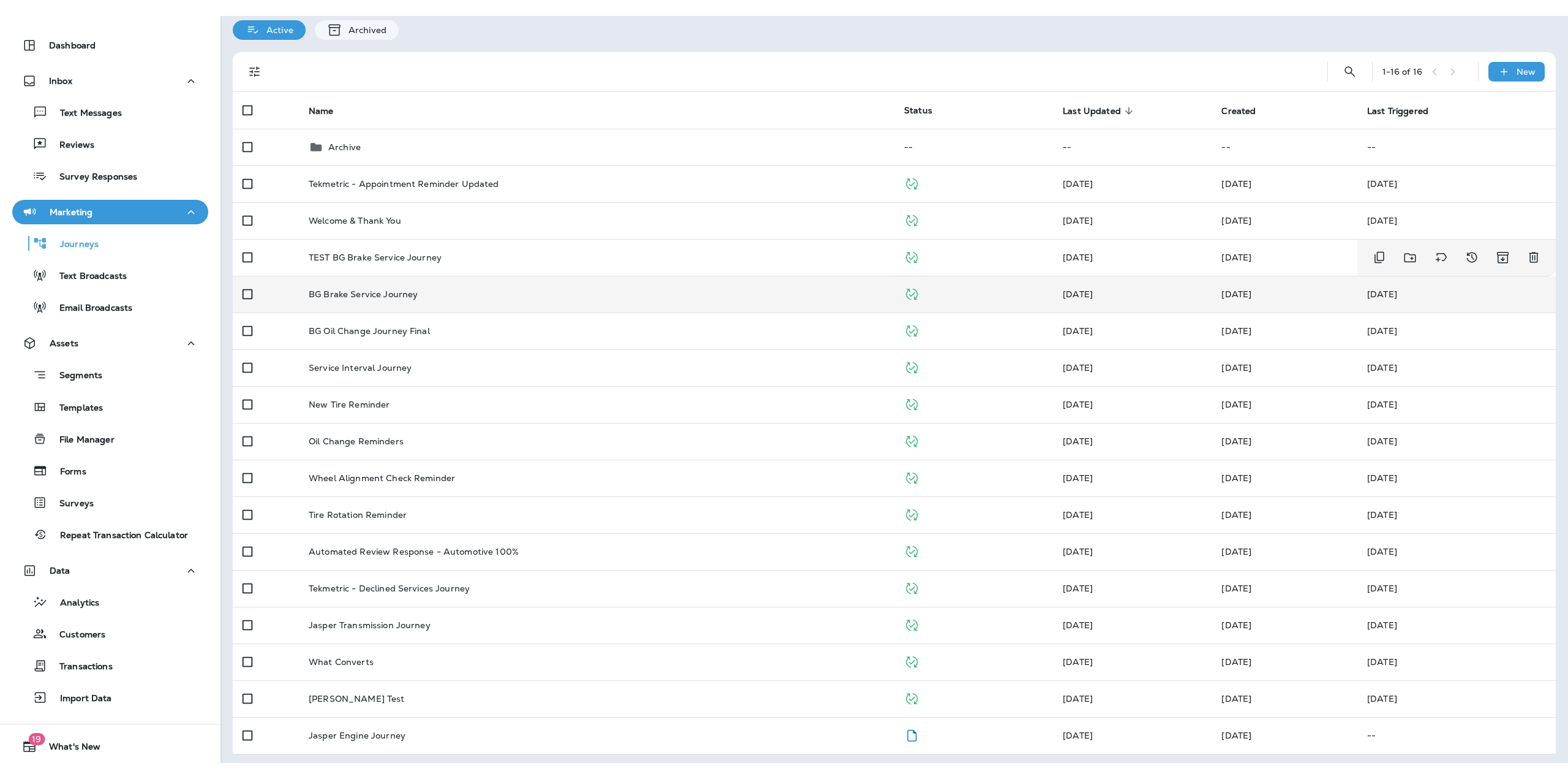
scroll to position [51, 0]
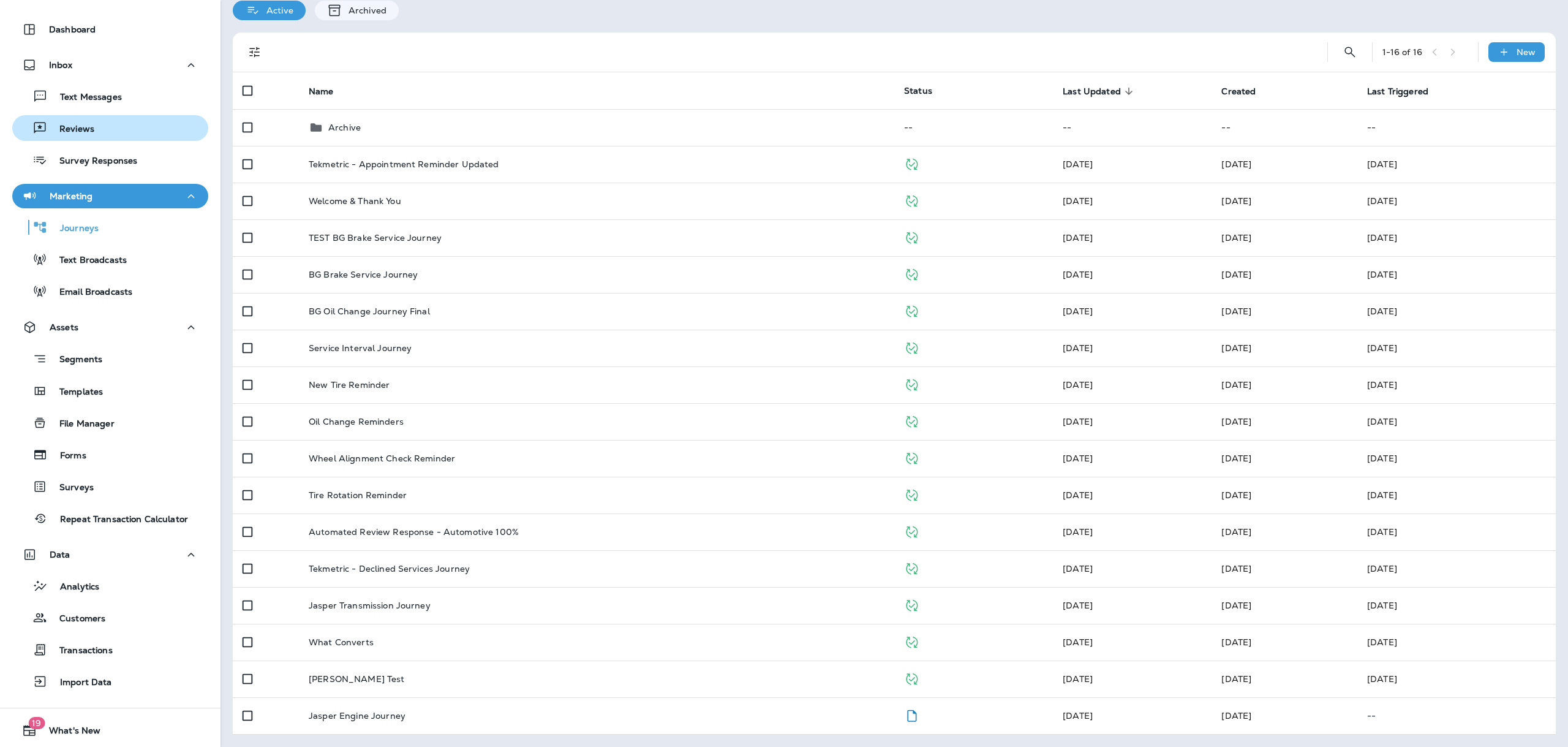
click at [77, 124] on p "Reviews" at bounding box center [70, 130] width 47 height 12
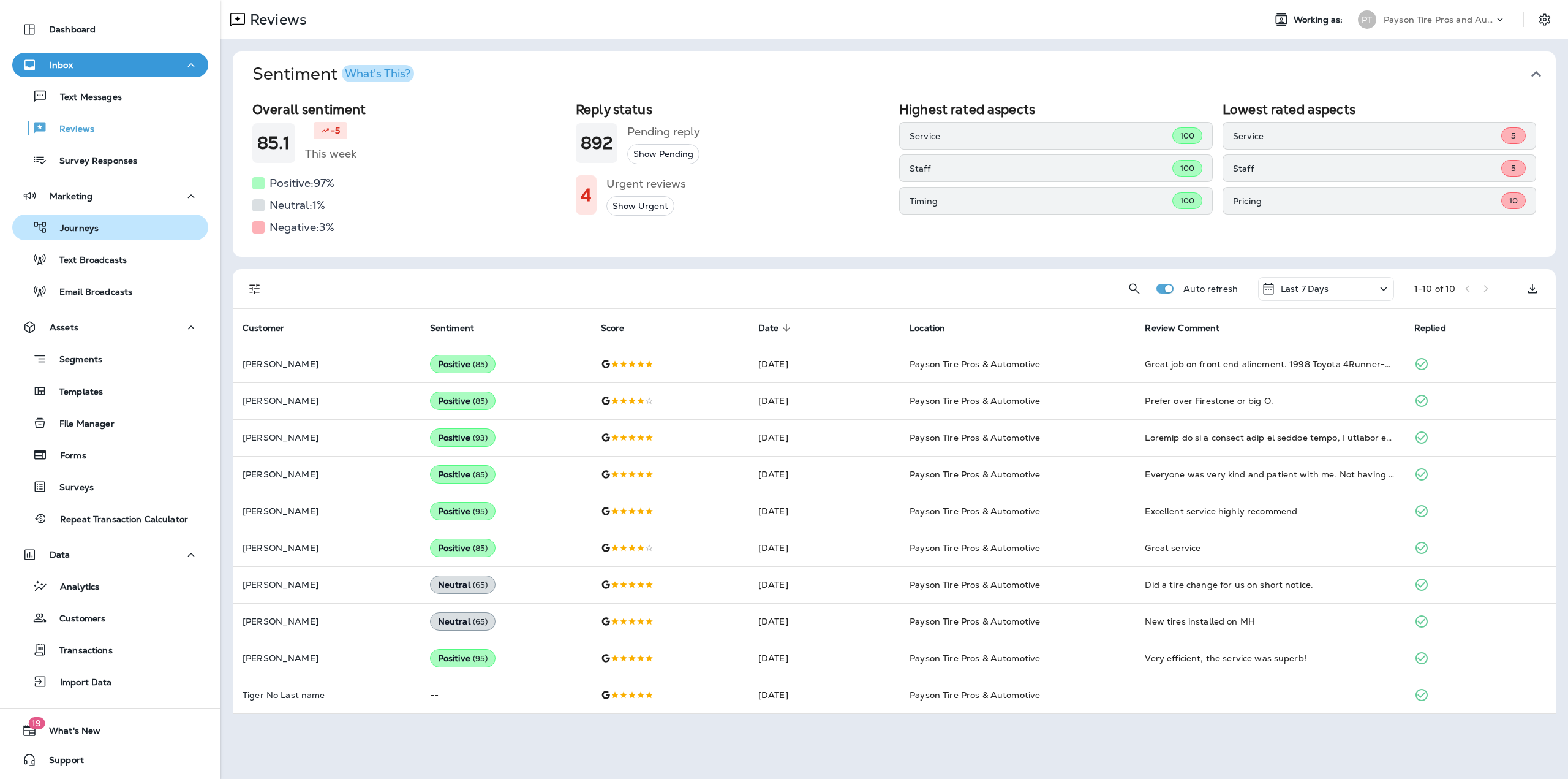
click at [96, 227] on p "Journeys" at bounding box center [73, 229] width 51 height 12
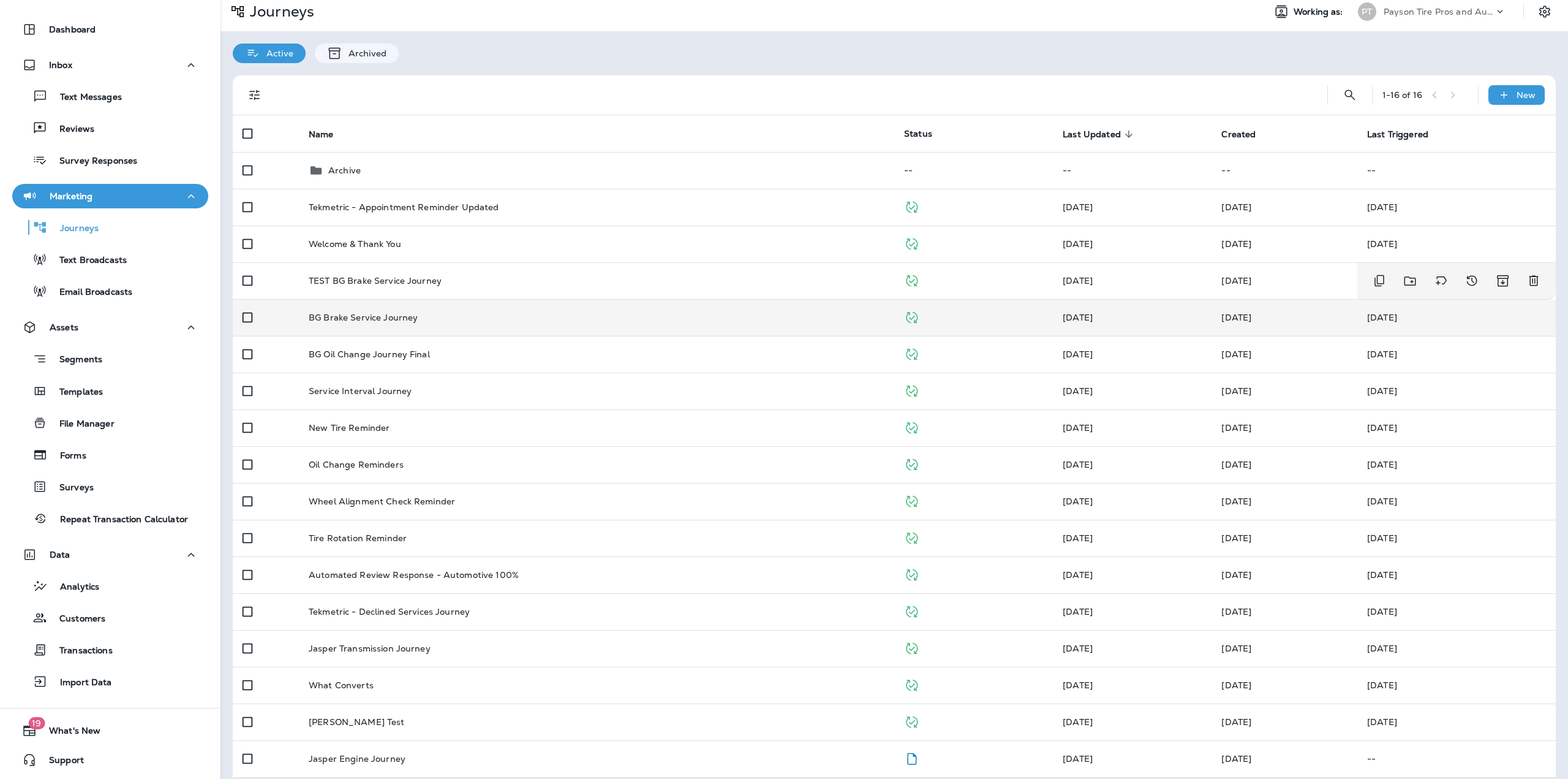
scroll to position [19, 0]
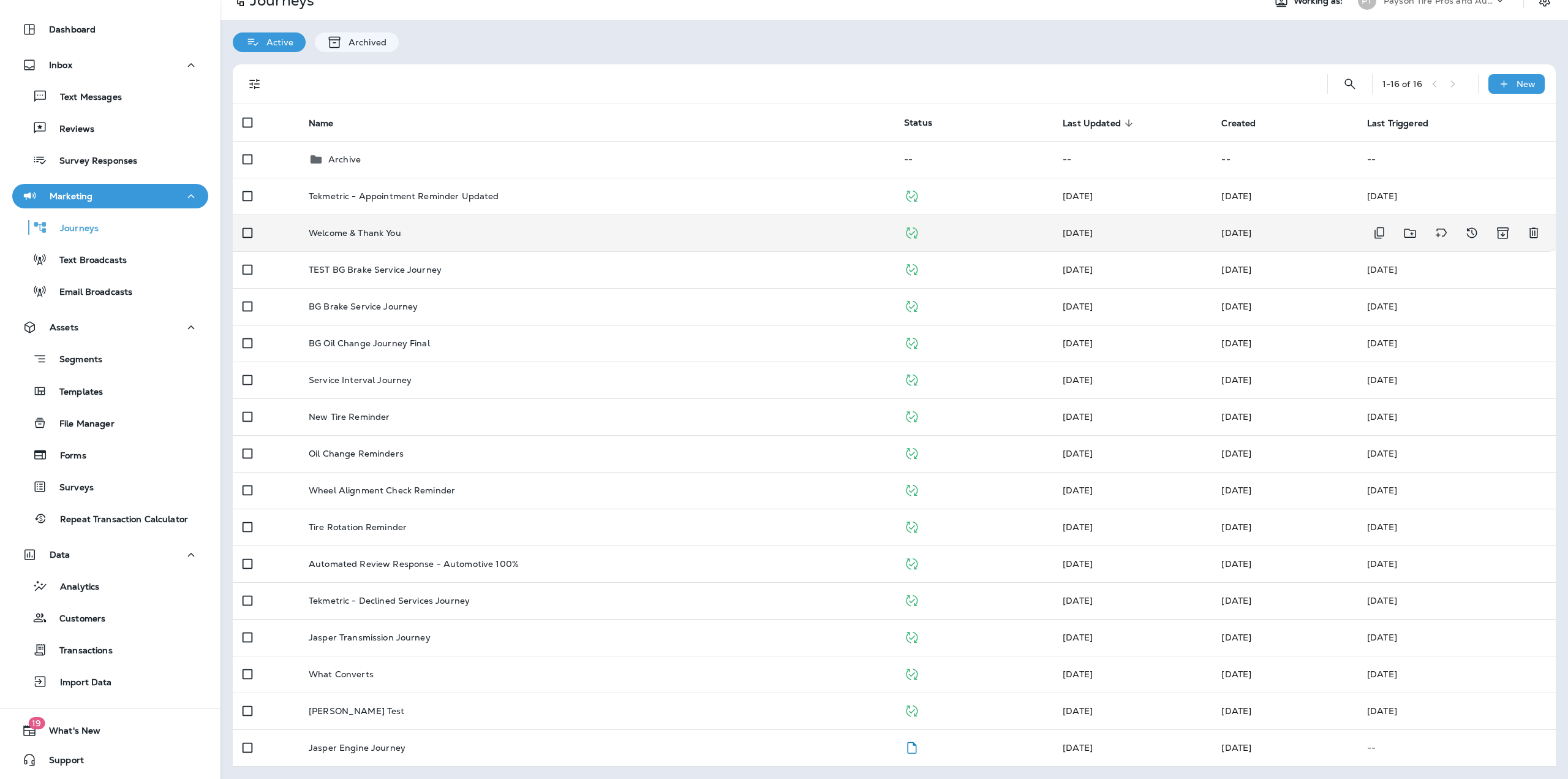
click at [337, 242] on td "Welcome & Thank You" at bounding box center [597, 232] width 595 height 37
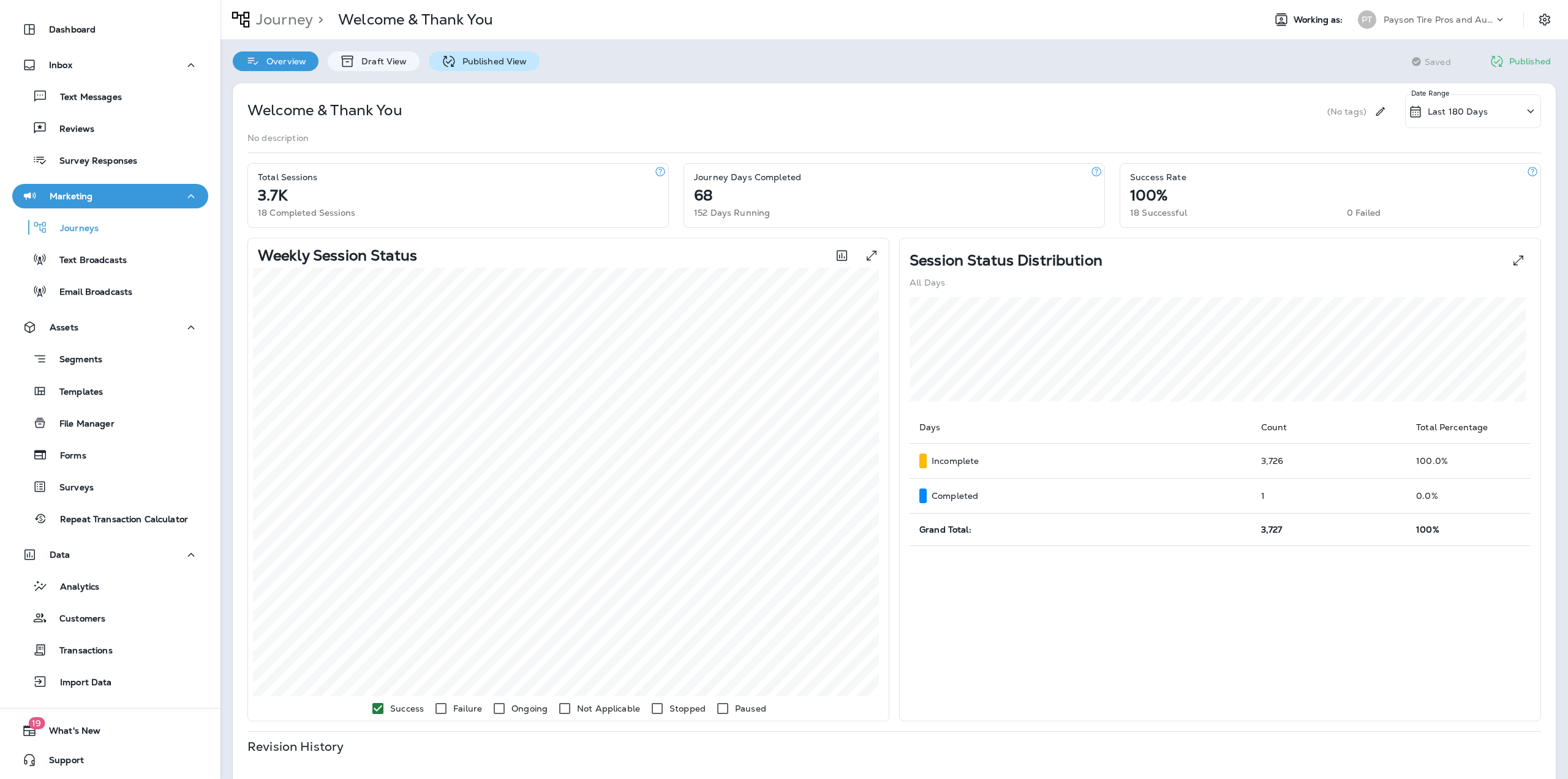
click at [452, 65] on icon at bounding box center [449, 61] width 15 height 15
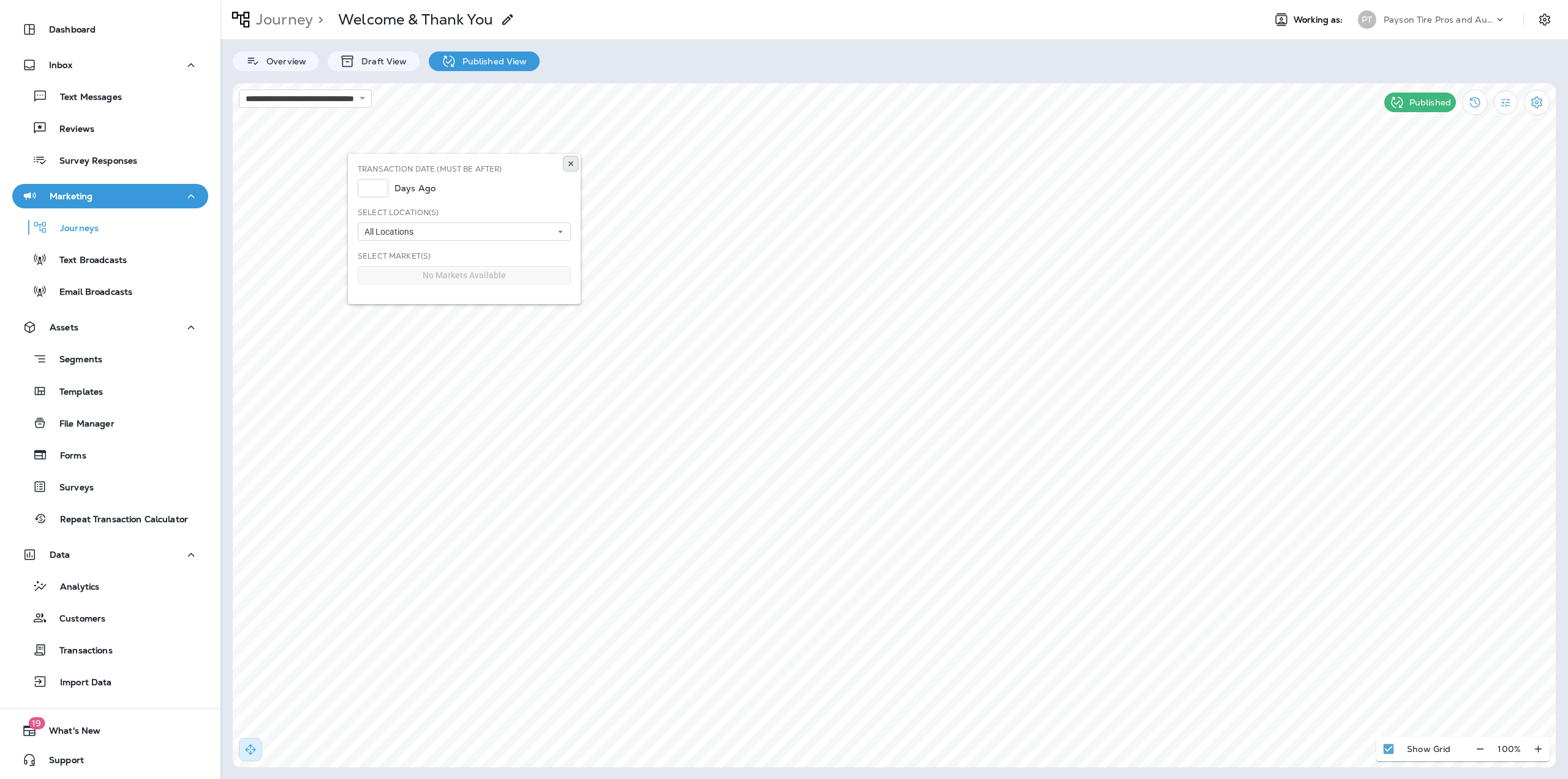
click at [571, 161] on icon at bounding box center [571, 163] width 8 height 8
click at [572, 163] on use at bounding box center [570, 163] width 4 height 5
click at [390, 67] on div "Draft View" at bounding box center [372, 61] width 91 height 20
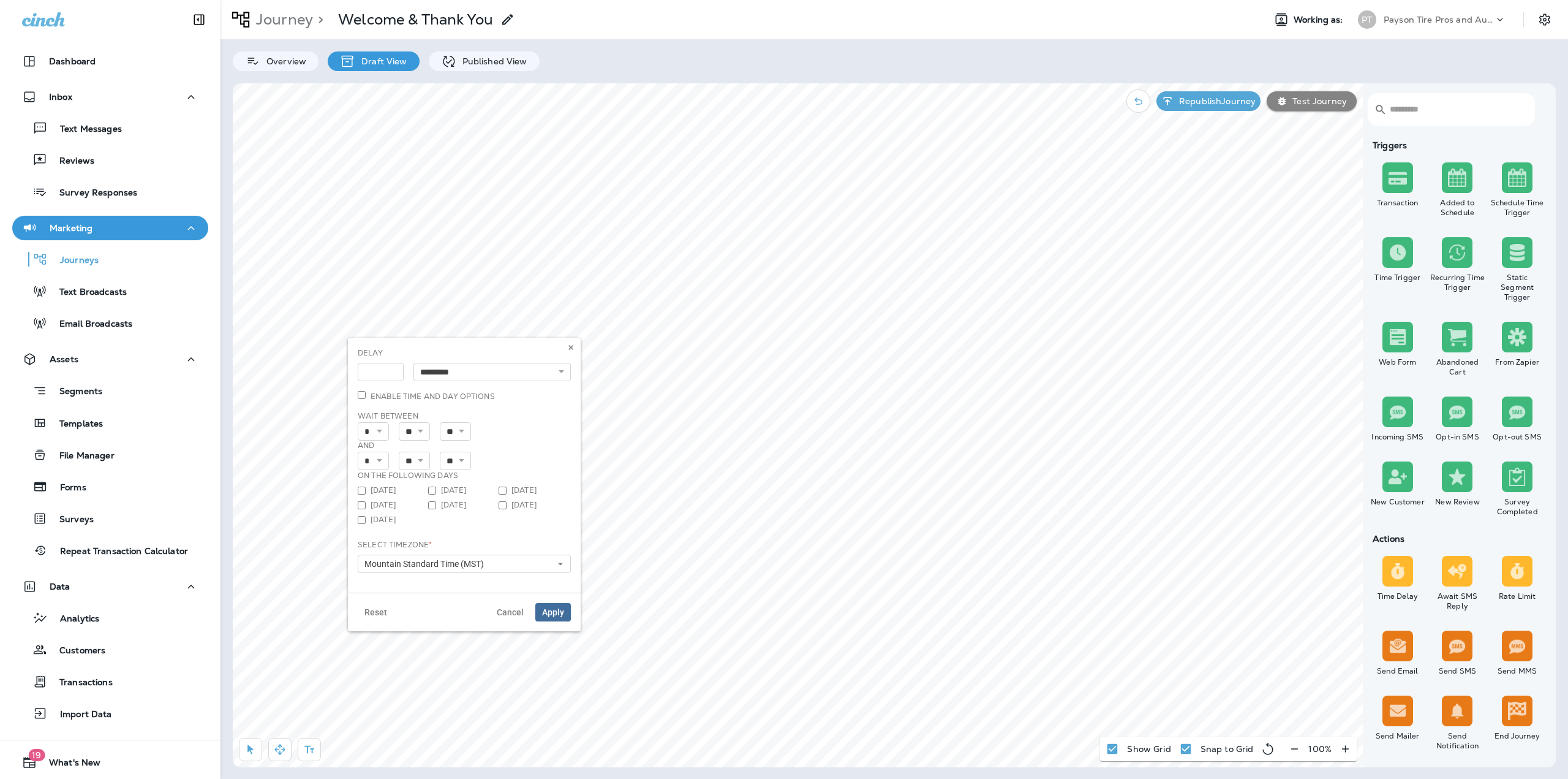
select select "*"
select select "**"
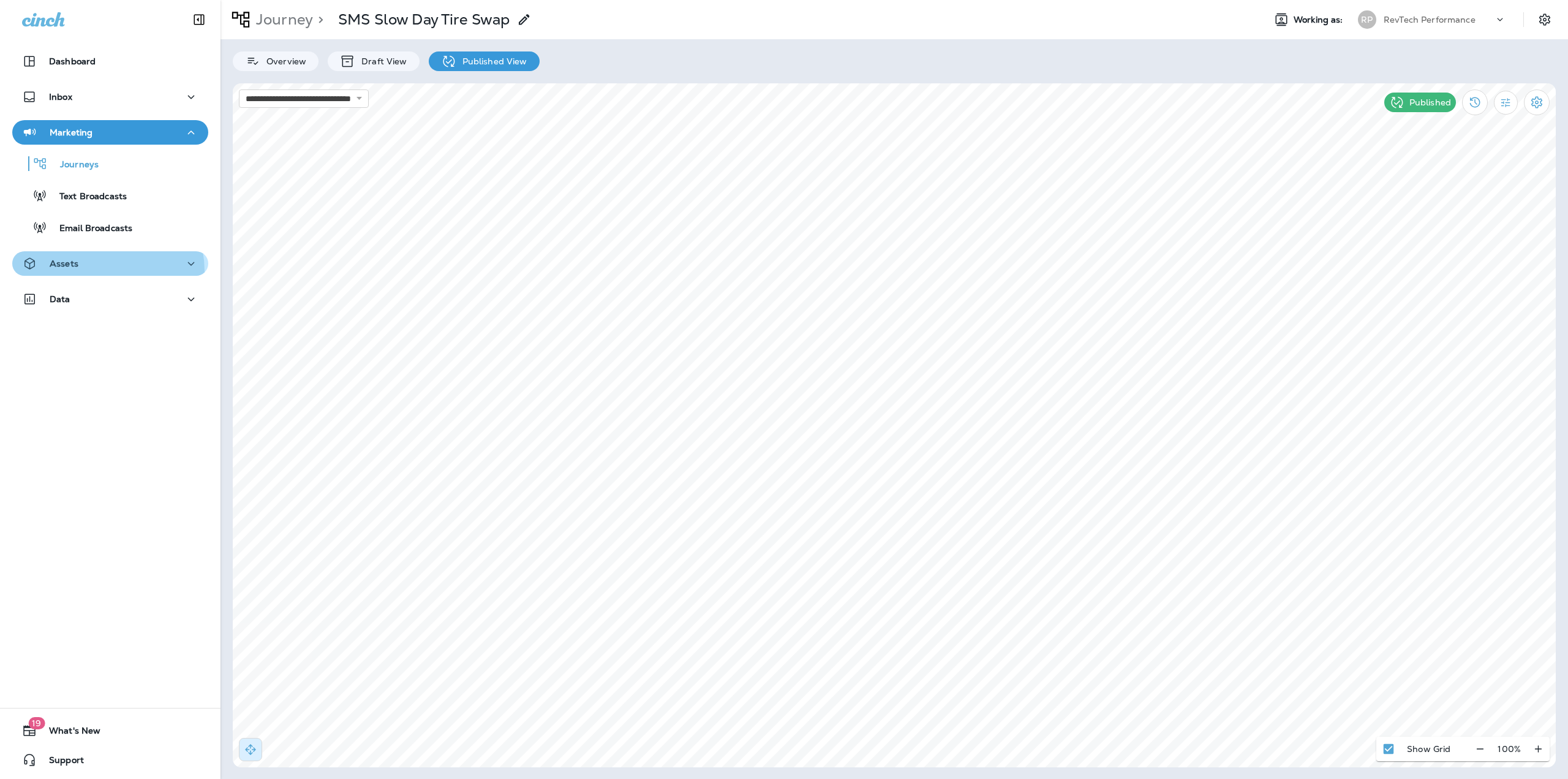
click at [92, 271] on button "Assets" at bounding box center [110, 263] width 196 height 25
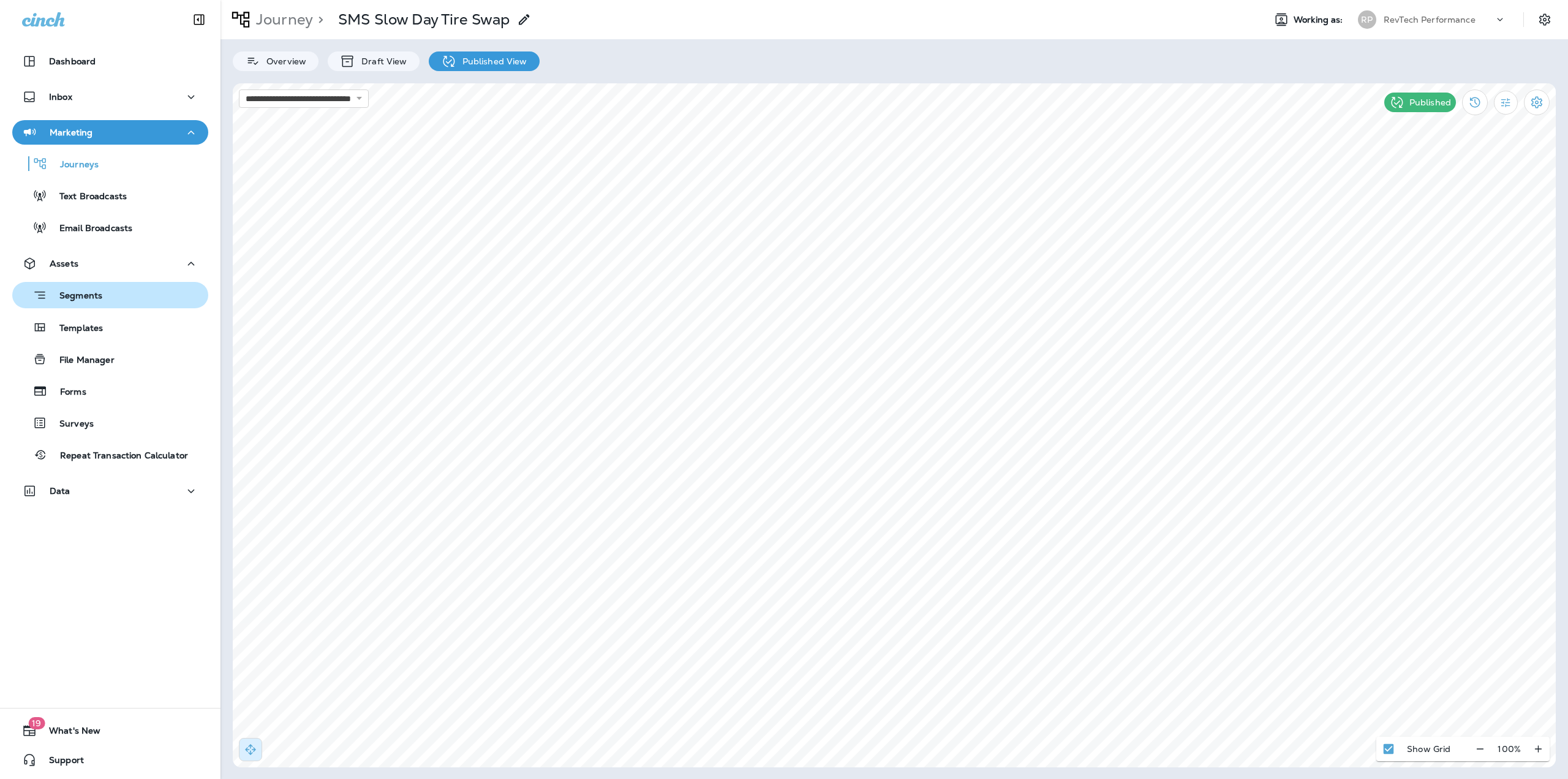
click at [93, 297] on p "Segments" at bounding box center [74, 296] width 55 height 12
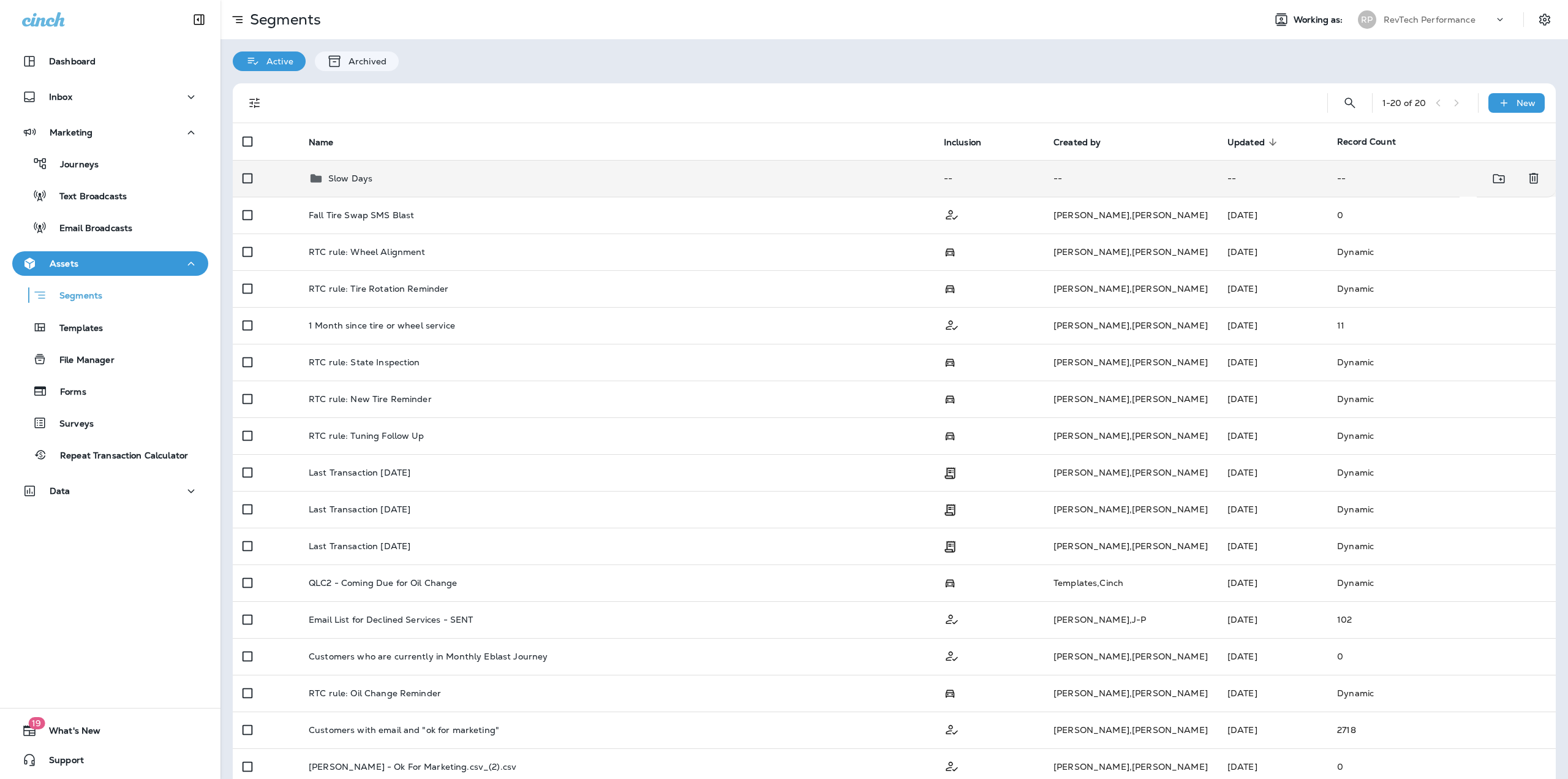
click at [399, 183] on div "Slow Days" at bounding box center [616, 178] width 616 height 14
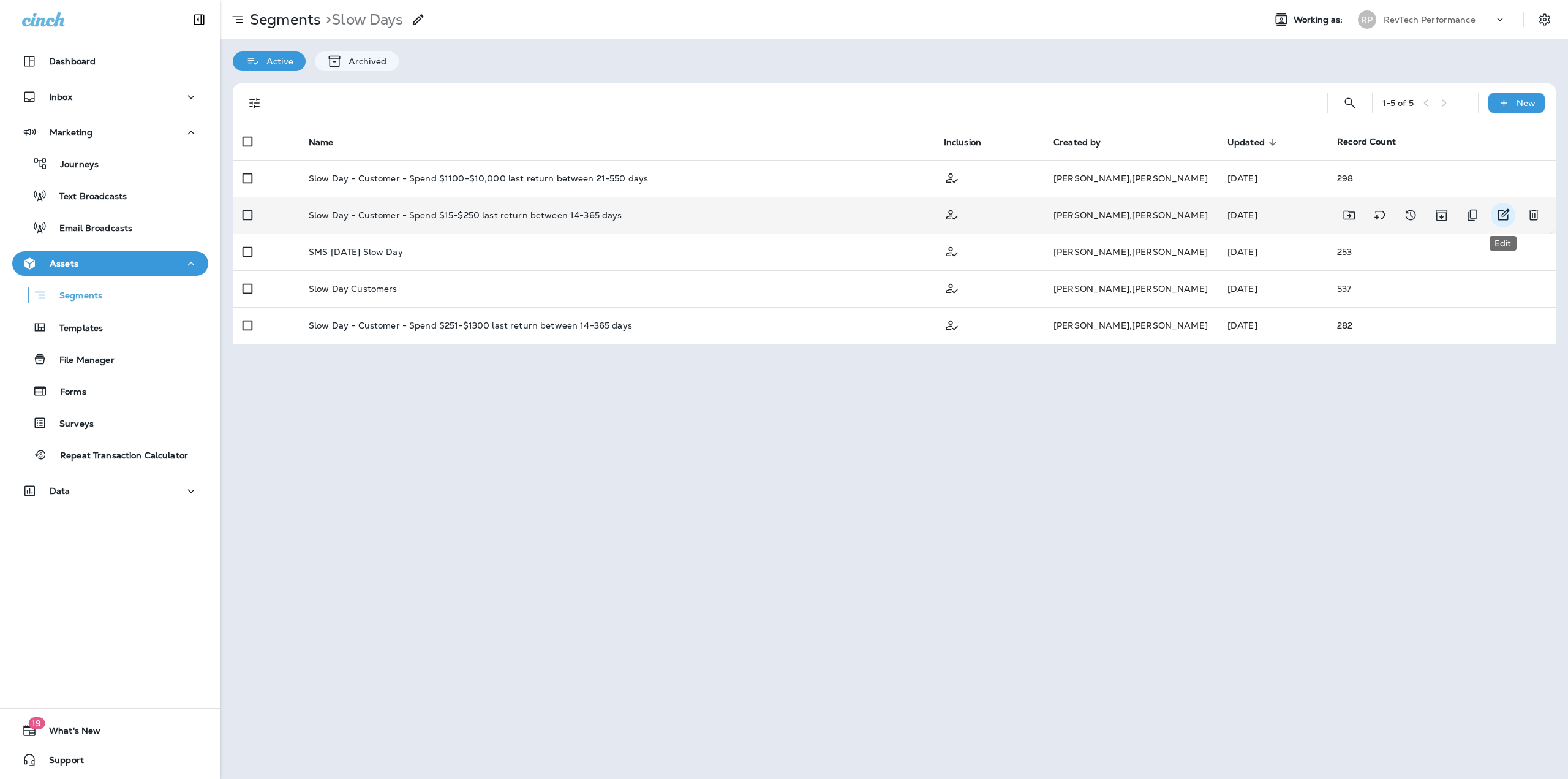
click at [1507, 217] on icon "Edit" at bounding box center [1503, 214] width 14 height 14
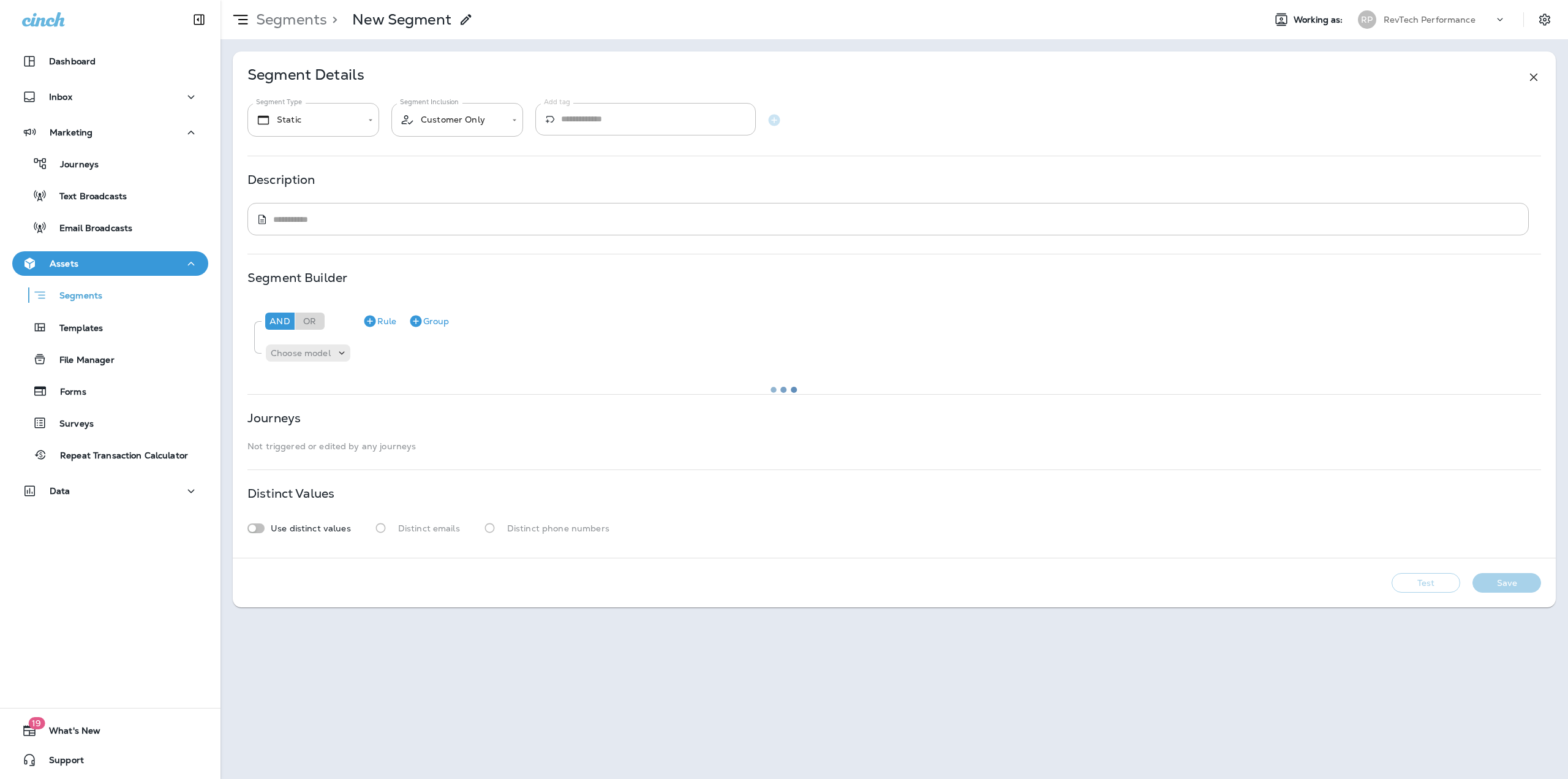
type textarea "**********"
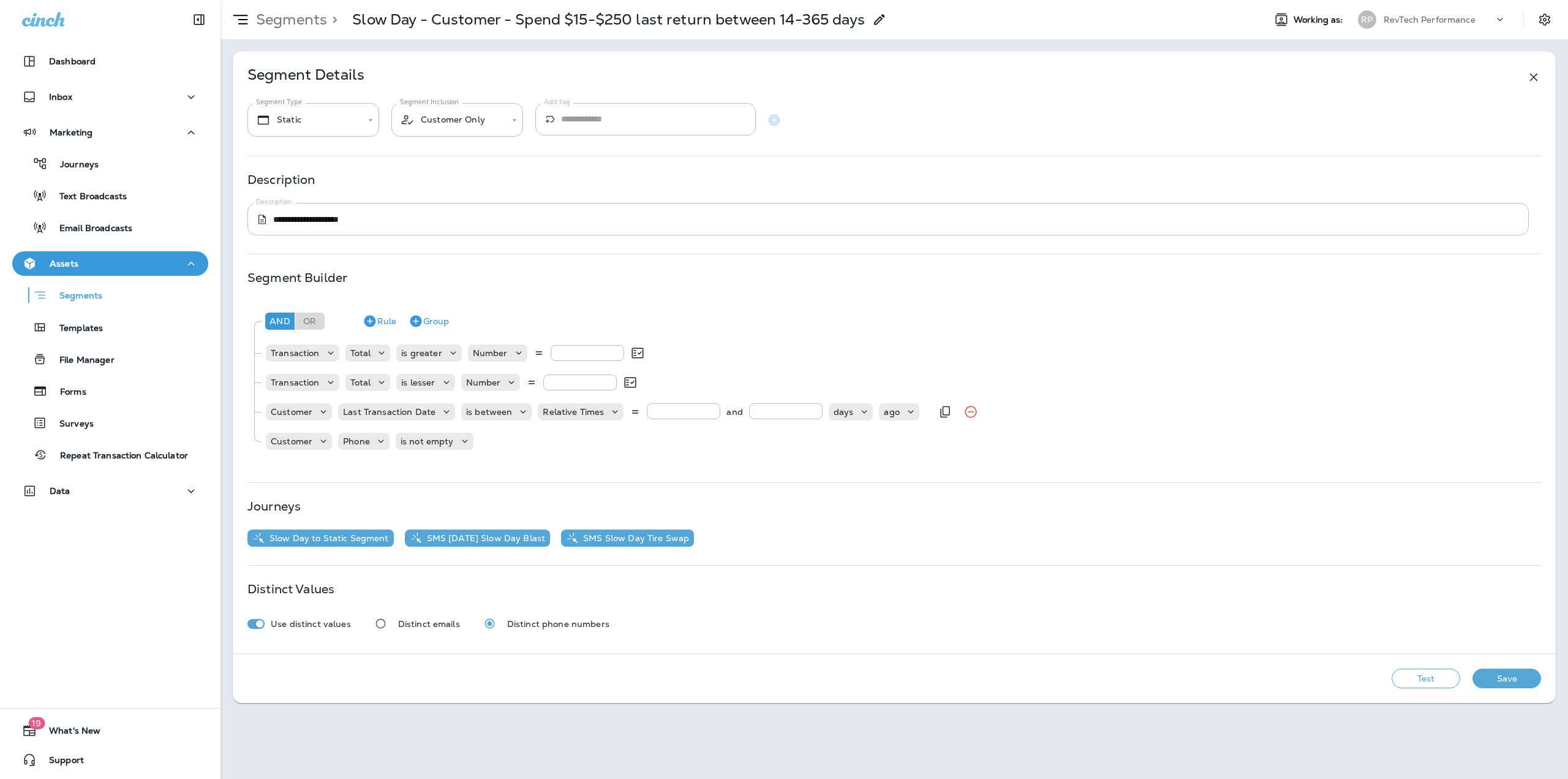
drag, startPoint x: 665, startPoint y: 411, endPoint x: 624, endPoint y: 412, distance: 41.0
click at [624, 412] on div "Relative Times ** and *** days ago" at bounding box center [728, 412] width 381 height 17
type input "**"
drag, startPoint x: 781, startPoint y: 412, endPoint x: 729, endPoint y: 408, distance: 52.2
click at [729, 408] on div "** and *** days ago" at bounding box center [783, 412] width 272 height 17
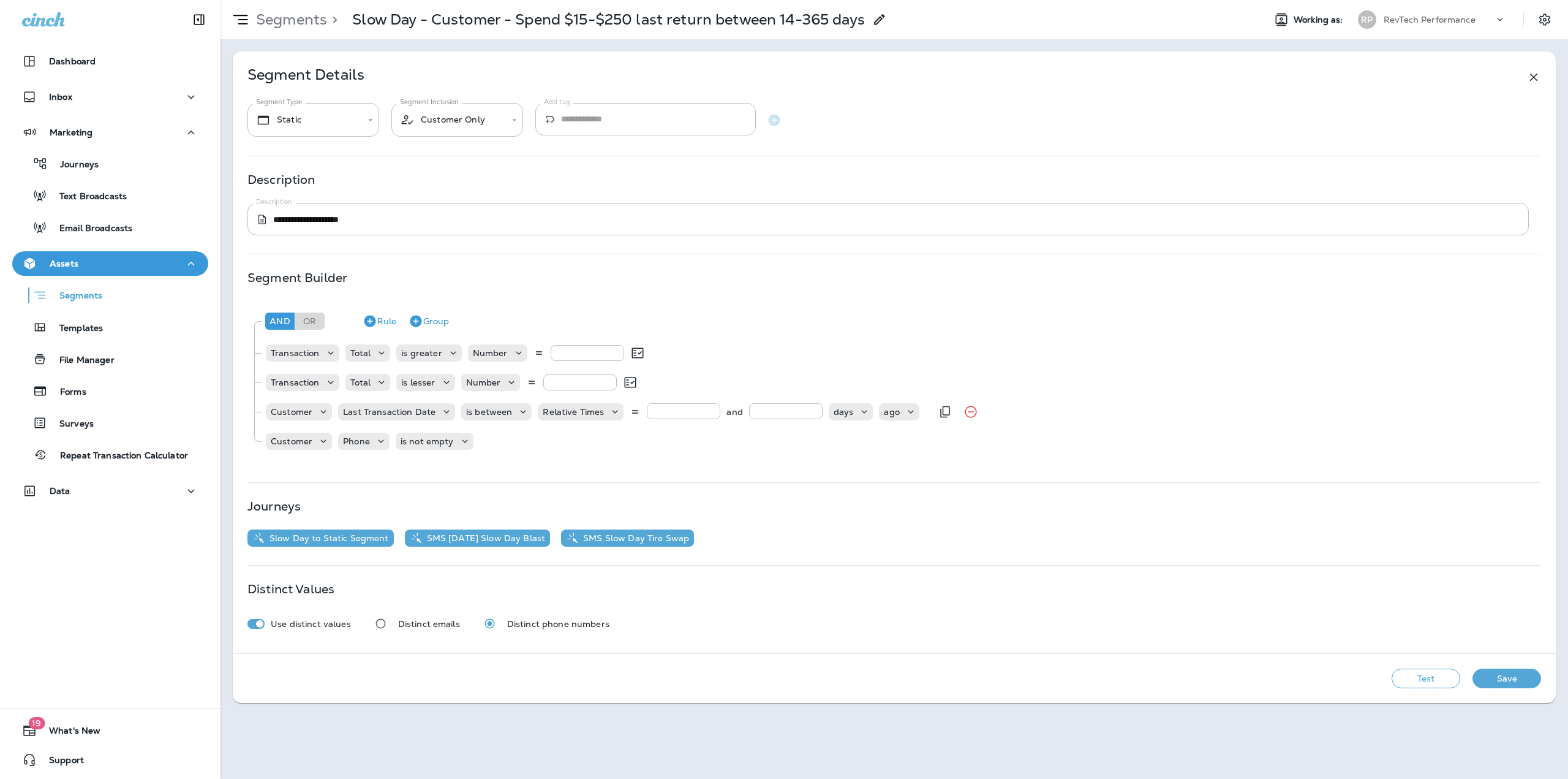
type input "***"
drag, startPoint x: 660, startPoint y: 413, endPoint x: 636, endPoint y: 412, distance: 24.0
click at [636, 412] on div "Relative Times ** and *** days ago" at bounding box center [728, 412] width 381 height 17
drag, startPoint x: 550, startPoint y: 354, endPoint x: 543, endPoint y: 354, distance: 7.0
click at [543, 354] on div "Number **" at bounding box center [556, 353] width 177 height 17
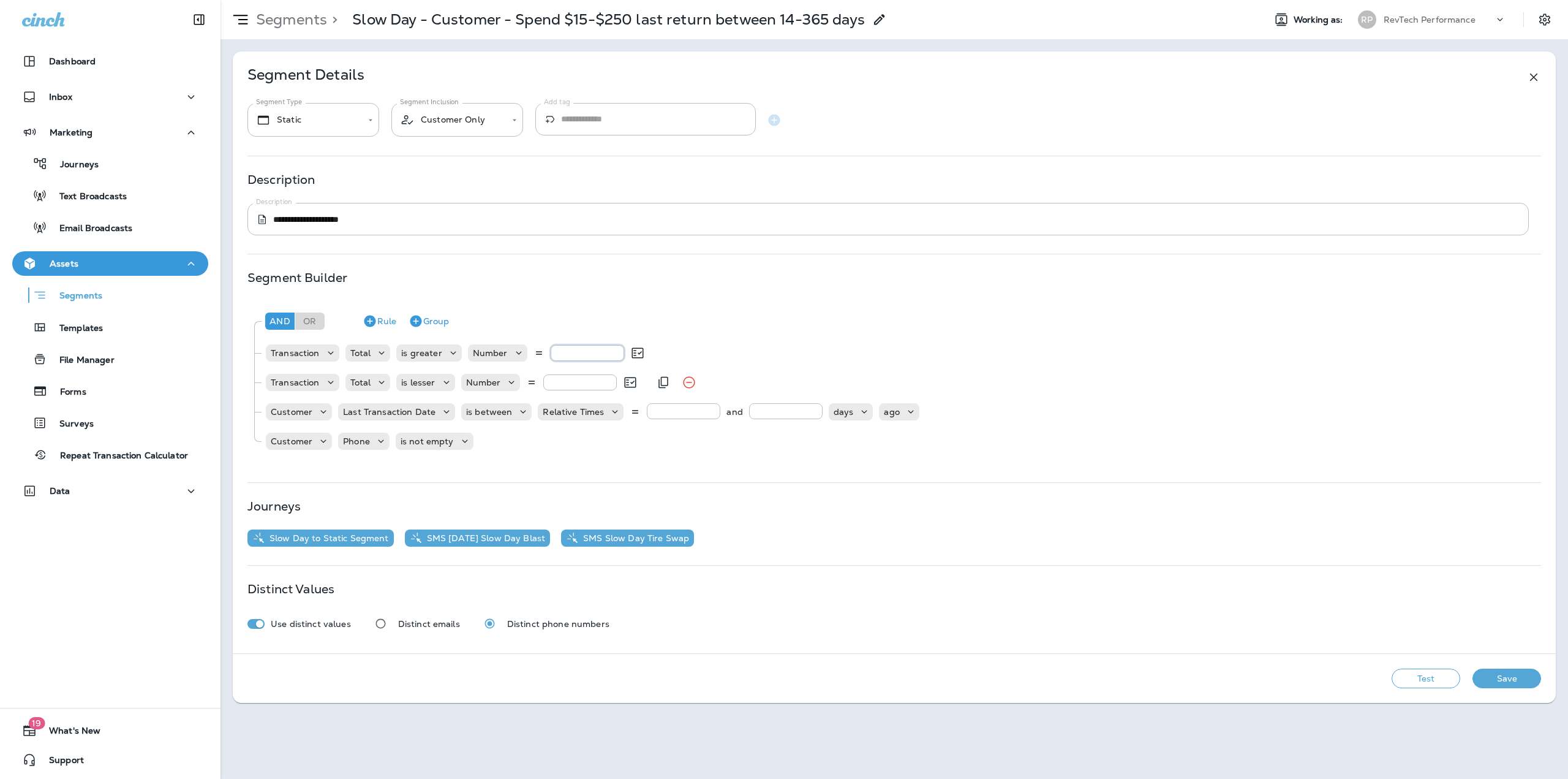
type input "**"
drag, startPoint x: 562, startPoint y: 380, endPoint x: 543, endPoint y: 380, distance: 19.0
click at [543, 380] on input "***" at bounding box center [580, 382] width 73 height 16
click at [1406, 677] on button "Test" at bounding box center [1426, 678] width 69 height 20
type input "***"
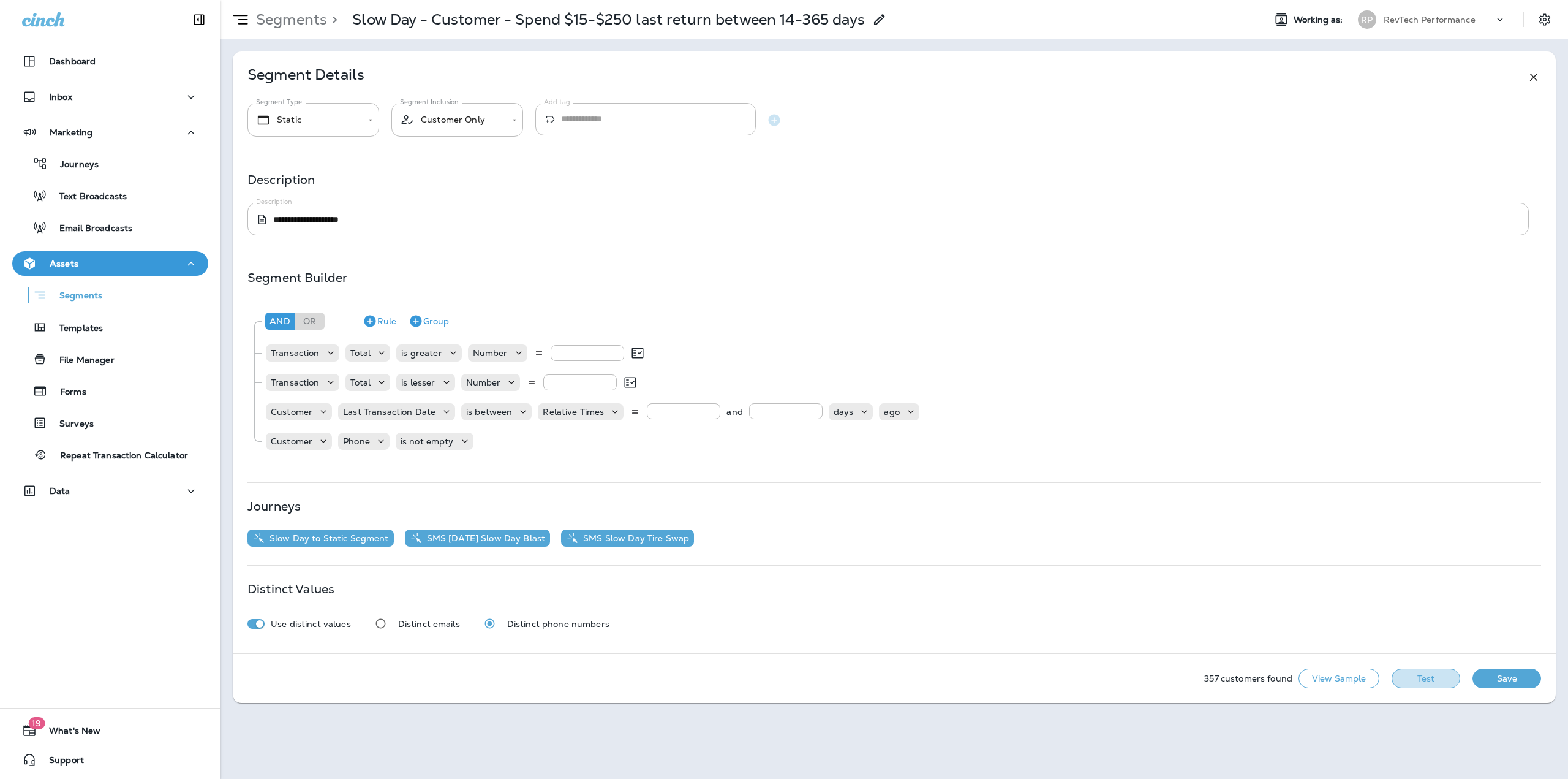
click at [1427, 683] on button "Test" at bounding box center [1426, 678] width 69 height 20
click at [1483, 678] on button "Save" at bounding box center [1507, 678] width 69 height 20
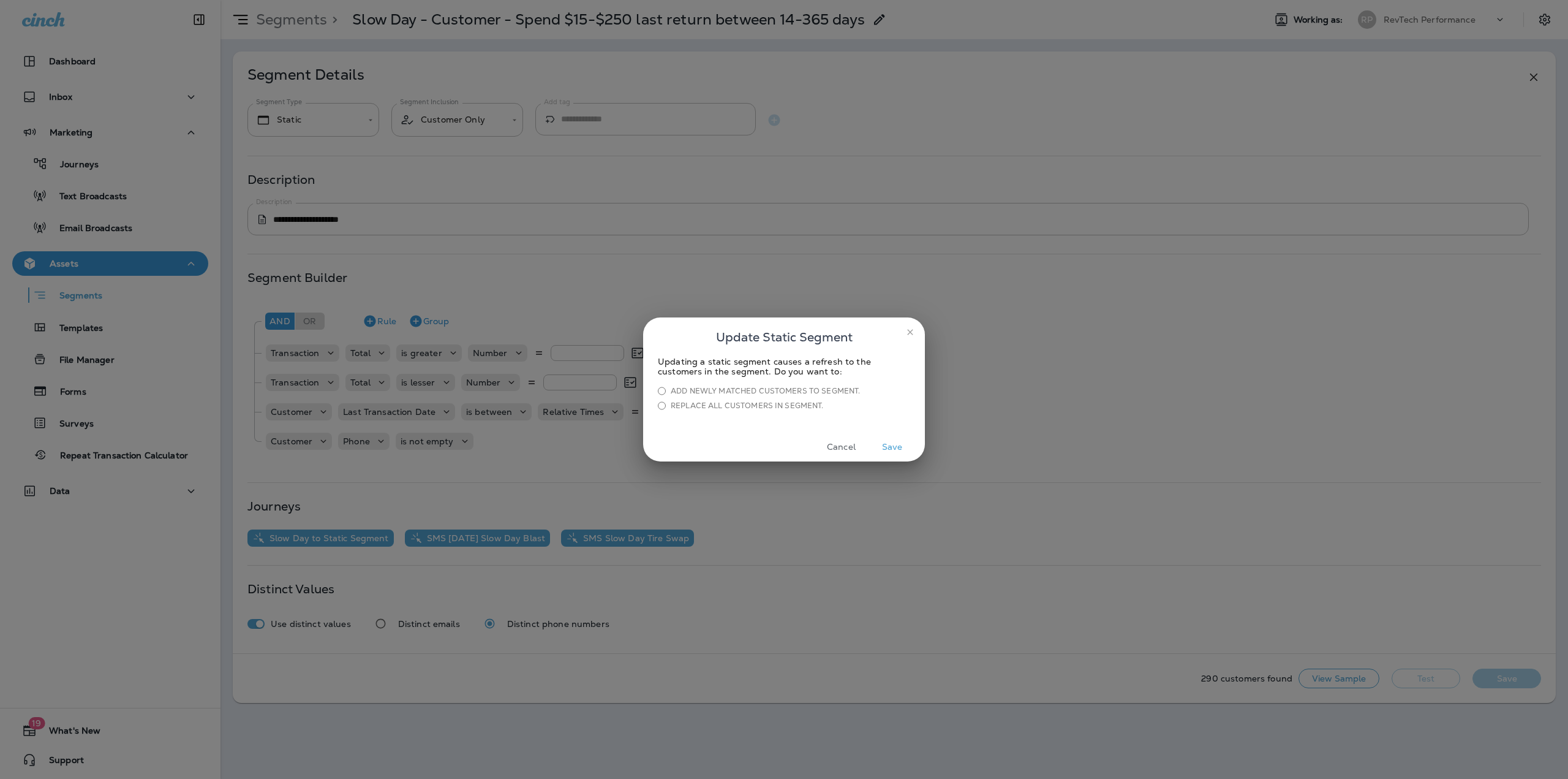
click at [890, 444] on button "Save" at bounding box center [892, 446] width 46 height 19
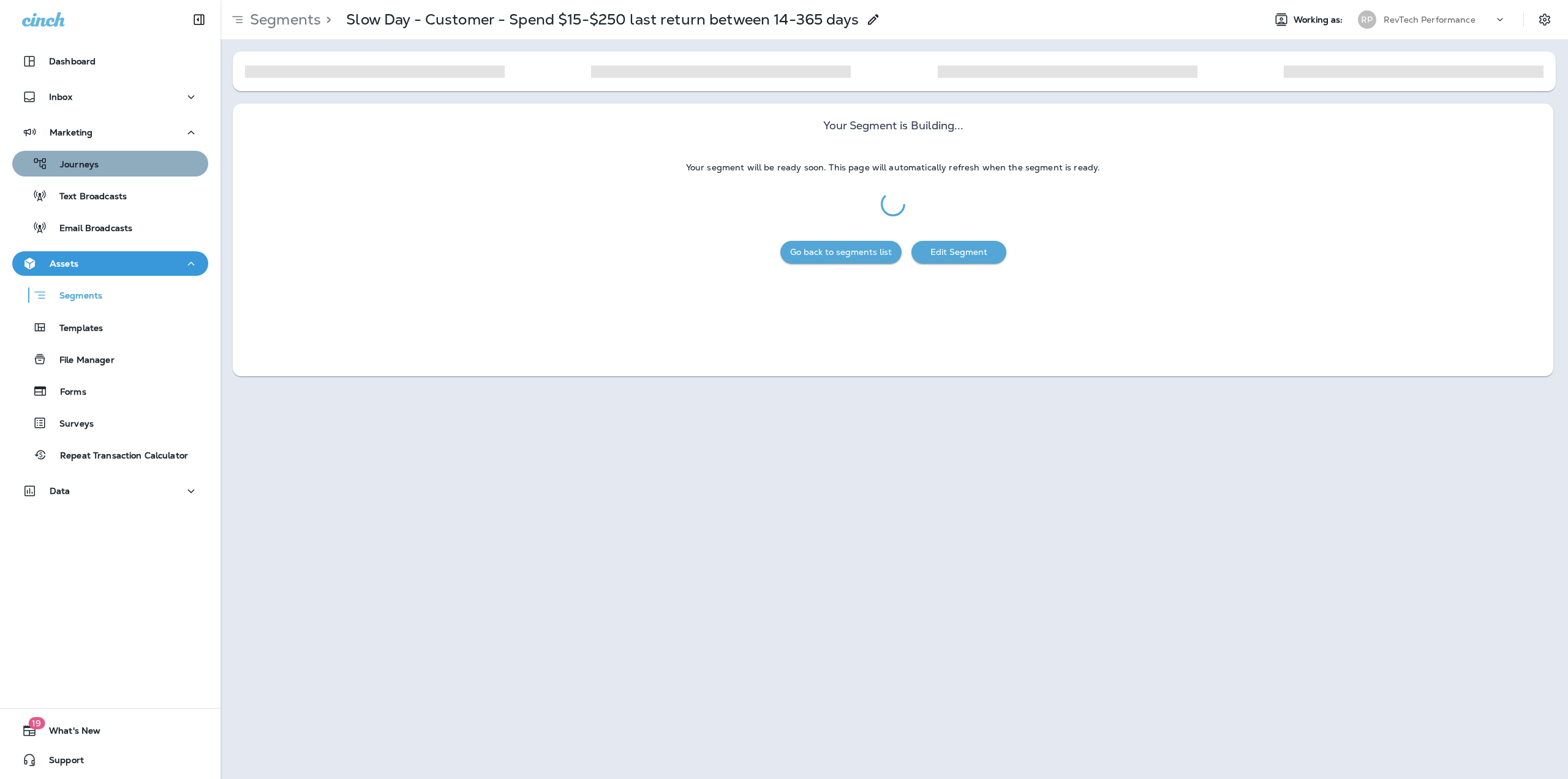
click at [120, 165] on div "Journeys" at bounding box center [110, 164] width 186 height 19
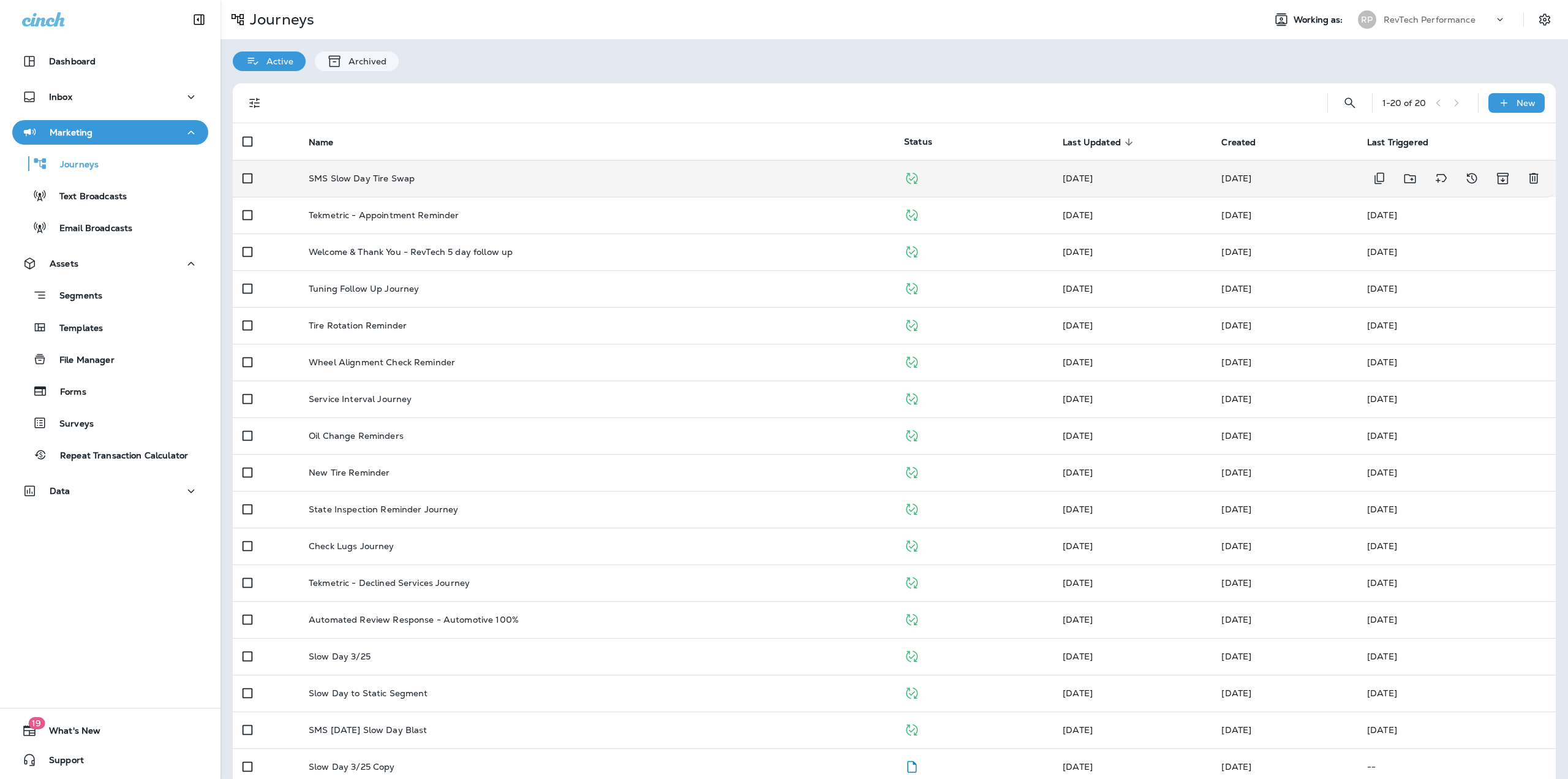
click at [349, 177] on p "SMS Slow Day Tire Swap" at bounding box center [361, 179] width 106 height 10
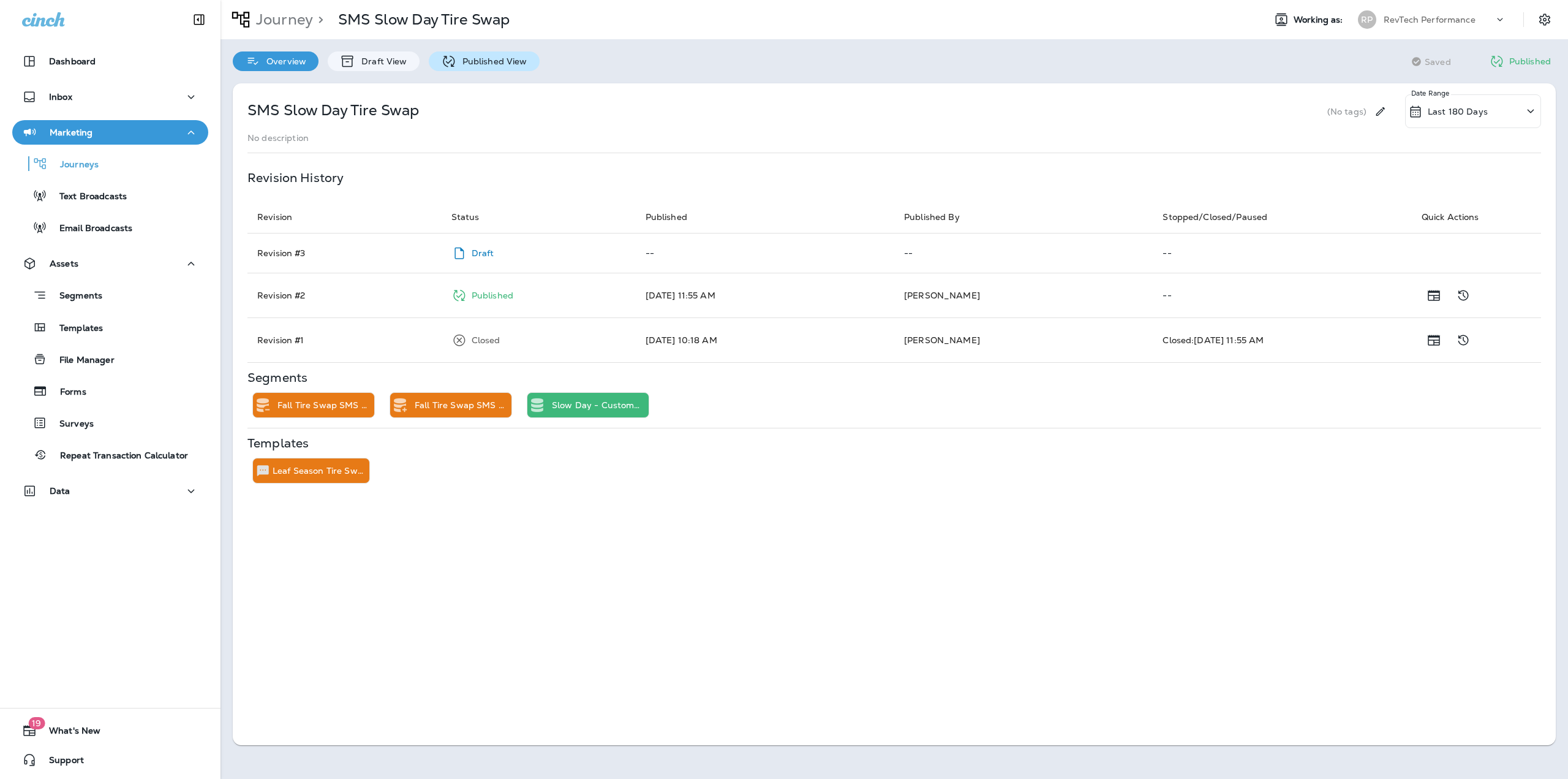
click at [435, 62] on div "Published View" at bounding box center [484, 61] width 111 height 20
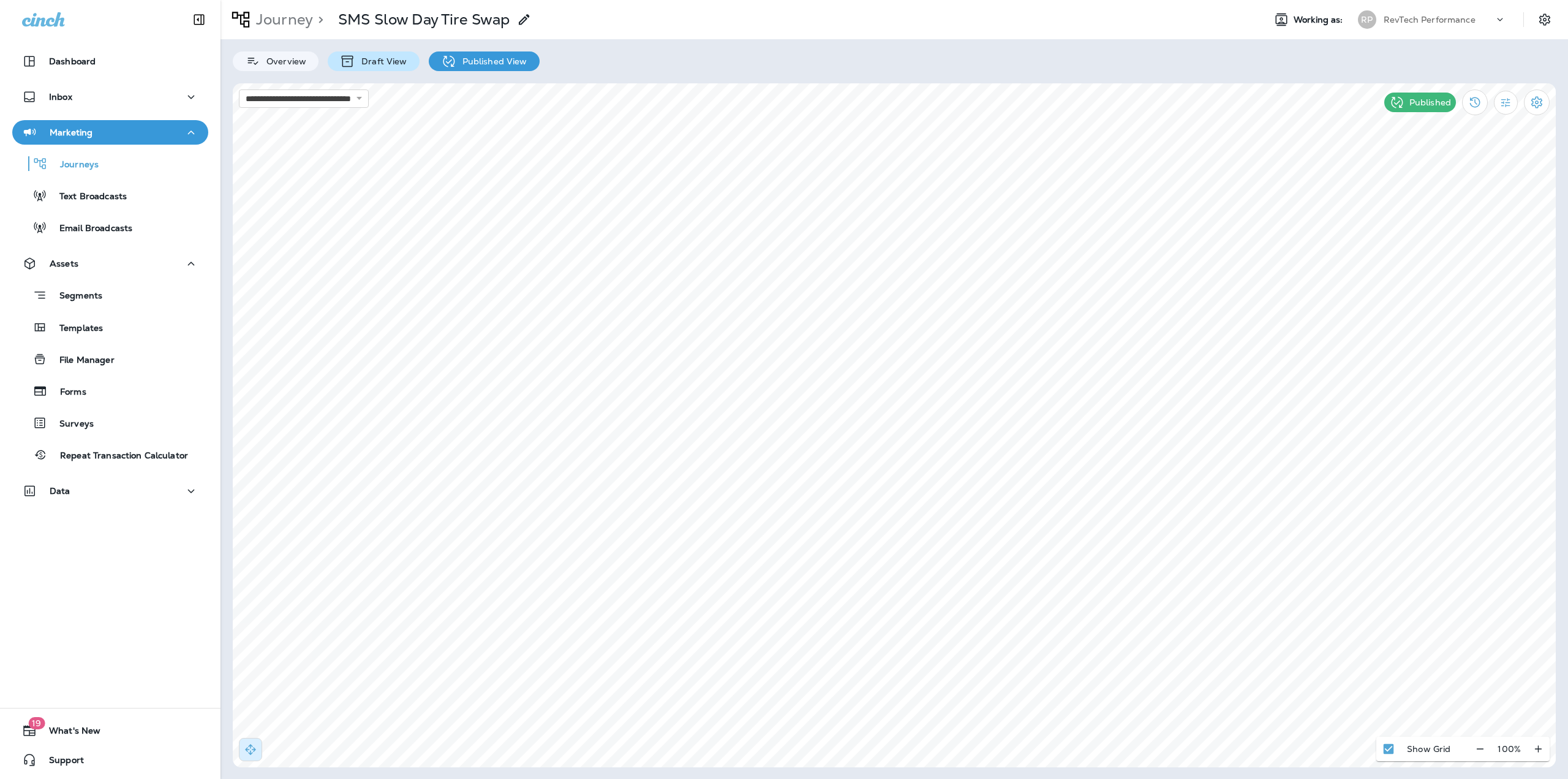
click at [362, 62] on p "Draft View" at bounding box center [381, 61] width 52 height 10
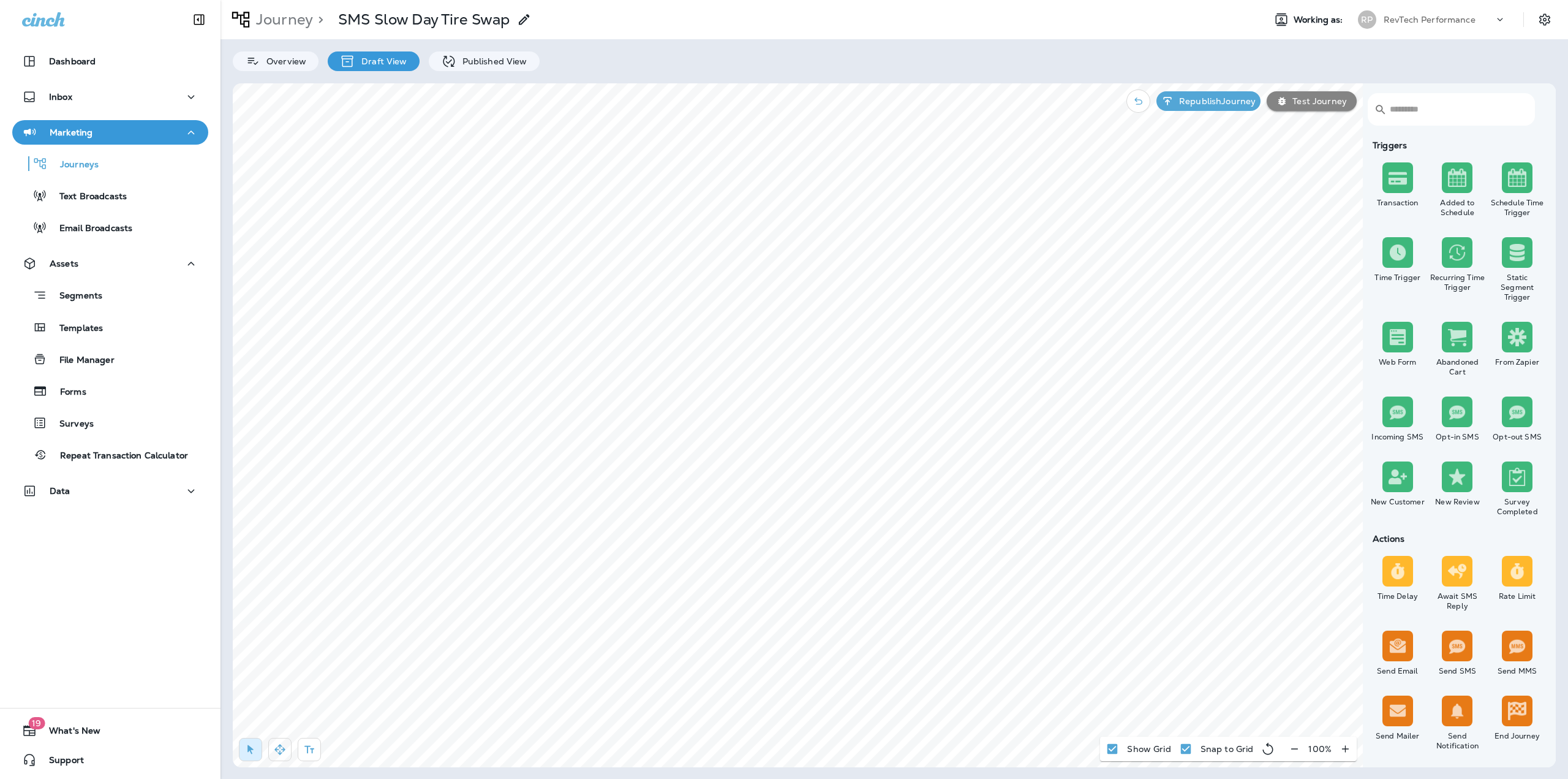
drag, startPoint x: 277, startPoint y: 751, endPoint x: 279, endPoint y: 742, distance: 9.2
click at [277, 751] on icon "button" at bounding box center [280, 749] width 12 height 12
type input "**********"
click at [543, 316] on icon "Clear" at bounding box center [548, 313] width 9 height 9
click at [560, 315] on icon "Open" at bounding box center [559, 314] width 9 height 9
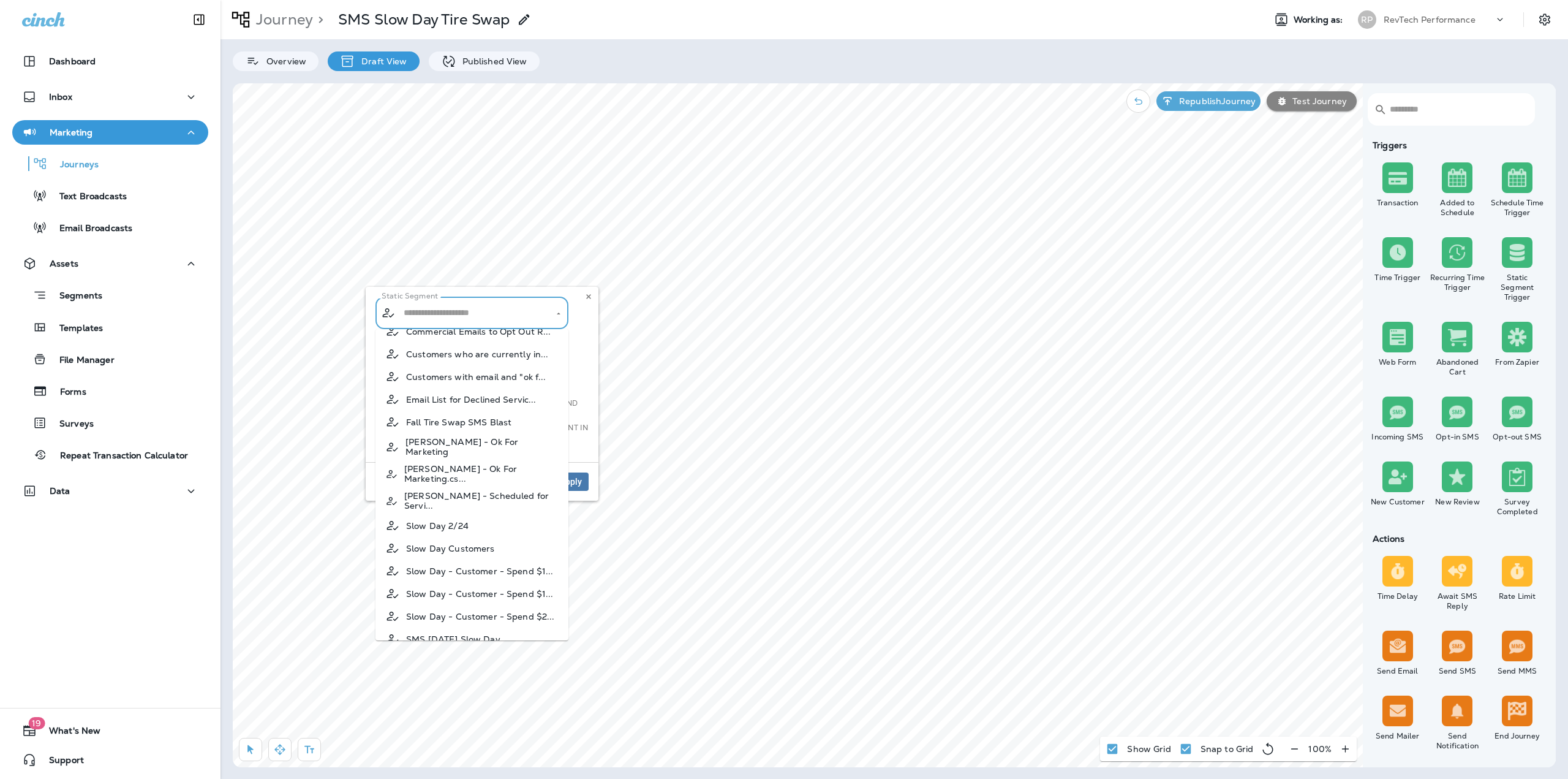
scroll to position [38, 0]
click at [83, 299] on p "Segments" at bounding box center [74, 296] width 55 height 12
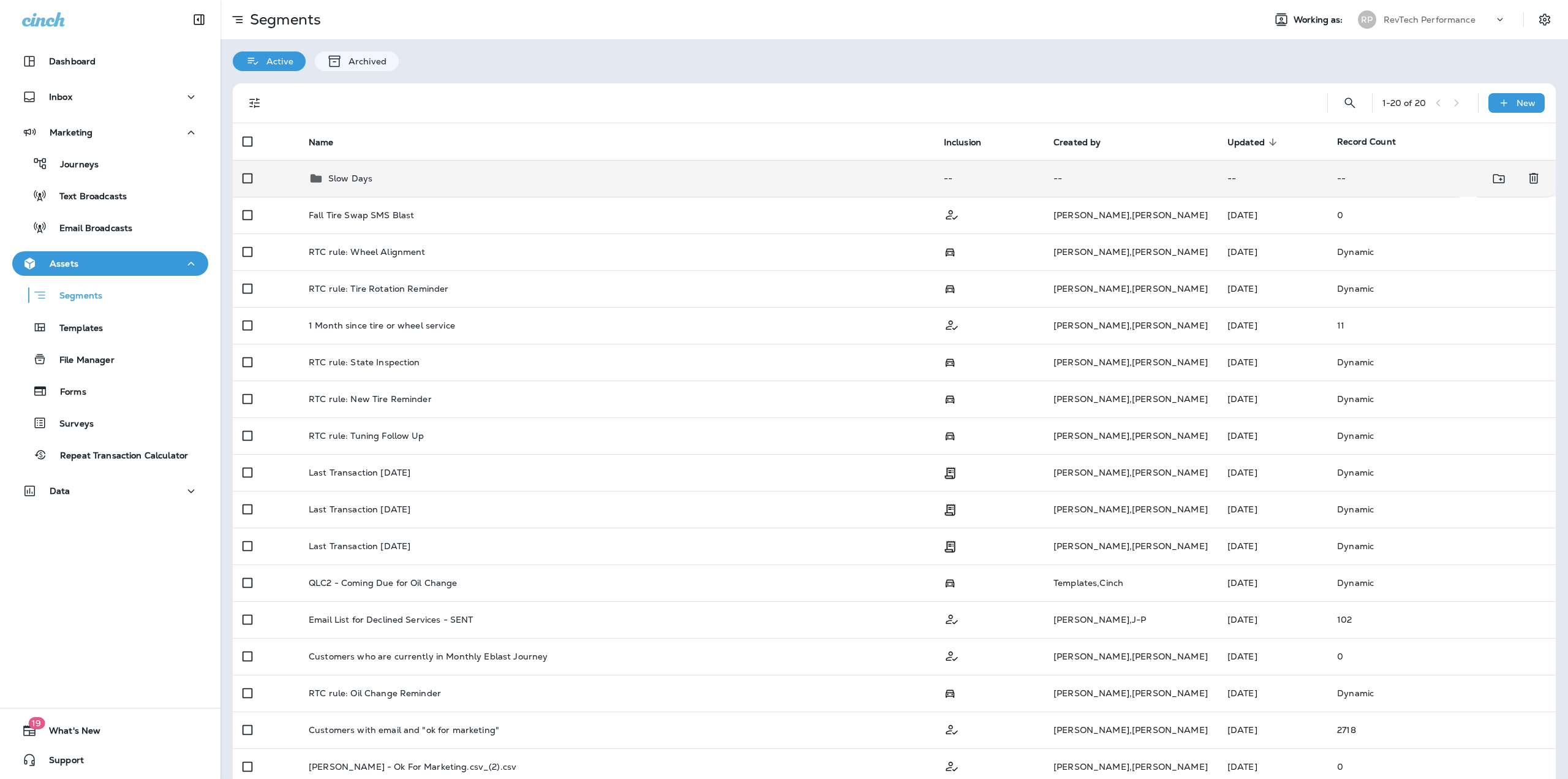
click at [441, 183] on div "Slow Days" at bounding box center [616, 178] width 616 height 14
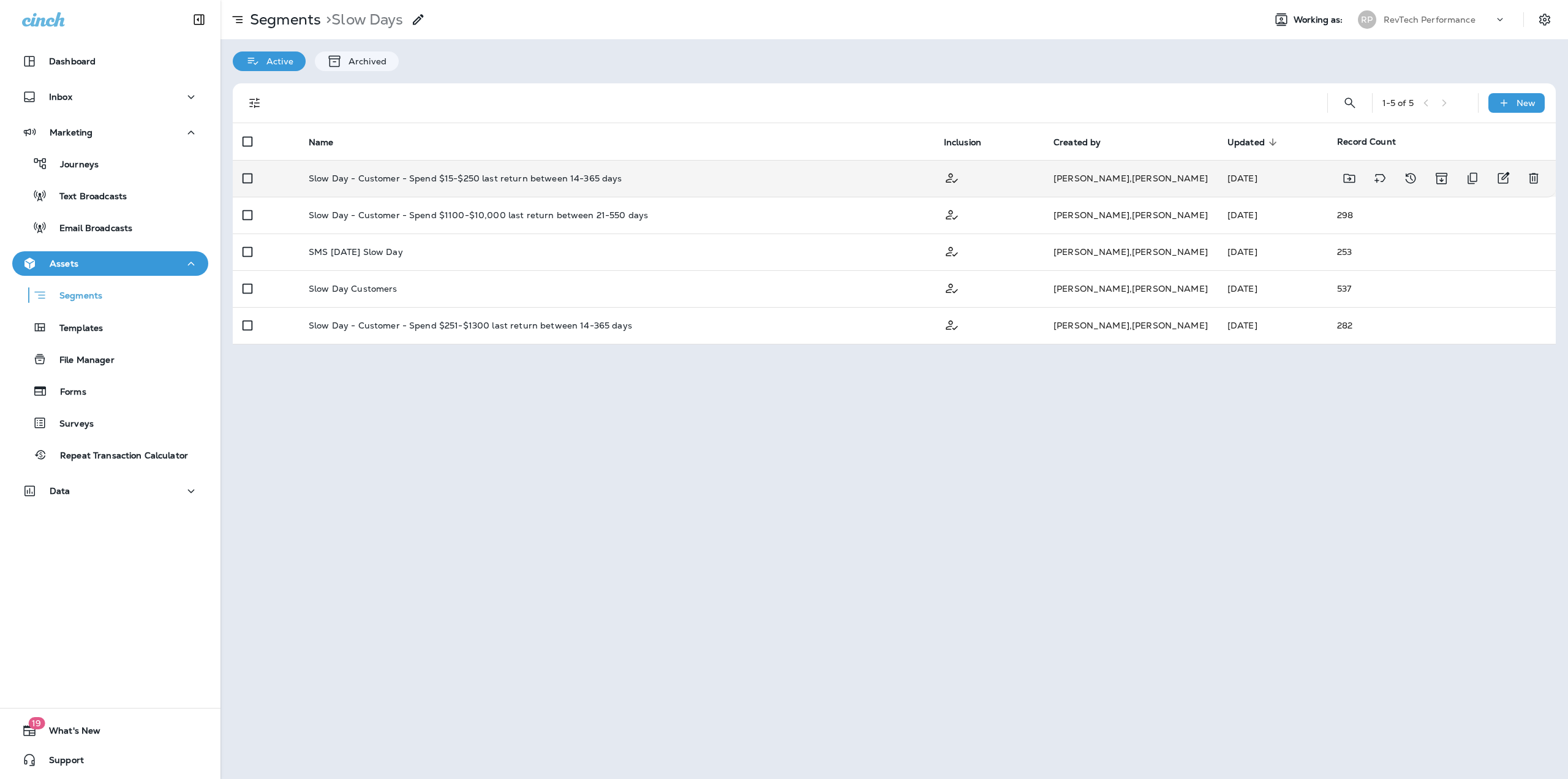
click at [617, 185] on td "Slow Day - Customer - Spend $15-$250 last return between 14-365 days" at bounding box center [616, 178] width 635 height 37
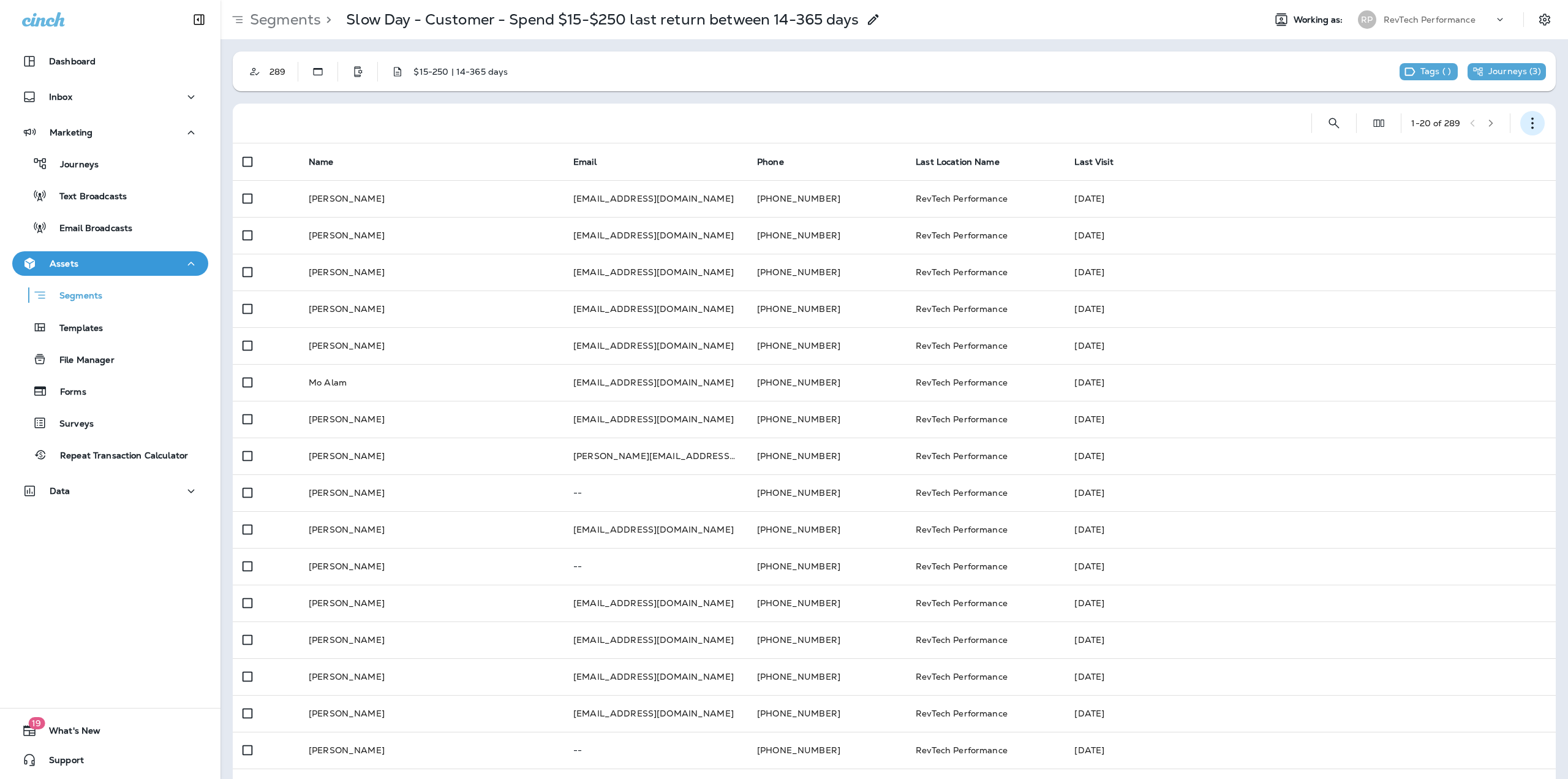
click at [1526, 127] on icon "button" at bounding box center [1532, 123] width 12 height 12
click at [1477, 156] on button "Edit Segment" at bounding box center [1462, 155] width 147 height 30
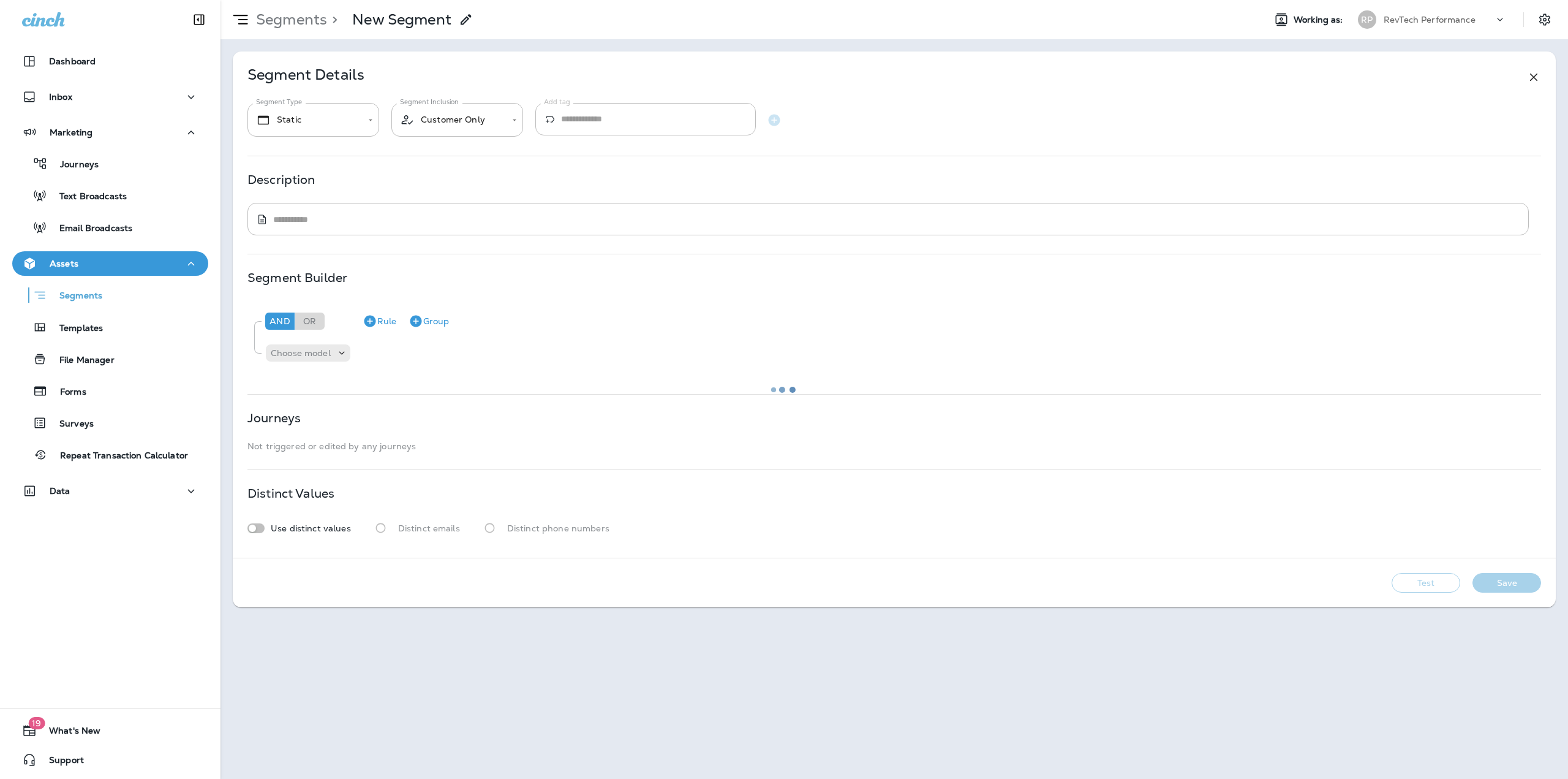
type textarea "**********"
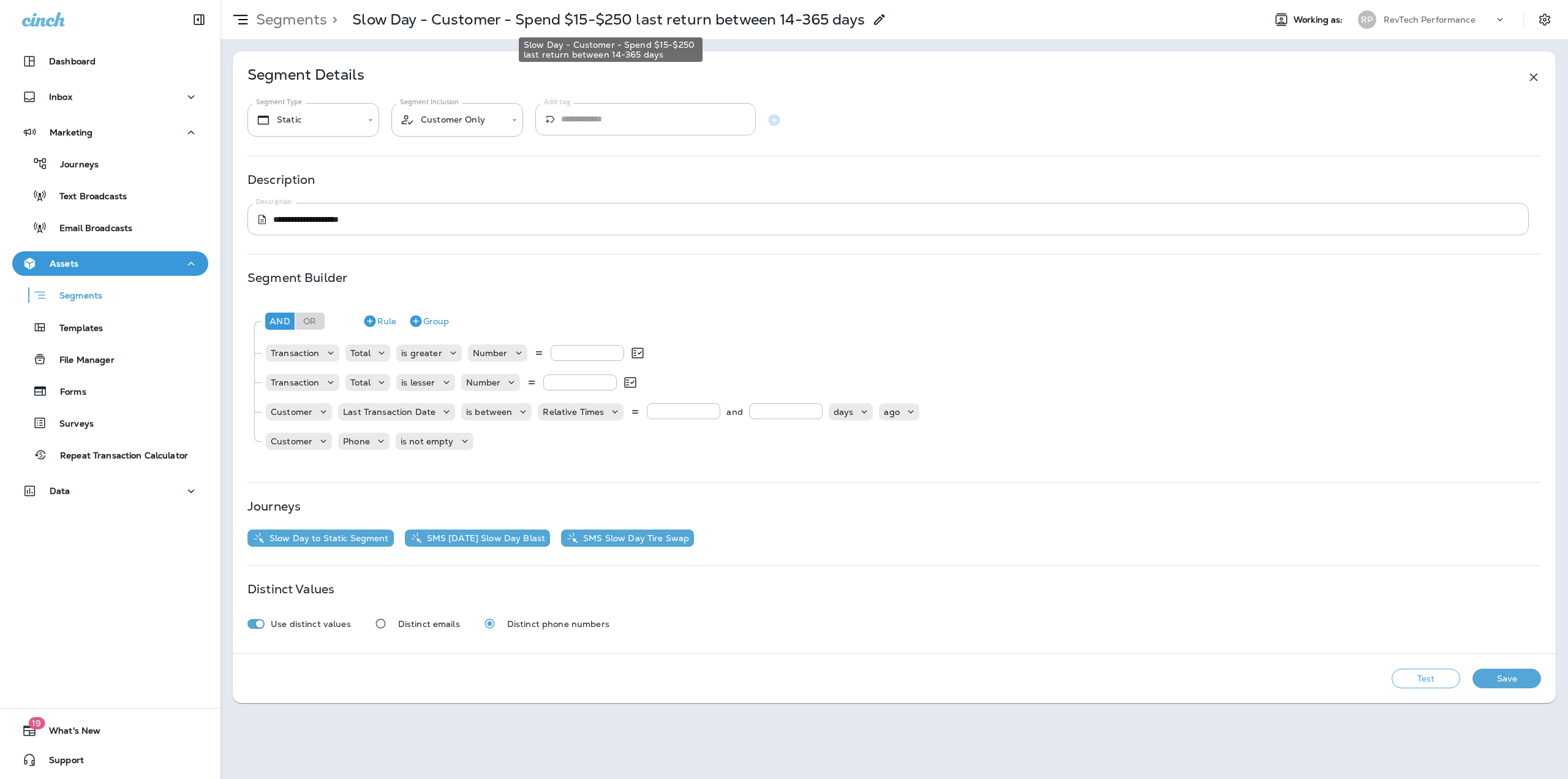
click at [658, 19] on p "Slow Day - Customer - Spend $15-$250 last return between 14-365 days" at bounding box center [608, 20] width 513 height 19
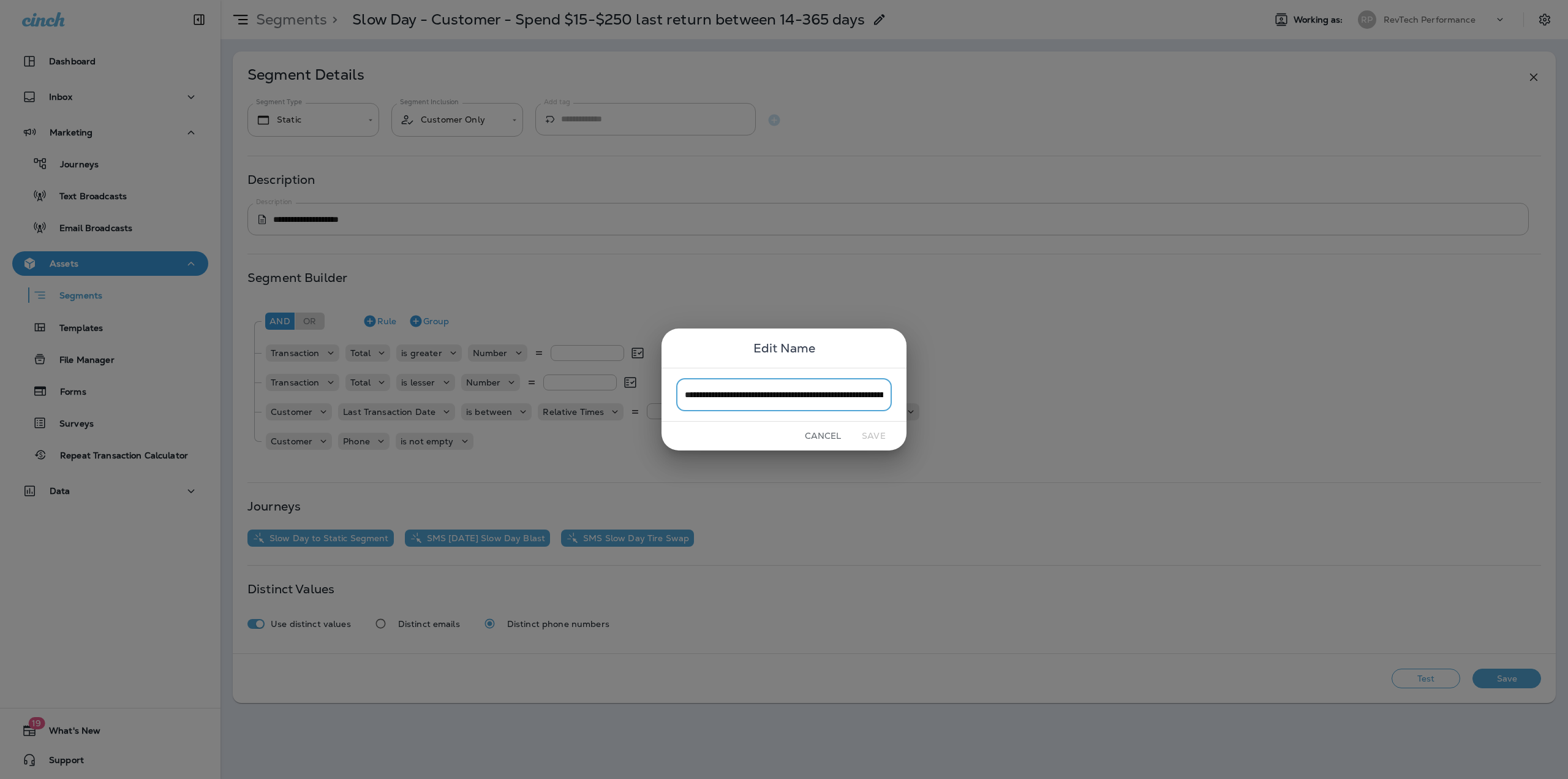
scroll to position [0, 105]
click at [835, 387] on input "**********" at bounding box center [784, 394] width 216 height 32
drag, startPoint x: 844, startPoint y: 395, endPoint x: 834, endPoint y: 397, distance: 10.2
click at [834, 397] on input "**********" at bounding box center [784, 394] width 216 height 32
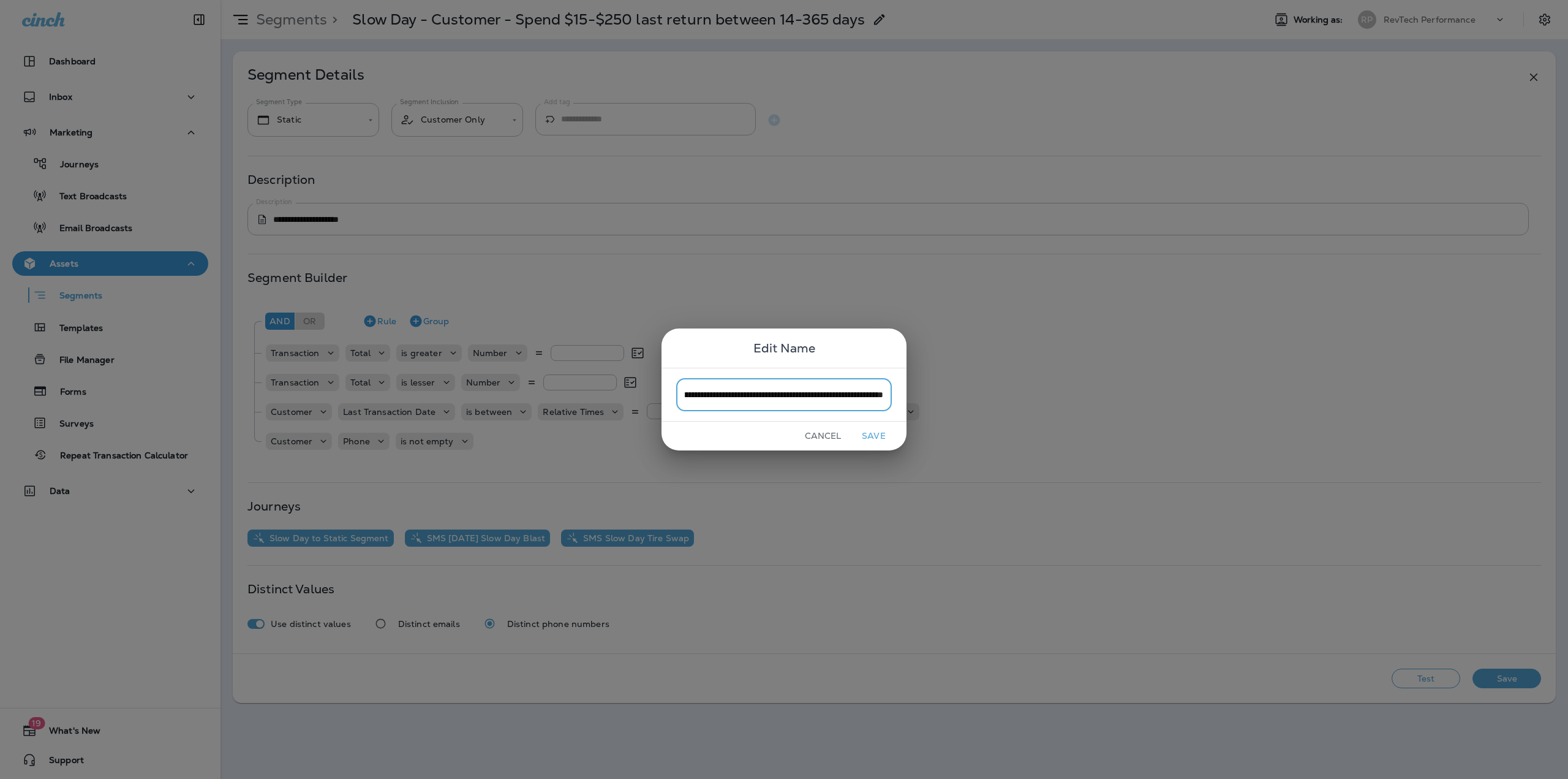
drag, startPoint x: 853, startPoint y: 395, endPoint x: 866, endPoint y: 395, distance: 13.0
click at [866, 395] on input "**********" at bounding box center [784, 394] width 216 height 32
drag, startPoint x: 729, startPoint y: 395, endPoint x: 721, endPoint y: 396, distance: 8.1
click at [721, 396] on input "**********" at bounding box center [784, 394] width 216 height 32
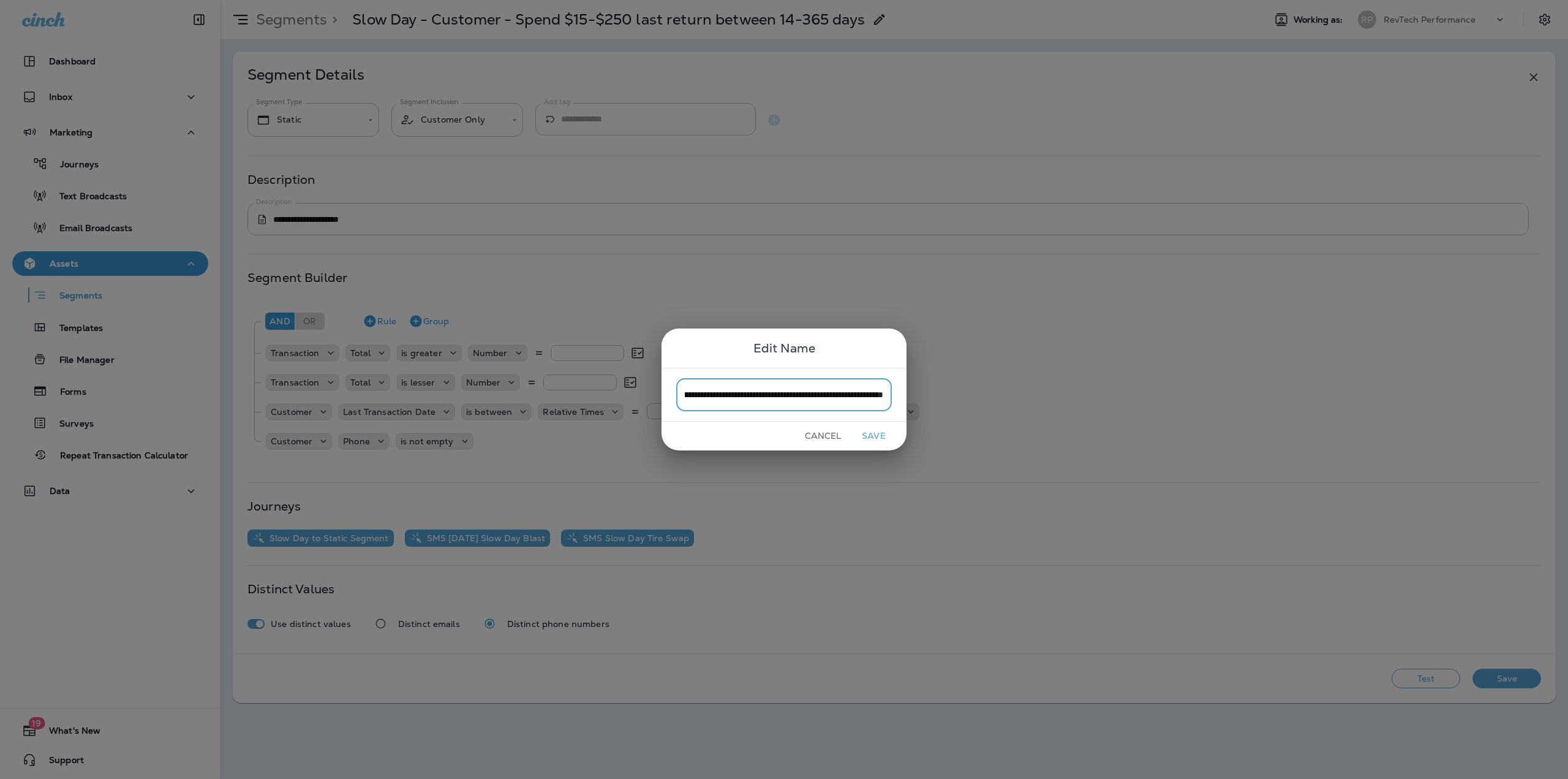
click at [747, 396] on input "**********" at bounding box center [784, 394] width 216 height 32
type input "**********"
click at [875, 435] on button "Save" at bounding box center [874, 435] width 46 height 19
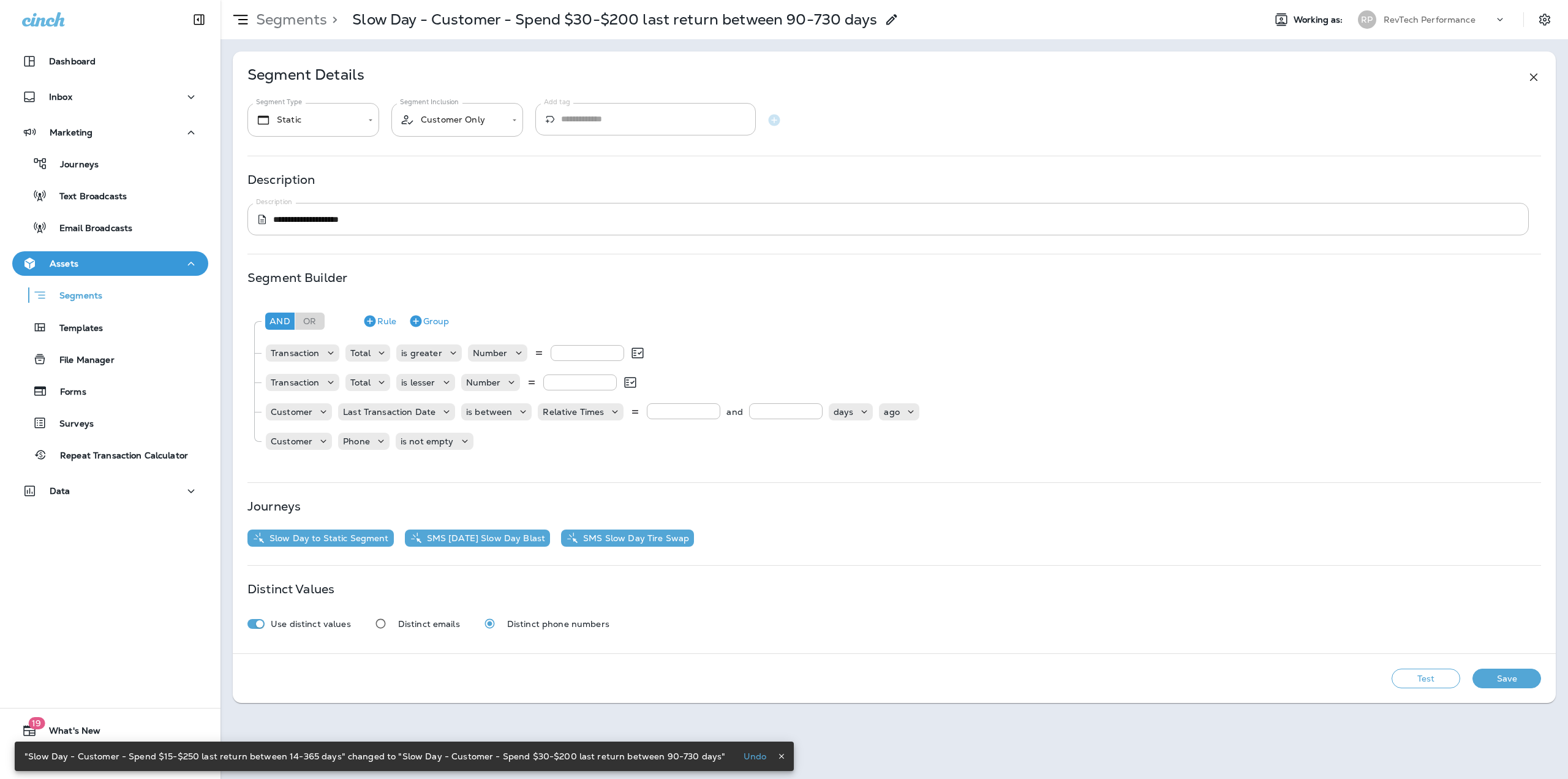
click at [1503, 680] on button "Save" at bounding box center [1507, 678] width 69 height 20
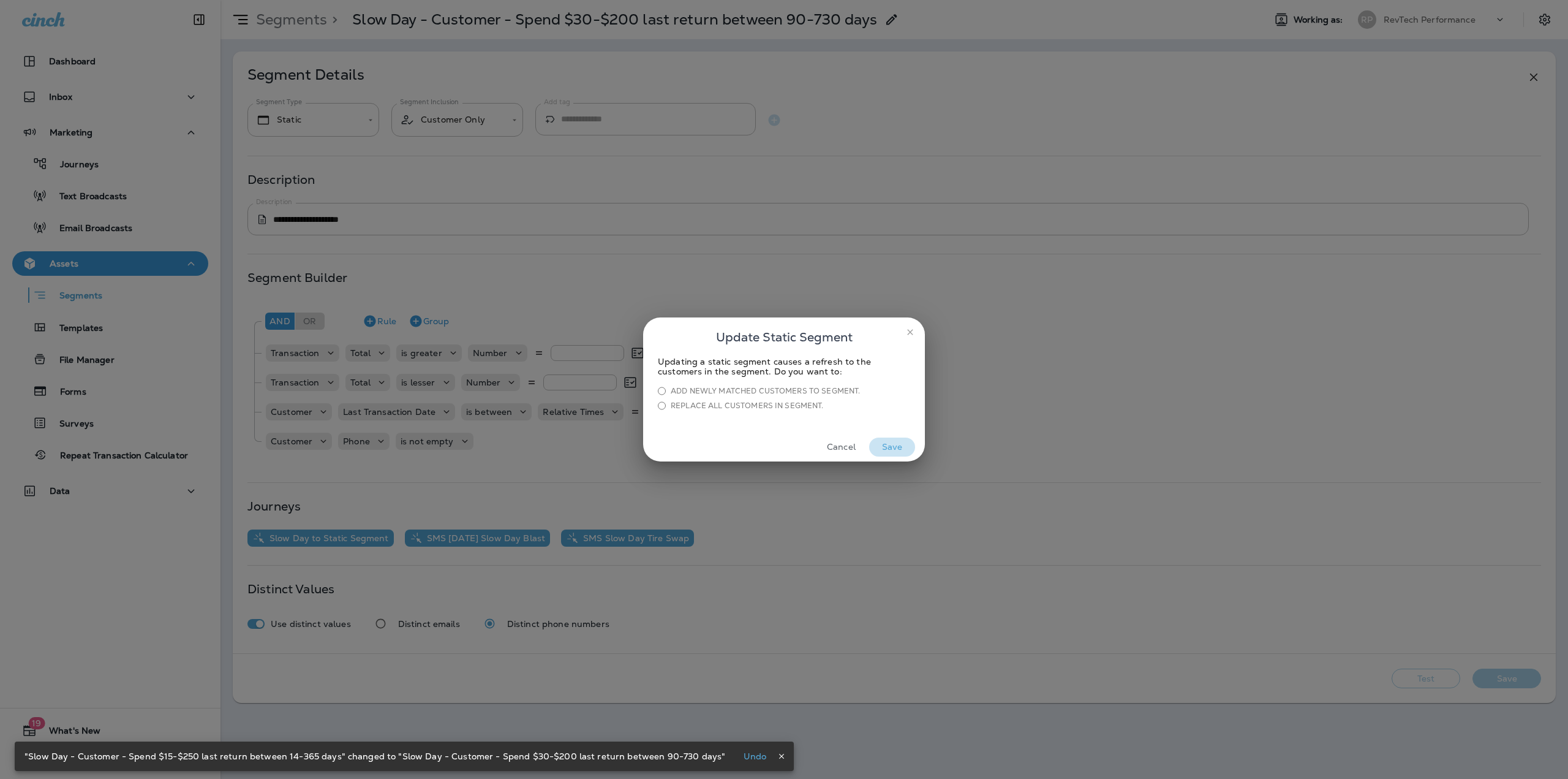
click at [903, 445] on button "Save" at bounding box center [892, 446] width 46 height 19
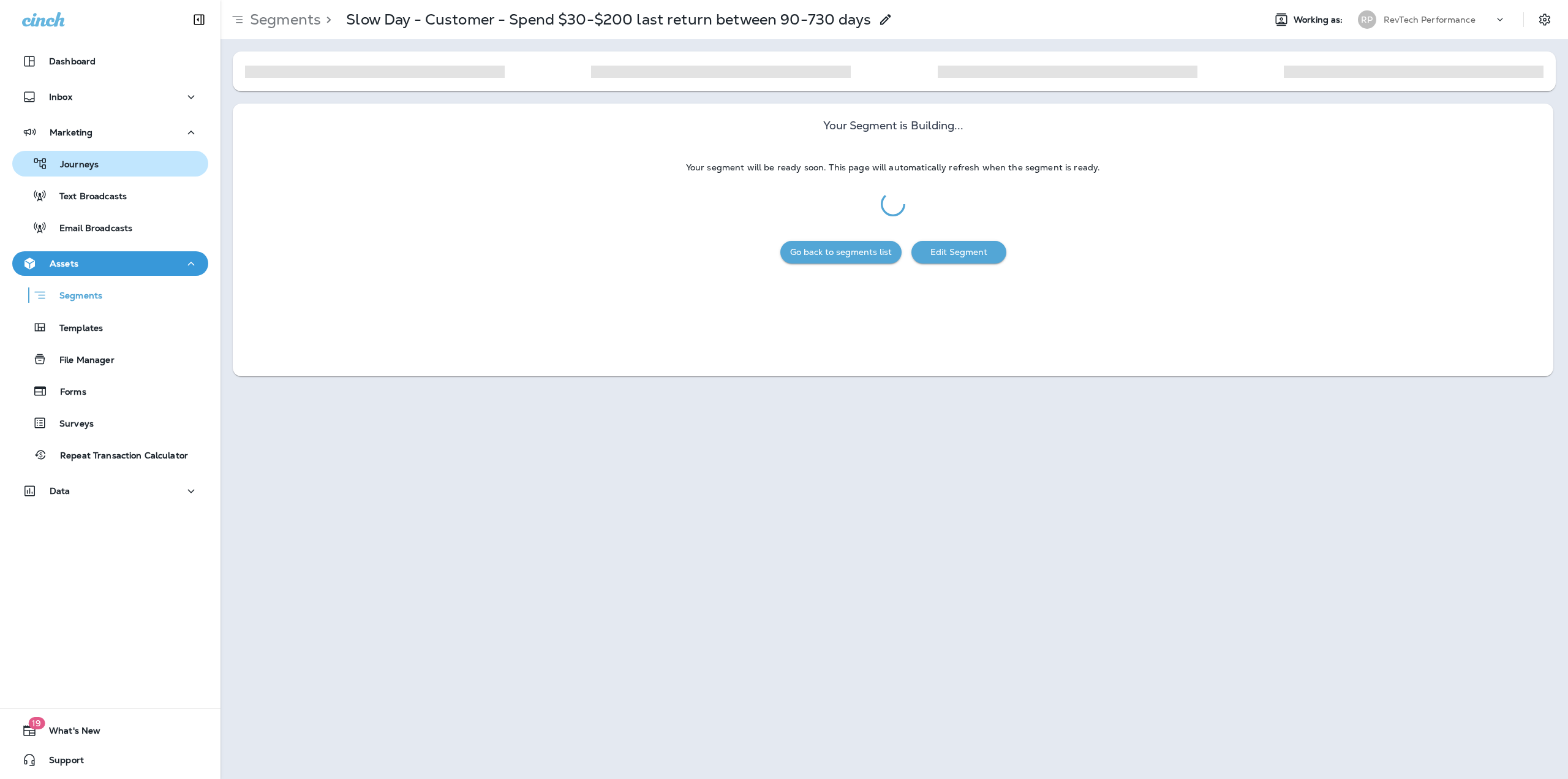
click at [106, 164] on div "Journeys" at bounding box center [110, 164] width 186 height 19
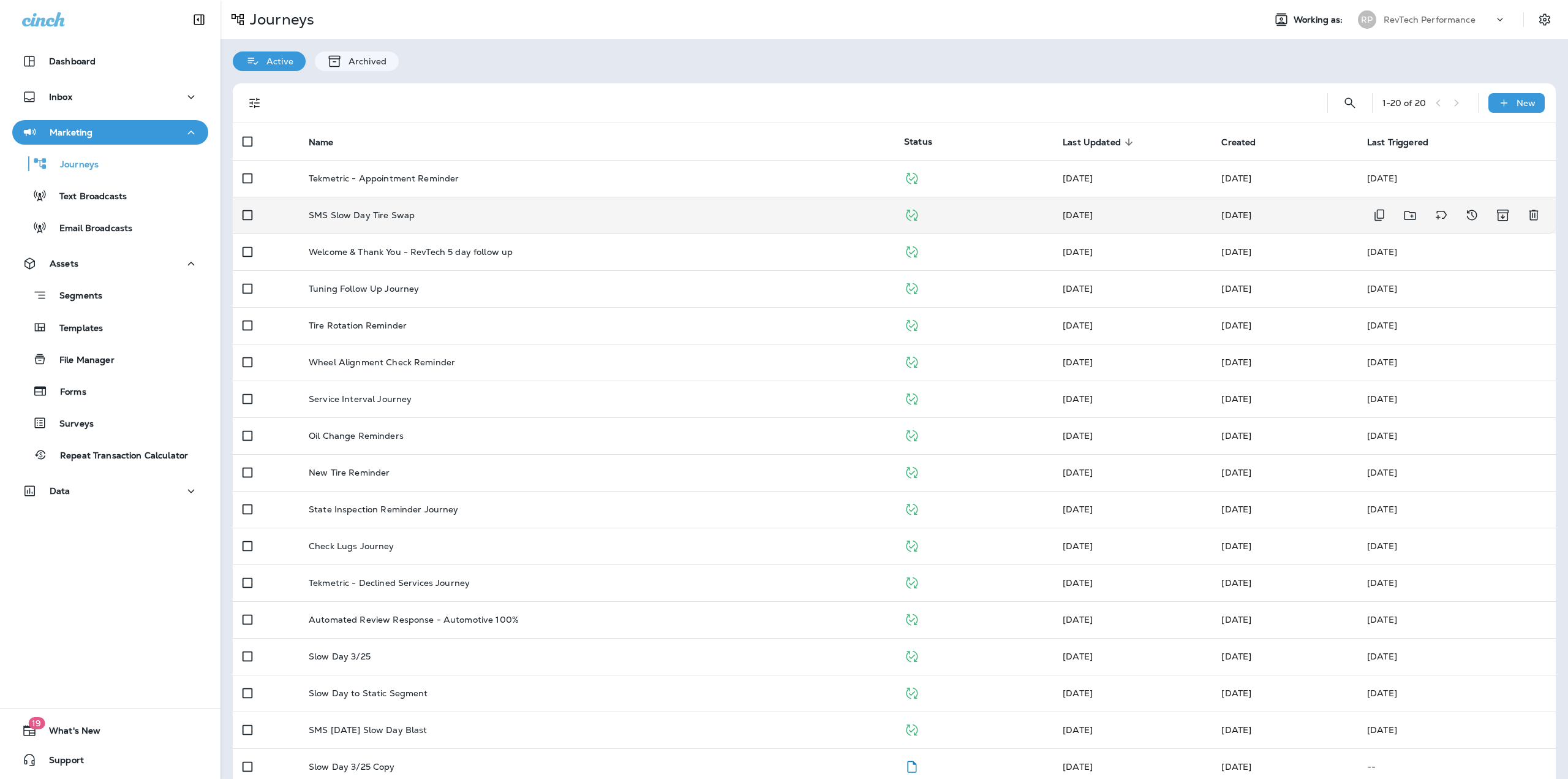
click at [314, 210] on p "SMS Slow Day Tire Swap" at bounding box center [361, 215] width 106 height 10
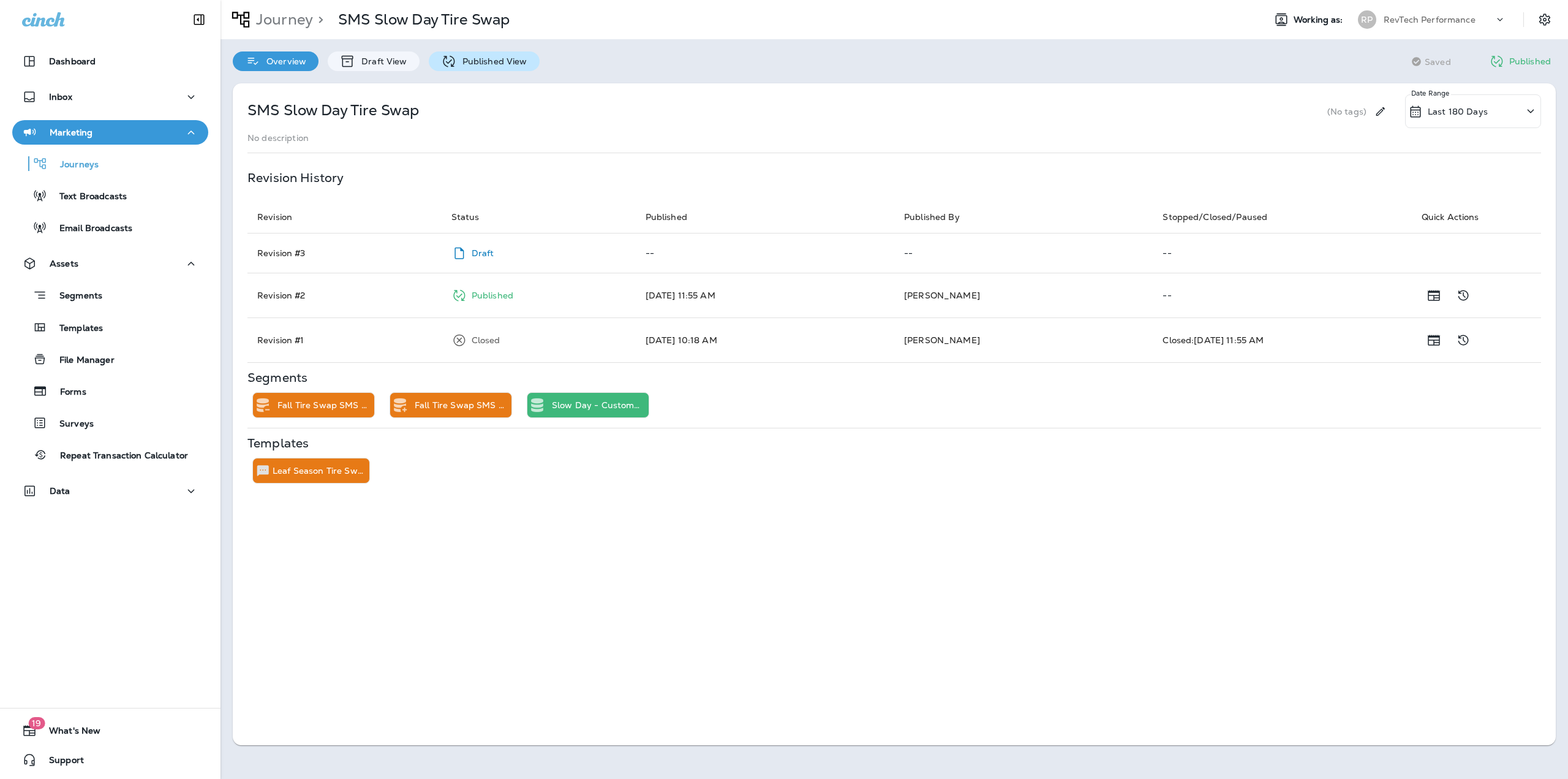
click at [468, 65] on p "Published View" at bounding box center [492, 61] width 71 height 10
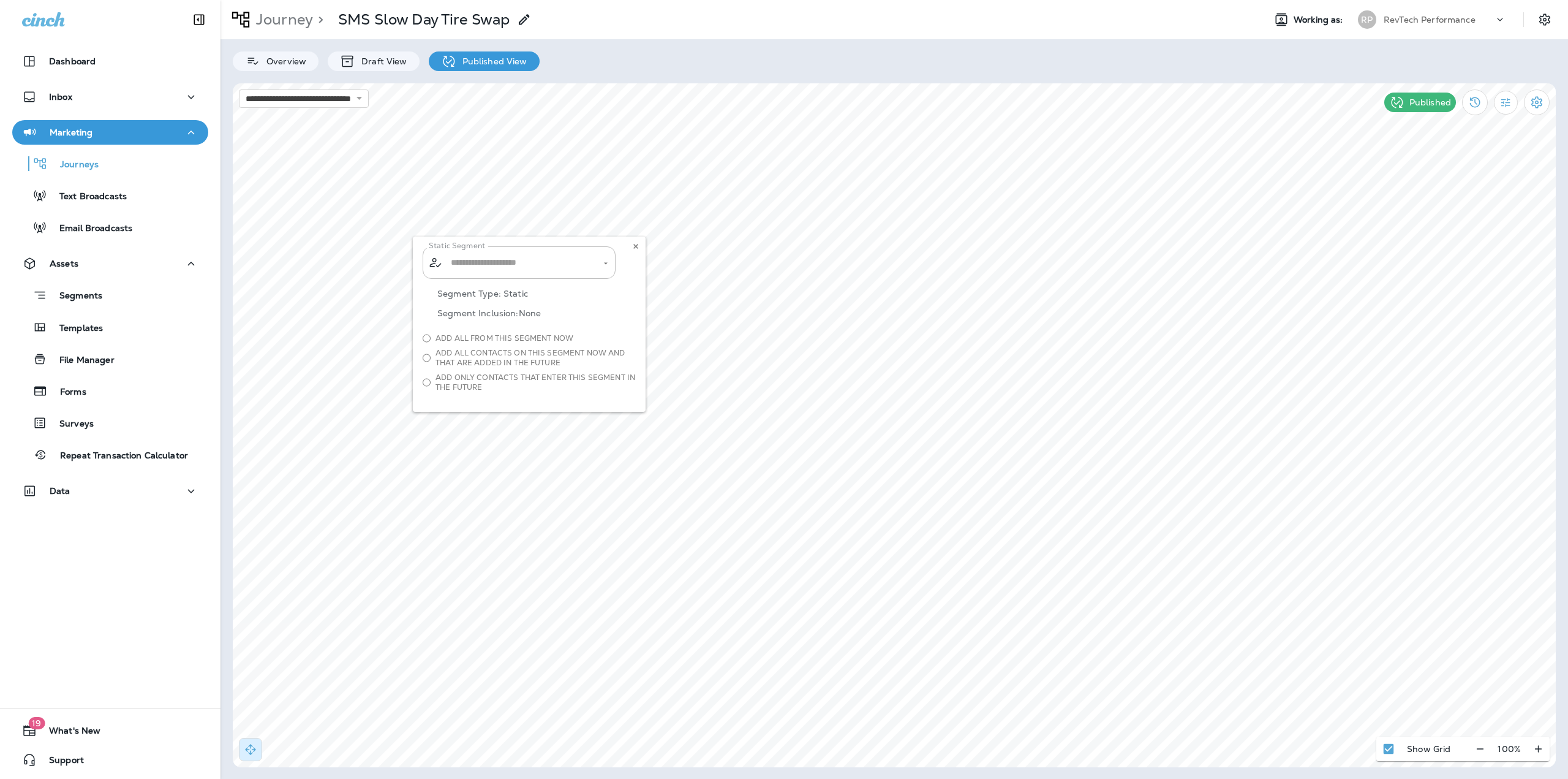
type input "**********"
click at [604, 262] on div "**********" at bounding box center [529, 324] width 233 height 175
click at [372, 49] on div "Overview Draft View Published View" at bounding box center [894, 54] width 1348 height 31
click at [372, 54] on div "Draft View" at bounding box center [372, 61] width 91 height 20
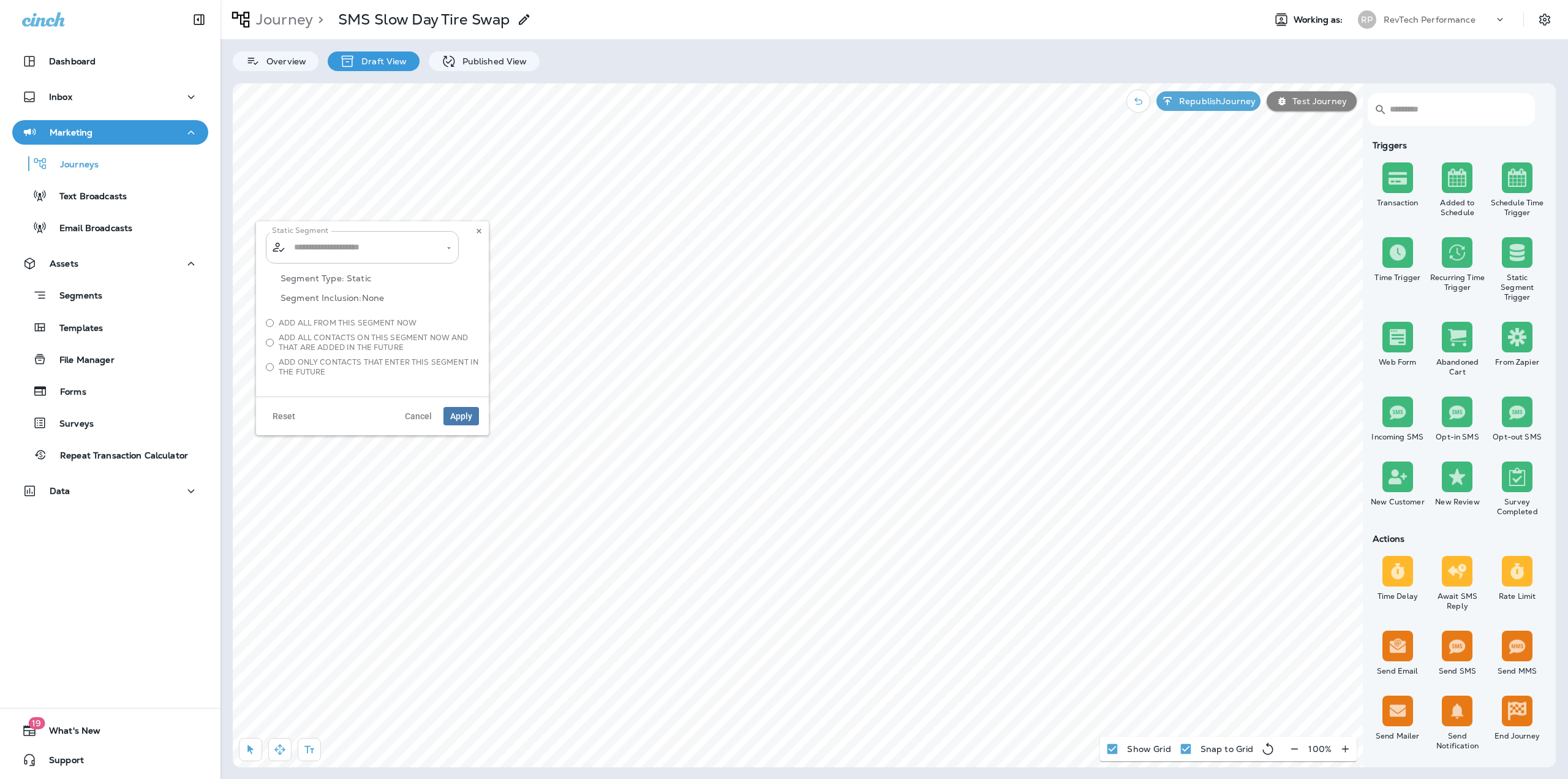
type input "**********"
click at [368, 242] on input "**********" at bounding box center [355, 247] width 128 height 21
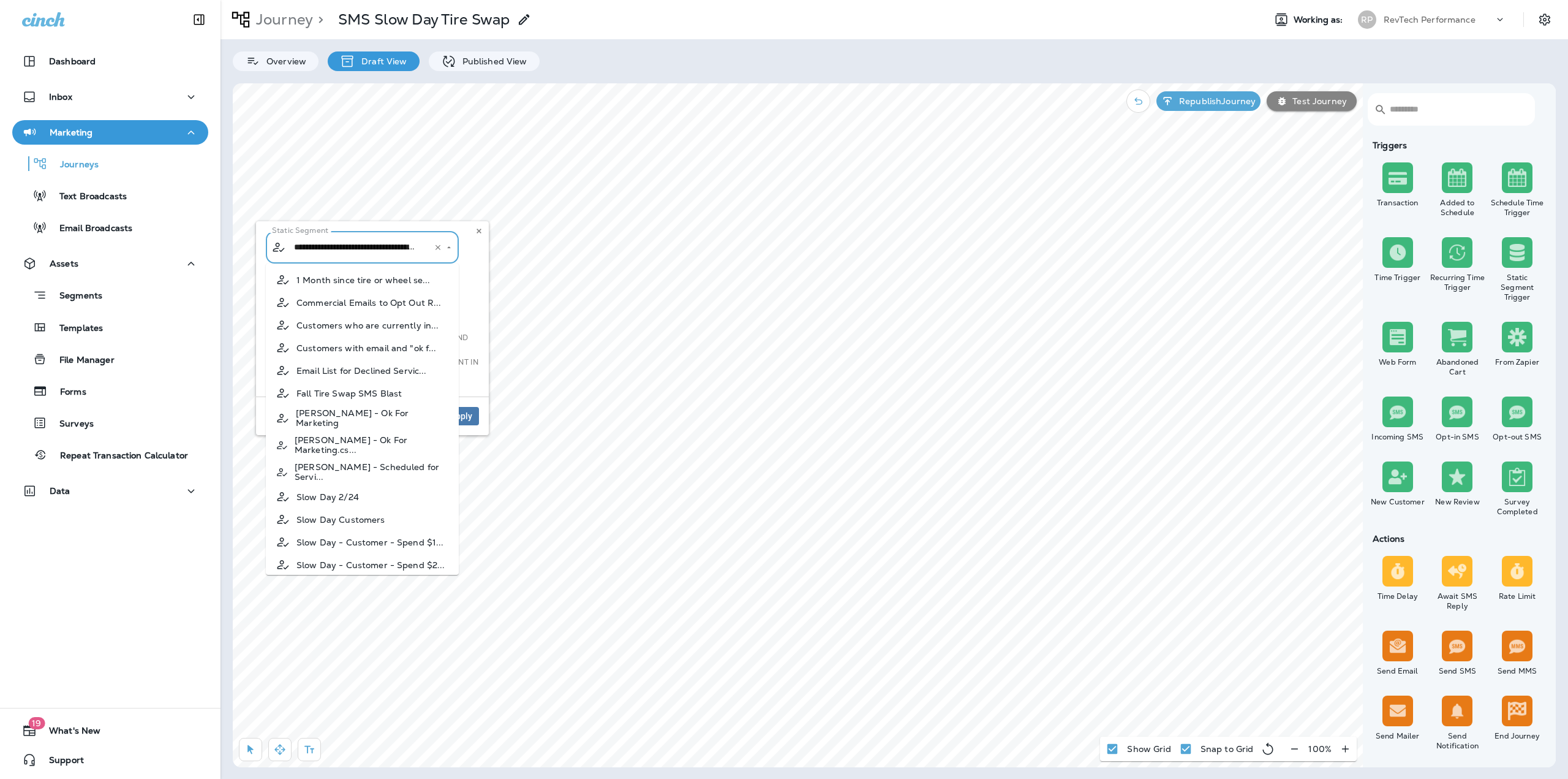
scroll to position [11, 0]
click at [435, 247] on icon "Clear" at bounding box center [438, 247] width 9 height 9
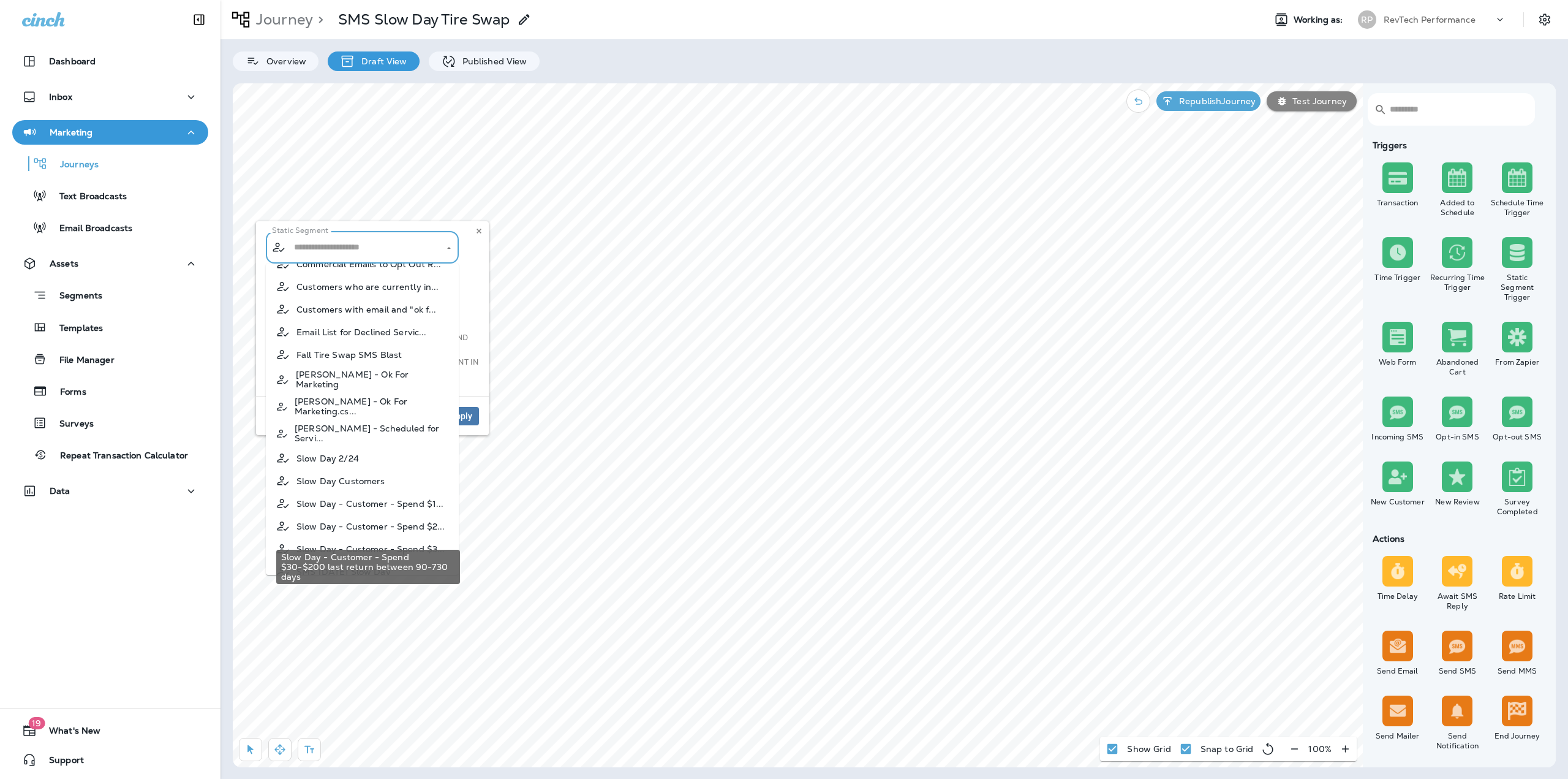
click at [403, 544] on span "Slow Day - Customer - Spend $3..." at bounding box center [371, 549] width 149 height 10
type input "**********"
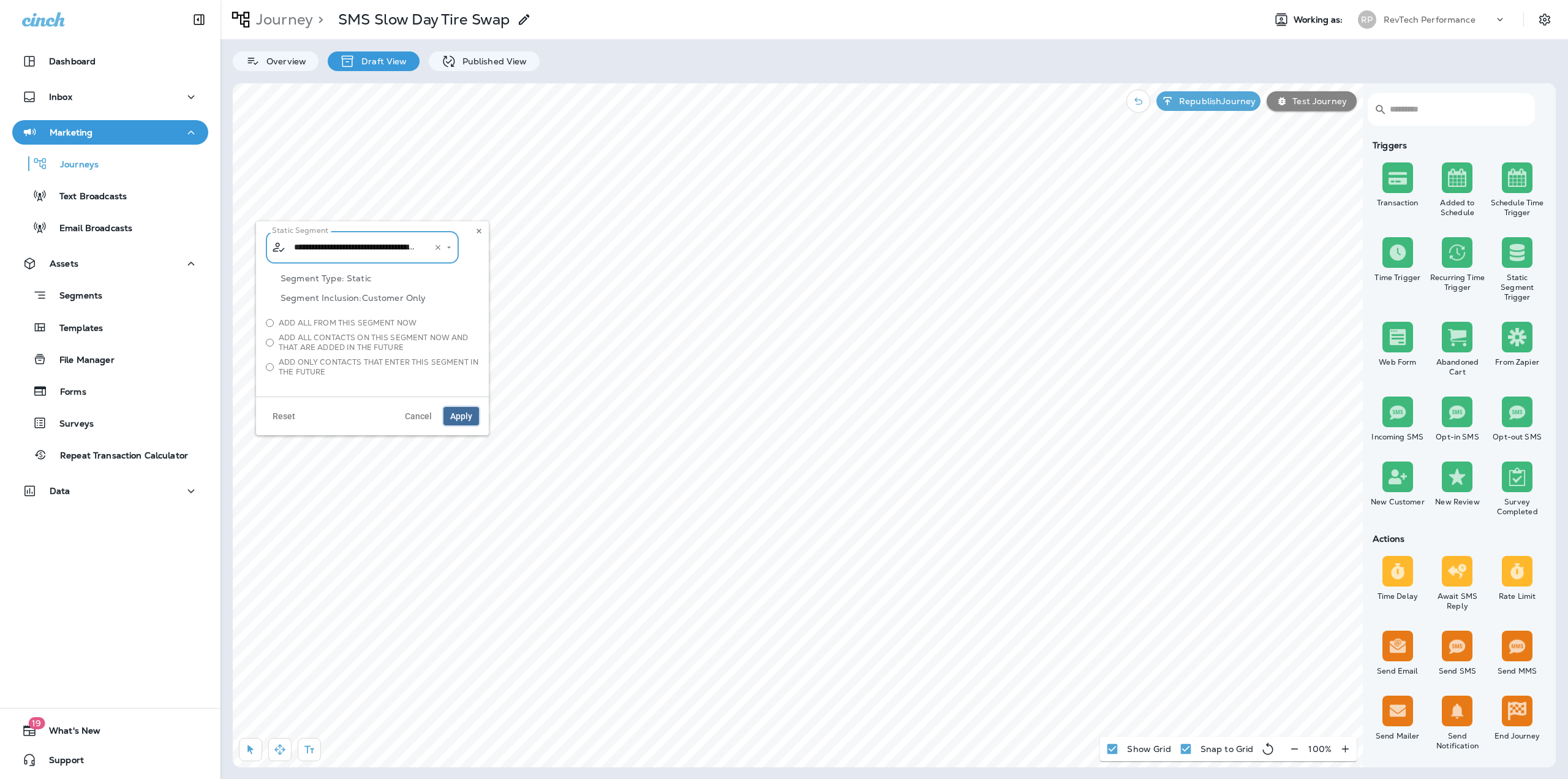
click at [466, 412] on span "Apply" at bounding box center [461, 416] width 22 height 9
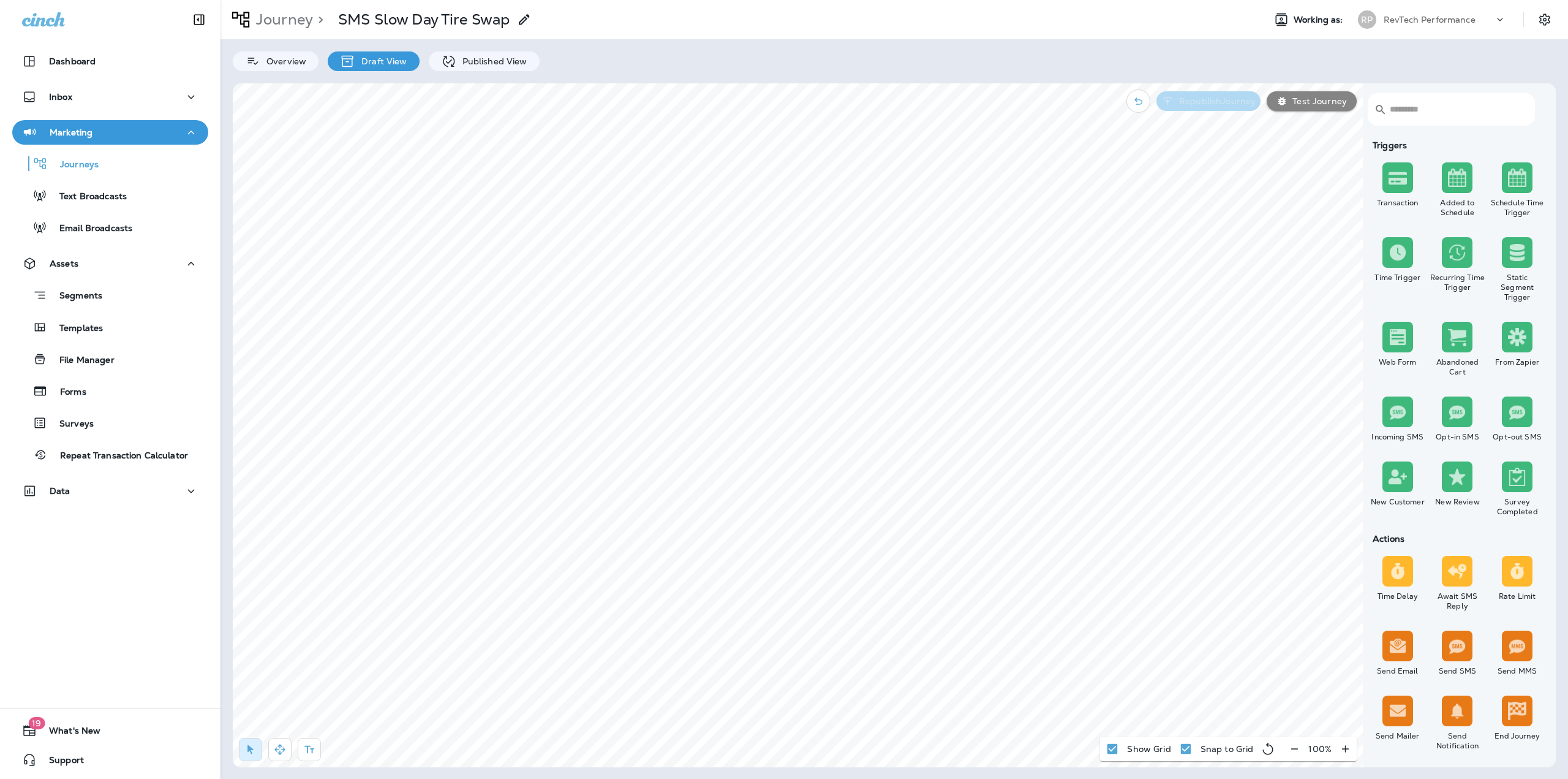
click at [1196, 104] on p "Republish Journey" at bounding box center [1215, 101] width 82 height 10
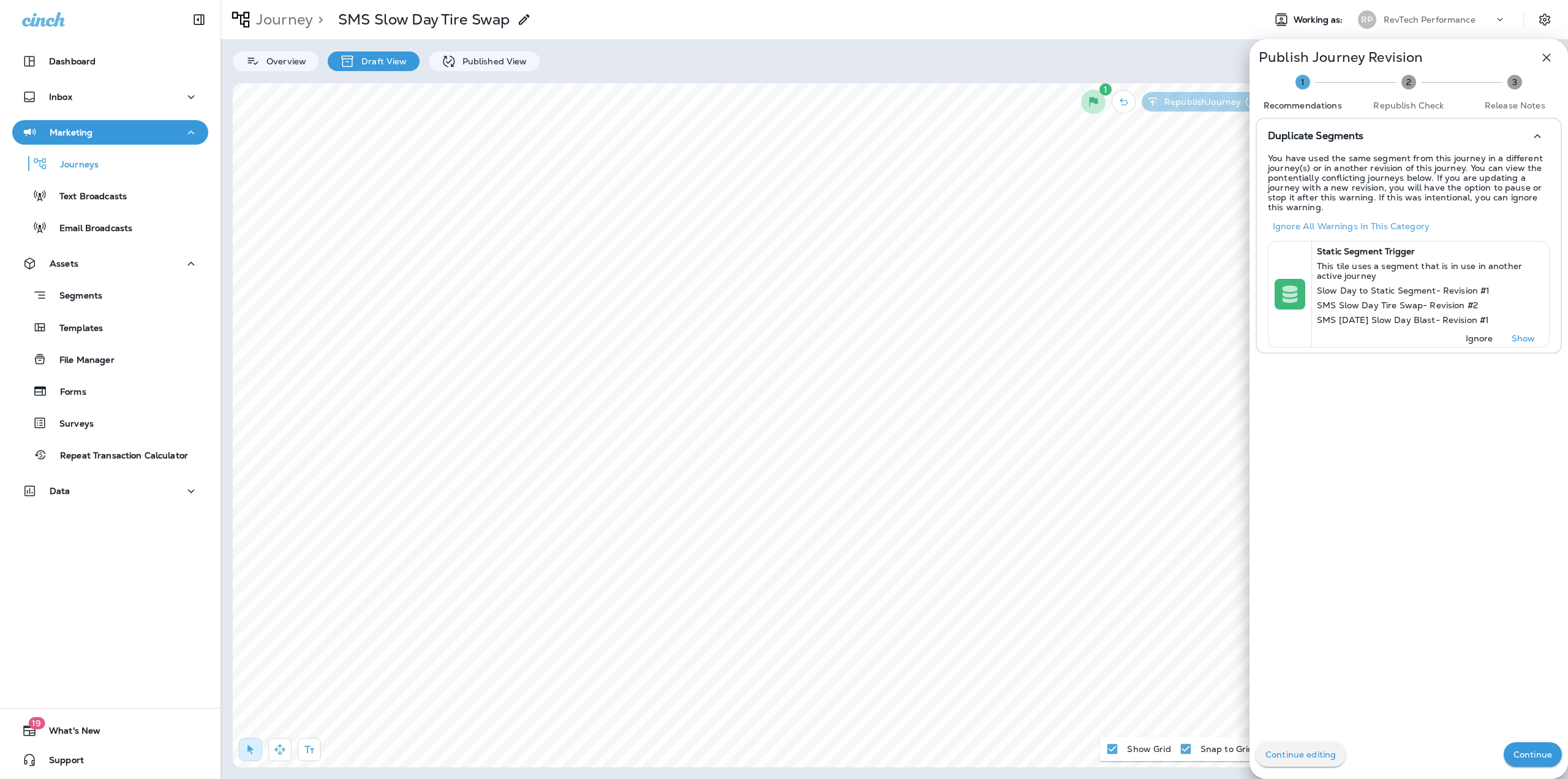
click at [1515, 750] on p "Continue" at bounding box center [1532, 754] width 38 height 10
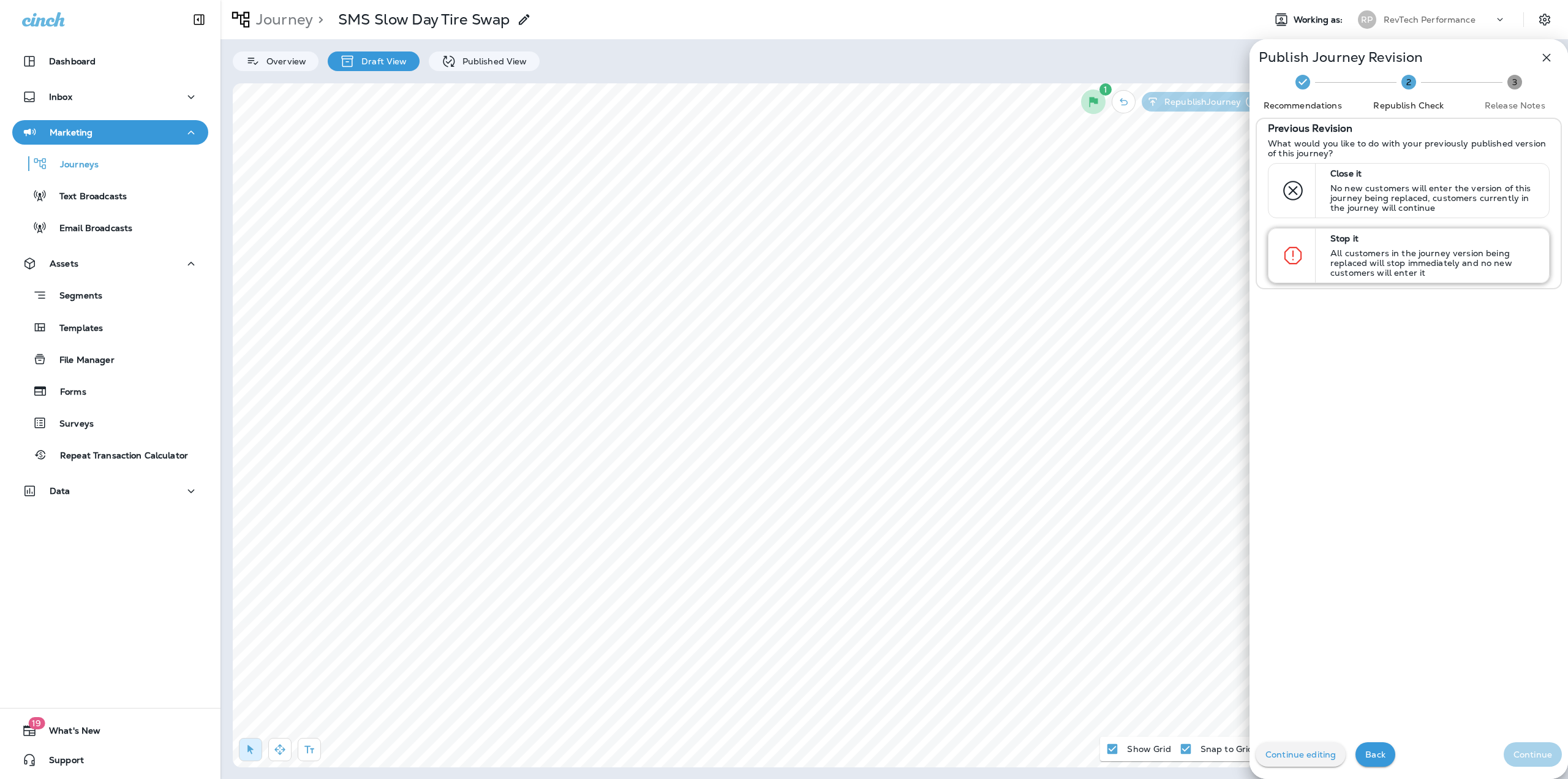
click at [1378, 262] on p "All customers in the journey version being replaced will stop immediately and n…" at bounding box center [1434, 263] width 207 height 30
click at [1534, 750] on p "Continue" at bounding box center [1532, 754] width 38 height 10
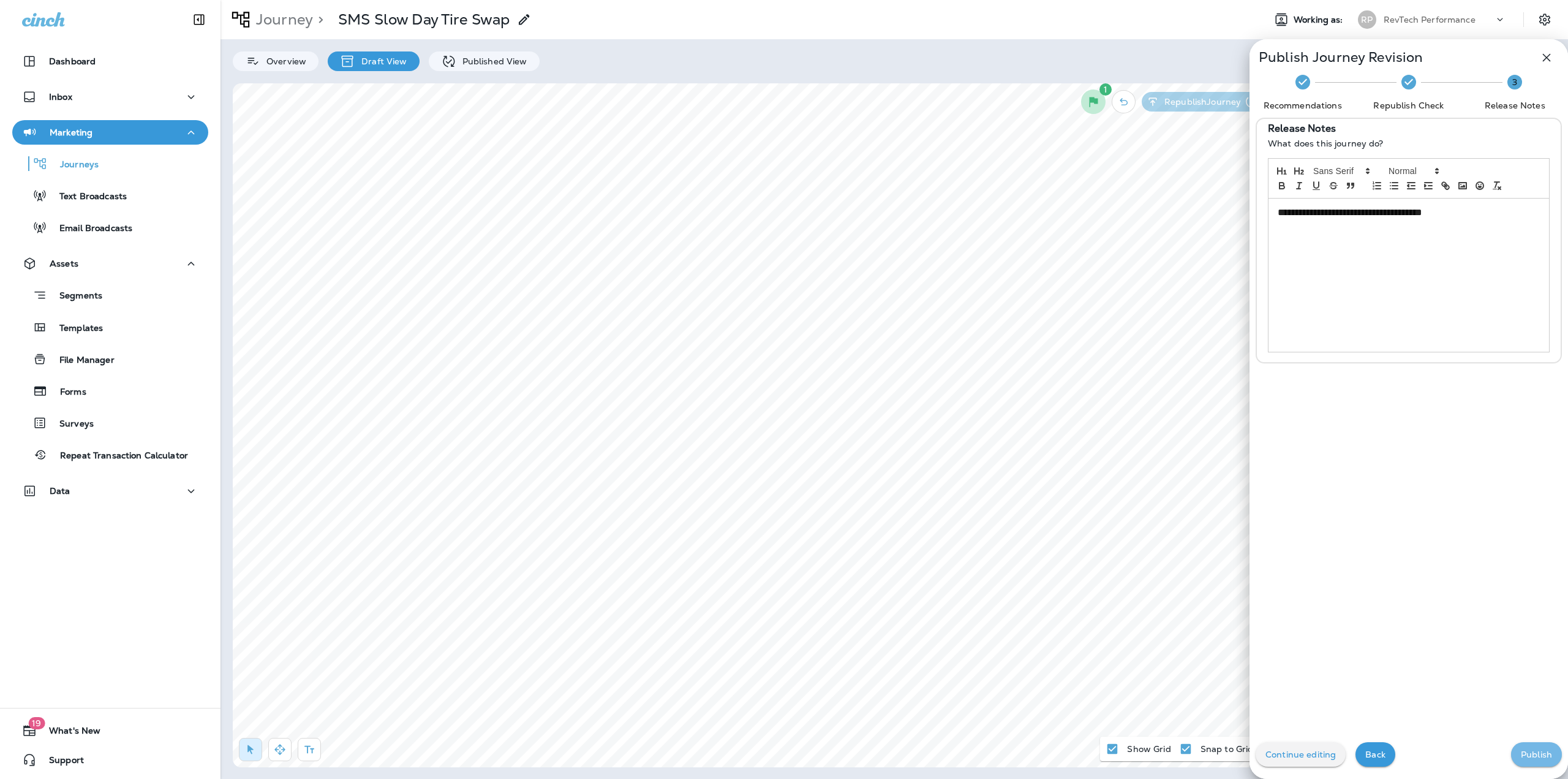
click at [1523, 757] on p "Publish" at bounding box center [1537, 754] width 31 height 10
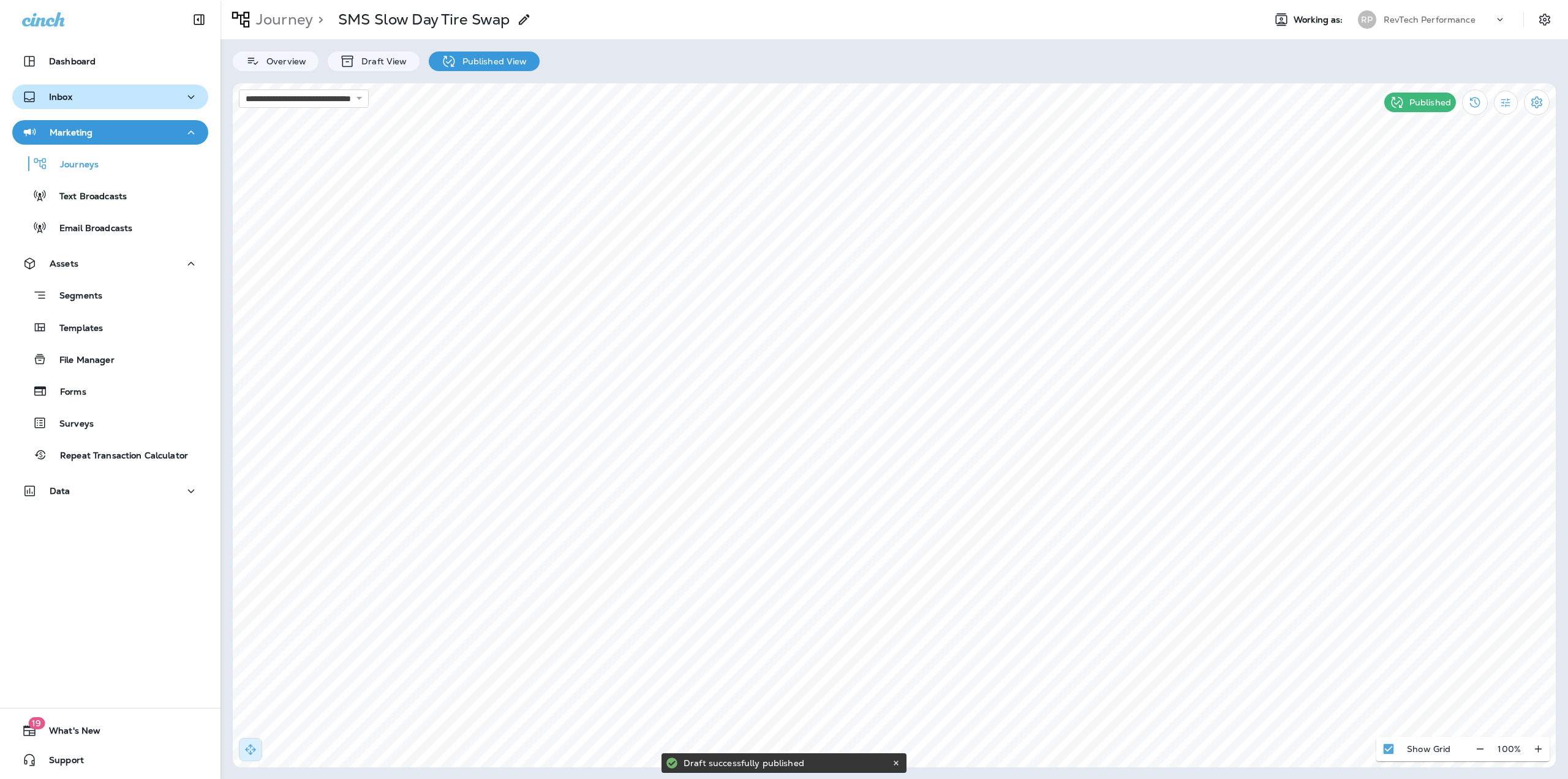
click at [84, 97] on div "Inbox" at bounding box center [110, 97] width 176 height 15
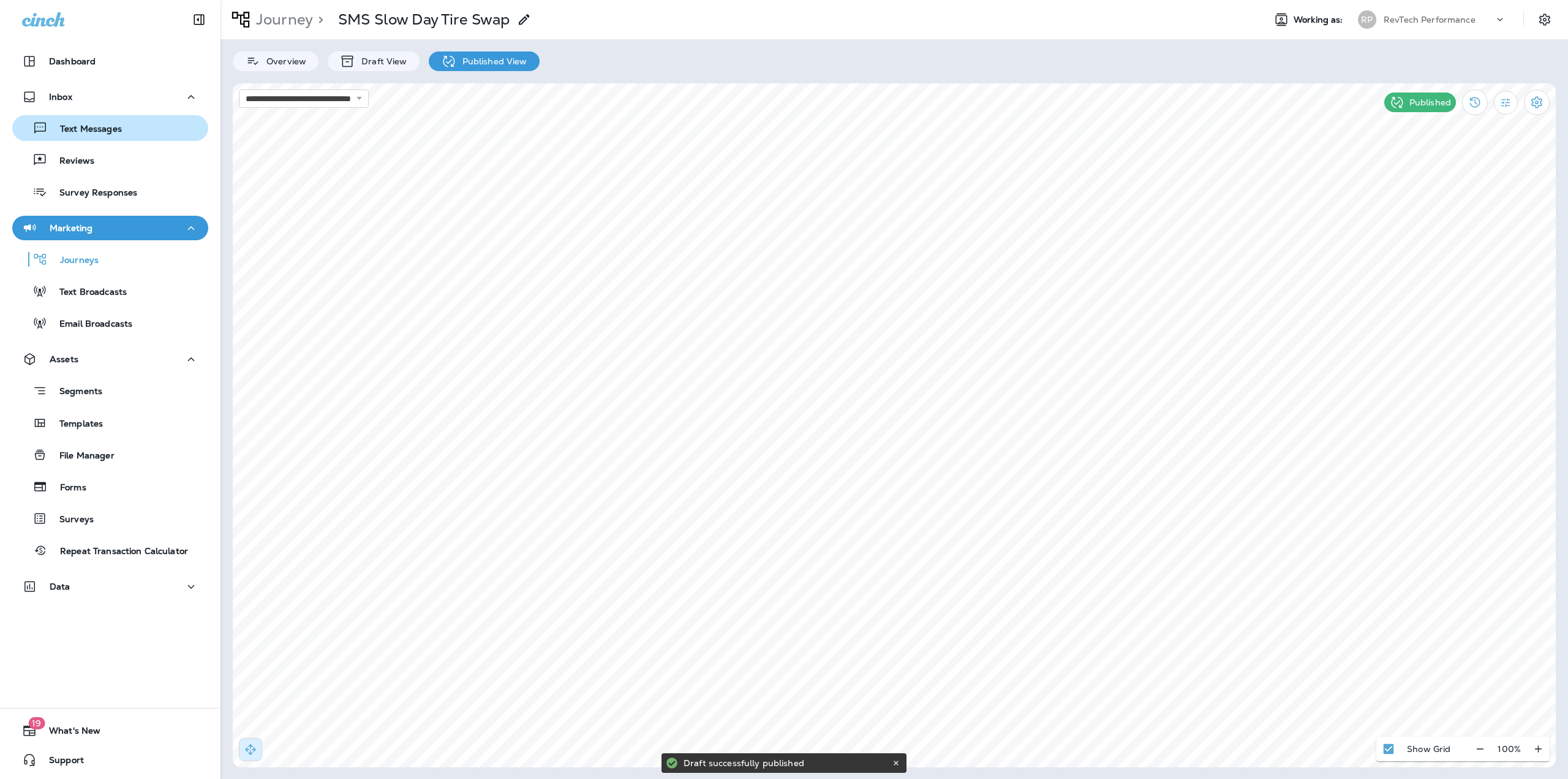
click at [94, 117] on button "Text Messages" at bounding box center [110, 128] width 196 height 26
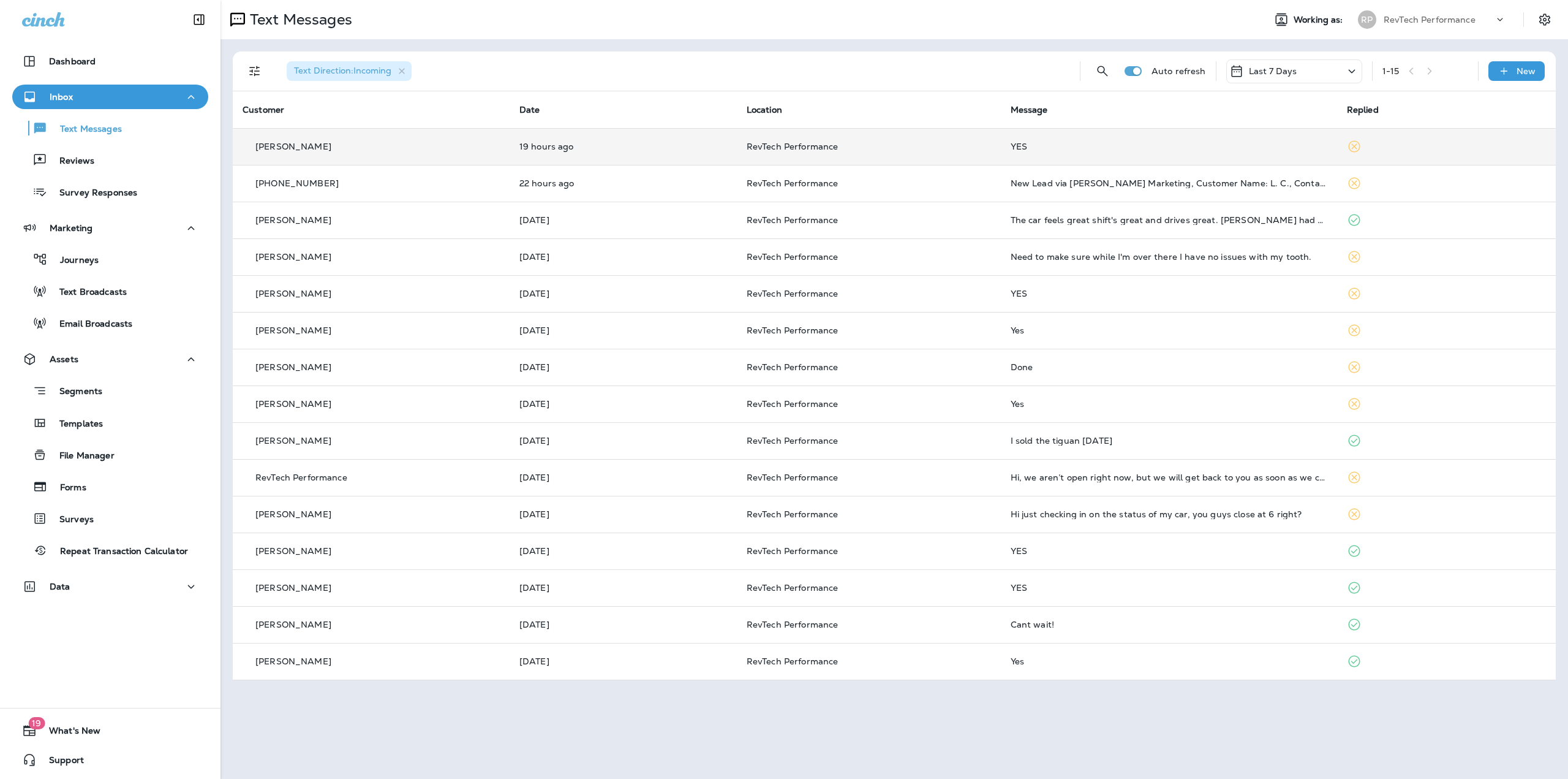
click at [899, 145] on p "RevTech Performance" at bounding box center [868, 146] width 244 height 10
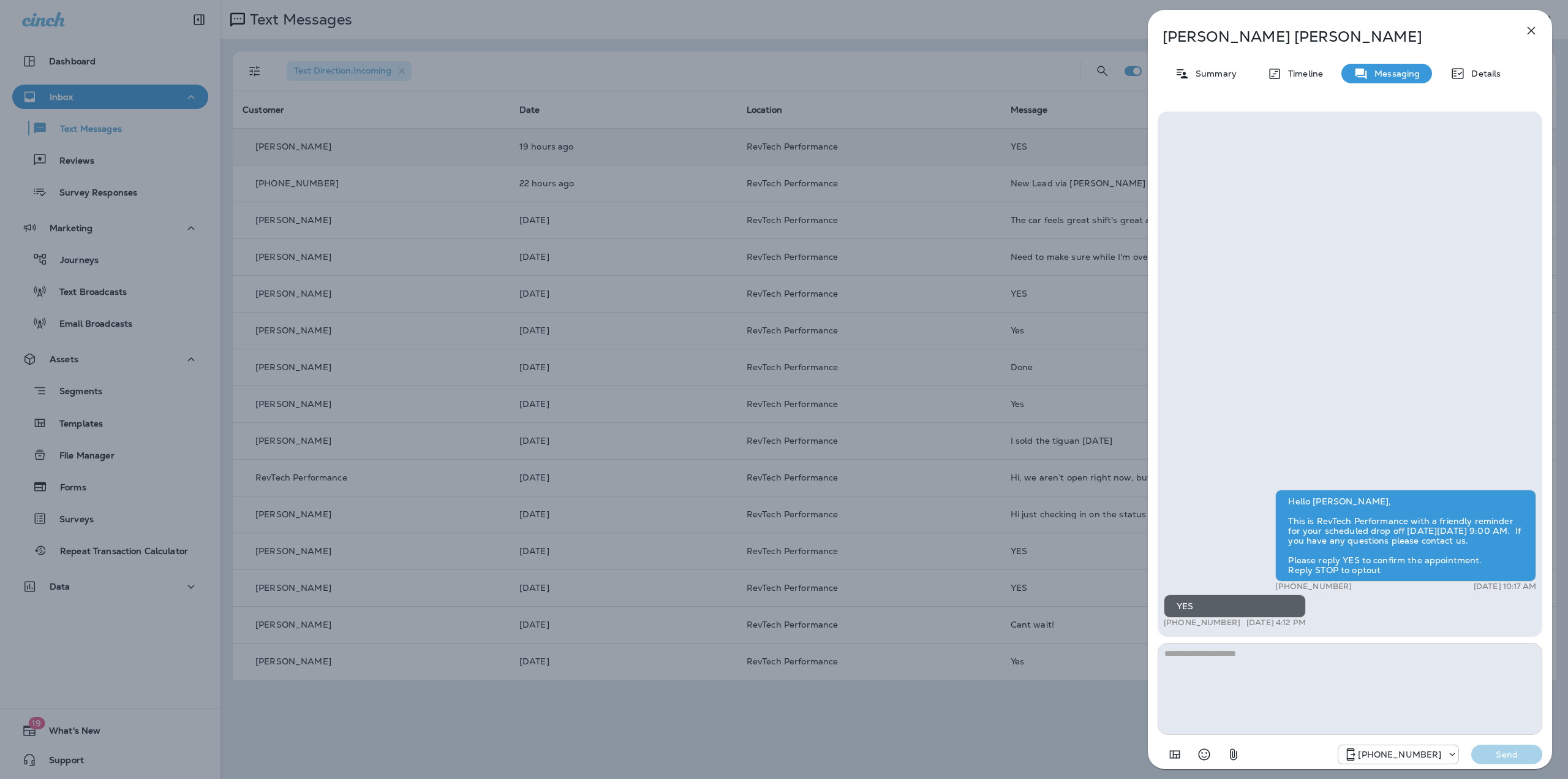
click at [895, 148] on div "Sam Kilkeary Summary Timeline Messaging Details Hello Sam, This is RevTech Perf…" at bounding box center [784, 390] width 1568 height 779
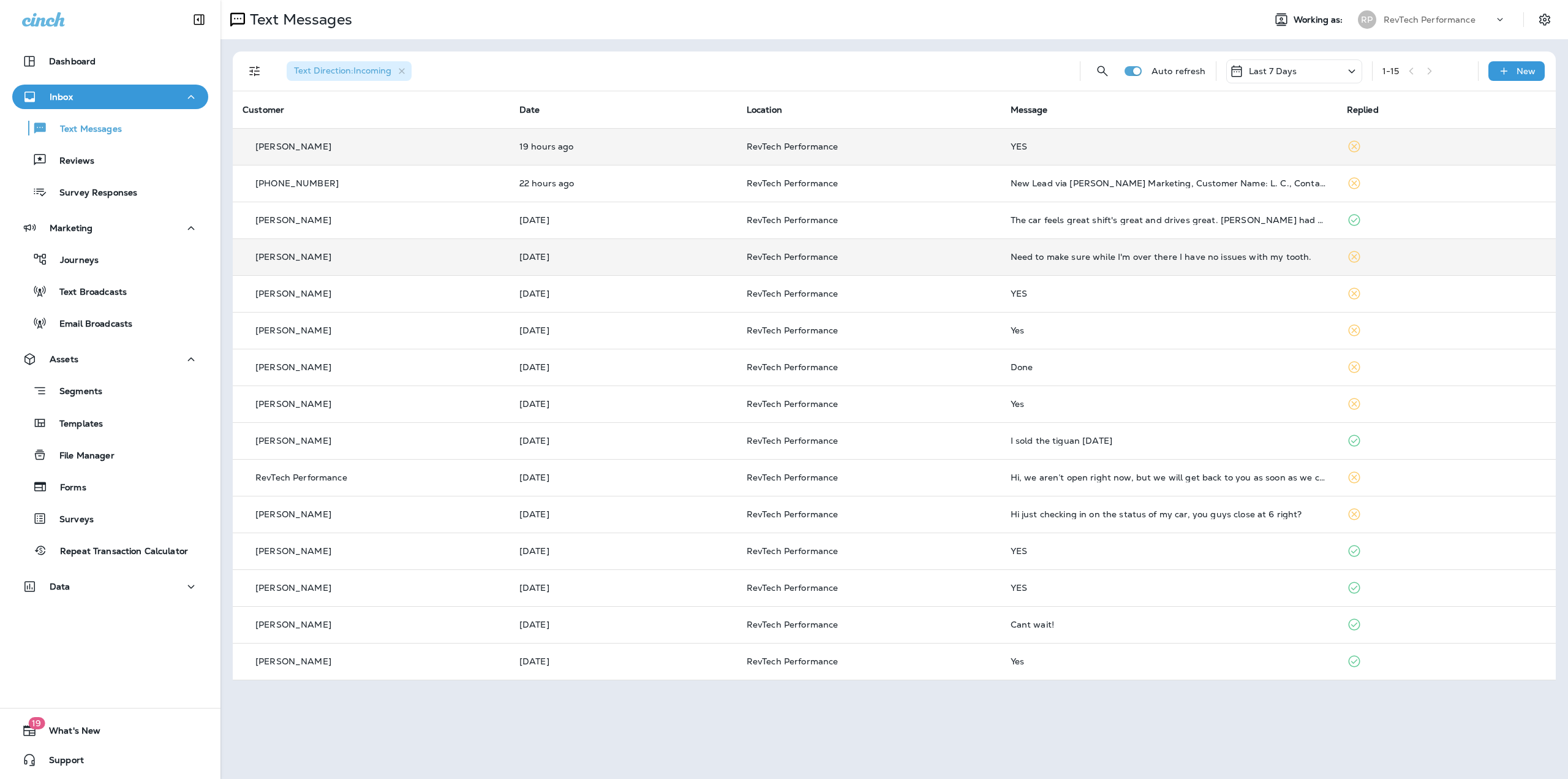
click at [883, 255] on p "RevTech Performance" at bounding box center [868, 257] width 244 height 10
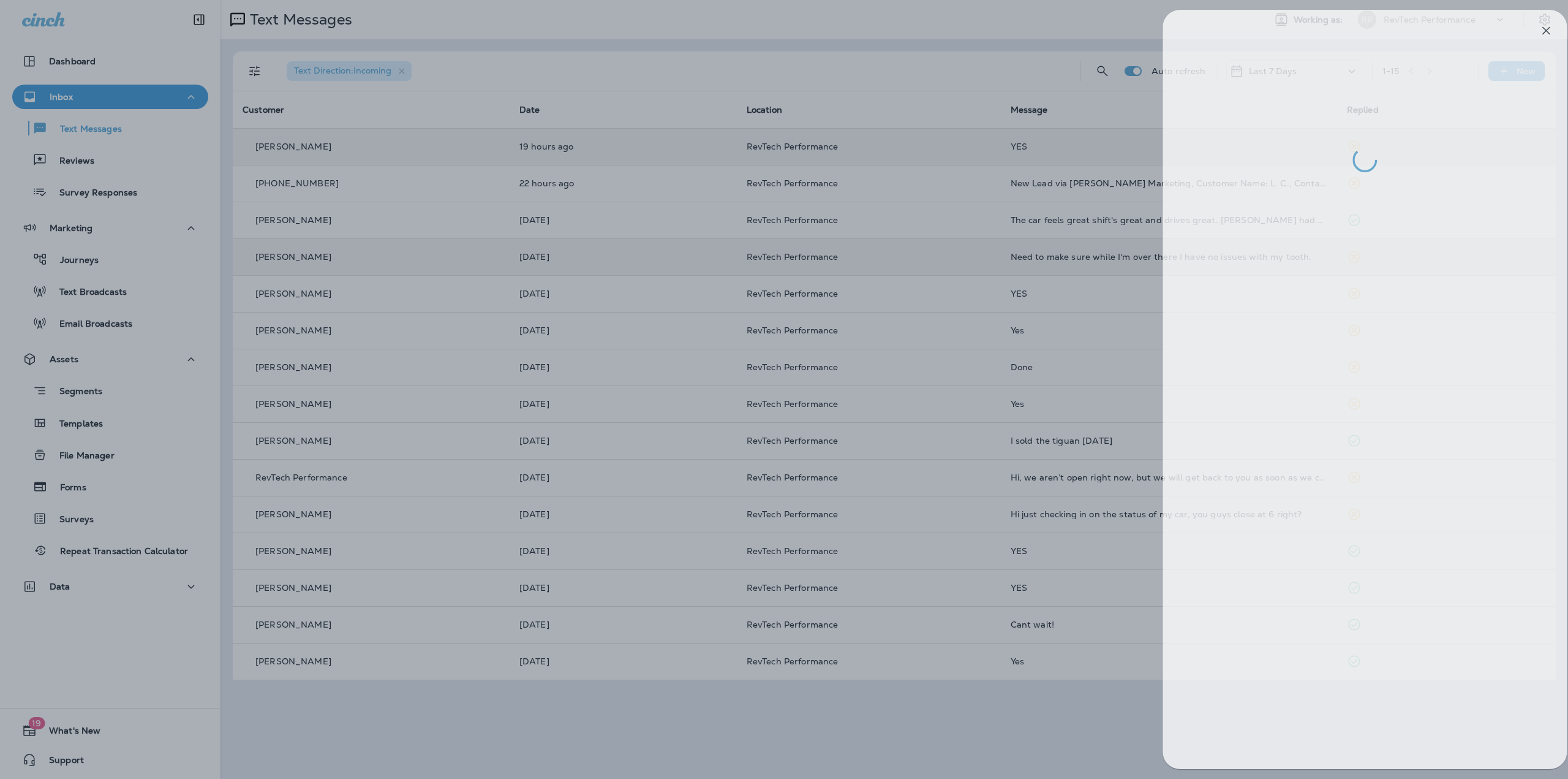
click at [883, 255] on div at bounding box center [798, 390] width 1568 height 779
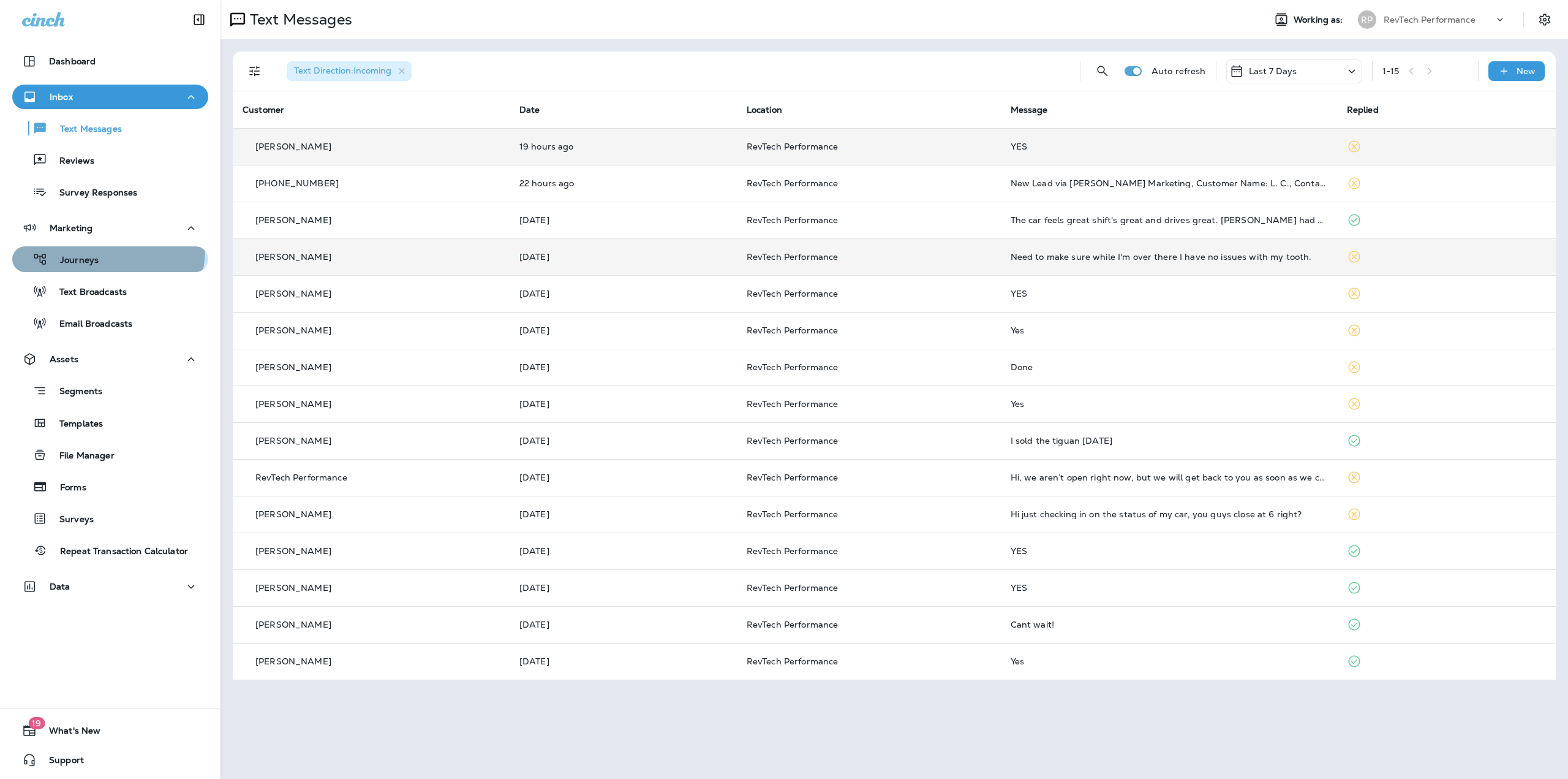
click at [74, 247] on button "Journeys" at bounding box center [110, 259] width 196 height 26
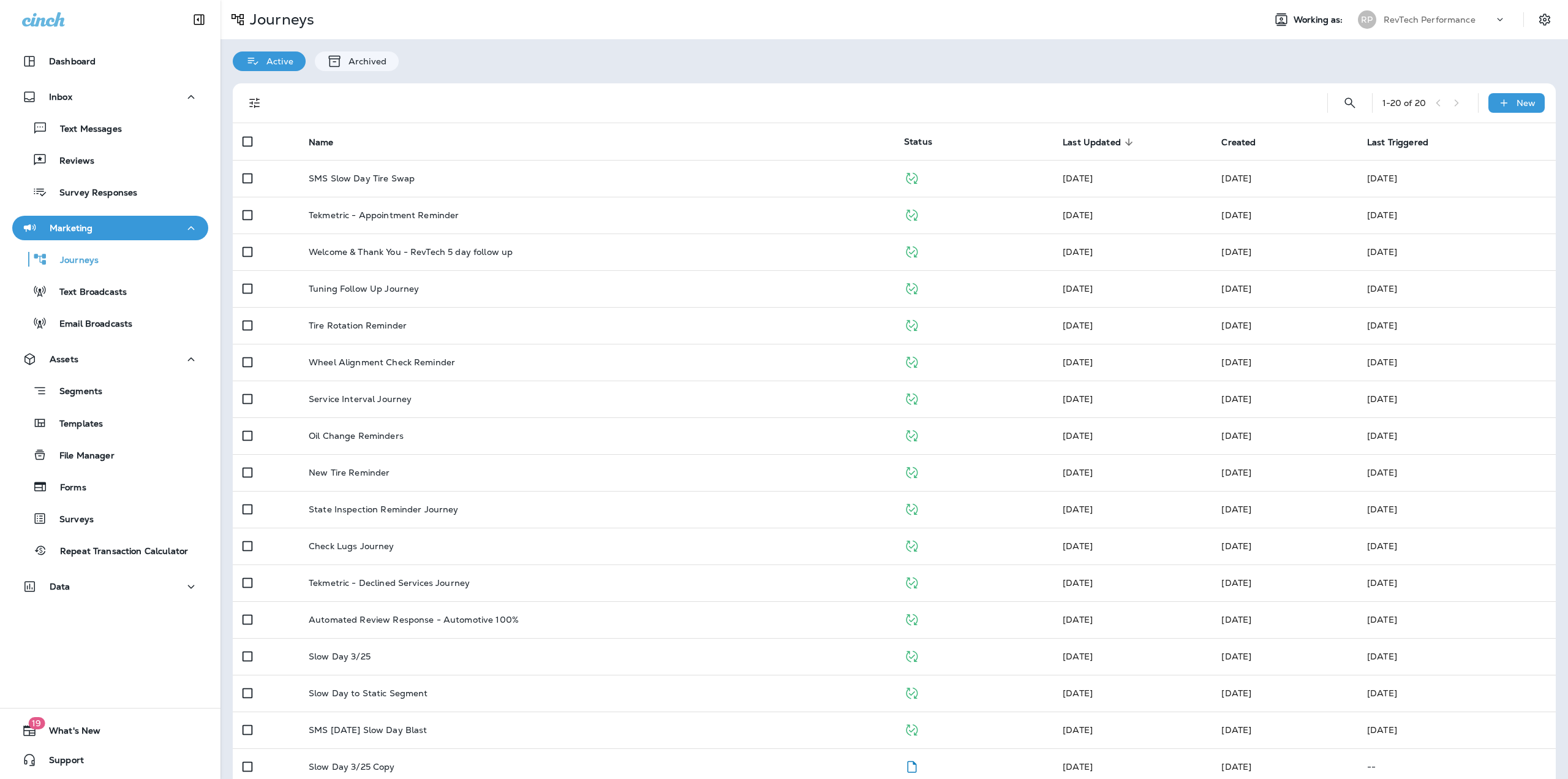
click at [435, 193] on td "SMS Slow Day Tire Swap" at bounding box center [597, 178] width 595 height 37
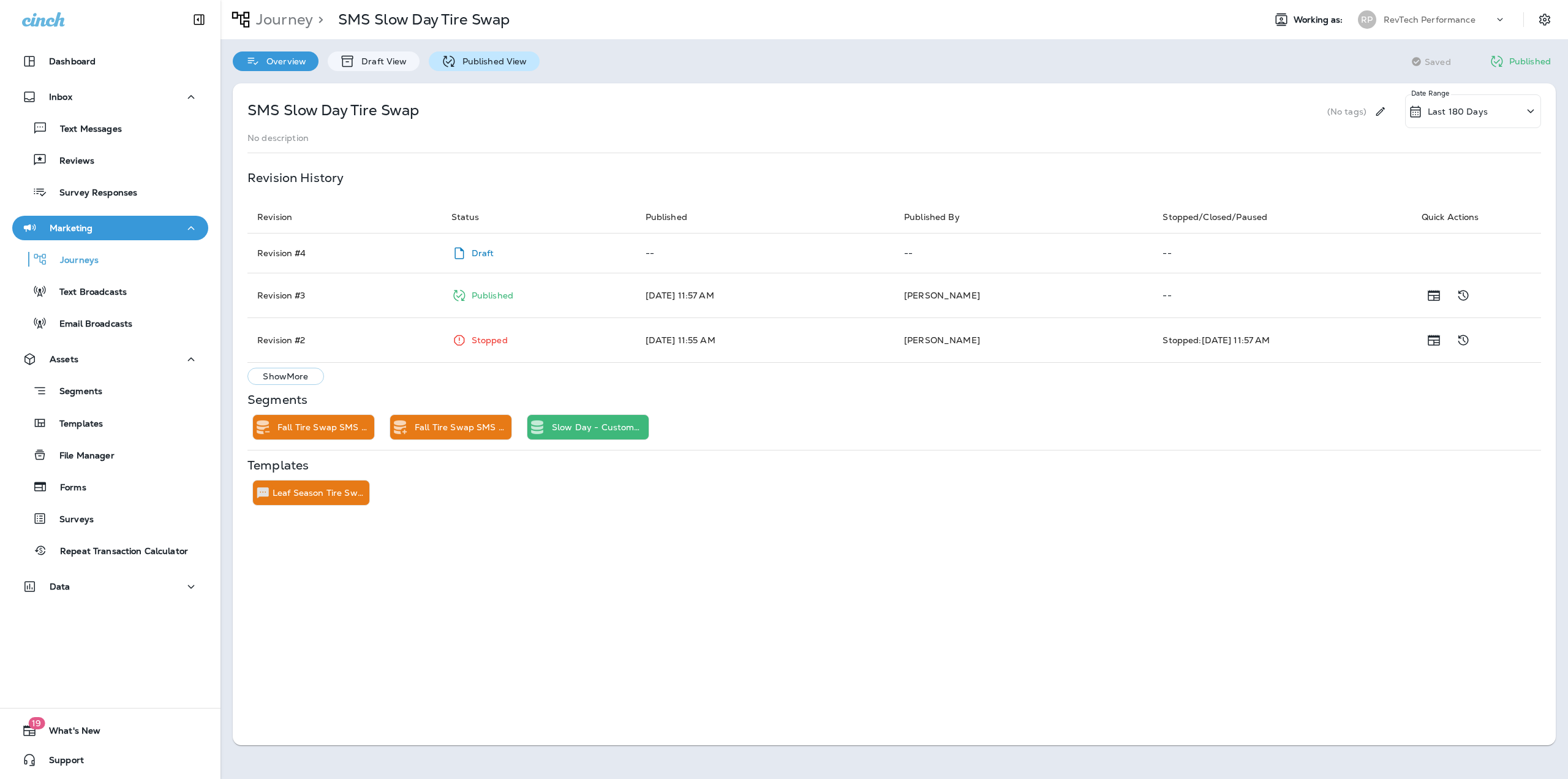
click at [465, 60] on p "Published View" at bounding box center [492, 61] width 71 height 10
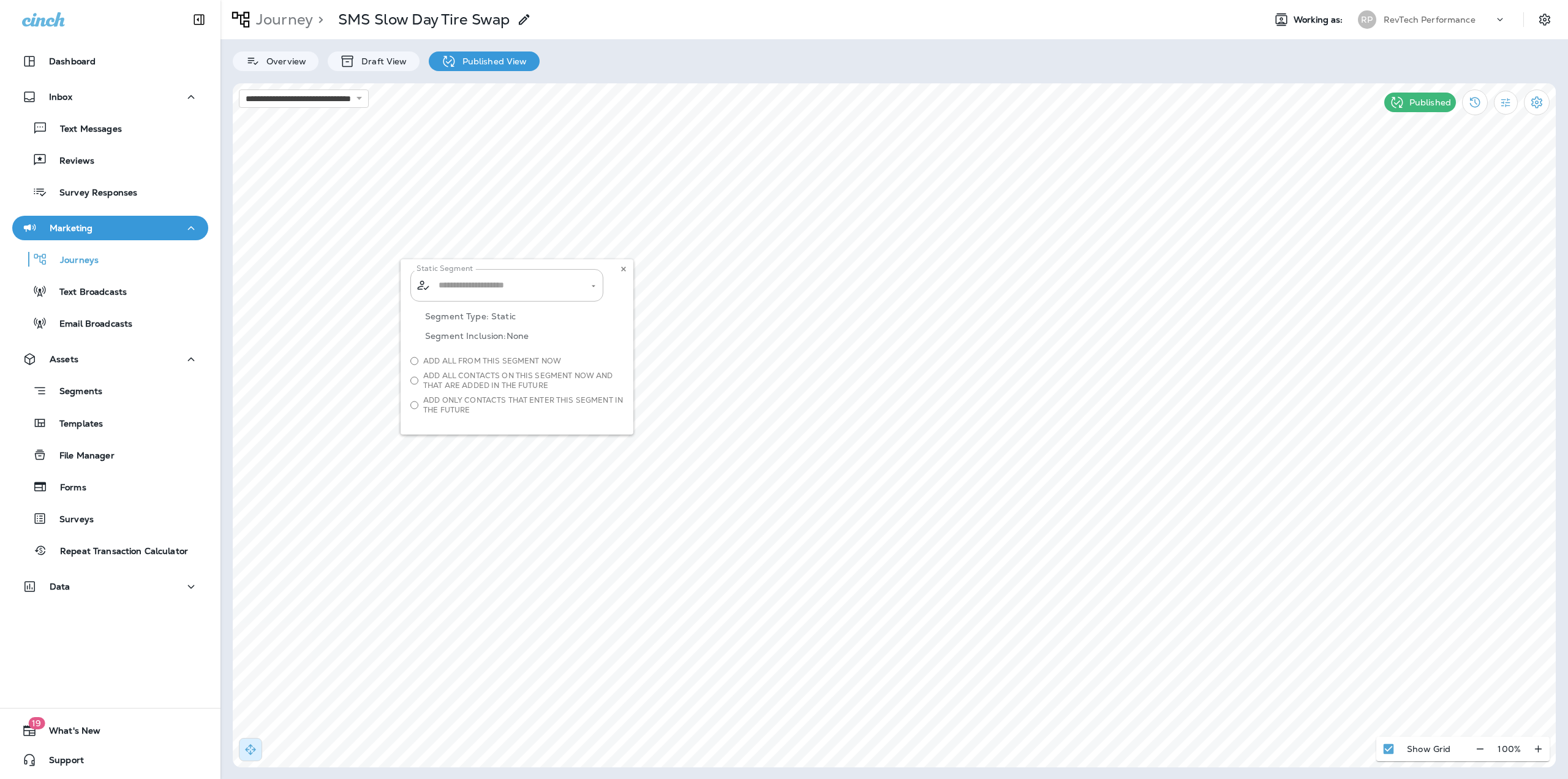
type input "**********"
click at [623, 266] on icon at bounding box center [623, 269] width 8 height 8
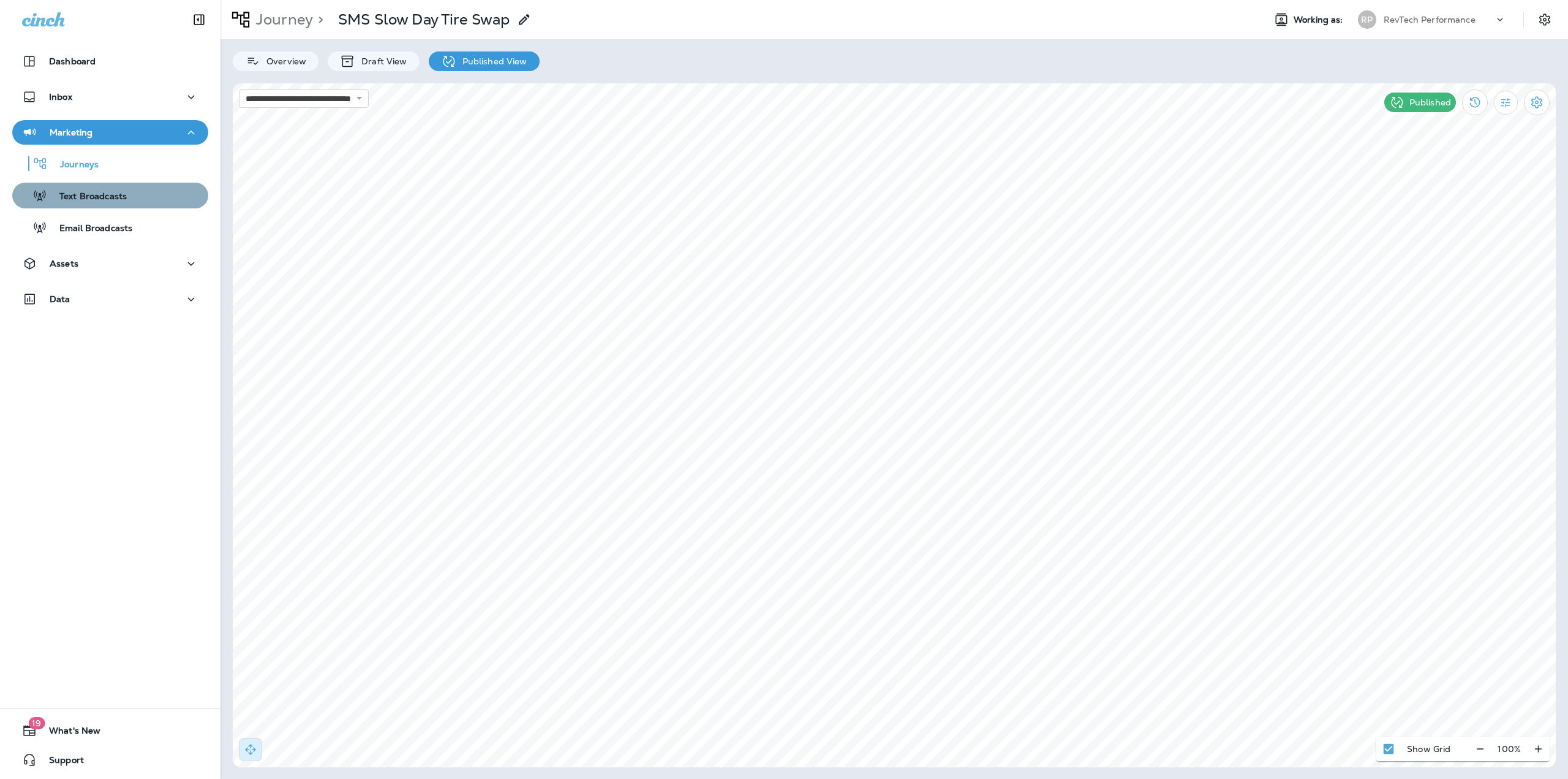
click at [121, 192] on p "Text Broadcasts" at bounding box center [87, 197] width 80 height 12
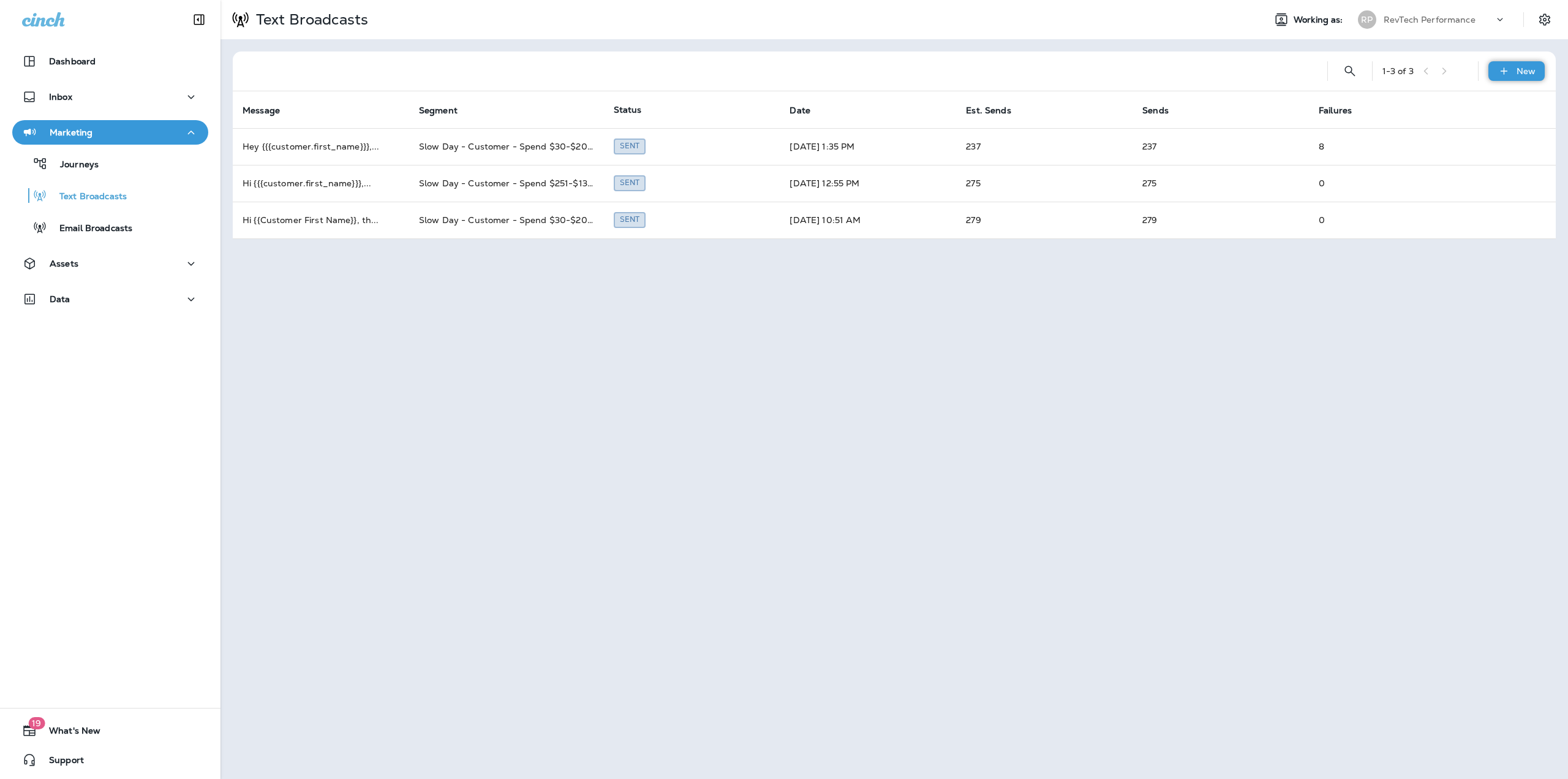
click at [1530, 71] on p "New" at bounding box center [1525, 71] width 19 height 10
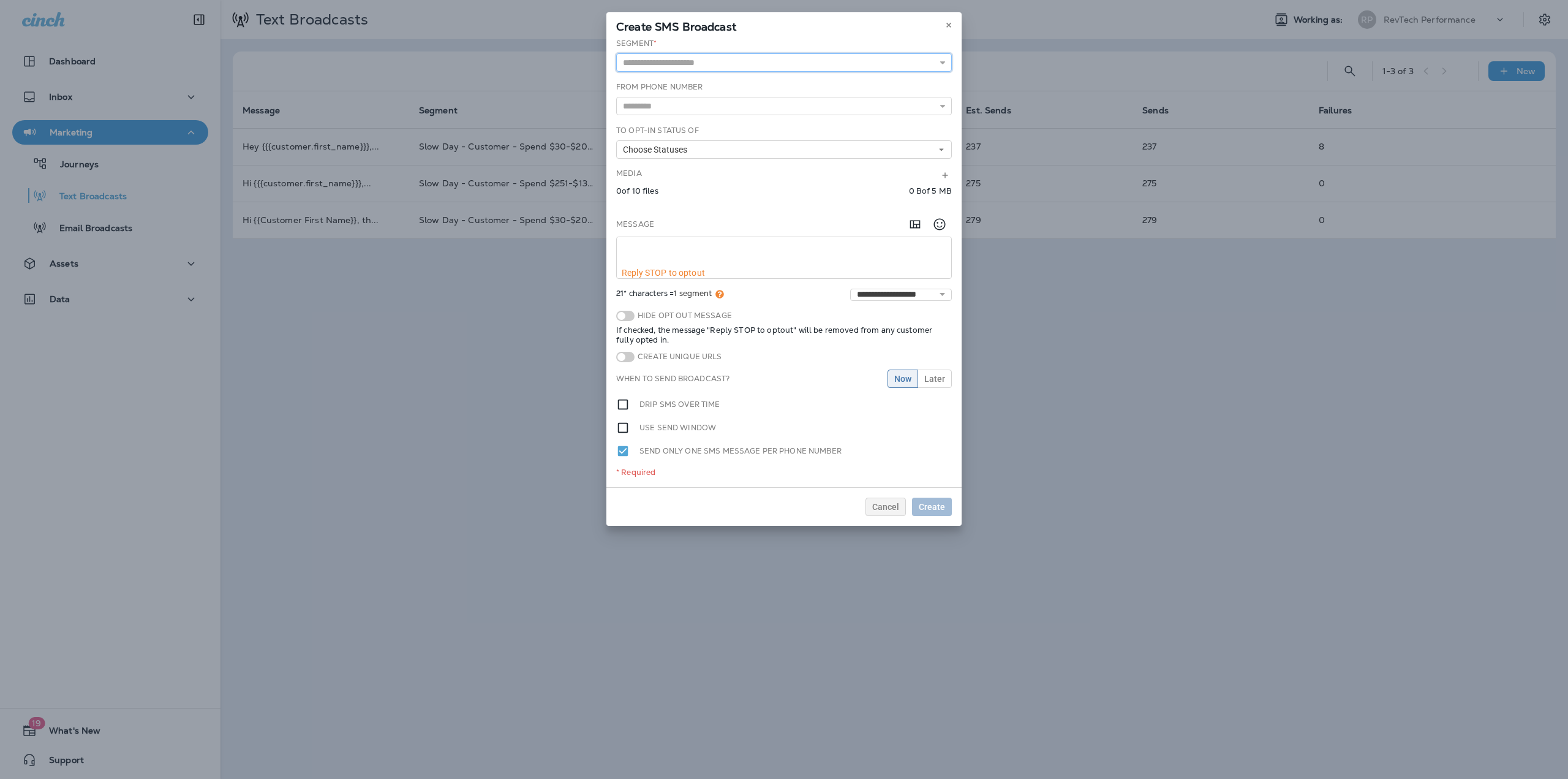
click at [691, 60] on input "text" at bounding box center [784, 63] width 336 height 19
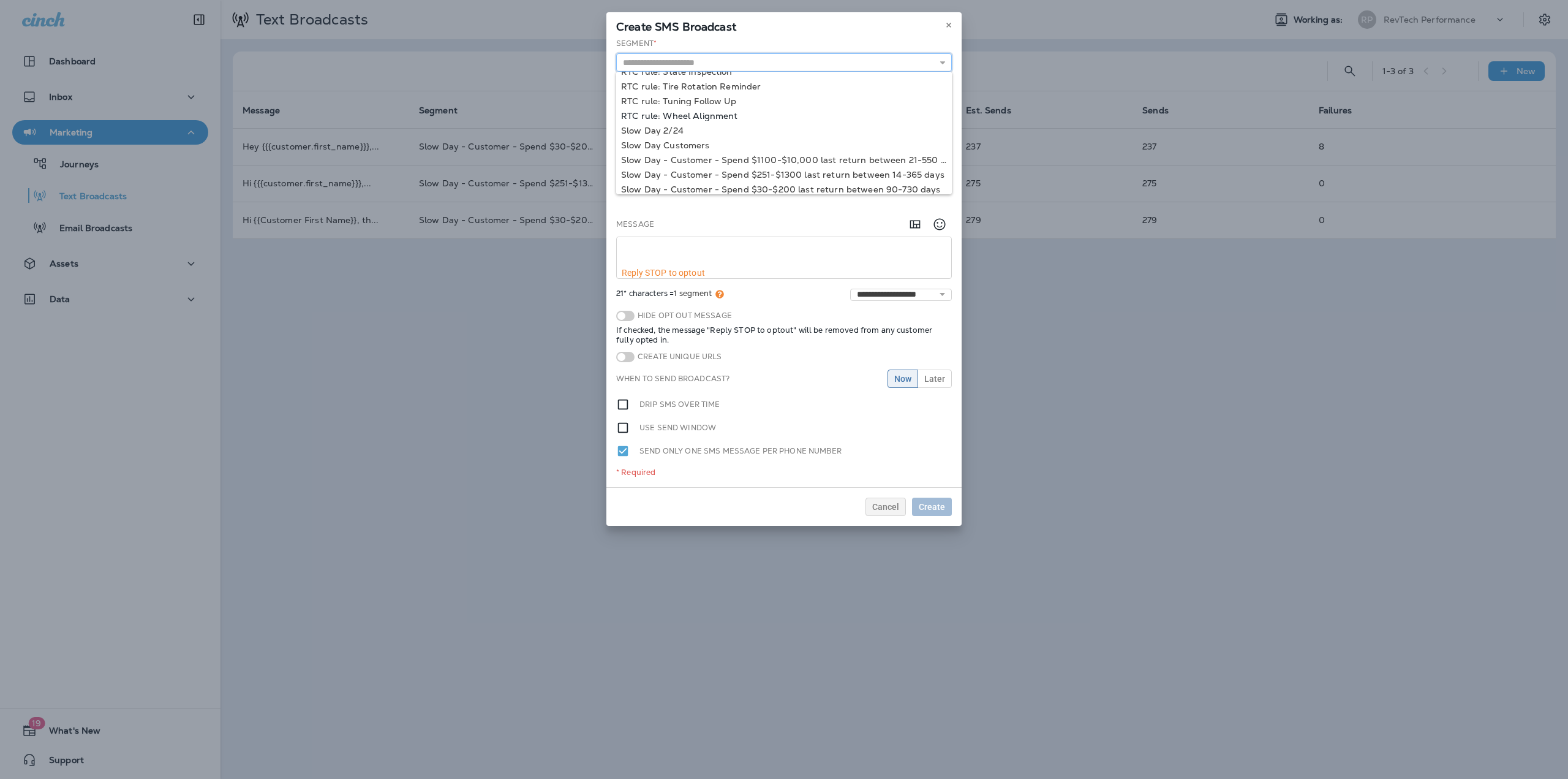
scroll to position [251, 0]
type input "**********"
click at [772, 165] on div "**********" at bounding box center [784, 263] width 355 height 449
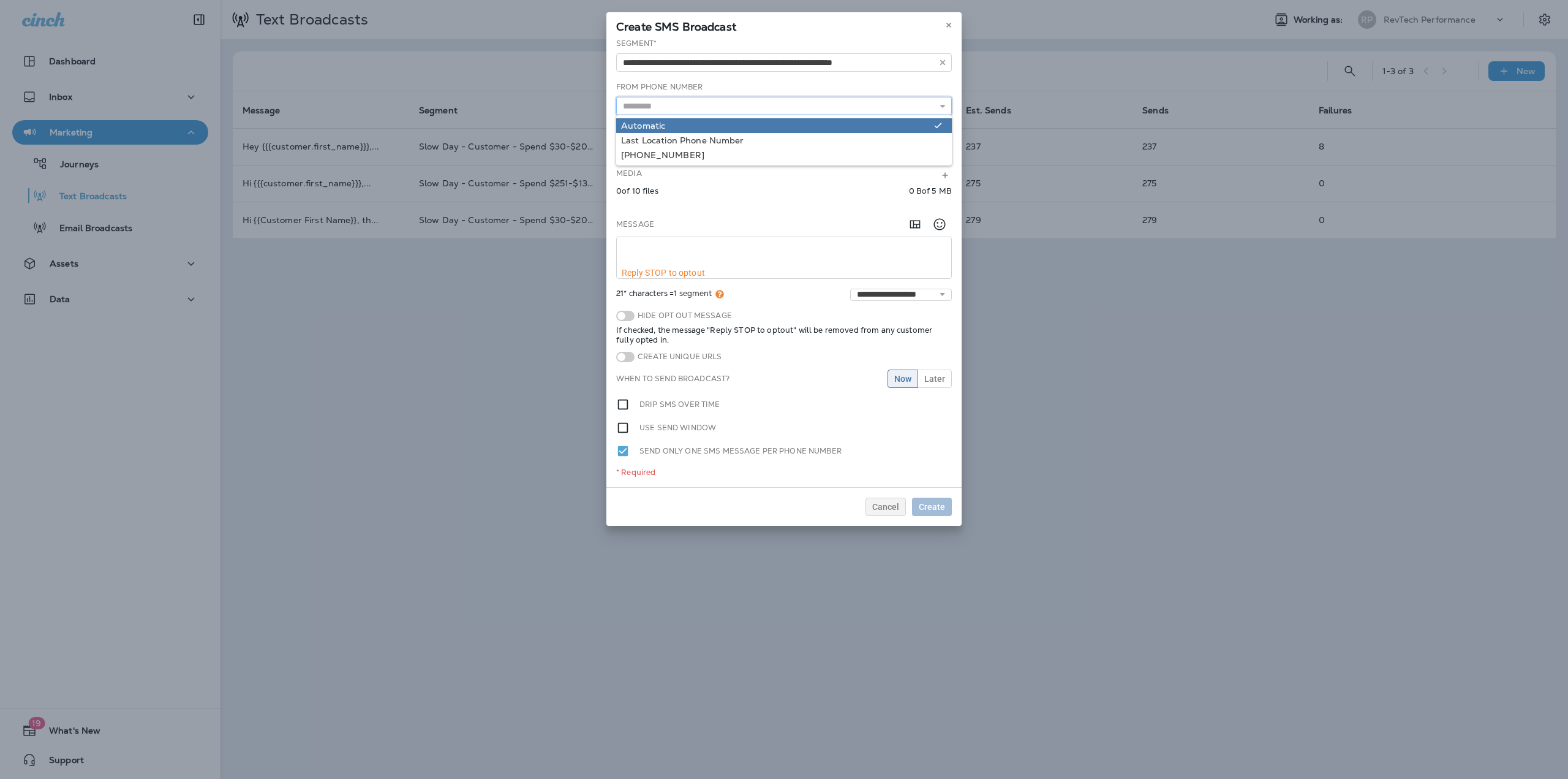
click at [706, 111] on input "text" at bounding box center [784, 106] width 336 height 19
type input "*********"
click at [681, 128] on div "**********" at bounding box center [784, 263] width 355 height 449
click at [669, 139] on div "To Opt-In Status of Choose Statuses Opt In Pending Suppressed Unknown" at bounding box center [784, 142] width 336 height 34
click at [667, 150] on span "Choose Statuses" at bounding box center [657, 150] width 69 height 10
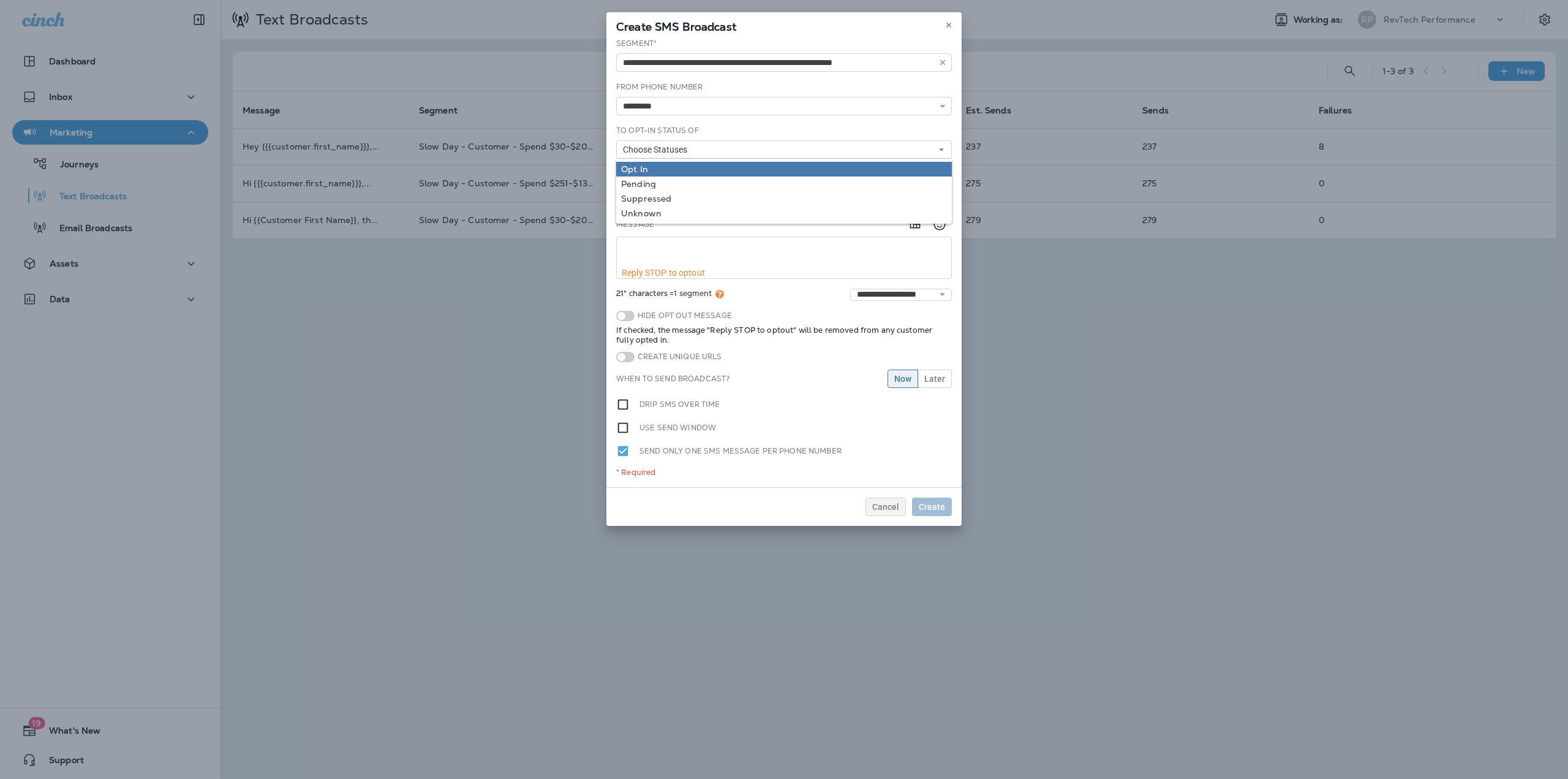
click at [658, 165] on div "Opt In" at bounding box center [783, 169] width 326 height 10
click at [658, 180] on div "Pending" at bounding box center [783, 184] width 326 height 10
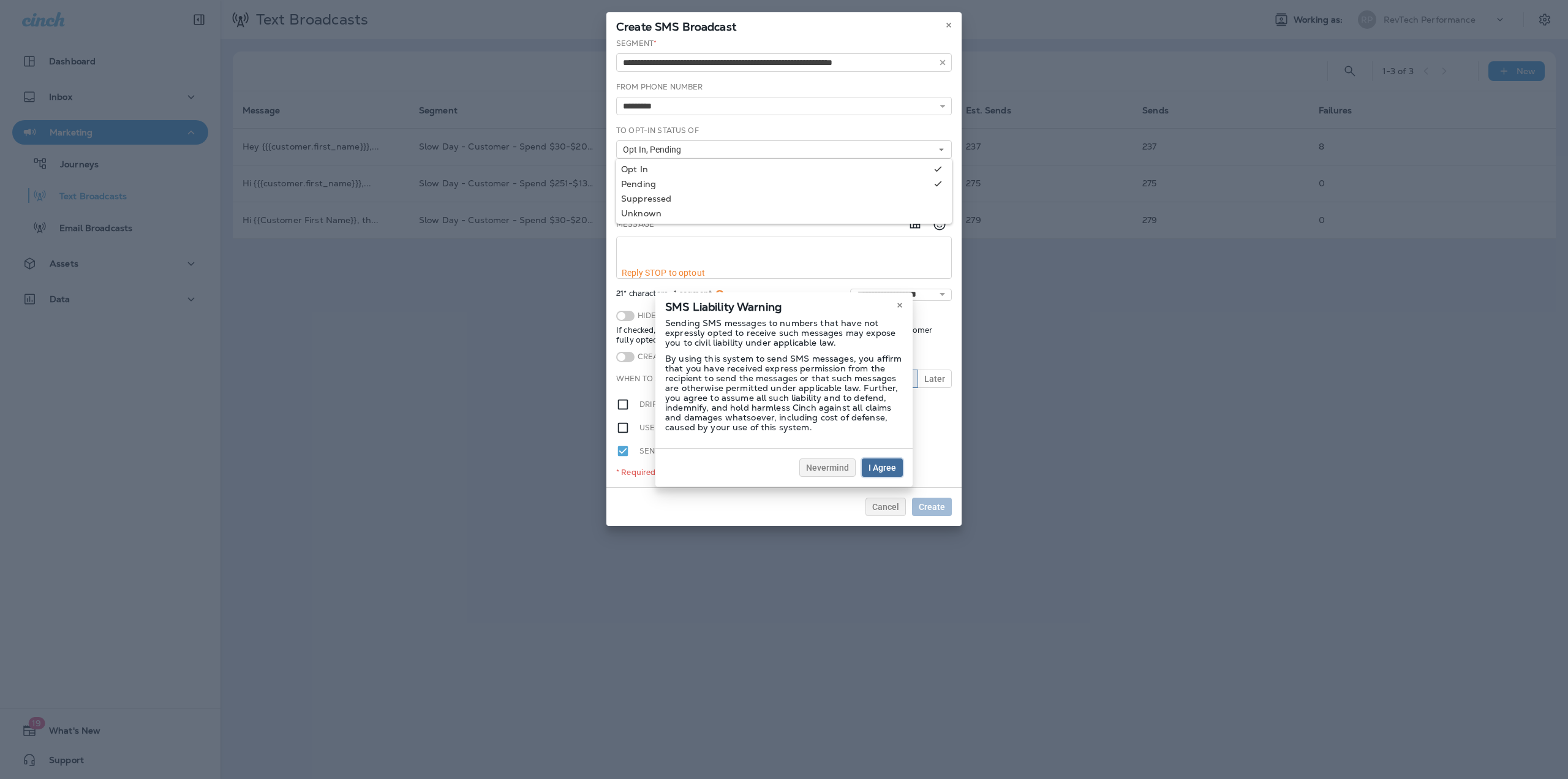
click at [868, 463] on span "I Agree" at bounding box center [882, 468] width 27 height 9
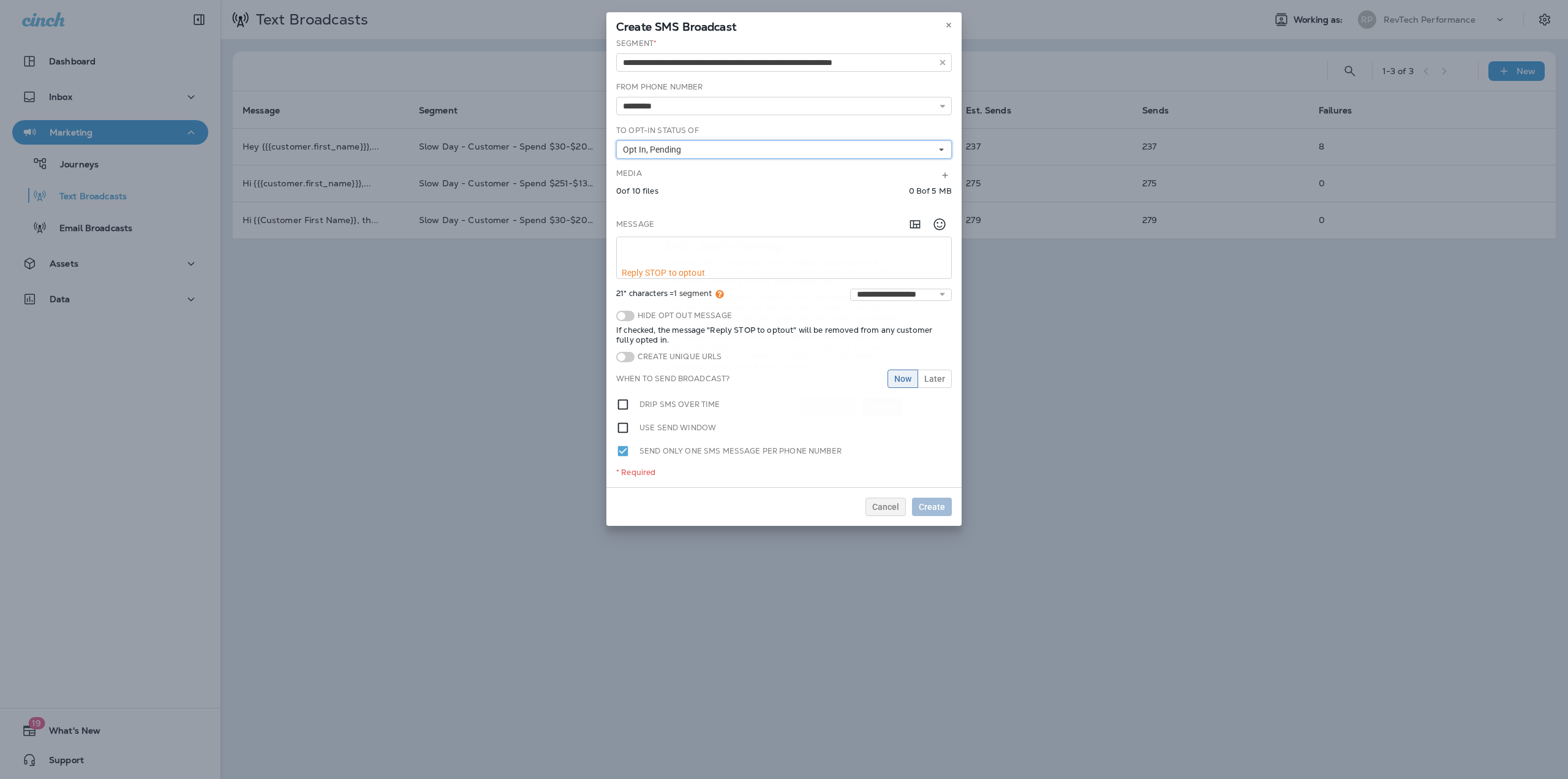
click at [660, 145] on span "Opt In, Pending" at bounding box center [655, 150] width 63 height 10
click at [656, 196] on div "Suppressed" at bounding box center [783, 199] width 326 height 10
click at [656, 216] on div "Unknown" at bounding box center [783, 213] width 326 height 10
click at [769, 245] on textarea at bounding box center [783, 253] width 334 height 31
click at [911, 218] on icon "Add in a premade template" at bounding box center [914, 224] width 14 height 14
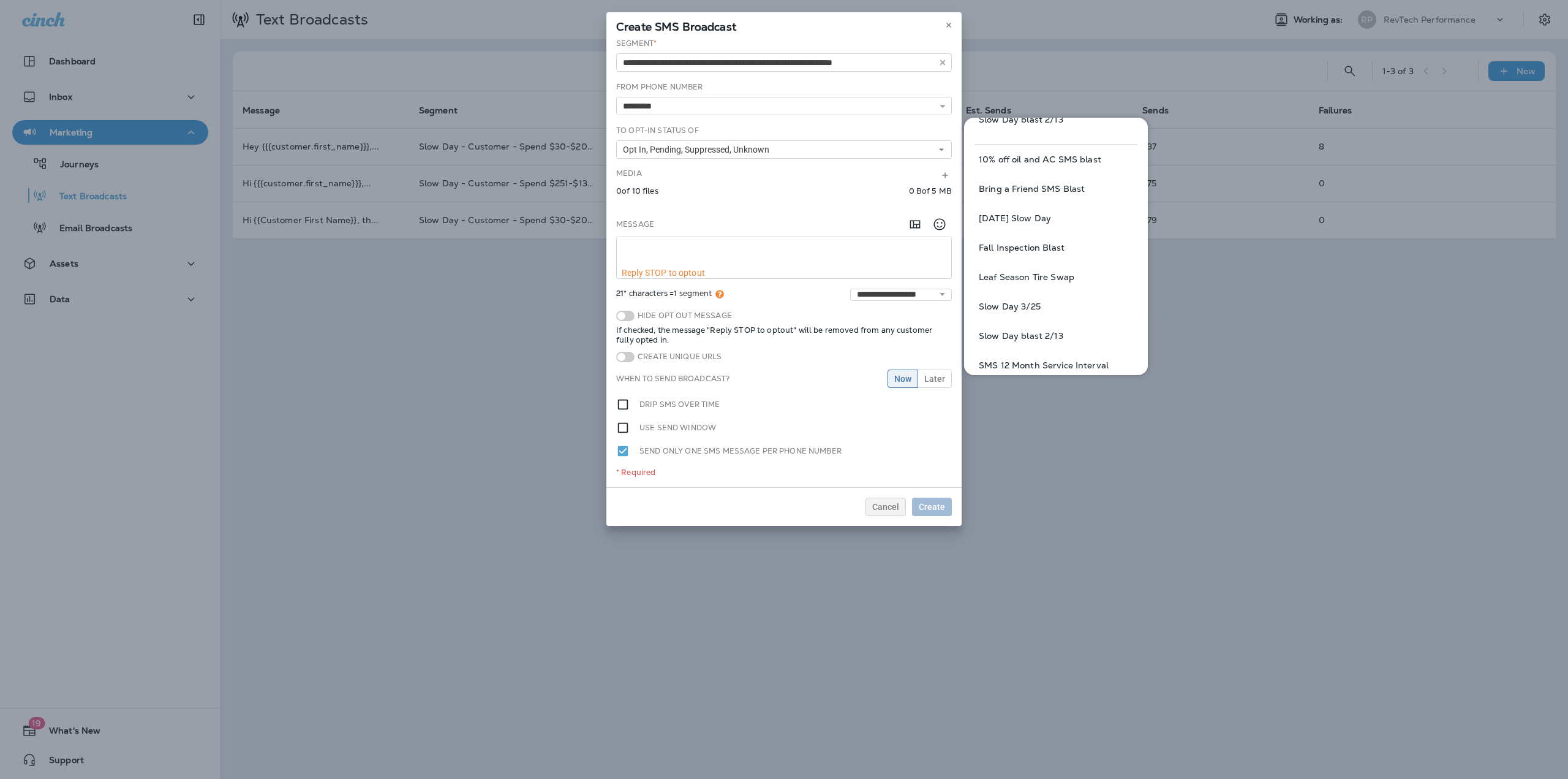
scroll to position [122, 0]
click at [1046, 270] on button "Leaf Season Tire Swap" at bounding box center [1055, 270] width 164 height 30
type textarea "**********"
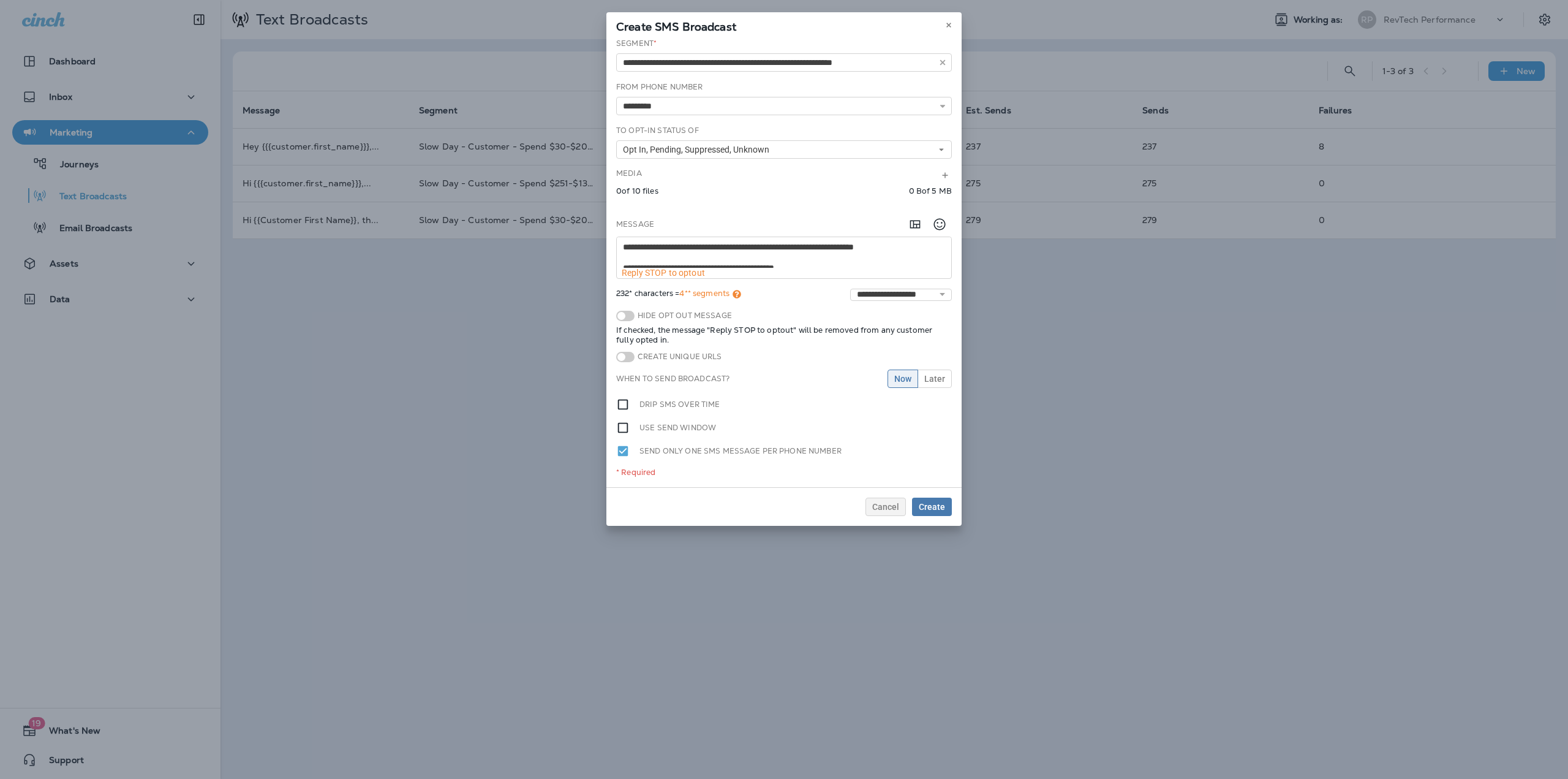
click at [624, 316] on span at bounding box center [626, 316] width 19 height 10
click at [935, 509] on span "Create" at bounding box center [931, 507] width 26 height 9
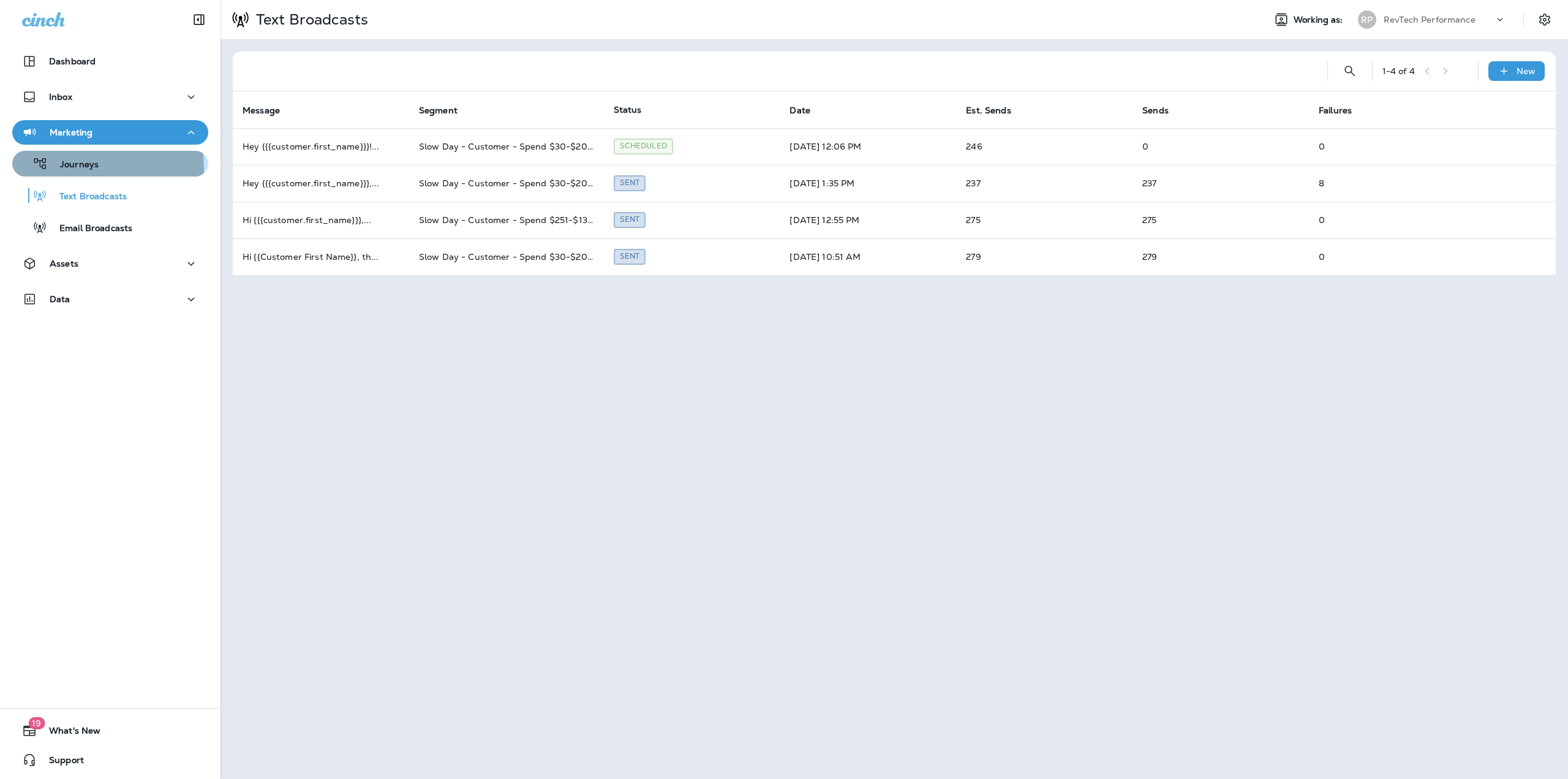
click at [68, 168] on p "Journeys" at bounding box center [73, 165] width 51 height 12
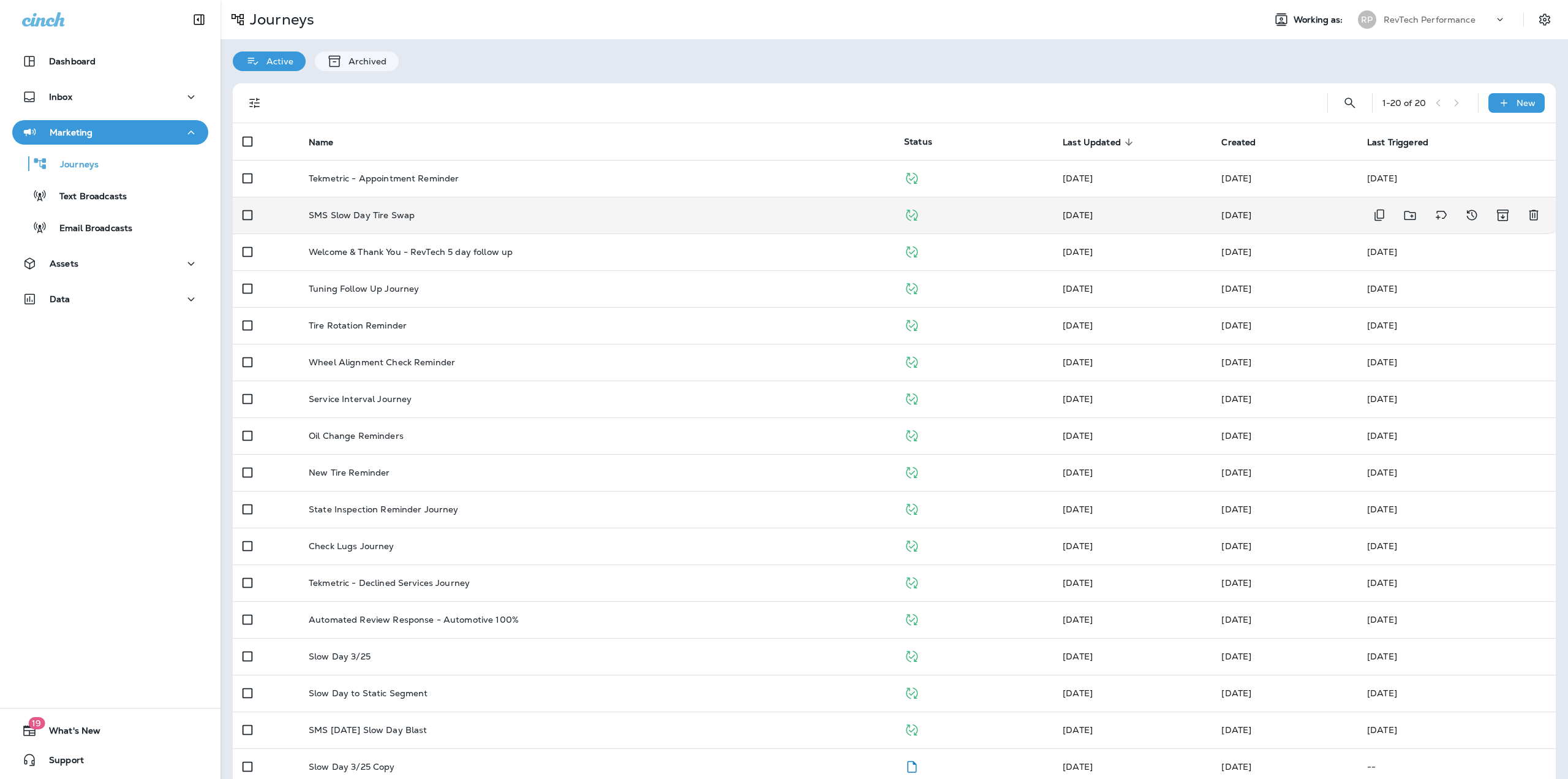
click at [433, 218] on div "SMS Slow Day Tire Swap" at bounding box center [596, 215] width 576 height 10
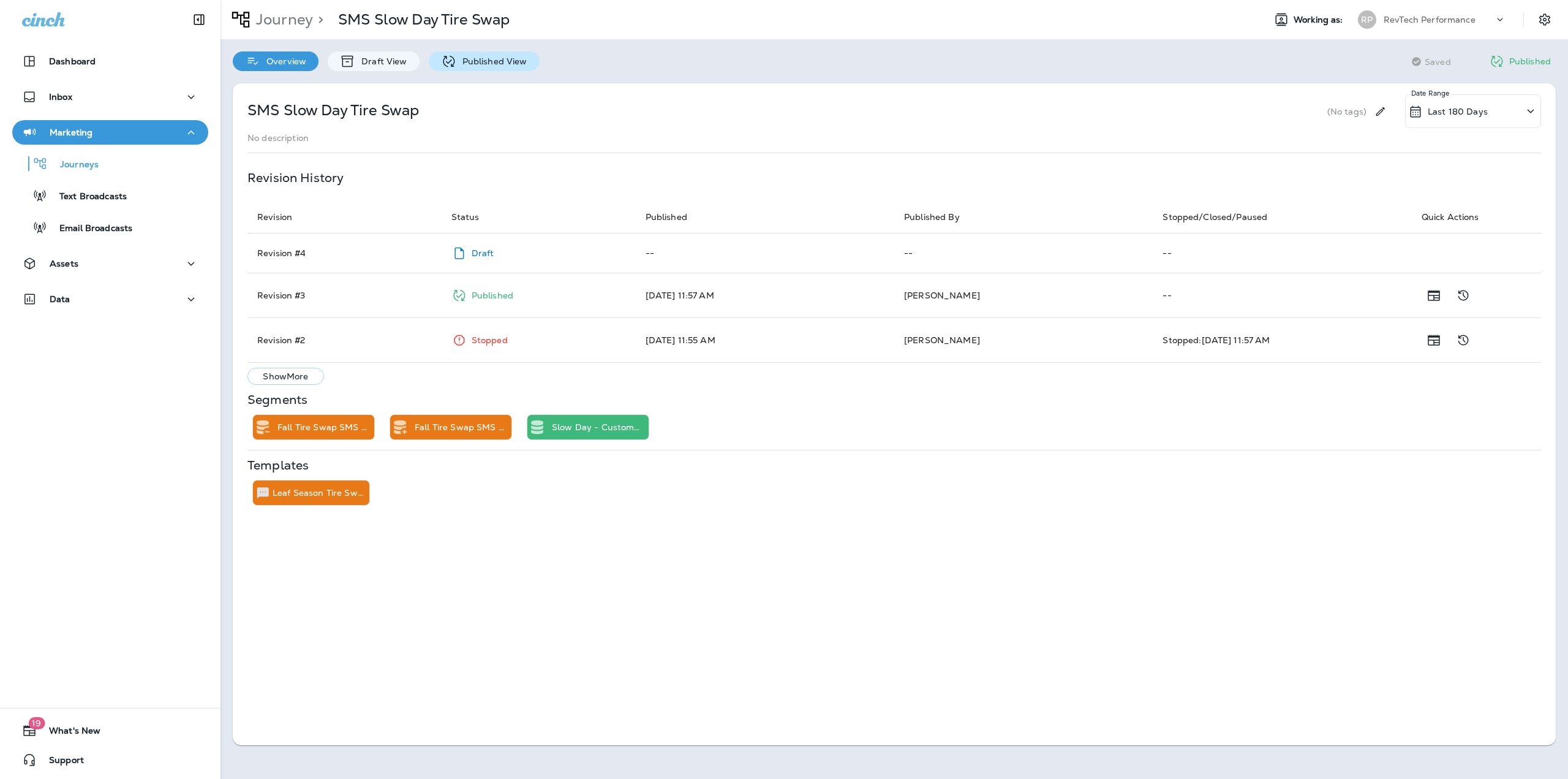
click at [461, 61] on p "Published View" at bounding box center [492, 61] width 71 height 10
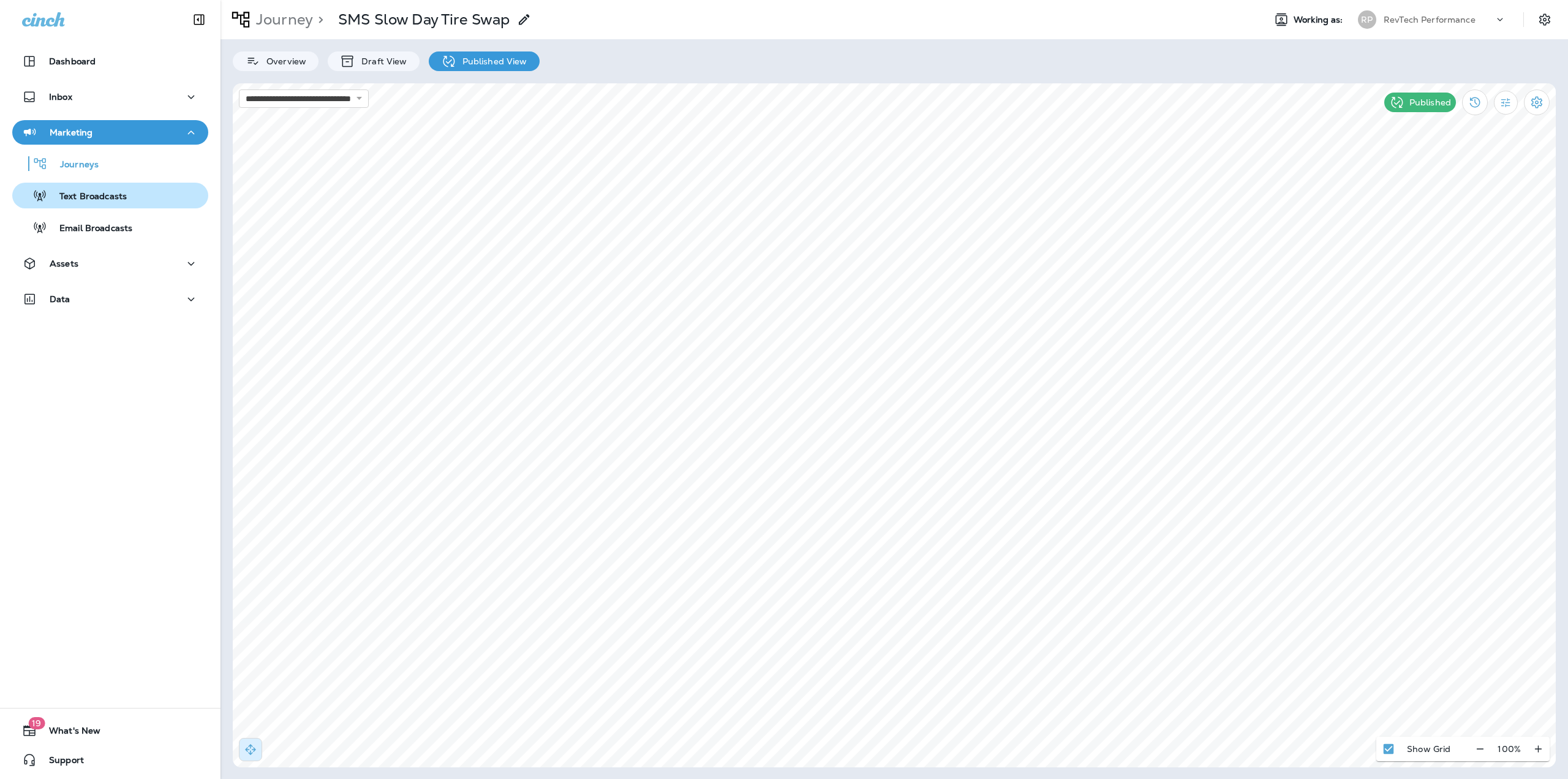
click at [102, 195] on p "Text Broadcasts" at bounding box center [87, 197] width 80 height 12
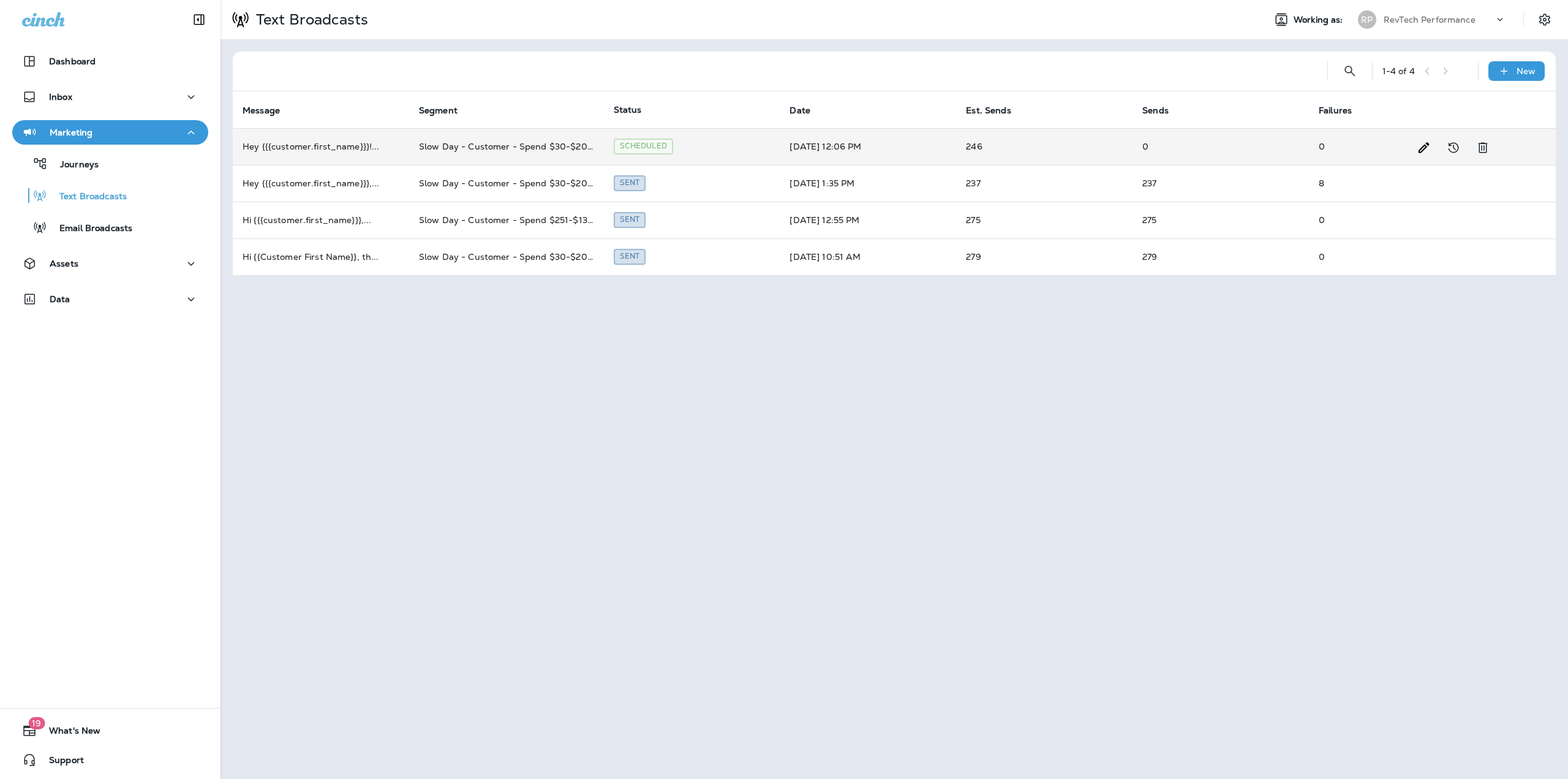
click at [456, 148] on td "Slow Day - Customer - Spend $30-$200 last return between 90-730 days" at bounding box center [506, 146] width 195 height 37
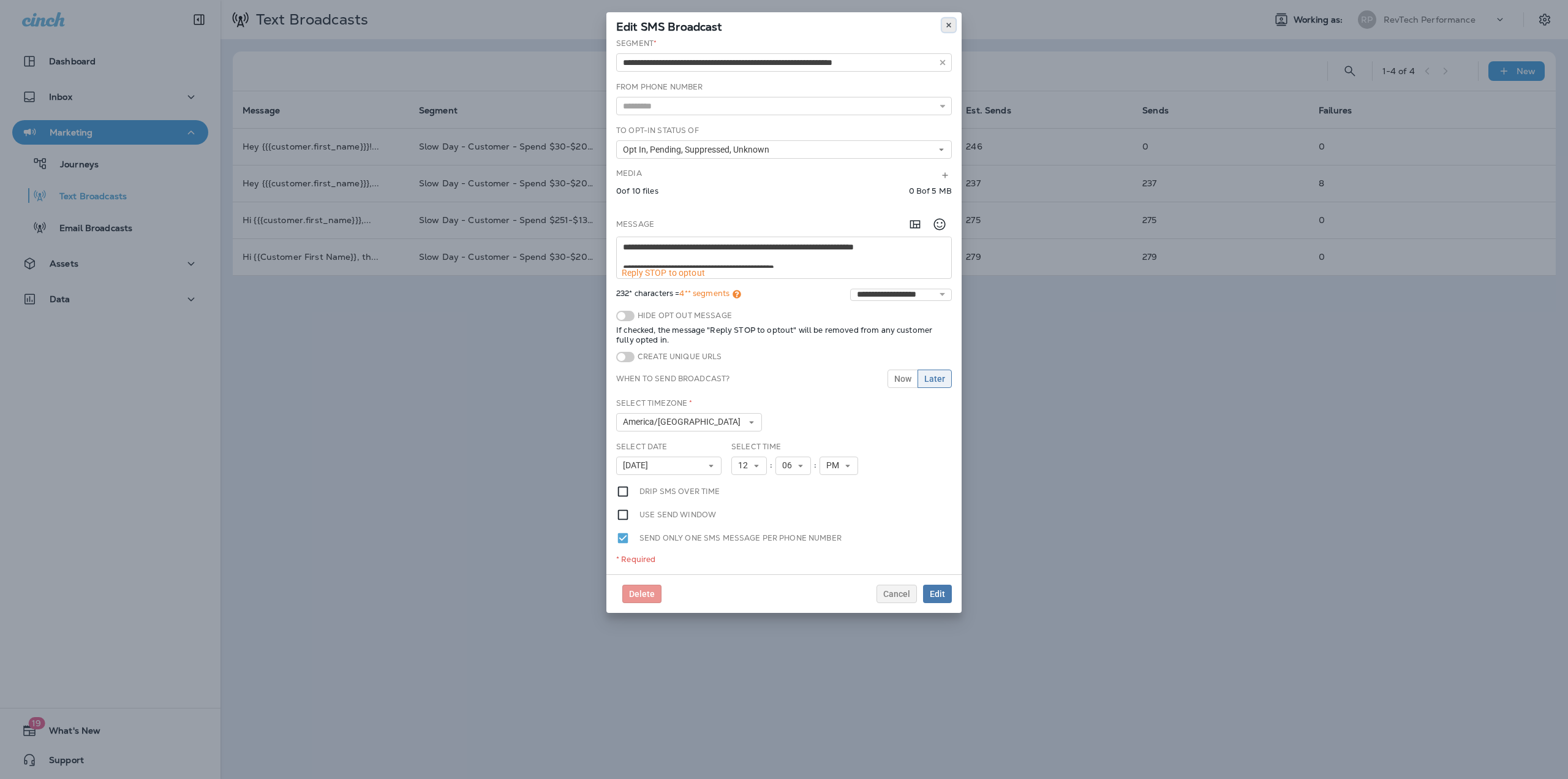
click at [950, 25] on use at bounding box center [948, 26] width 4 height 5
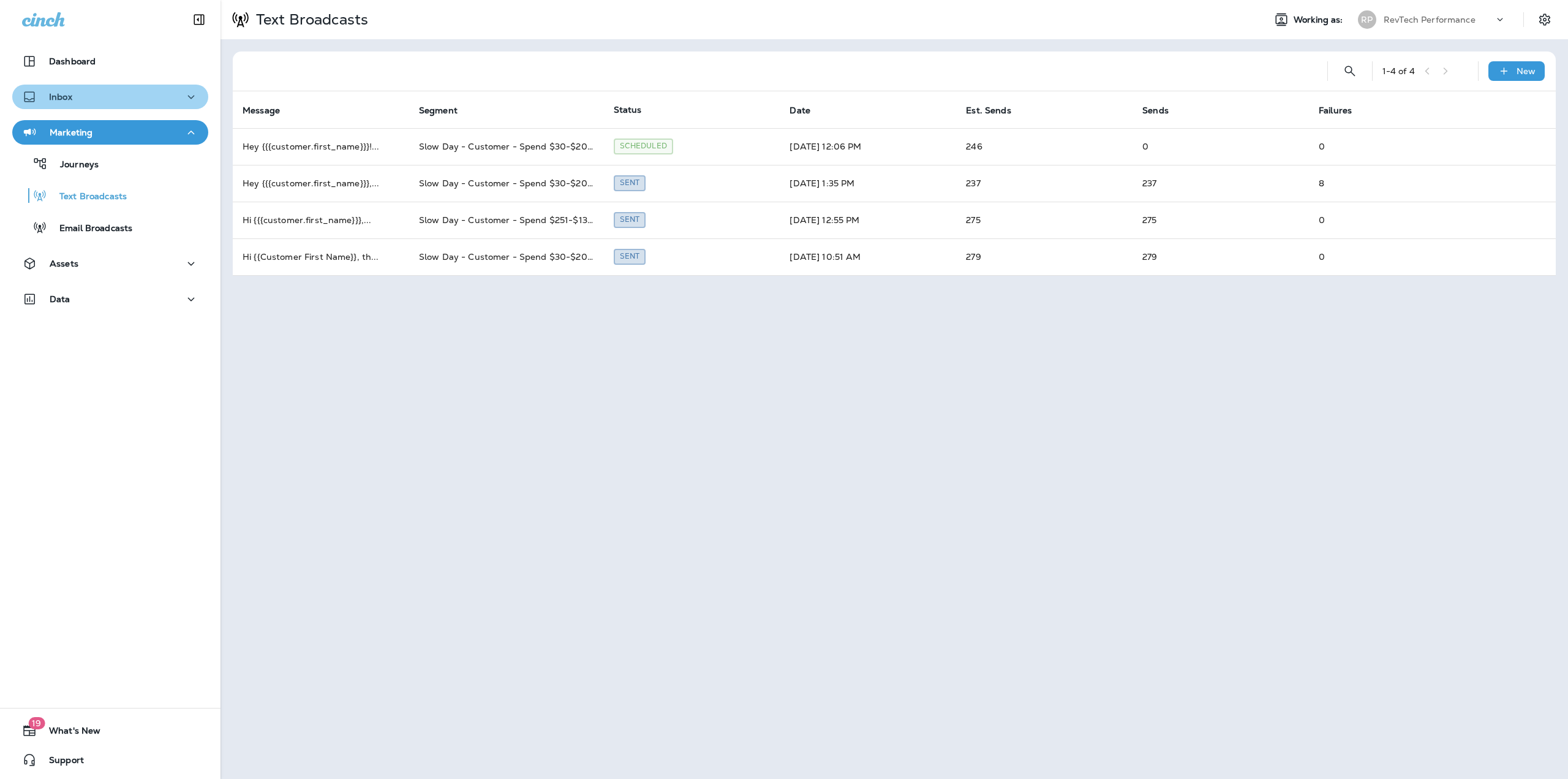
click at [119, 105] on button "Inbox" at bounding box center [110, 96] width 196 height 25
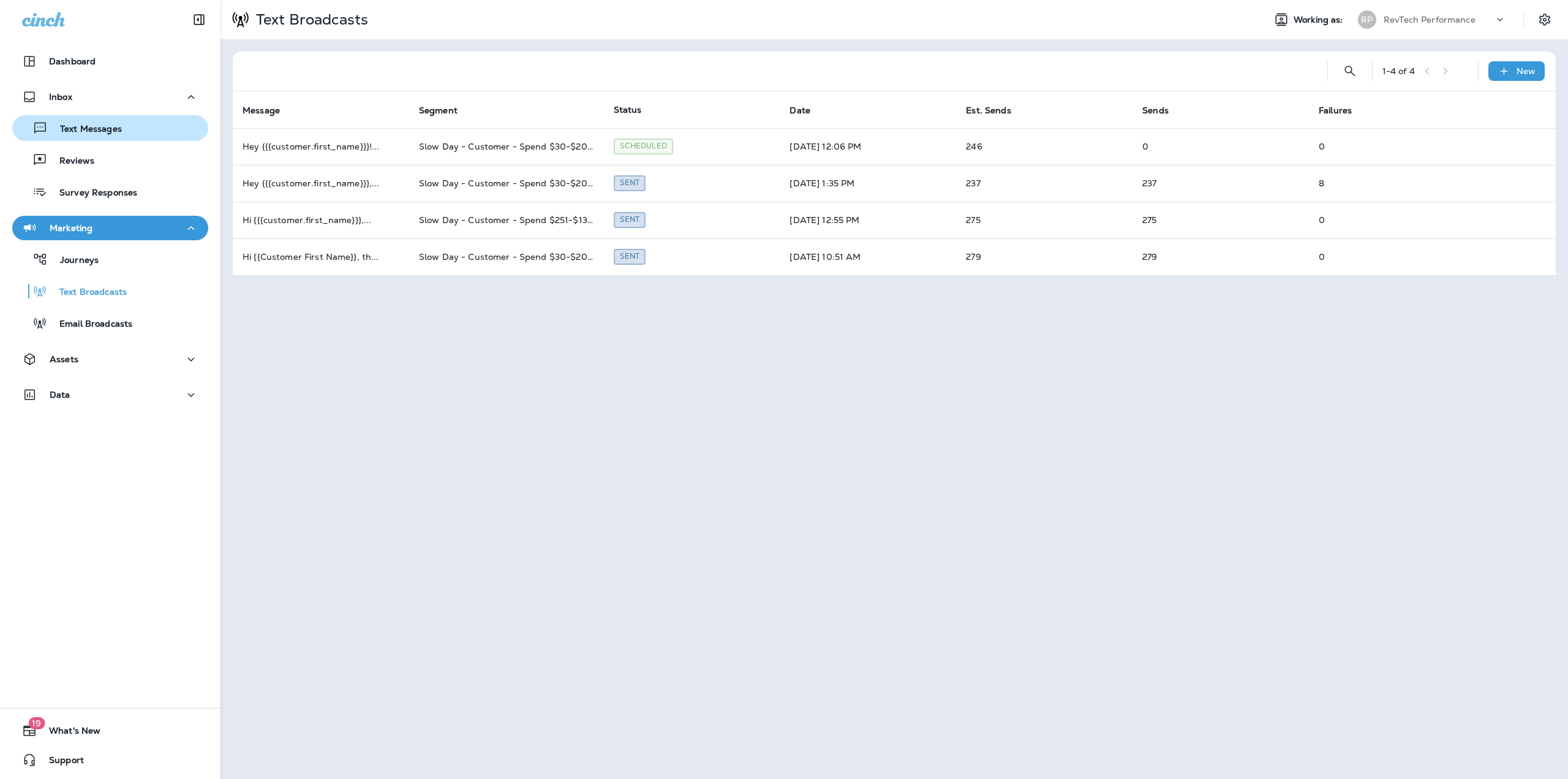
click at [87, 124] on p "Text Messages" at bounding box center [84, 130] width 74 height 12
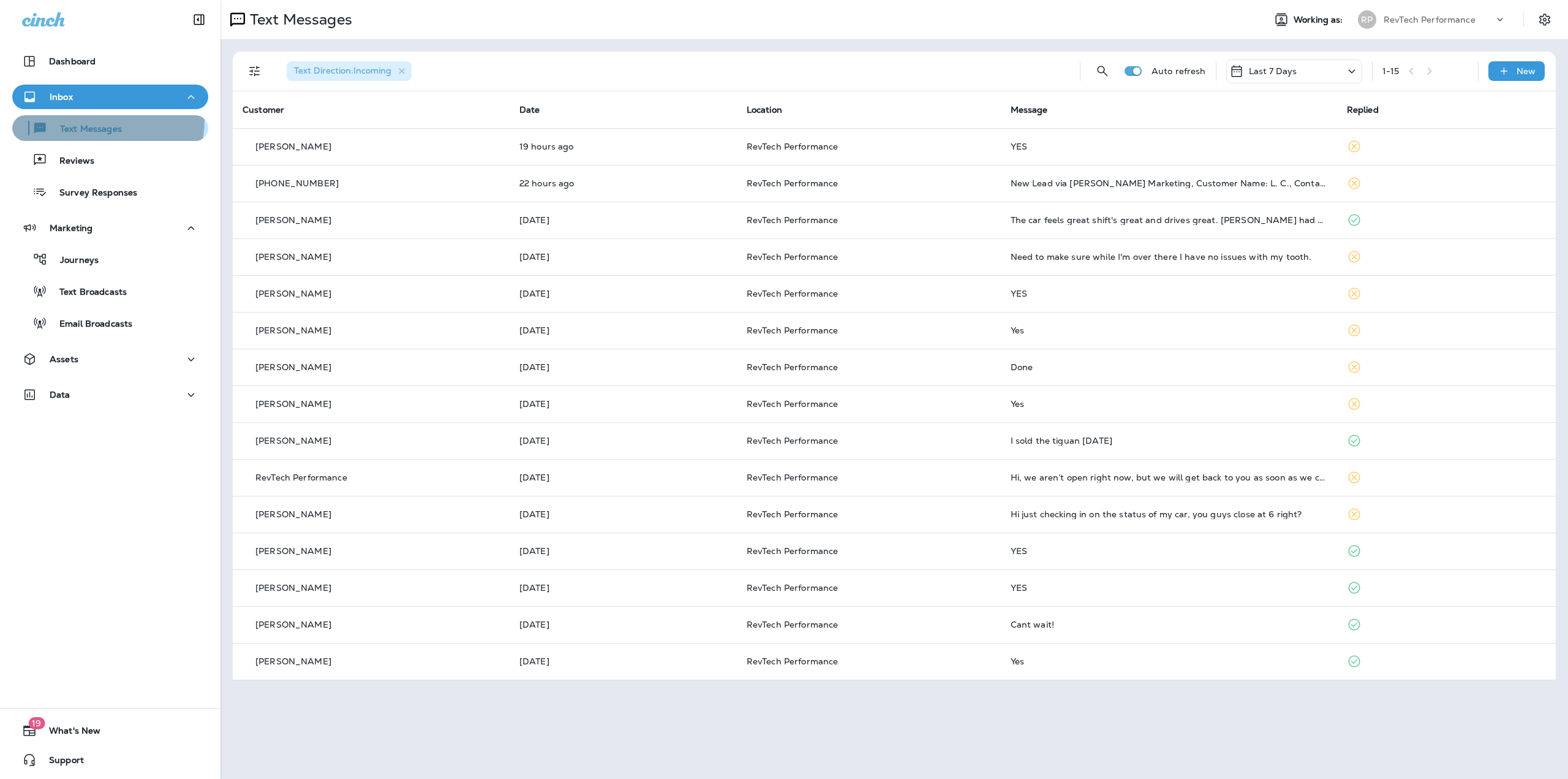
click at [76, 119] on div "Text Messages" at bounding box center [69, 128] width 105 height 19
click at [77, 251] on div "Journeys" at bounding box center [58, 259] width 82 height 19
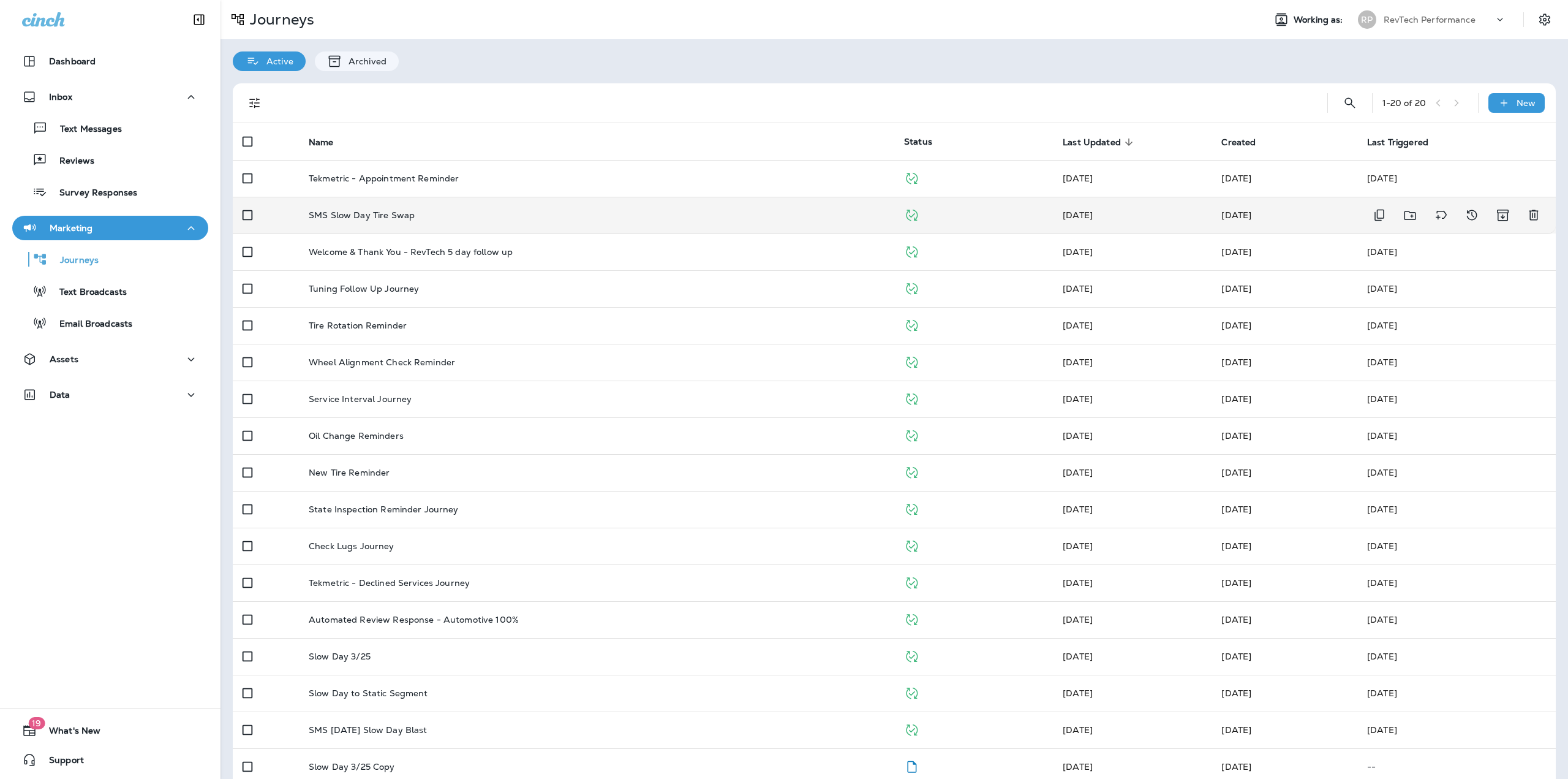
click at [327, 214] on p "SMS Slow Day Tire Swap" at bounding box center [361, 215] width 106 height 10
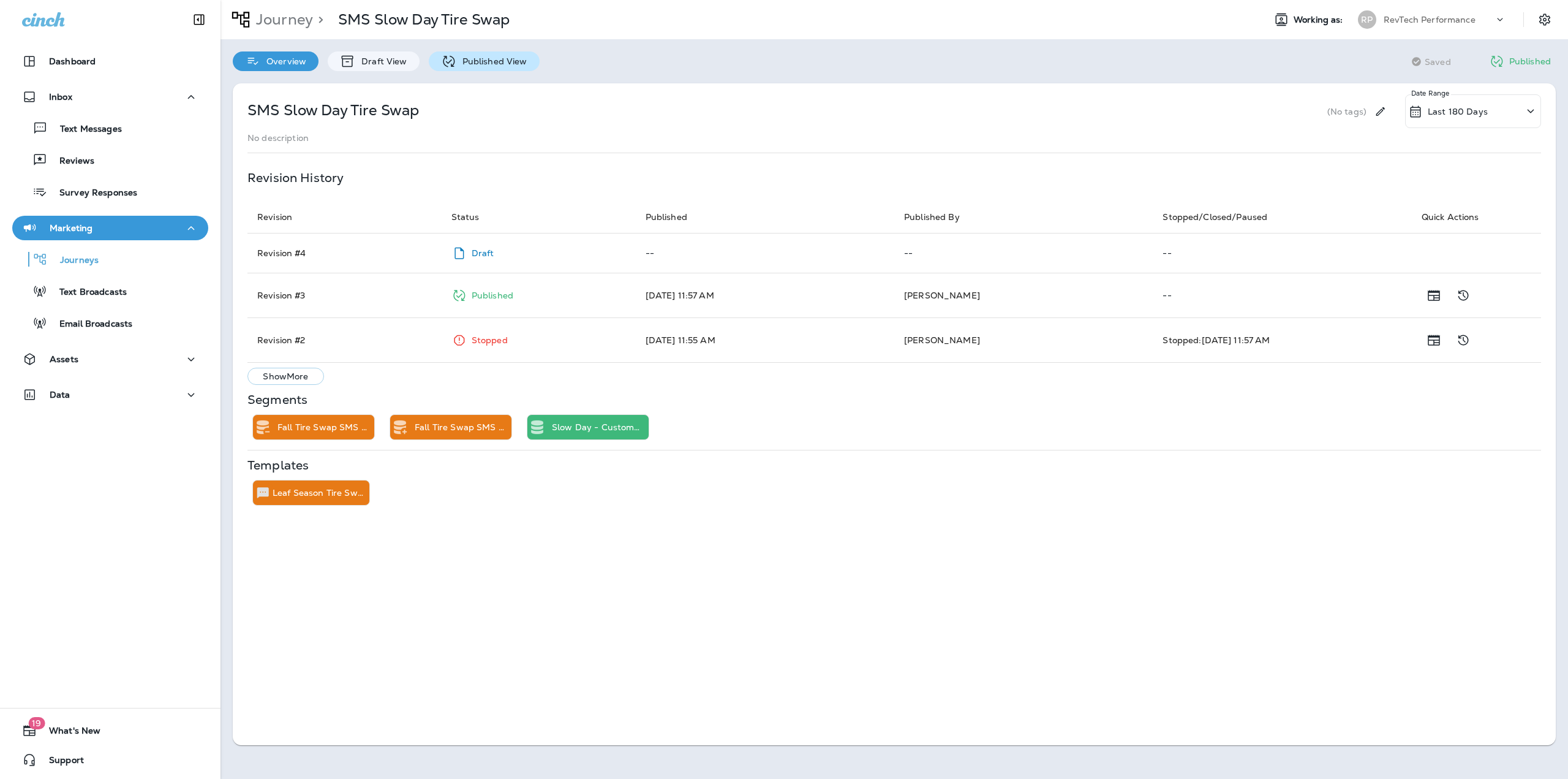
click at [474, 60] on p "Published View" at bounding box center [492, 61] width 71 height 10
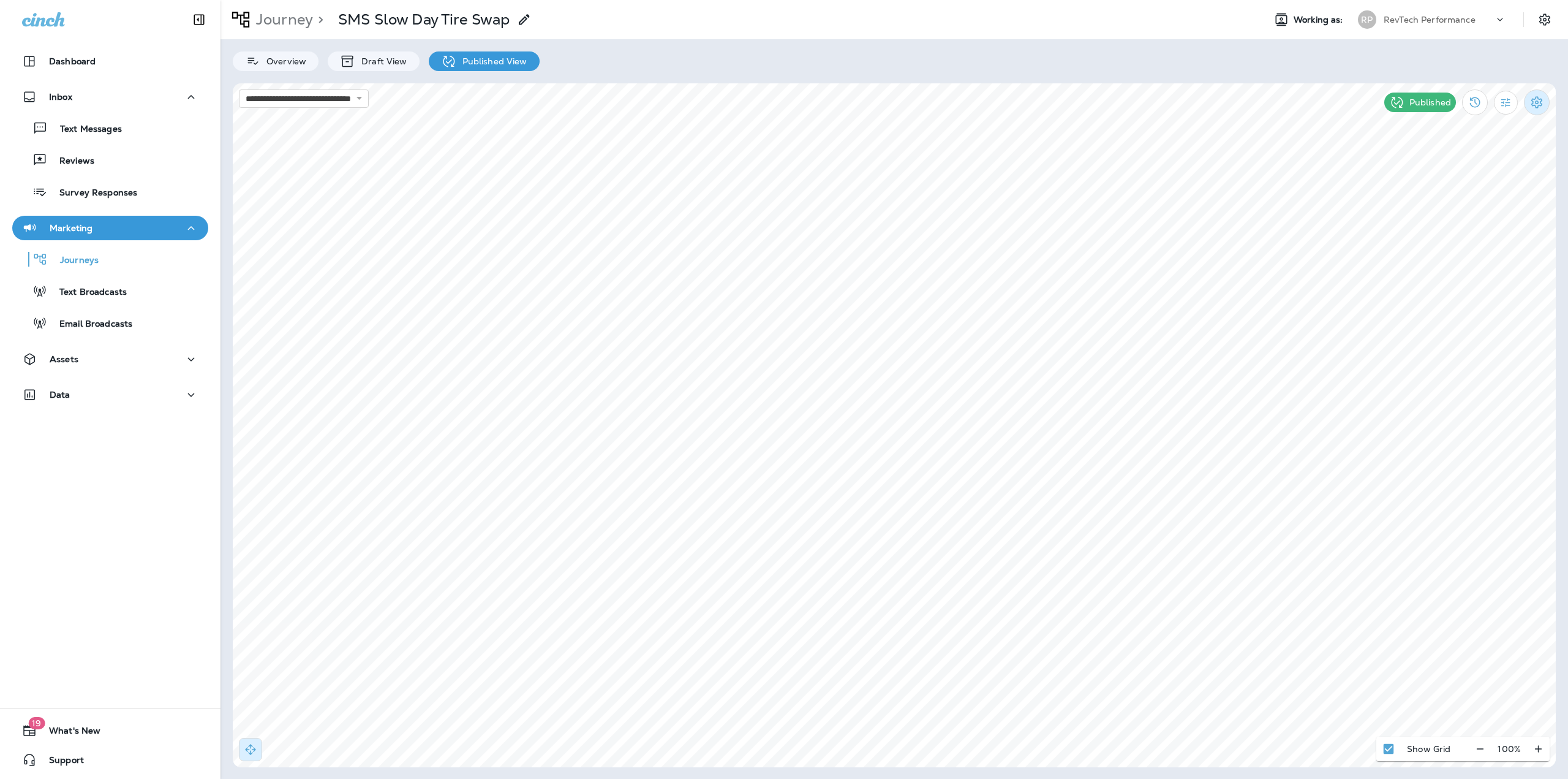
click at [1531, 107] on icon "Settings" at bounding box center [1537, 102] width 14 height 14
click at [1477, 165] on p "Pause Journey" at bounding box center [1467, 167] width 70 height 10
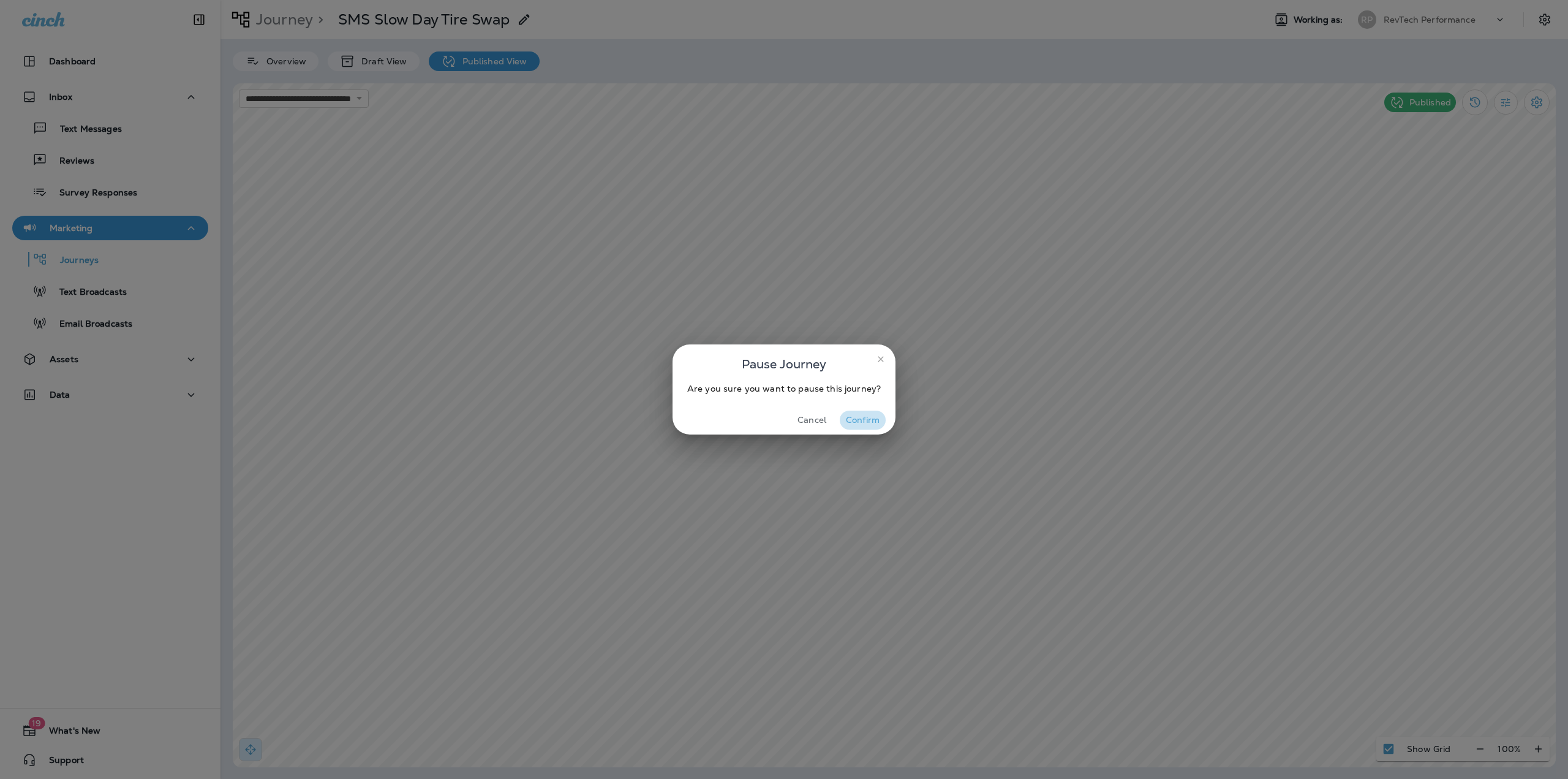
click at [849, 419] on button "Confirm" at bounding box center [863, 420] width 46 height 19
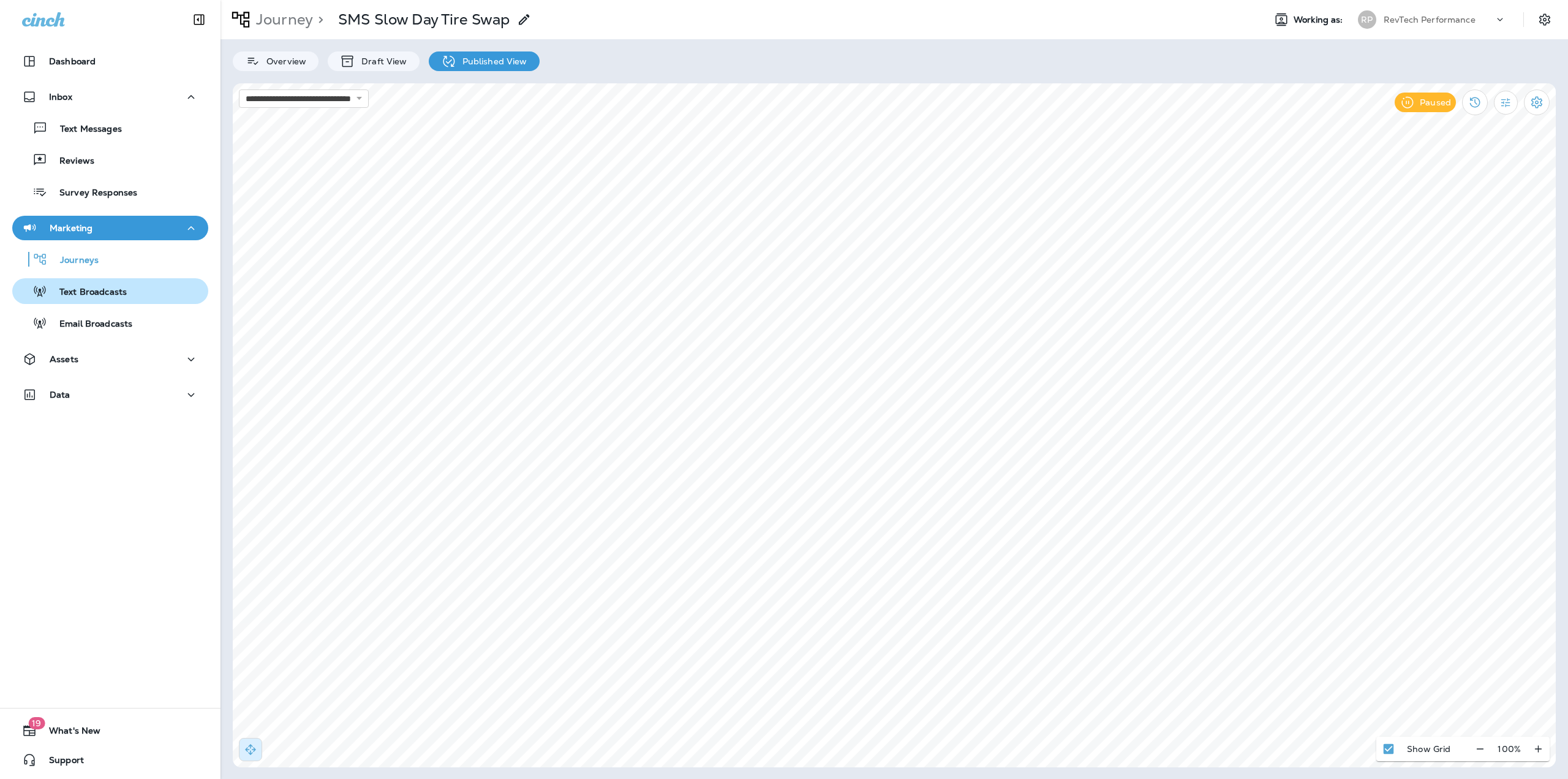
click at [80, 288] on p "Text Broadcasts" at bounding box center [87, 293] width 80 height 12
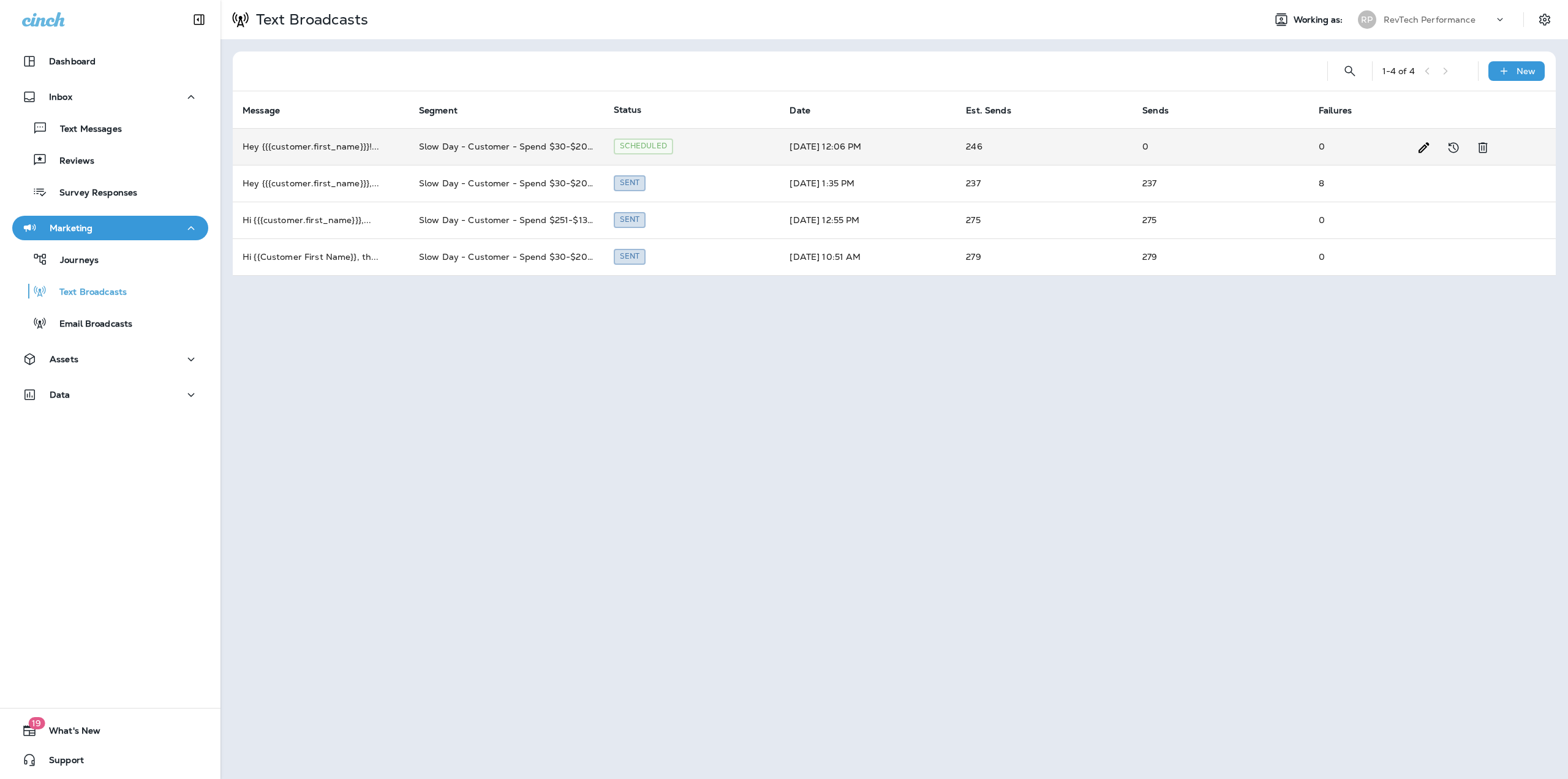
click at [509, 141] on td "Slow Day - Customer - Spend $30-$200 last return between 90-730 days" at bounding box center [506, 146] width 195 height 37
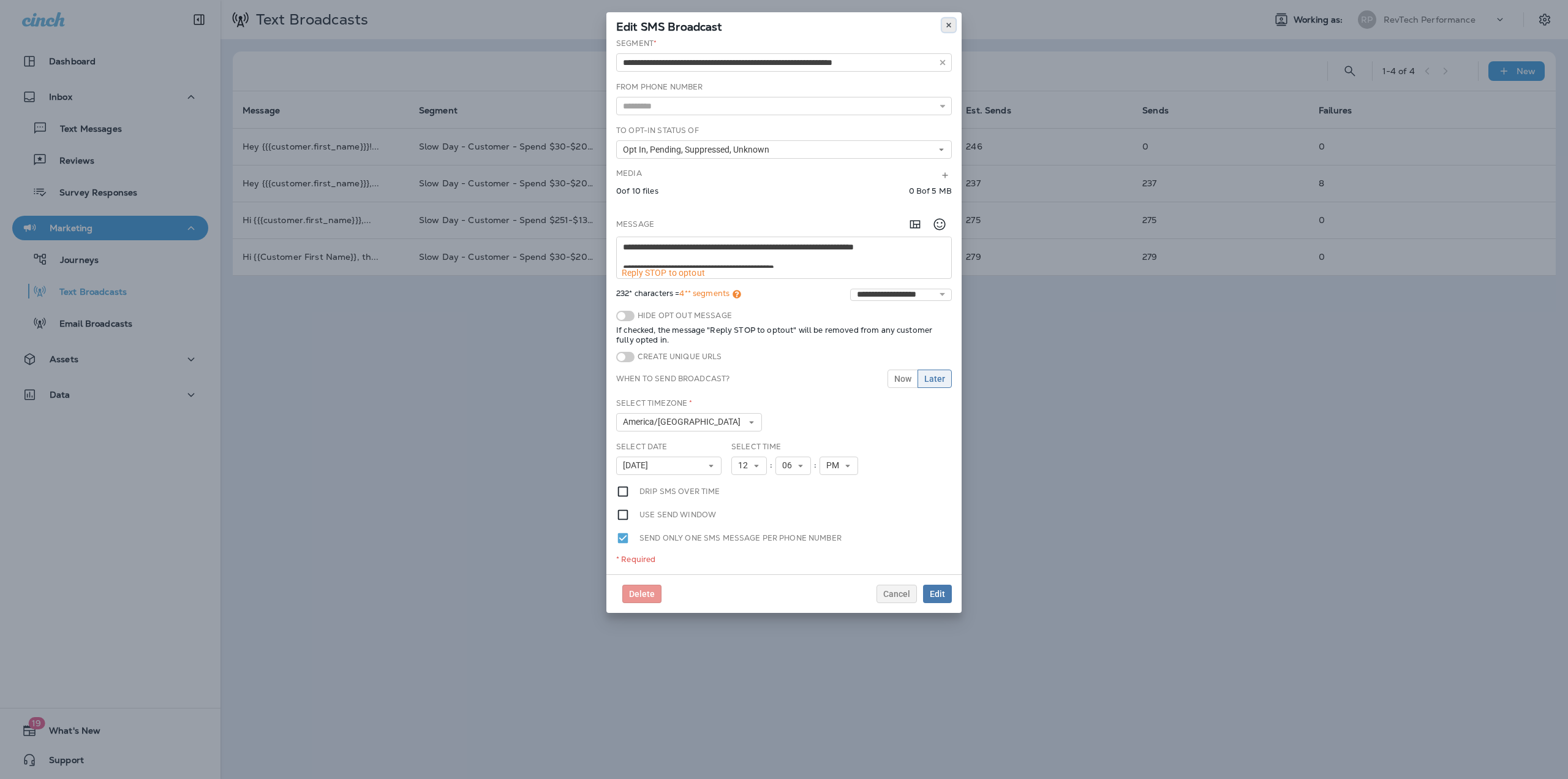
click at [947, 26] on icon at bounding box center [948, 25] width 8 height 8
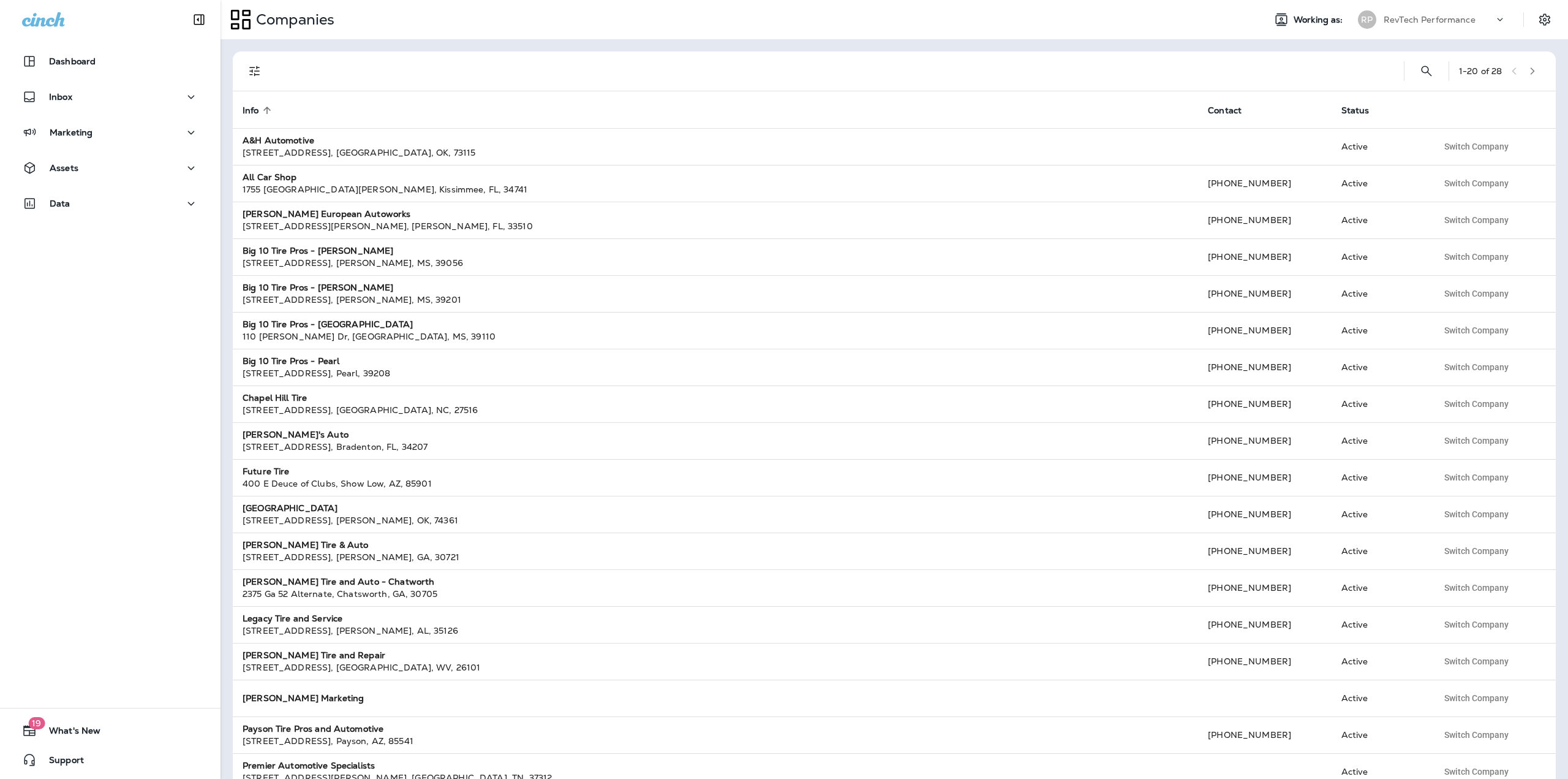
click at [1427, 23] on div "RevTech Performance" at bounding box center [1439, 20] width 111 height 19
type input "***"
click at [1412, 125] on p "Chapel Hill Tire" at bounding box center [1410, 130] width 71 height 10
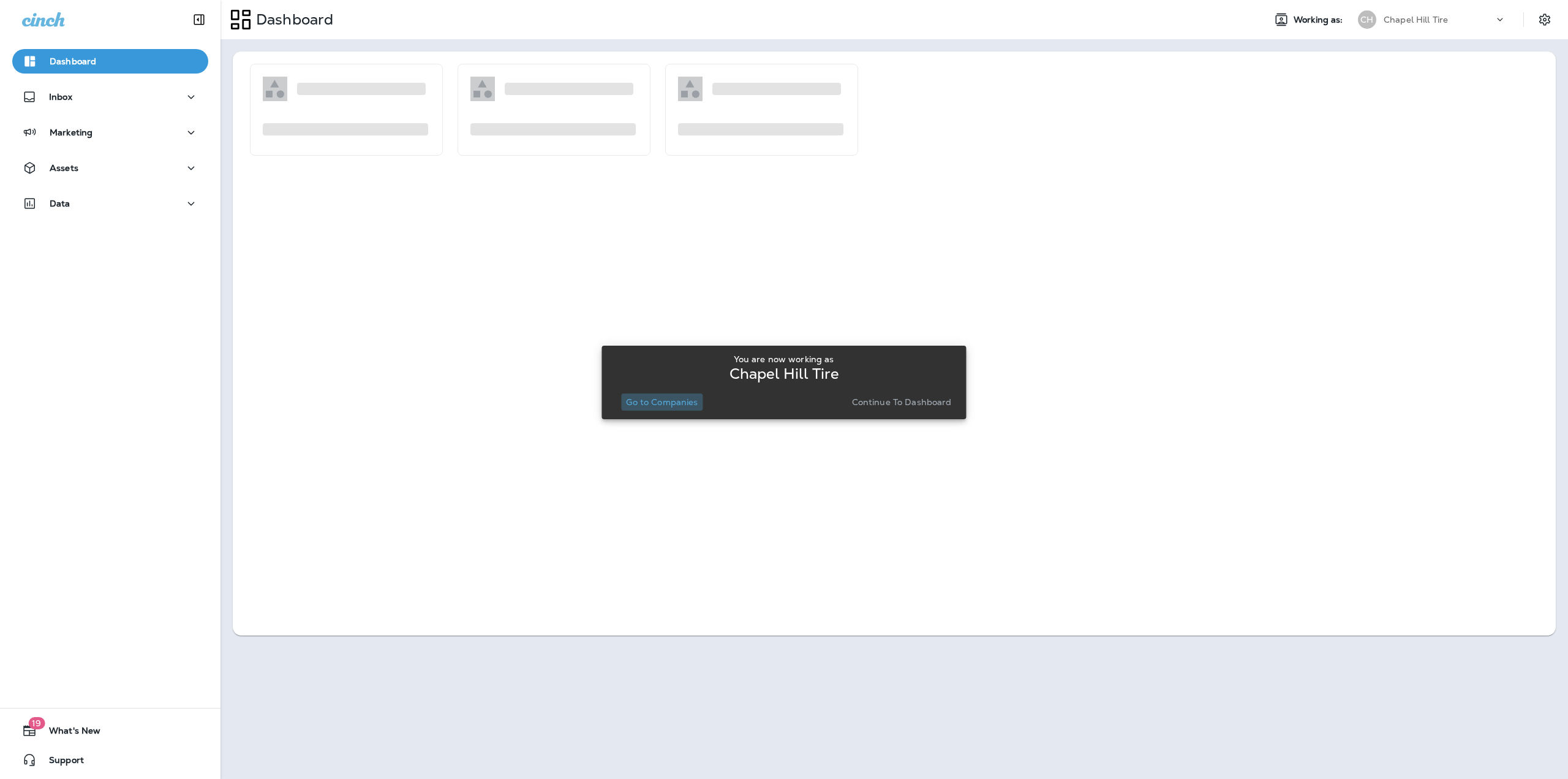
click at [667, 400] on p "Go to Companies" at bounding box center [662, 402] width 71 height 10
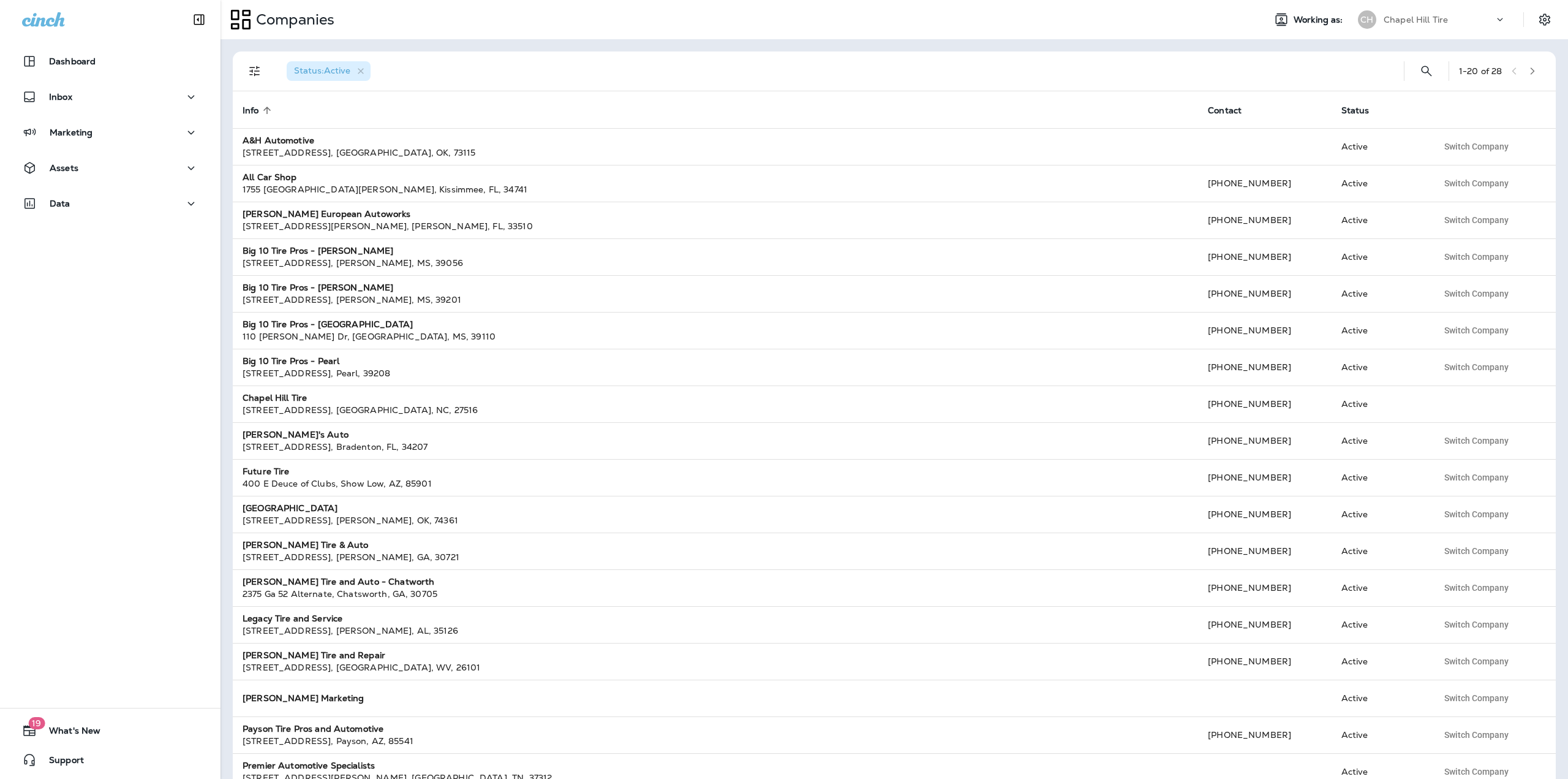
click at [1537, 71] on div "Status : Active 1 - 20 of 28" at bounding box center [896, 71] width 1309 height 39
click at [1531, 71] on button "button" at bounding box center [1532, 71] width 19 height 19
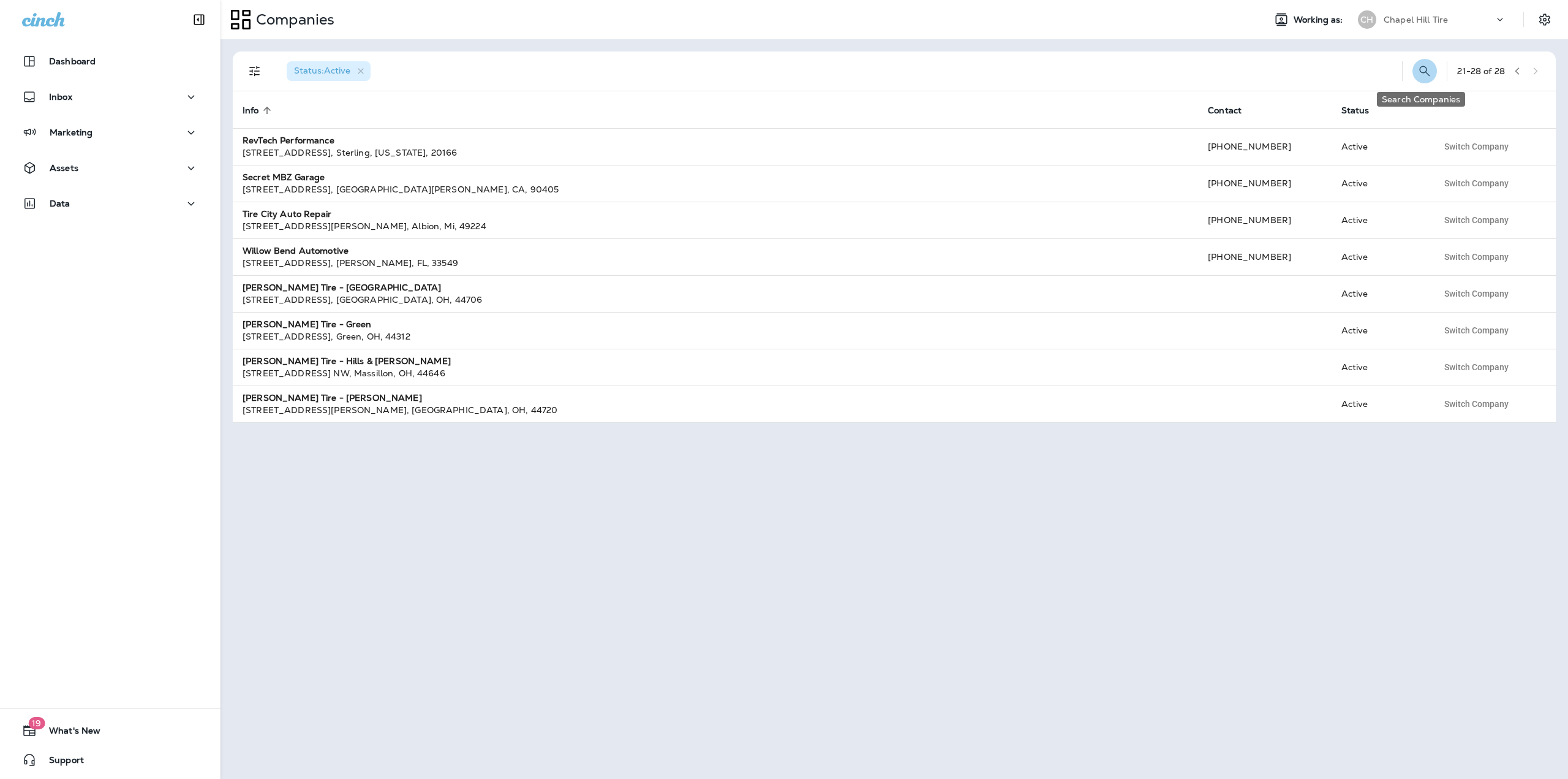
click at [1412, 69] on button "Search Companies" at bounding box center [1424, 71] width 25 height 25
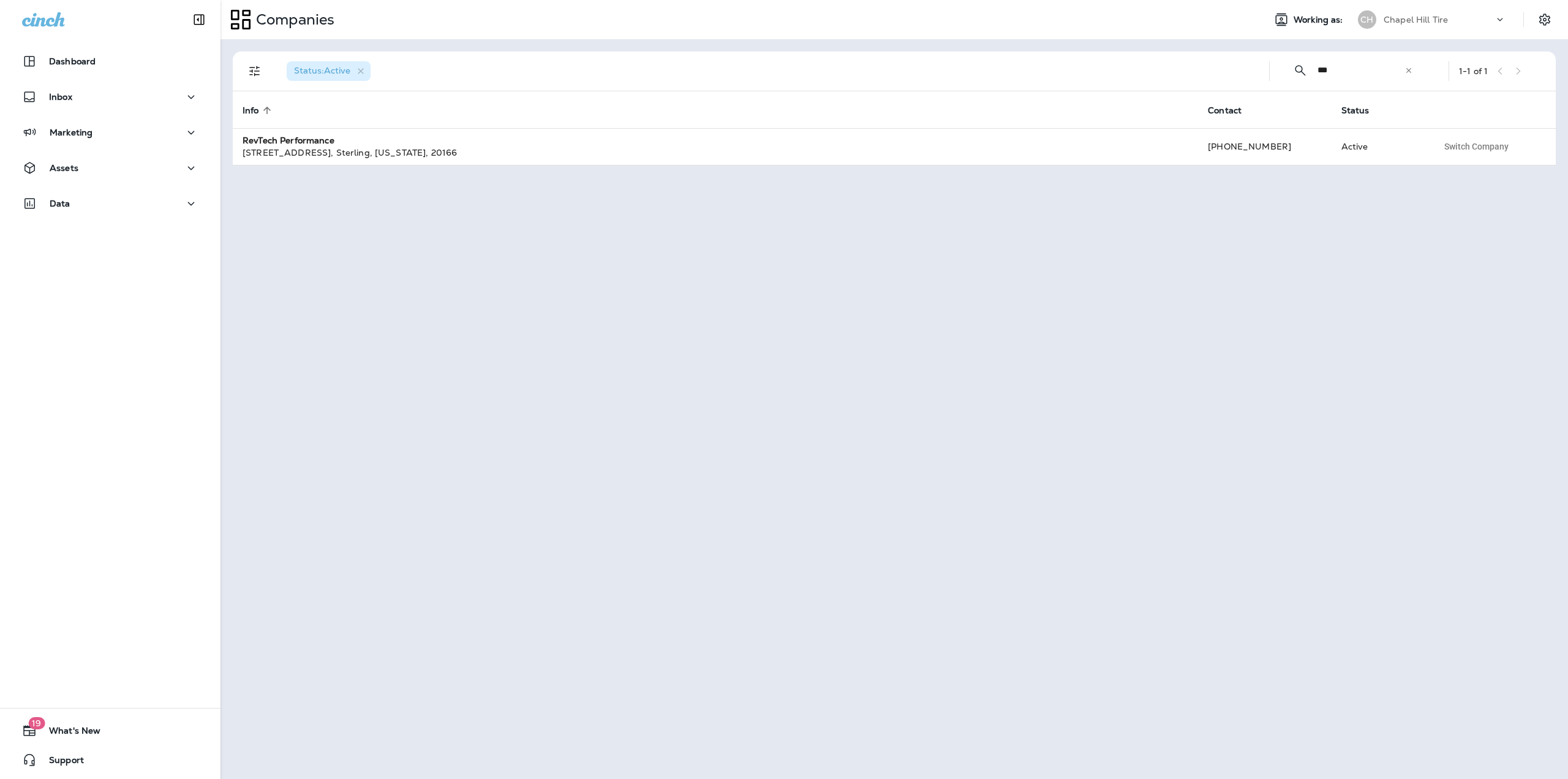
type input "***"
click at [1411, 66] on icon at bounding box center [1409, 71] width 9 height 9
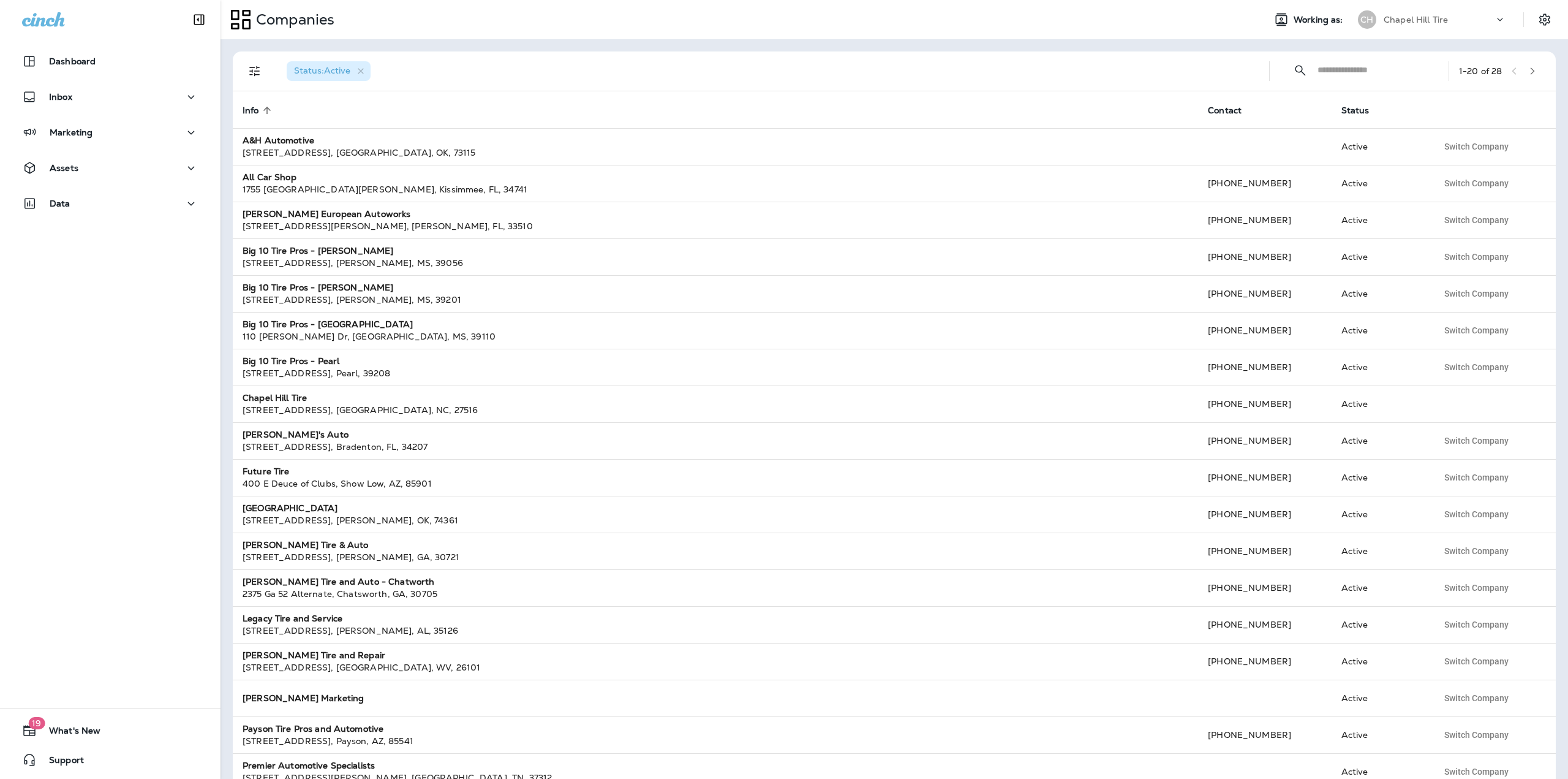
click at [1411, 67] on input "text" at bounding box center [1372, 70] width 109 height 32
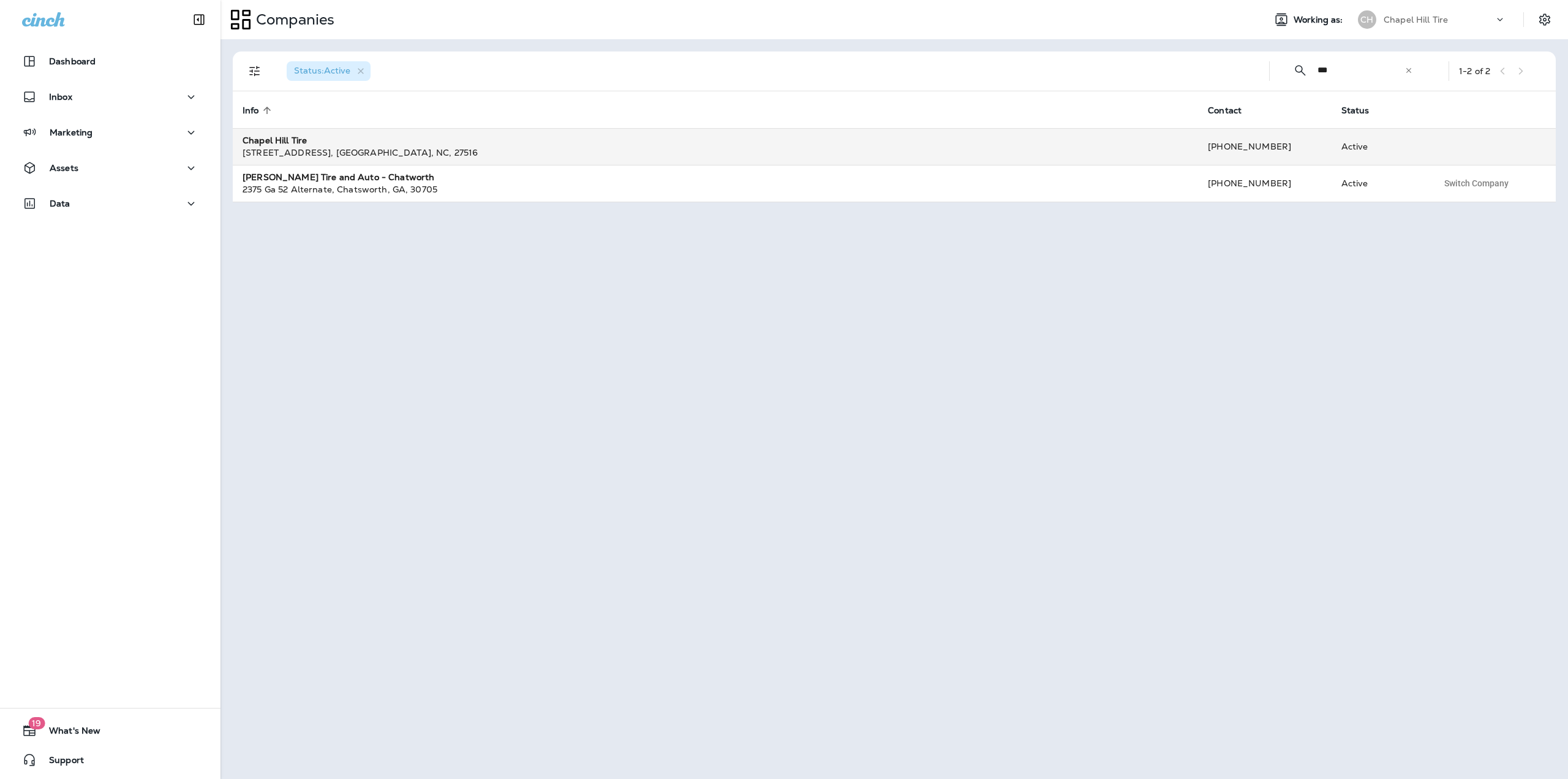
type input "***"
click at [437, 146] on div "[STREET_ADDRESS]" at bounding box center [715, 152] width 946 height 12
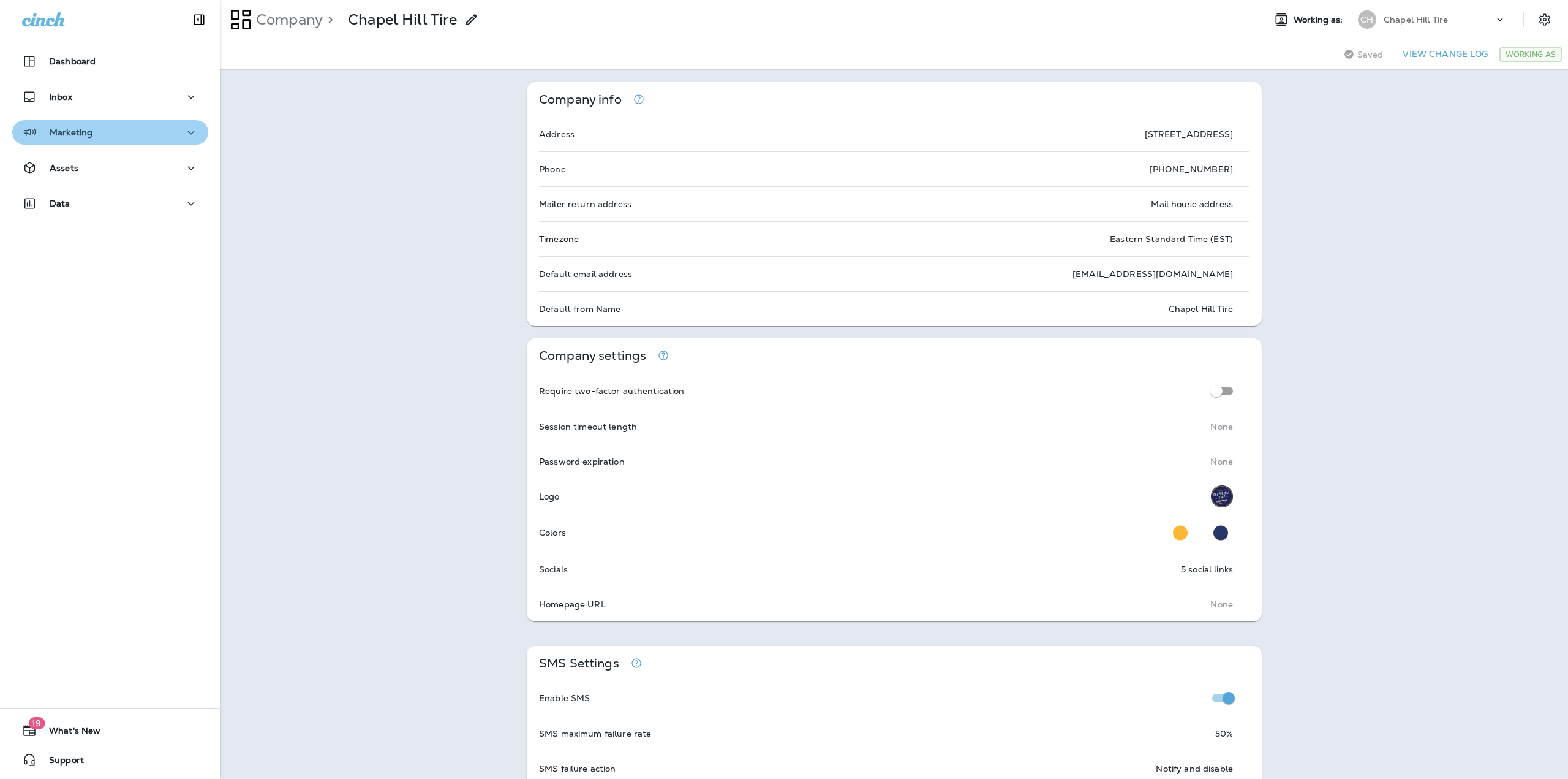
click at [124, 132] on div "Marketing" at bounding box center [110, 133] width 176 height 15
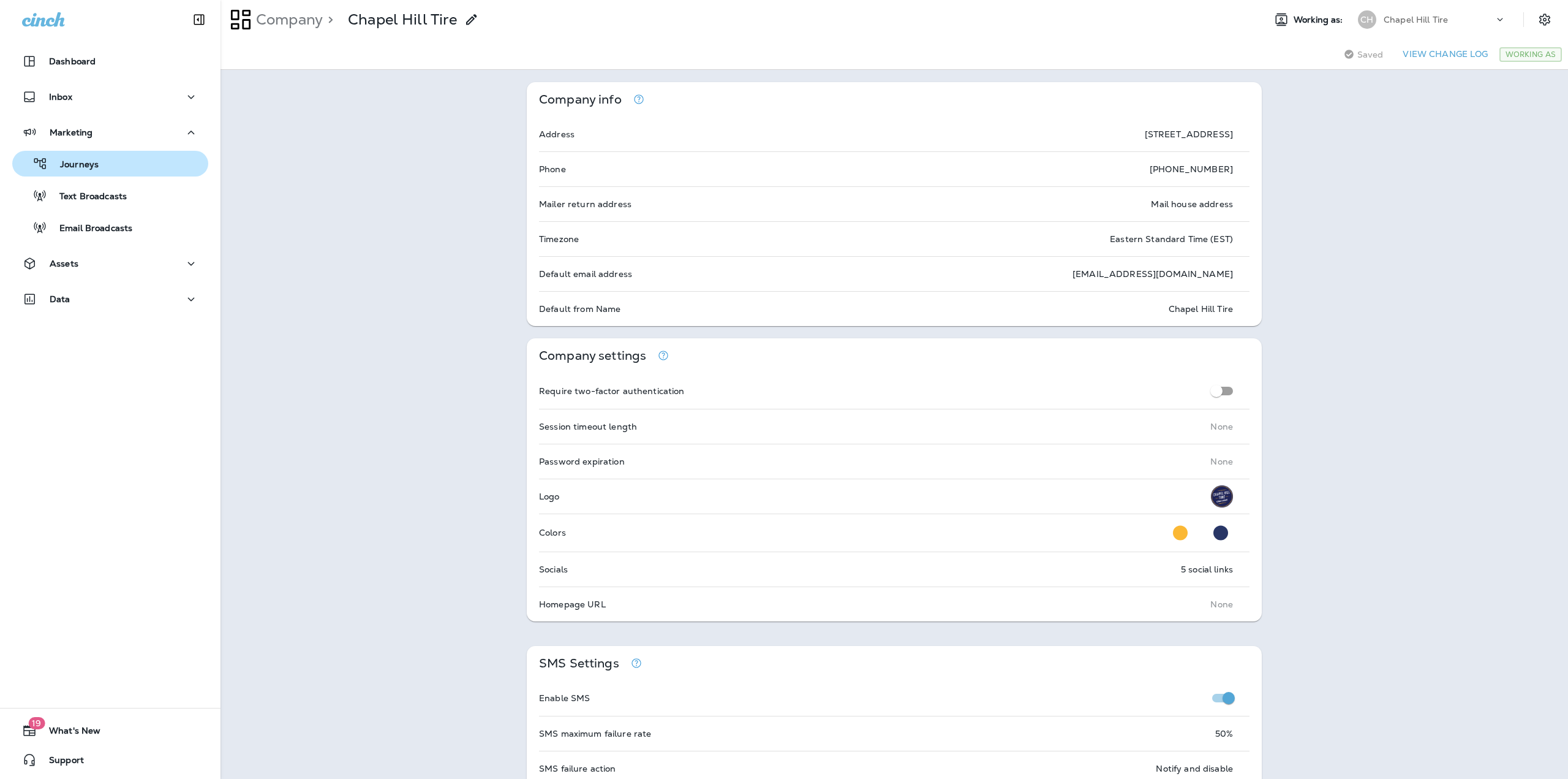
click at [82, 163] on p "Journeys" at bounding box center [73, 165] width 51 height 12
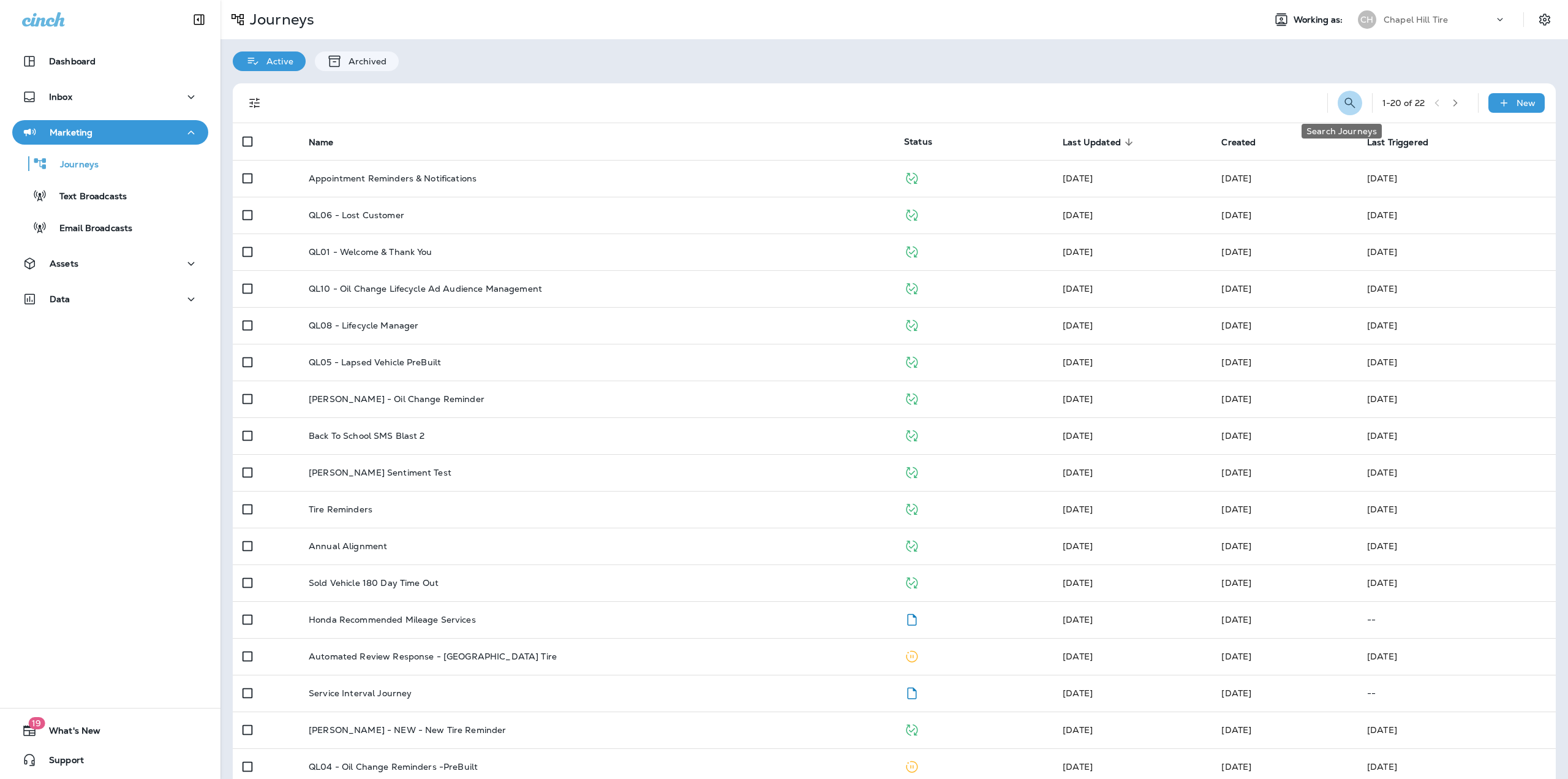
click at [1343, 106] on icon "Search Journeys" at bounding box center [1349, 102] width 14 height 14
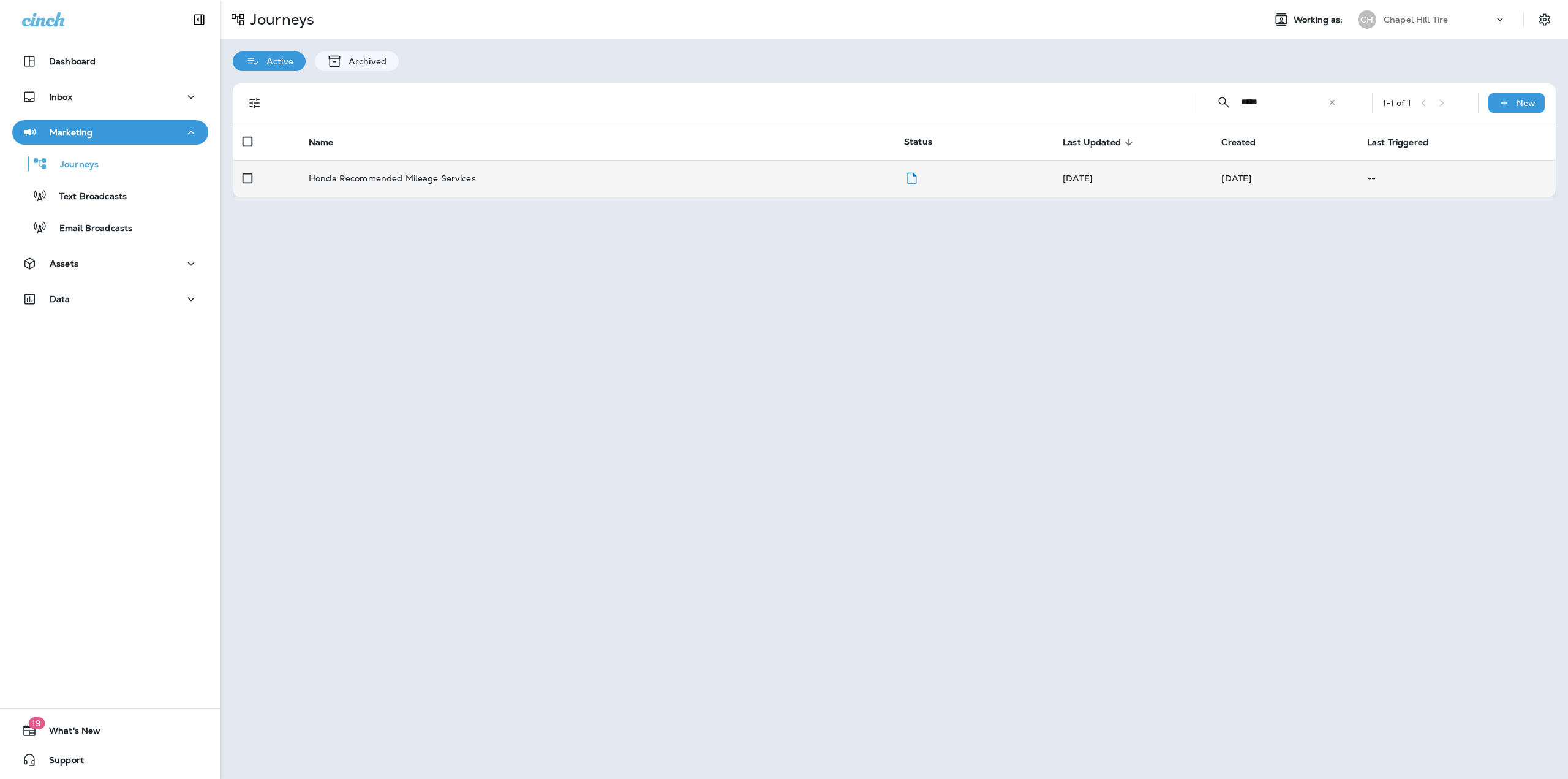
type input "*****"
click at [693, 190] on td "Honda Recommended Mileage Services" at bounding box center [597, 178] width 595 height 37
